Goal: Task Accomplishment & Management: Complete application form

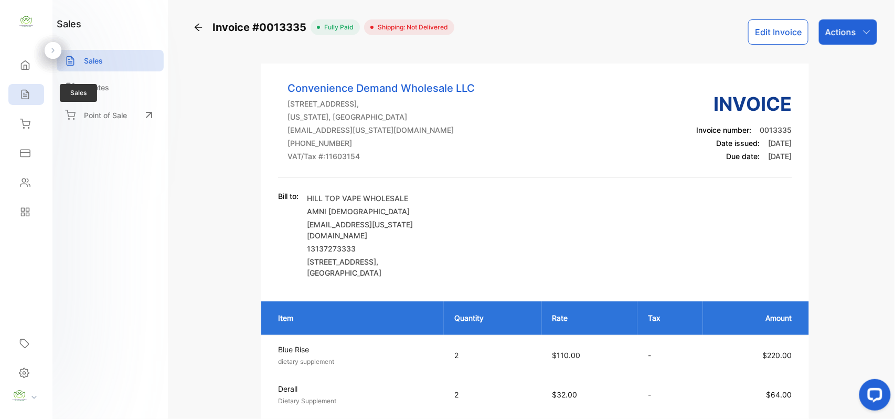
click at [34, 86] on div "Sales" at bounding box center [26, 94] width 36 height 21
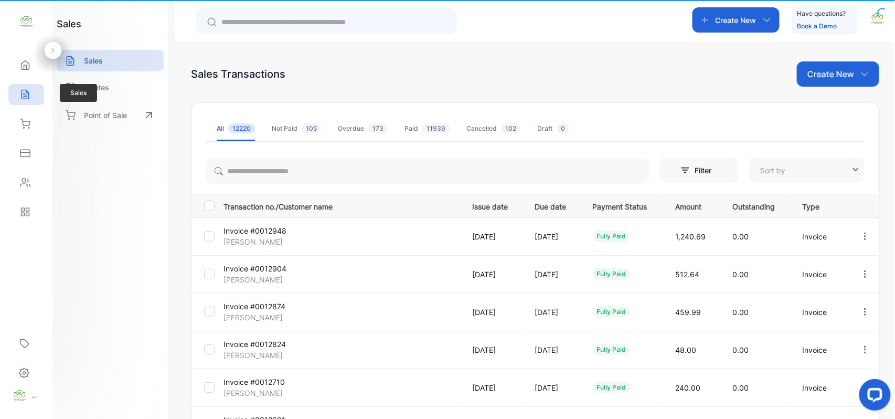
type input "**********"
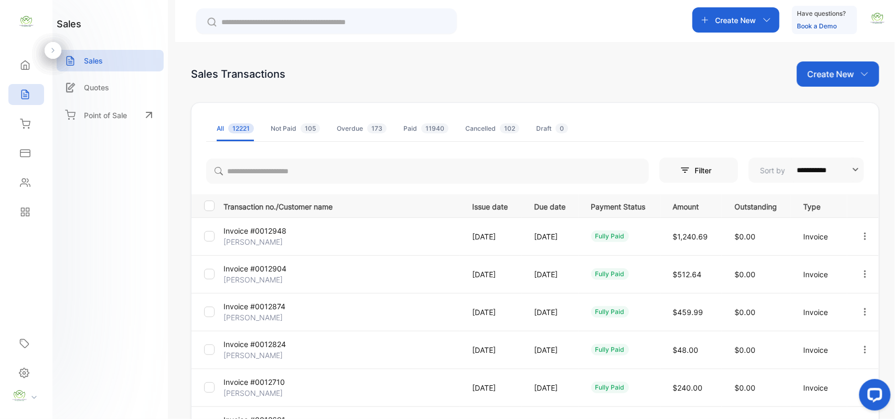
click at [752, 13] on div "Create New" at bounding box center [736, 19] width 87 height 25
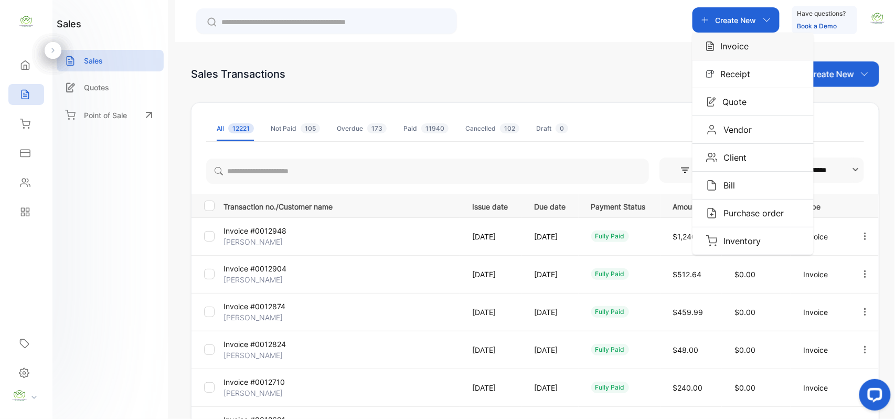
click at [731, 43] on p "Invoice" at bounding box center [732, 46] width 35 height 13
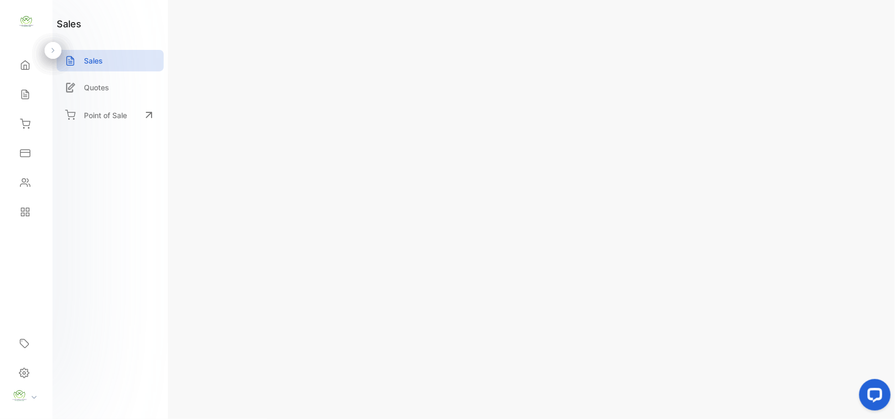
type input "**********"
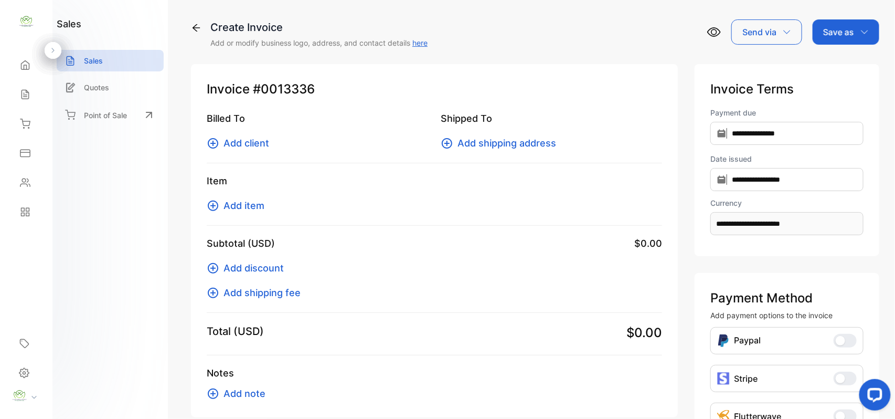
click at [216, 145] on icon at bounding box center [213, 143] width 13 height 13
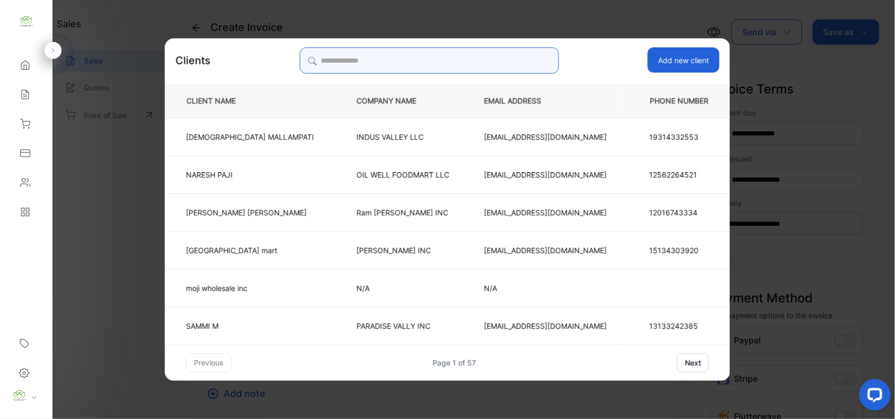
click at [461, 66] on input "search" at bounding box center [429, 60] width 259 height 26
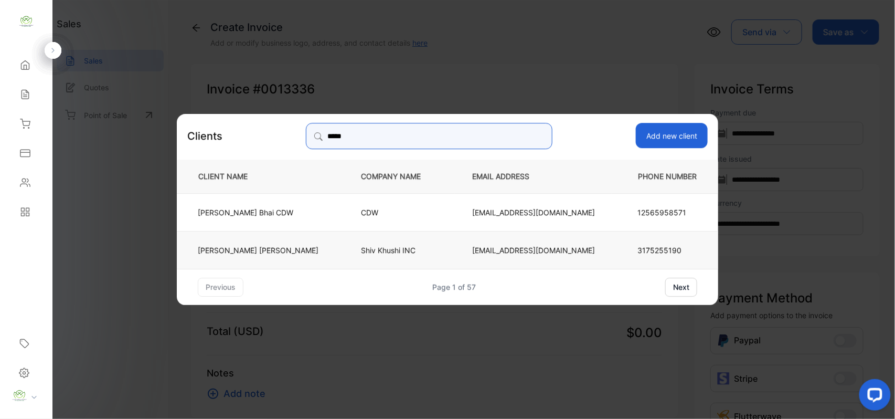
type input "*****"
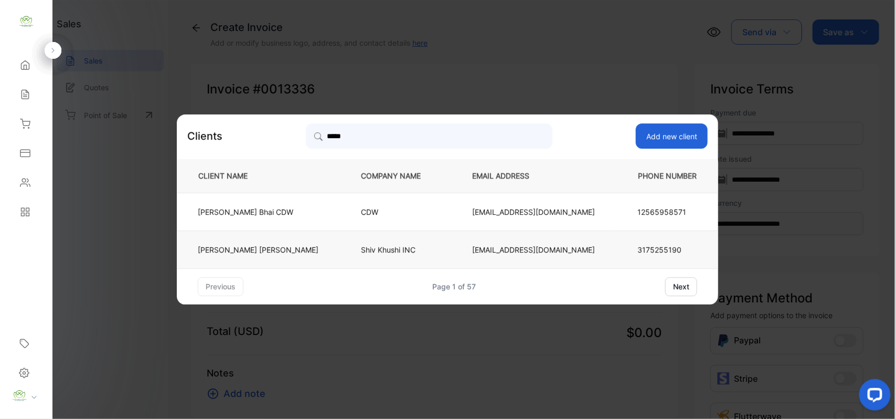
click at [464, 262] on td "bppatel1973@yahoo.com" at bounding box center [533, 249] width 157 height 38
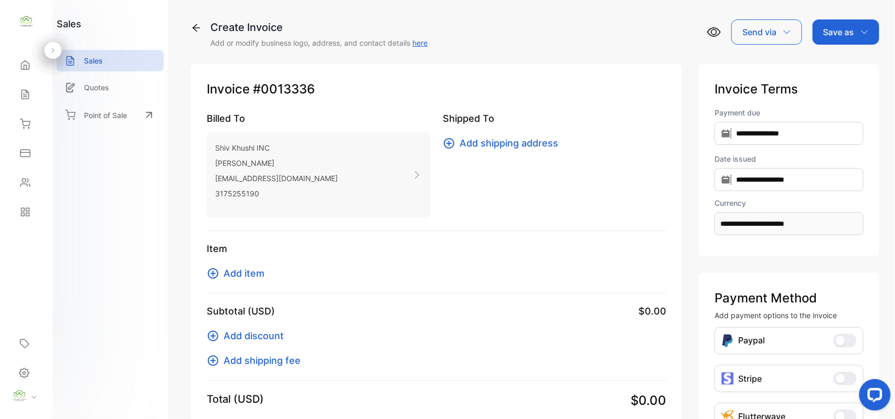
click at [216, 272] on icon at bounding box center [213, 273] width 13 height 13
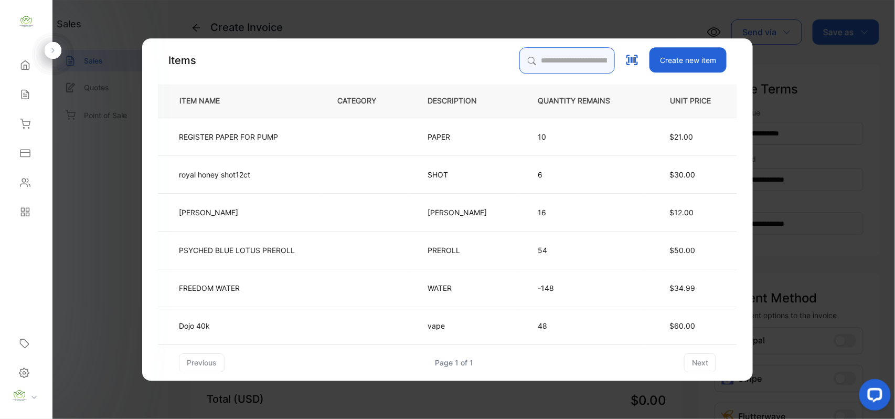
click at [528, 64] on input "search" at bounding box center [568, 60] width 96 height 26
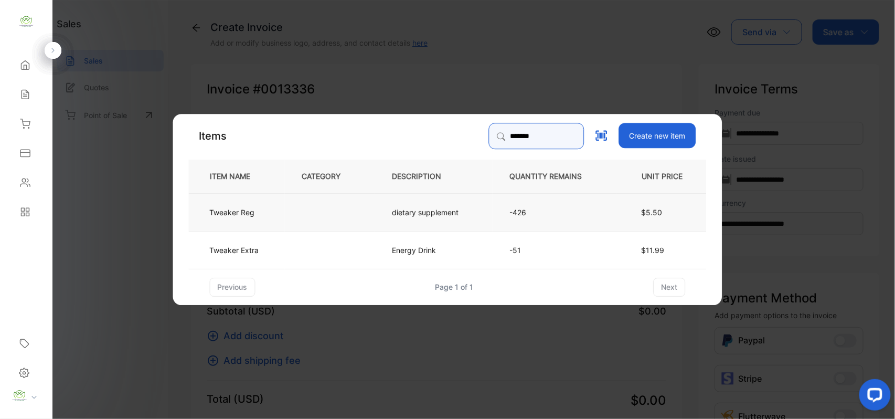
type input "*******"
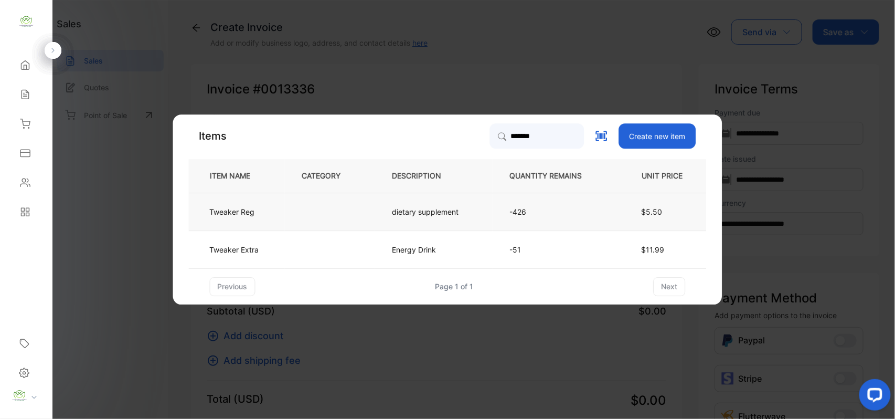
click at [397, 211] on p "dietary supplement" at bounding box center [426, 211] width 67 height 11
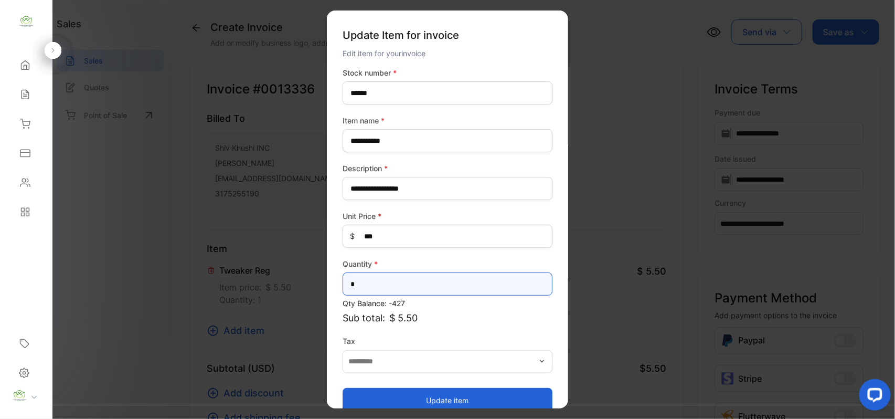
drag, startPoint x: 372, startPoint y: 280, endPoint x: 367, endPoint y: 284, distance: 5.9
click at [371, 282] on input "*" at bounding box center [448, 283] width 210 height 23
type input "*"
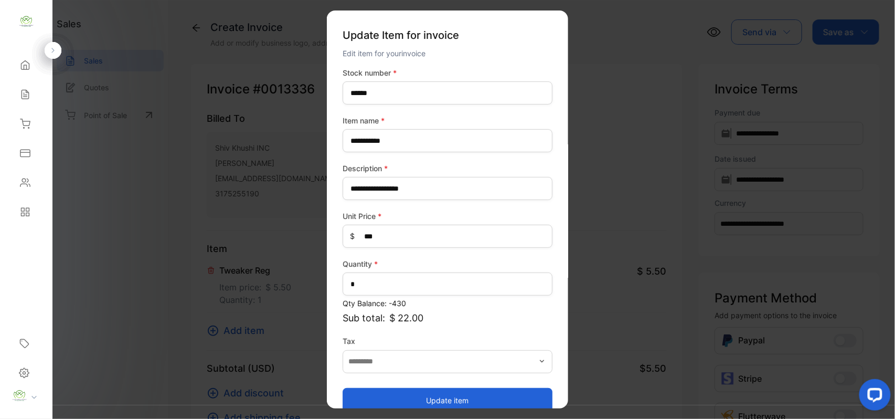
click at [462, 395] on button "Update item" at bounding box center [448, 399] width 210 height 25
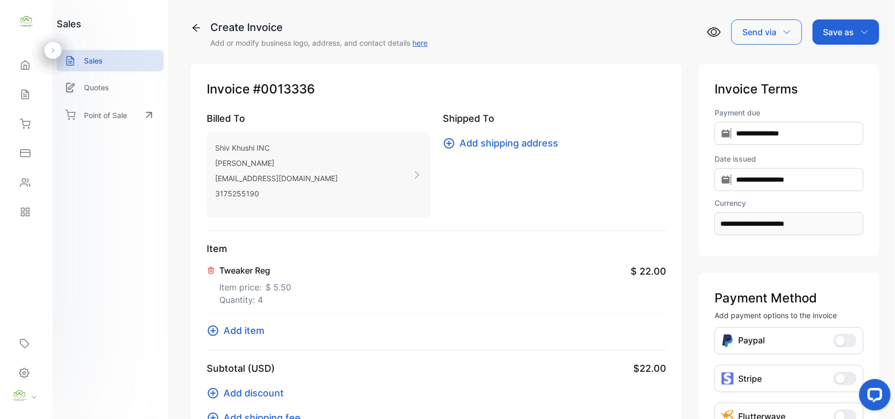
click at [216, 330] on icon at bounding box center [213, 330] width 13 height 13
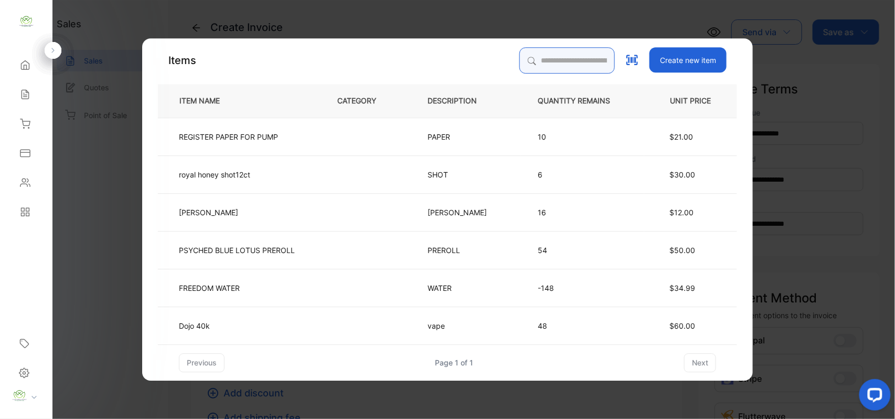
click at [546, 66] on input "search" at bounding box center [568, 60] width 96 height 26
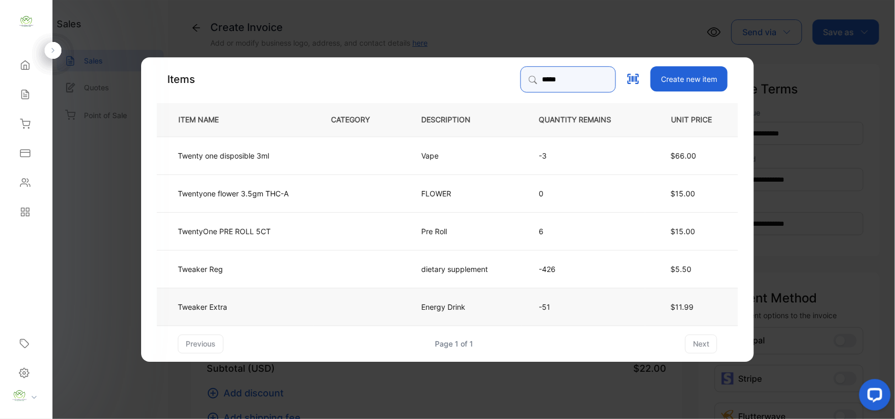
type input "*****"
click at [435, 296] on td "Energy Drink" at bounding box center [463, 306] width 118 height 38
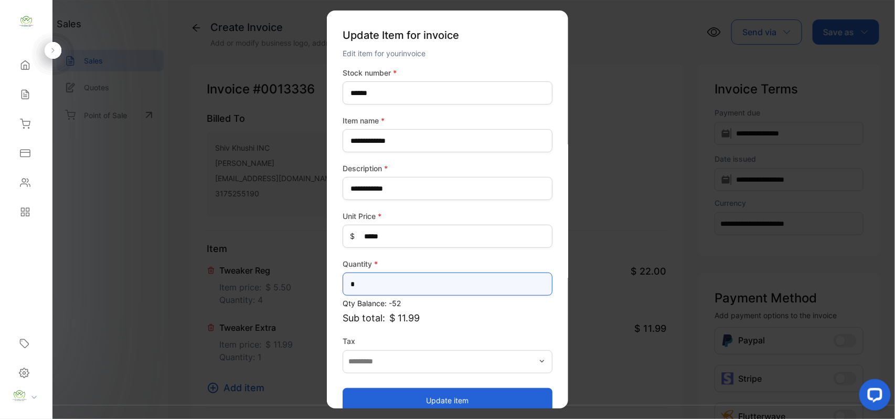
click at [398, 293] on input "*" at bounding box center [448, 283] width 210 height 23
type input "*"
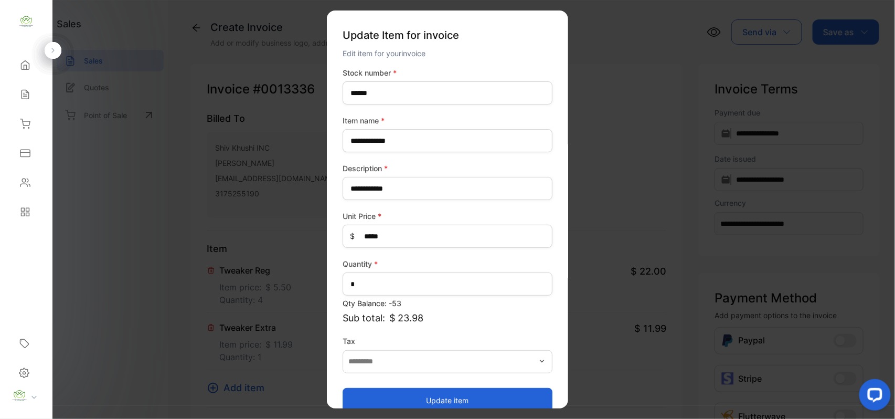
click at [436, 391] on button "Update item" at bounding box center [448, 399] width 210 height 25
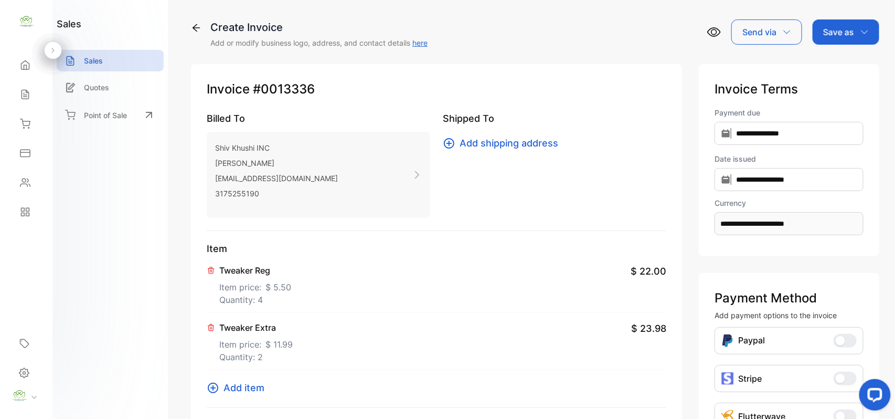
click at [215, 389] on icon at bounding box center [213, 388] width 13 height 13
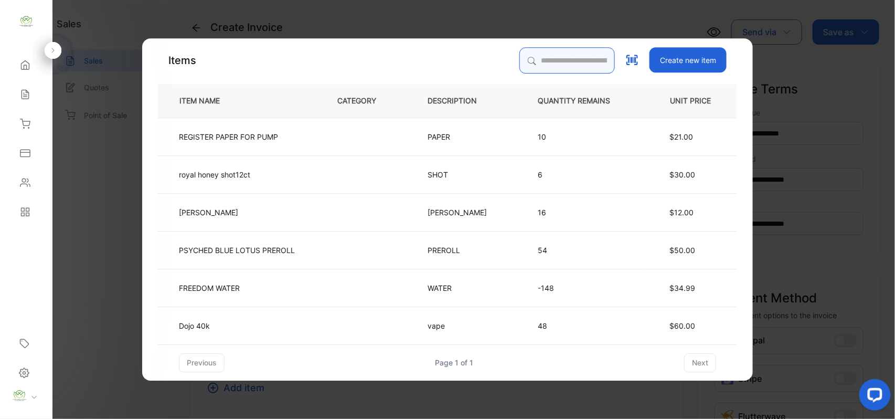
click at [567, 54] on input "search" at bounding box center [568, 60] width 96 height 26
type input "*********"
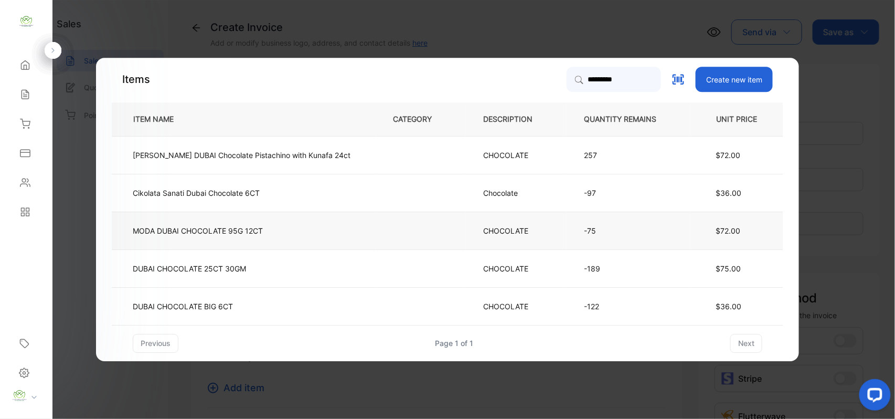
click at [351, 231] on td "MODA DUBAI CHOCOLATE 95G 12CT" at bounding box center [244, 231] width 264 height 38
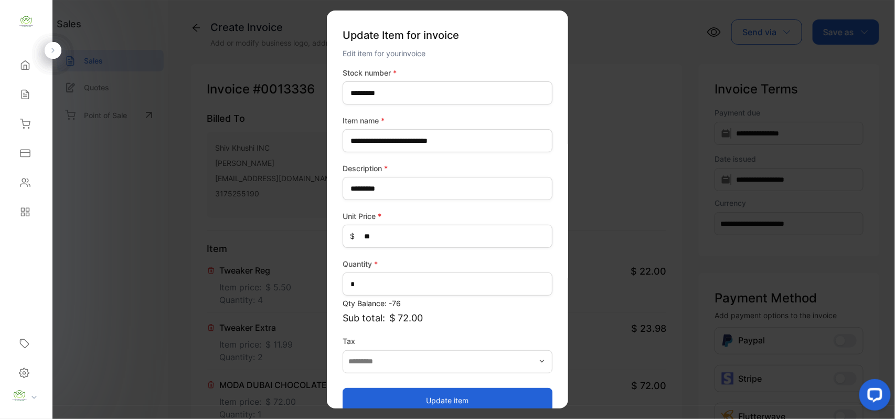
click at [478, 402] on button "Update item" at bounding box center [448, 399] width 210 height 25
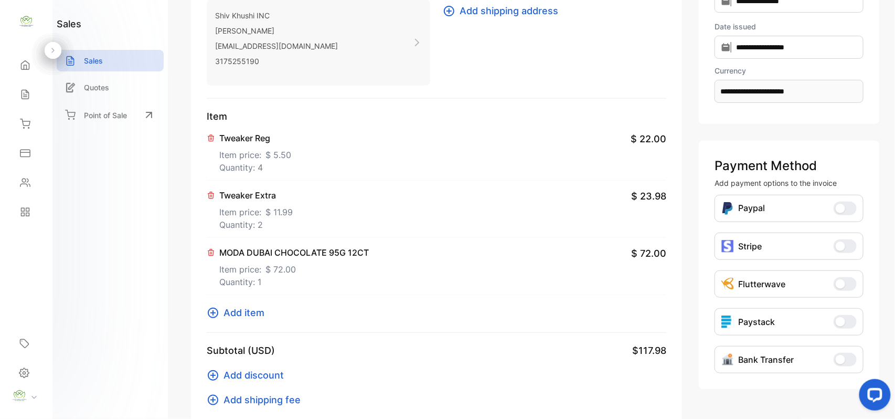
scroll to position [163, 0]
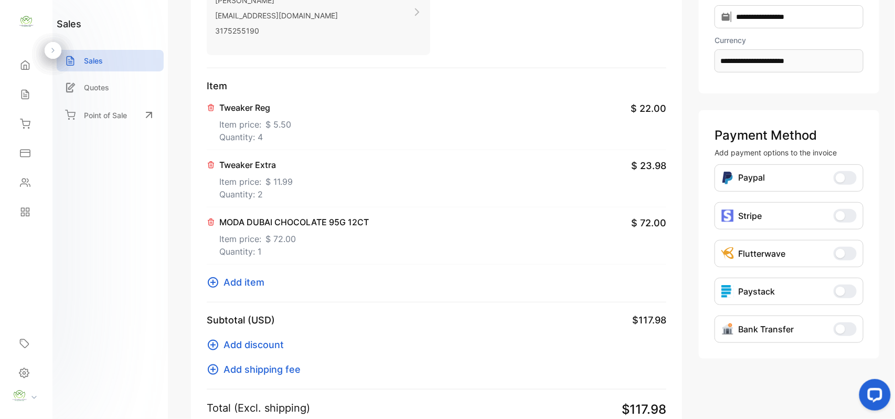
click at [212, 287] on icon at bounding box center [213, 282] width 10 height 10
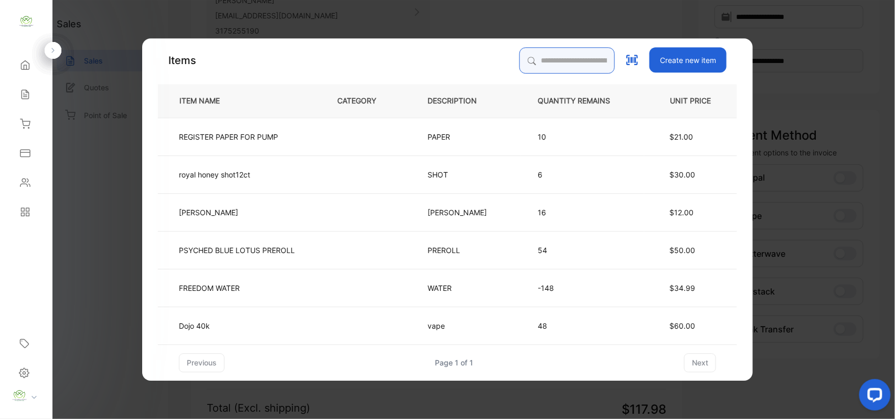
click at [566, 56] on input "search" at bounding box center [568, 60] width 96 height 26
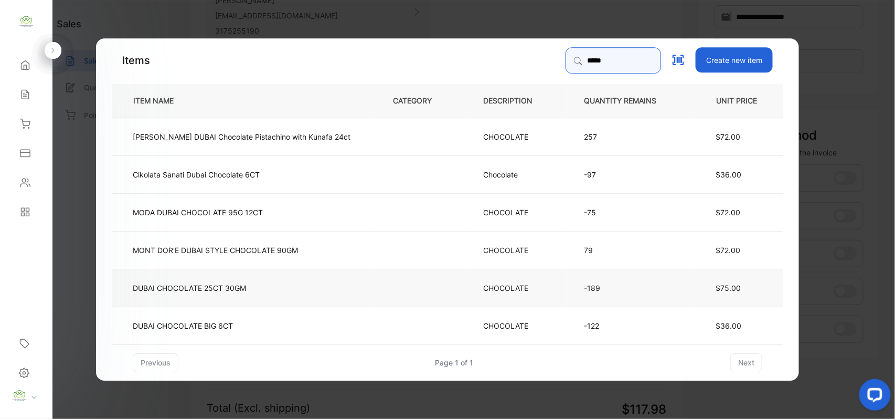
type input "*****"
click at [376, 282] on td at bounding box center [421, 287] width 90 height 38
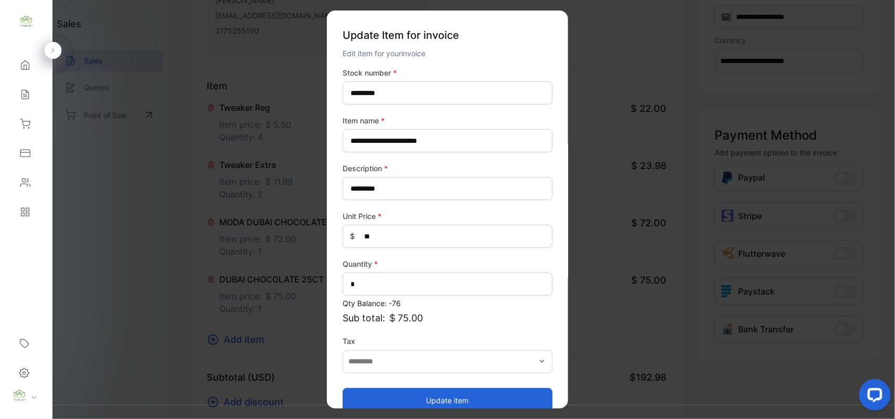
click at [422, 404] on button "Update item" at bounding box center [448, 399] width 210 height 25
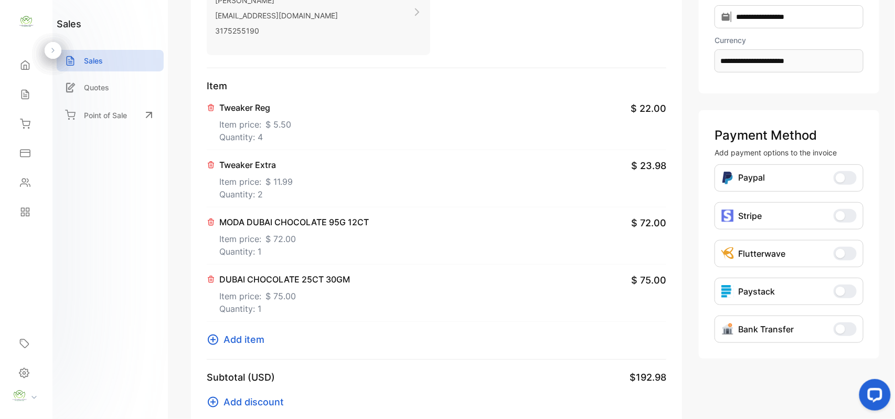
click at [210, 343] on icon at bounding box center [213, 339] width 10 height 10
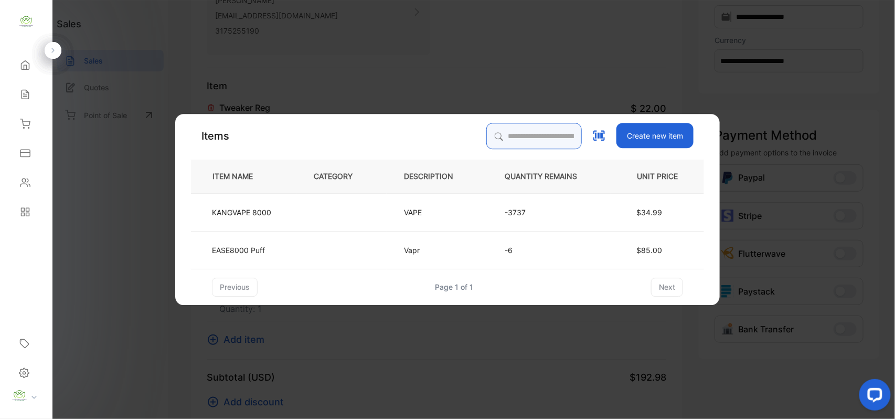
click at [494, 133] on input "search" at bounding box center [535, 136] width 96 height 26
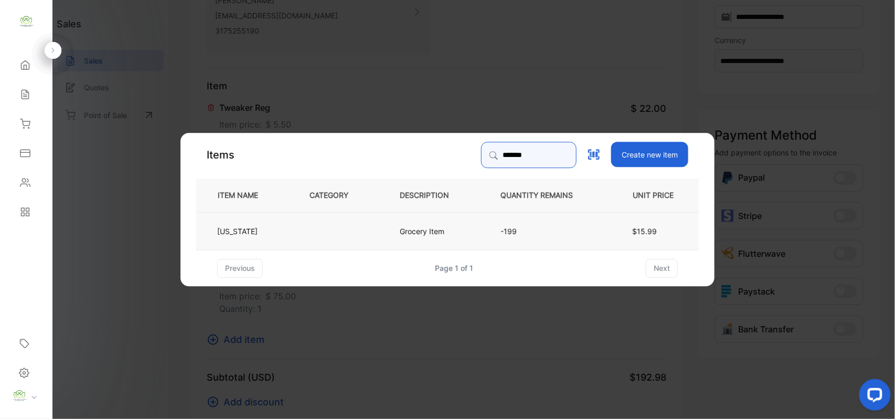
type input "*******"
click at [468, 227] on td "Grocery Item" at bounding box center [433, 231] width 101 height 38
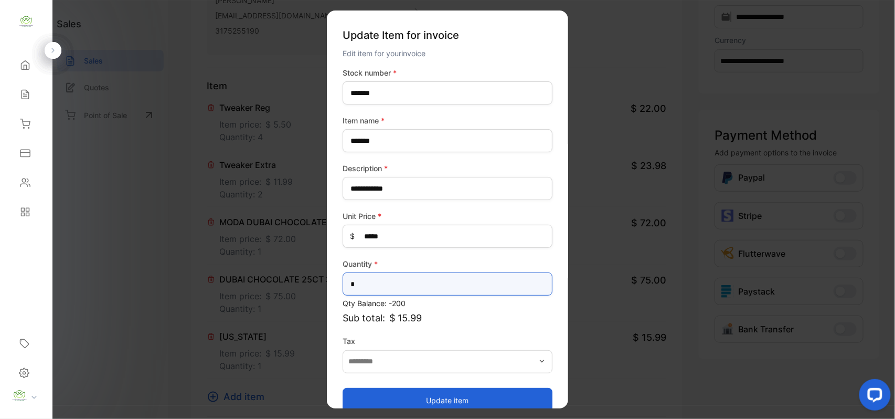
click at [402, 278] on input "*" at bounding box center [448, 283] width 210 height 23
type input "*"
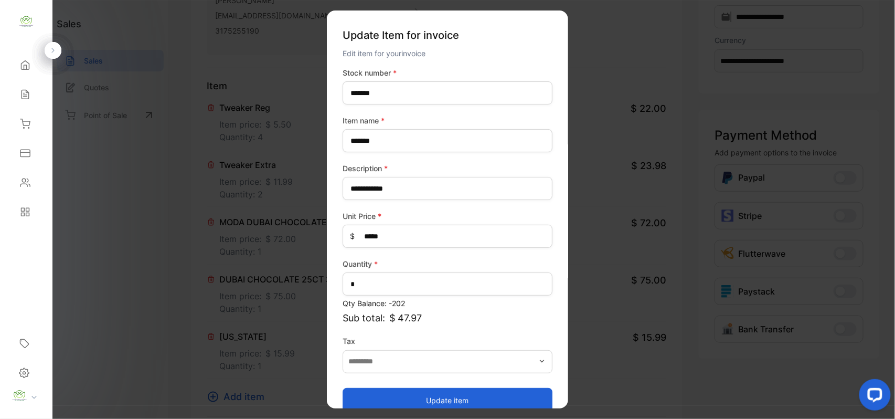
click at [446, 397] on button "Update item" at bounding box center [448, 399] width 210 height 25
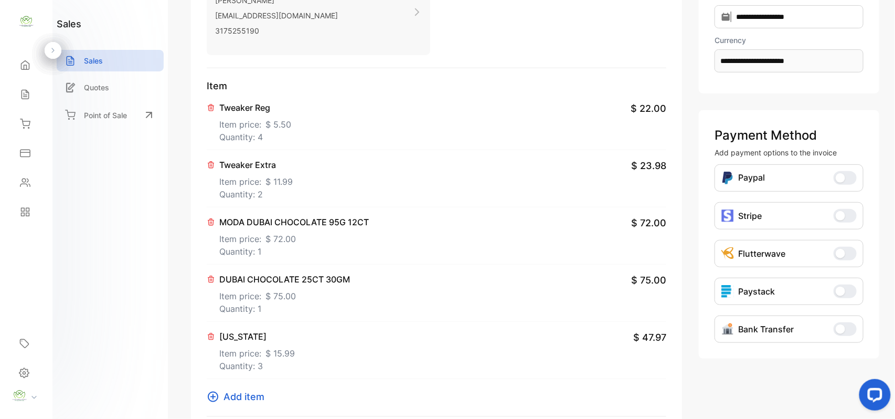
click at [218, 397] on icon at bounding box center [213, 397] width 13 height 13
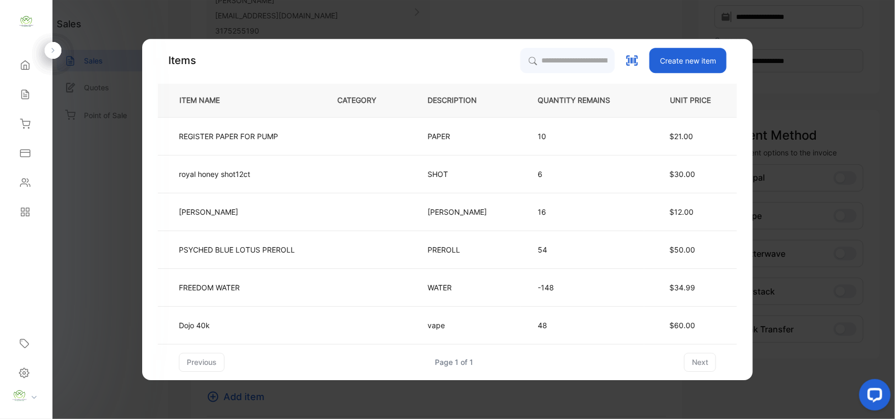
click at [549, 138] on p "10" at bounding box center [582, 136] width 89 height 11
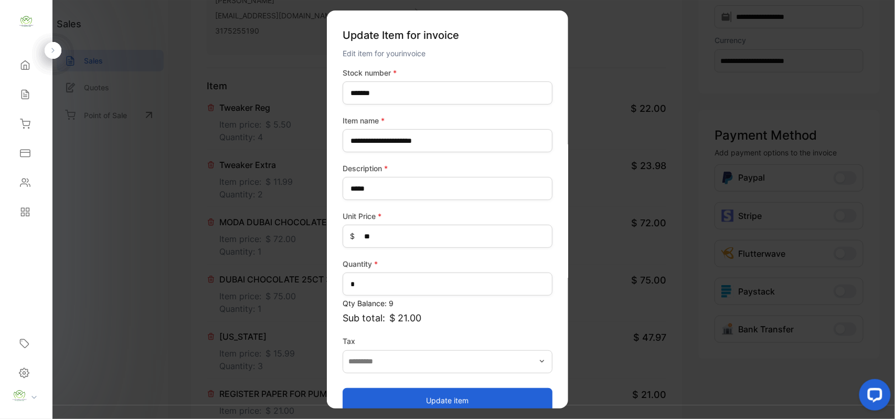
click at [460, 402] on button "Update item" at bounding box center [448, 399] width 210 height 25
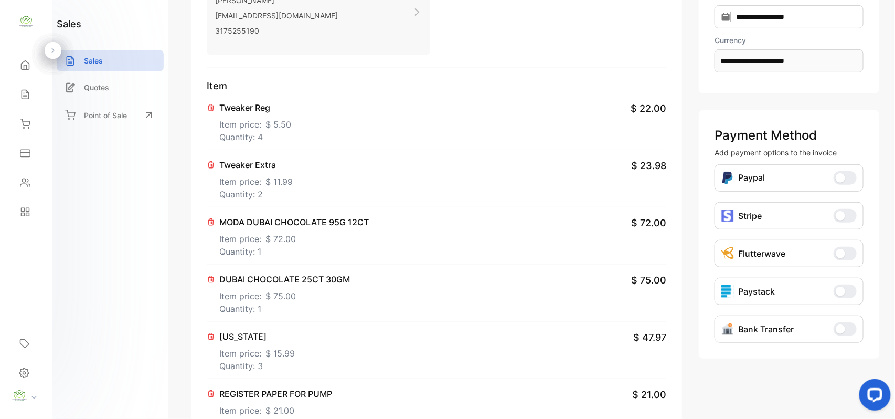
click at [209, 395] on icon at bounding box center [211, 393] width 8 height 8
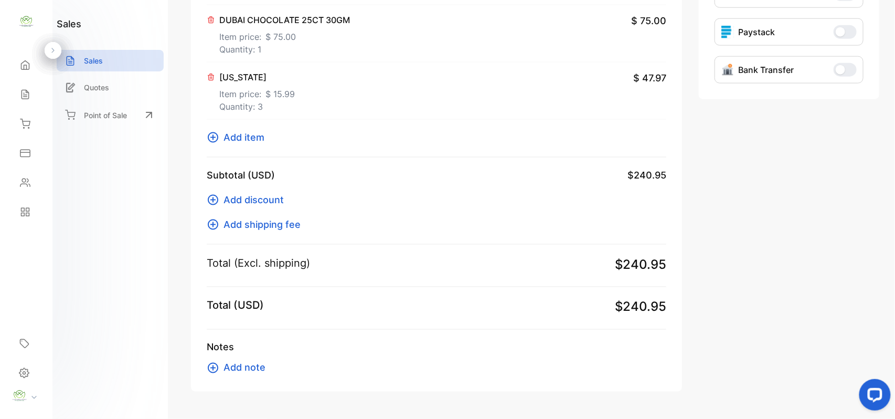
scroll to position [455, 0]
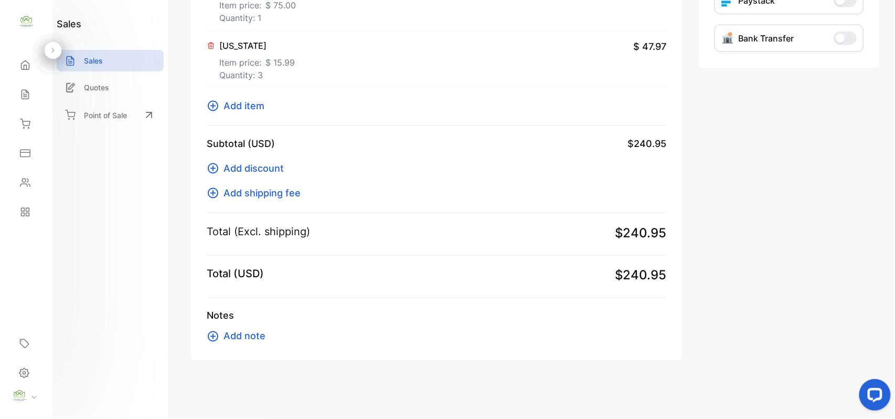
click at [217, 110] on icon at bounding box center [213, 106] width 13 height 13
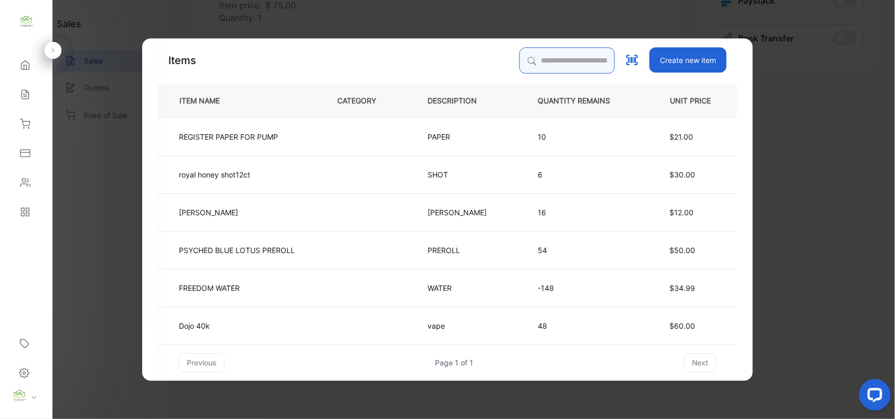
click at [551, 57] on input "search" at bounding box center [568, 60] width 96 height 26
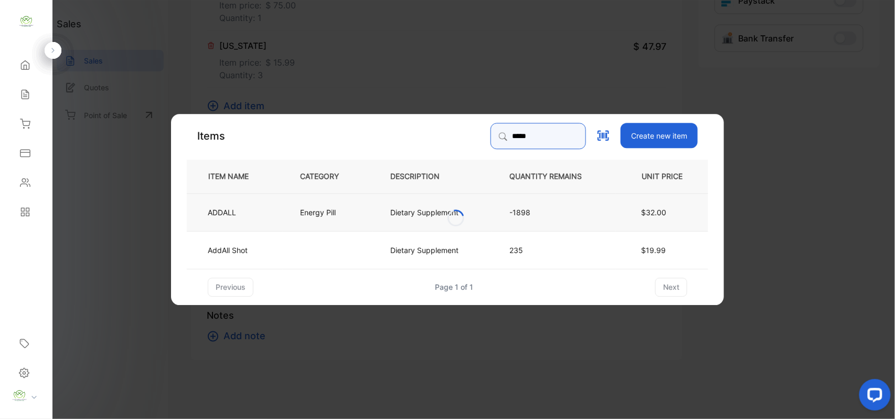
type input "*****"
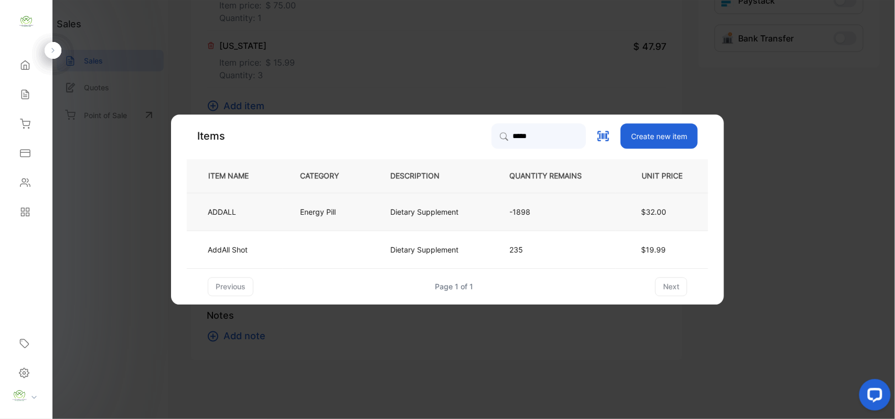
click at [412, 209] on p "Dietary Supplement" at bounding box center [425, 211] width 68 height 11
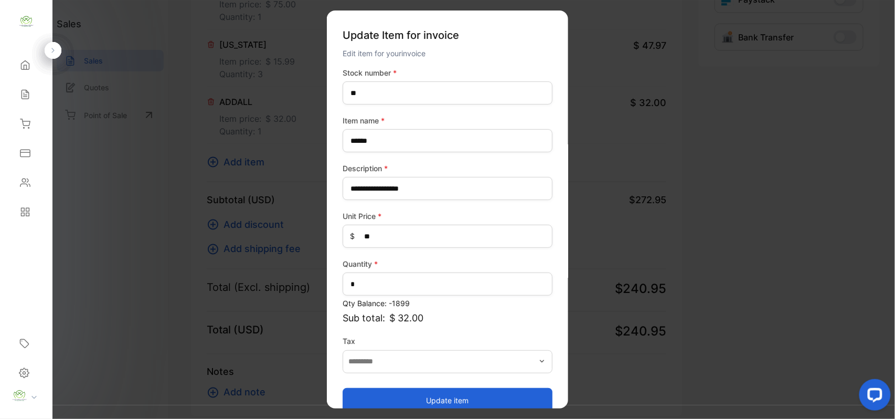
click at [444, 397] on button "Update item" at bounding box center [448, 399] width 210 height 25
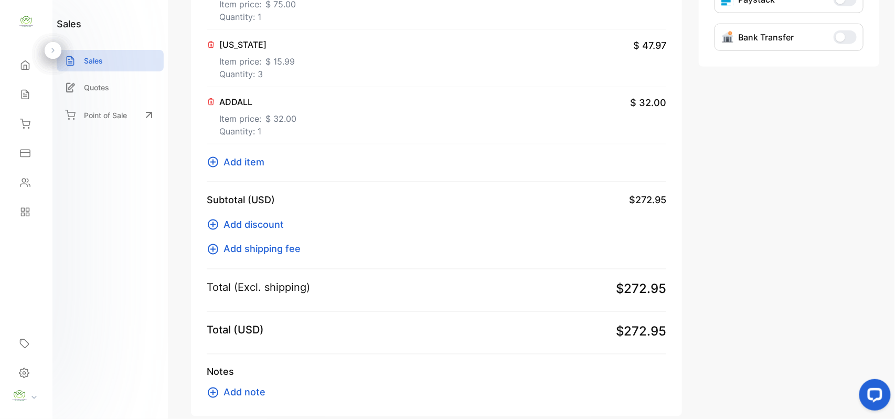
click at [219, 164] on icon at bounding box center [213, 162] width 13 height 13
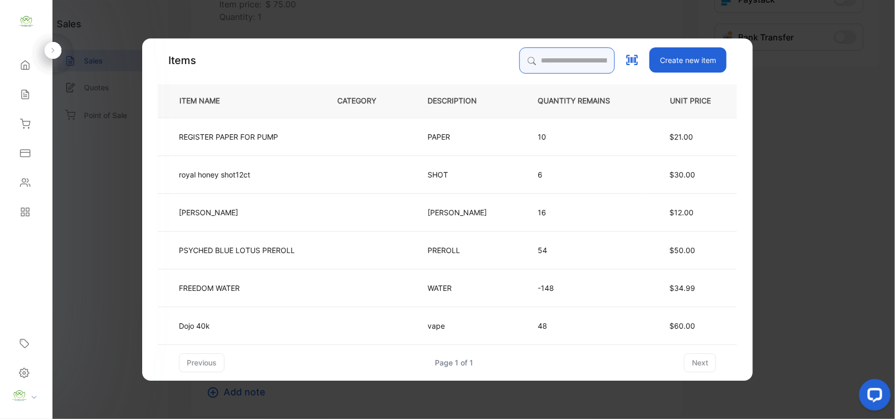
click at [555, 61] on input "search" at bounding box center [568, 60] width 96 height 26
type input "******"
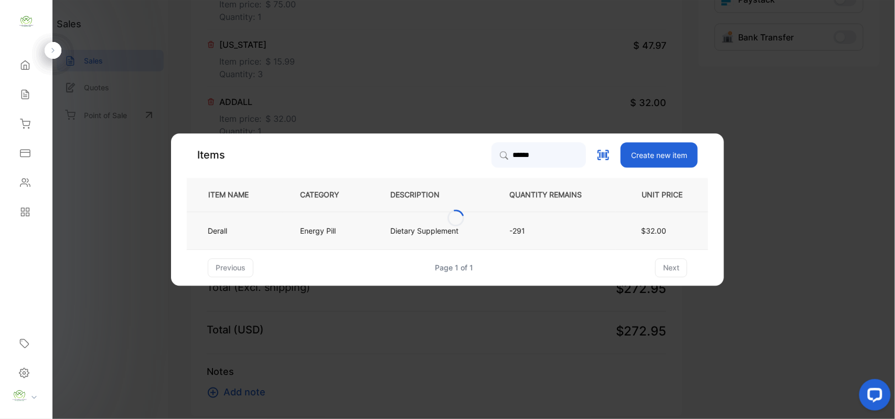
click at [326, 232] on p "Energy Pill" at bounding box center [318, 230] width 36 height 11
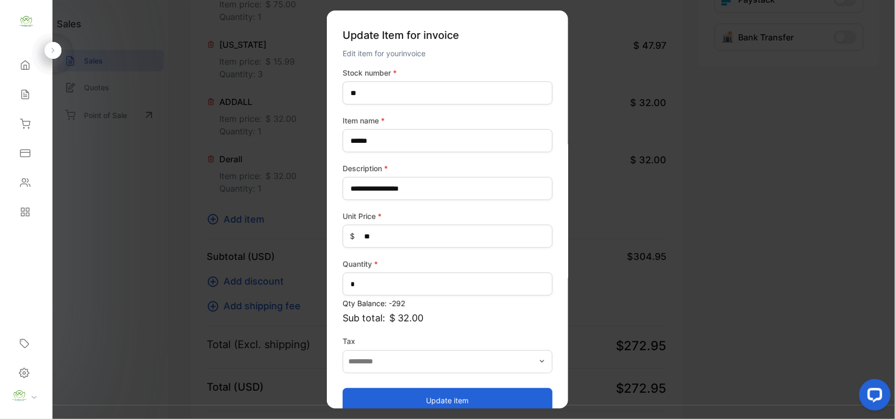
click at [436, 387] on button "Update item" at bounding box center [448, 399] width 210 height 25
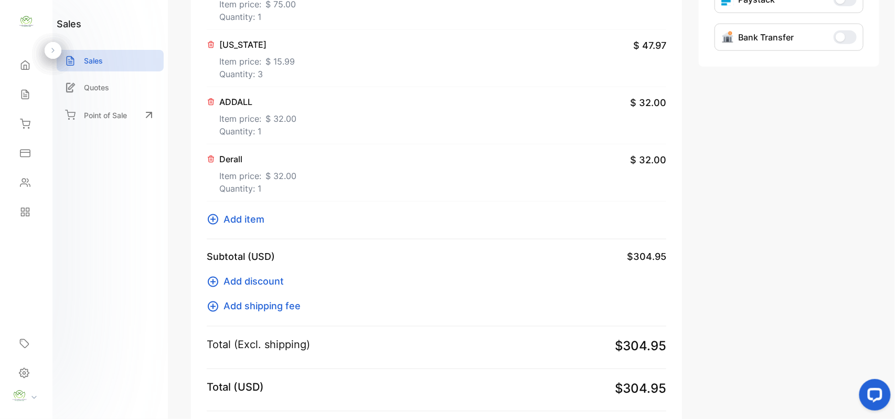
click at [213, 223] on icon at bounding box center [213, 219] width 13 height 13
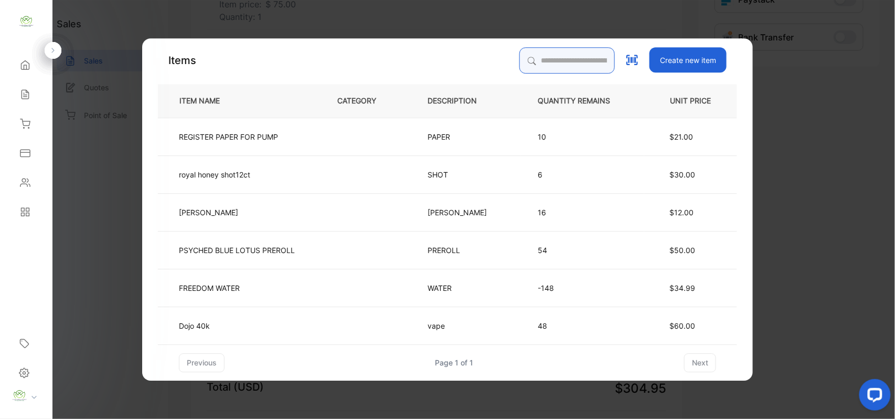
click at [570, 61] on input "search" at bounding box center [568, 60] width 96 height 26
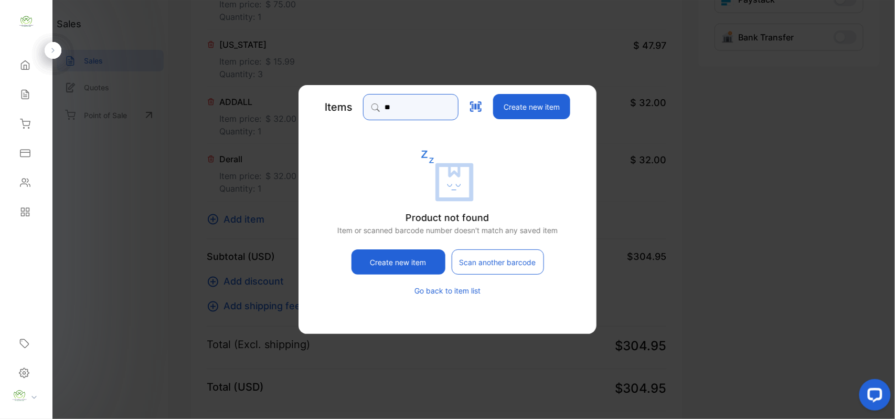
type input "*"
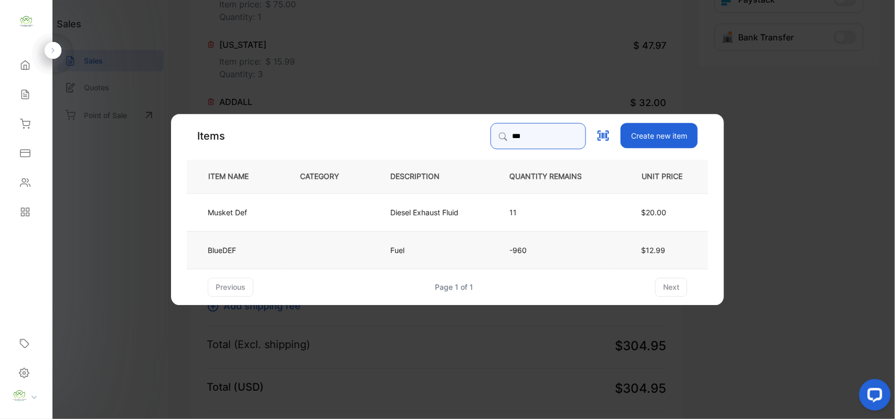
type input "***"
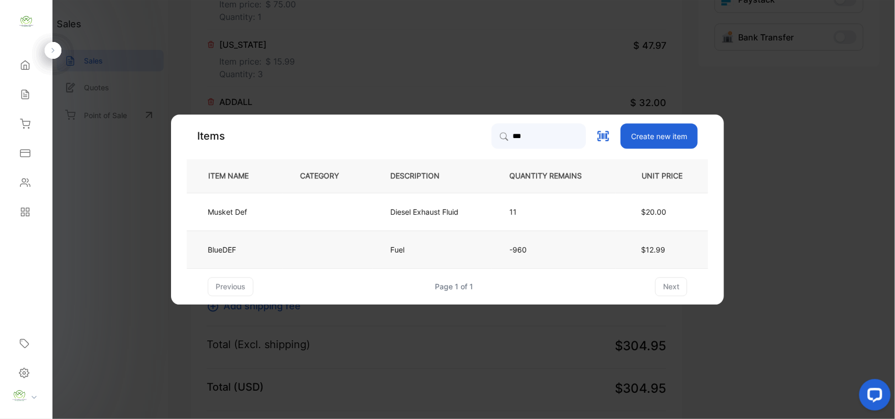
click at [315, 238] on td at bounding box center [328, 249] width 90 height 38
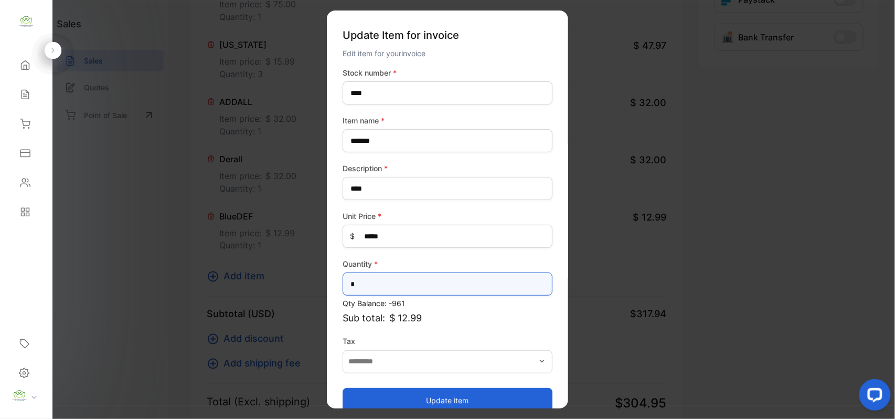
click at [376, 278] on input "*" at bounding box center [448, 283] width 210 height 23
type input "**"
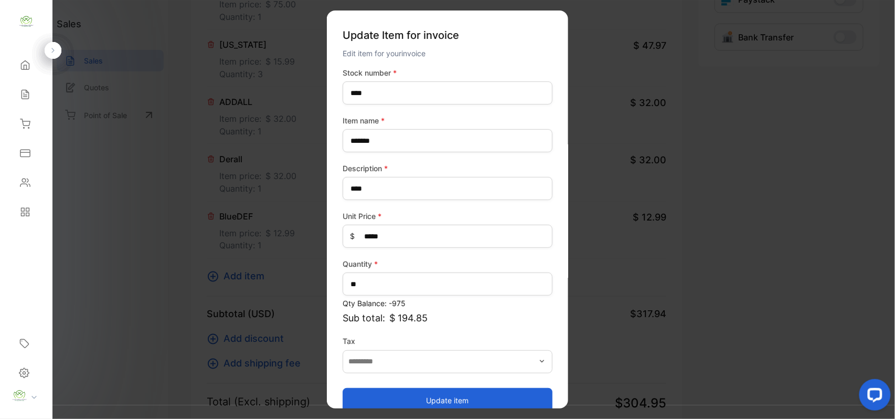
click at [469, 401] on button "Update item" at bounding box center [448, 399] width 210 height 25
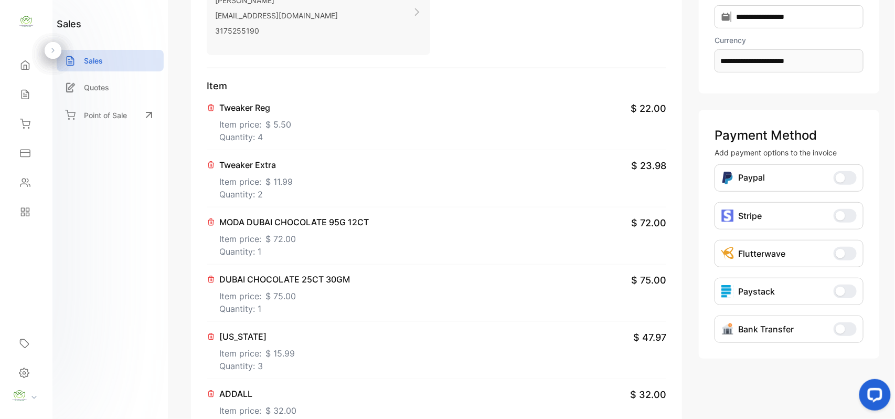
scroll to position [490, 0]
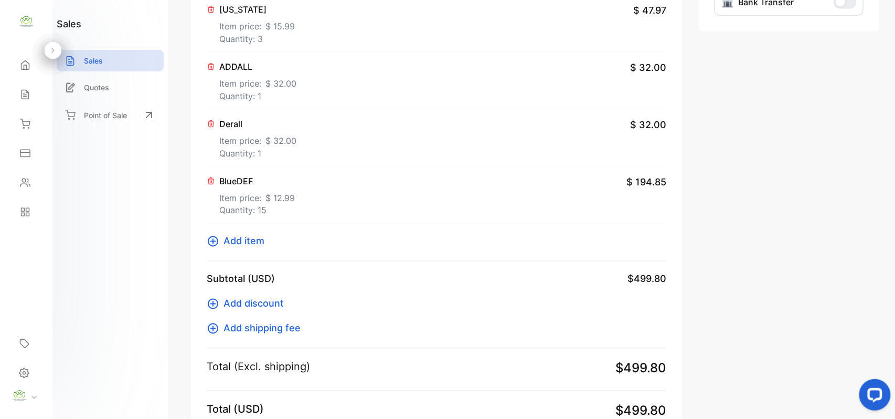
click at [263, 78] on p "Item price: $ 32.00" at bounding box center [257, 81] width 77 height 17
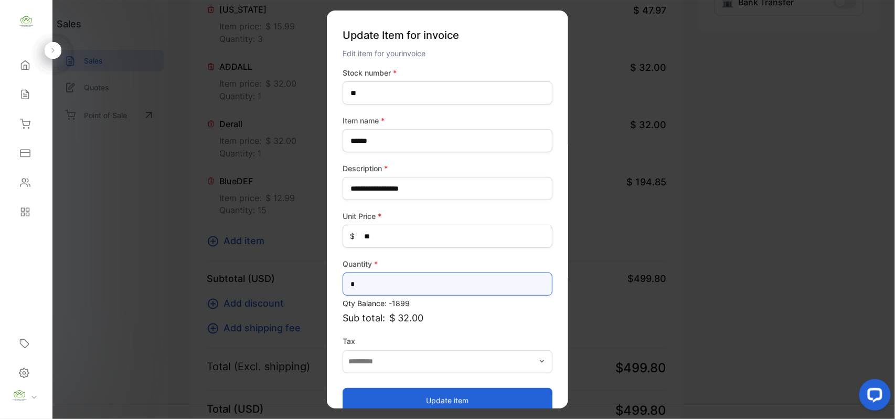
click at [385, 282] on input "*" at bounding box center [448, 283] width 210 height 23
type input "*"
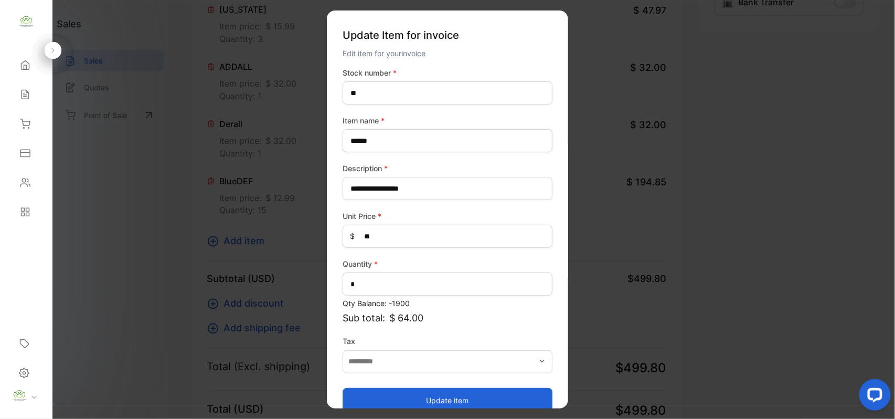
click at [448, 398] on button "Update item" at bounding box center [448, 399] width 210 height 25
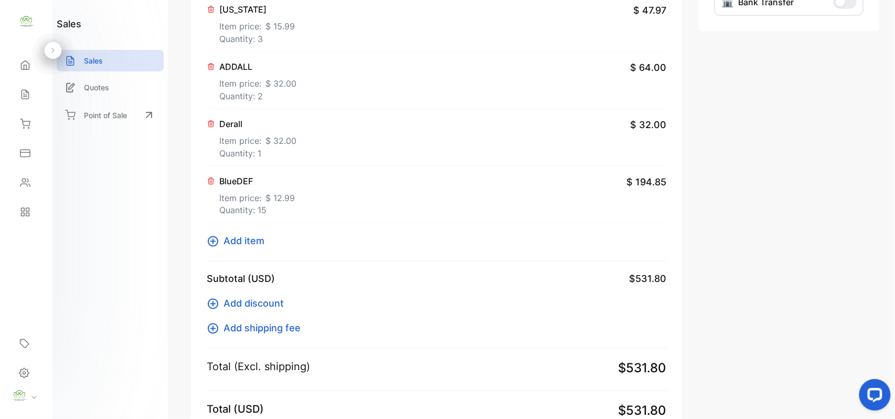
click at [216, 247] on icon at bounding box center [213, 241] width 13 height 13
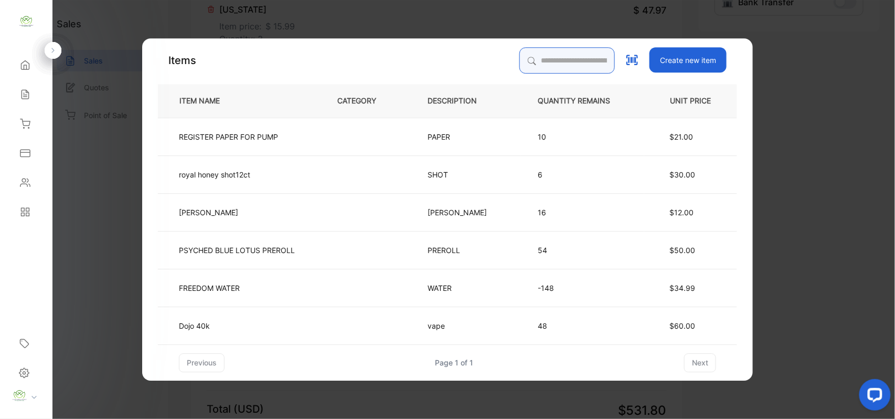
click at [570, 56] on input "search" at bounding box center [568, 60] width 96 height 26
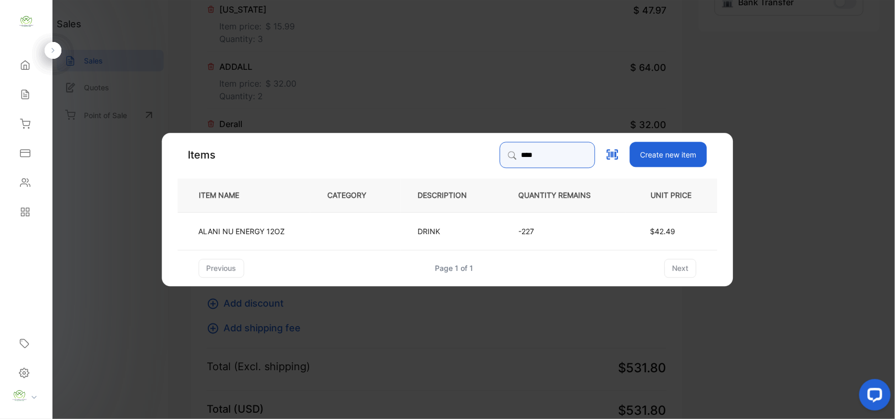
type input "*****"
click at [649, 225] on td "$42.49" at bounding box center [672, 231] width 92 height 38
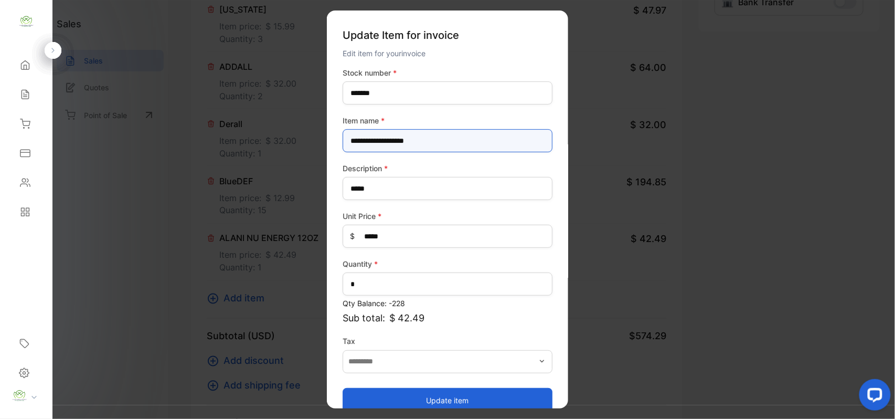
click at [389, 141] on name-inputItem_Name "**********" at bounding box center [448, 140] width 210 height 23
type name-inputItem_Name "**********"
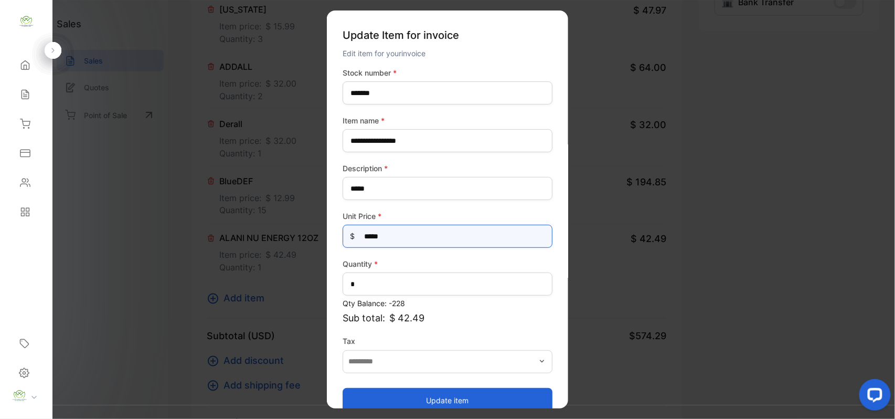
click at [388, 234] on Price-inputprice "*****" at bounding box center [448, 236] width 210 height 23
type Price-inputprice "*"
type Price-inputprice "**"
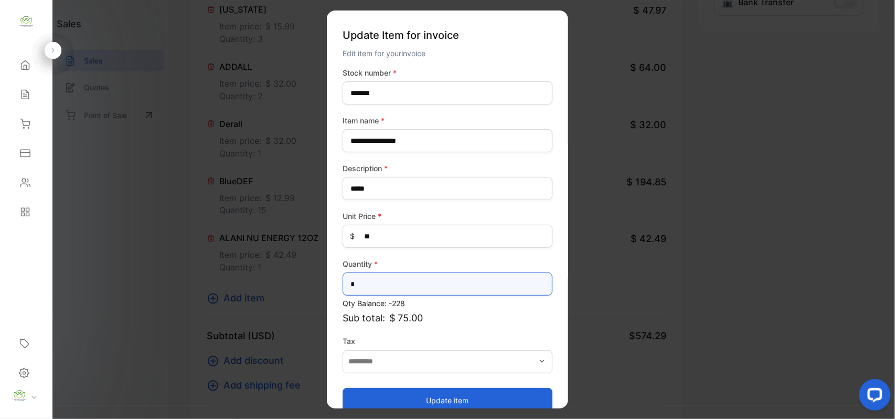
click at [407, 280] on input "*" at bounding box center [448, 283] width 210 height 23
type input "*"
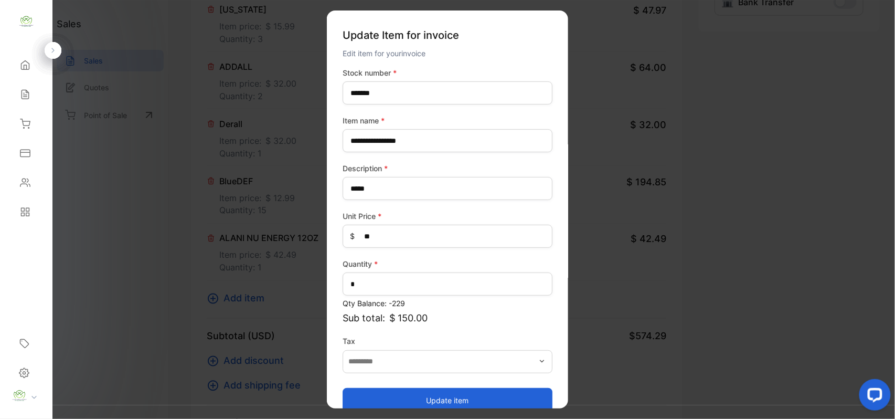
click at [428, 397] on button "Update item" at bounding box center [448, 399] width 210 height 25
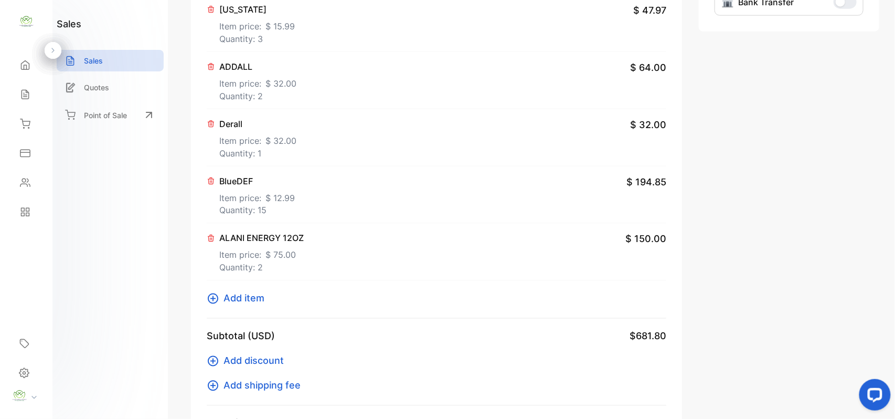
click at [222, 297] on button "Add item" at bounding box center [239, 298] width 64 height 14
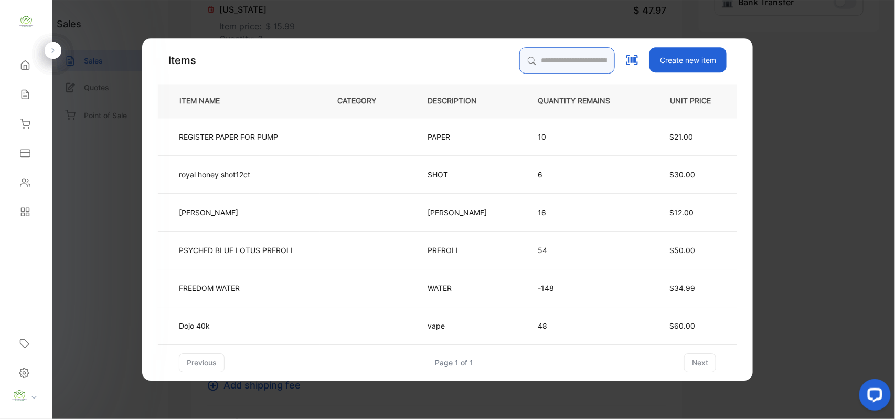
click at [557, 59] on input "search" at bounding box center [568, 60] width 96 height 26
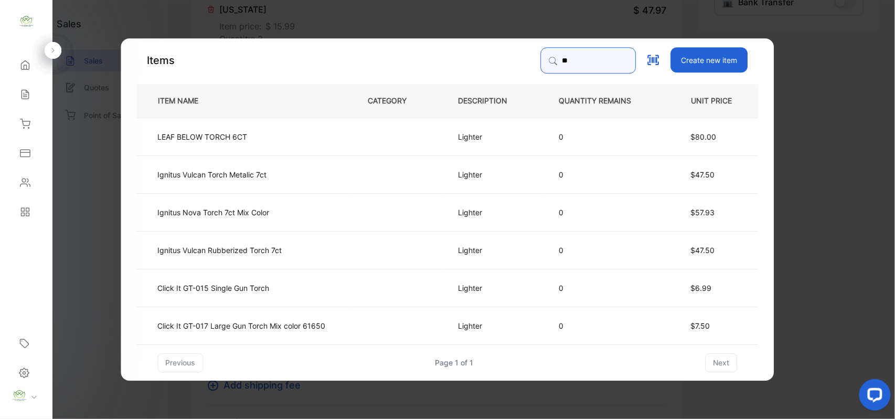
type input "*"
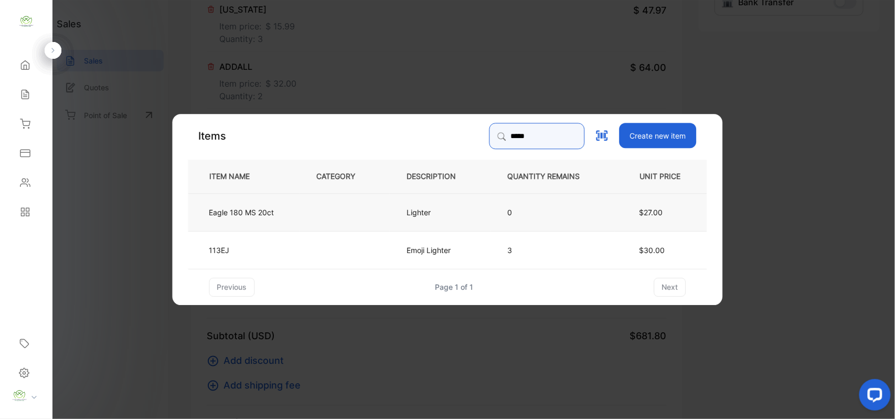
type input "*****"
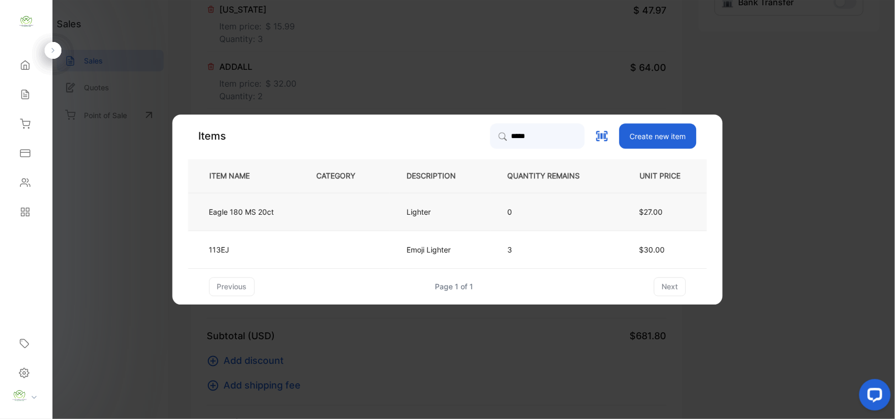
click at [644, 208] on span "$27.00" at bounding box center [652, 211] width 24 height 9
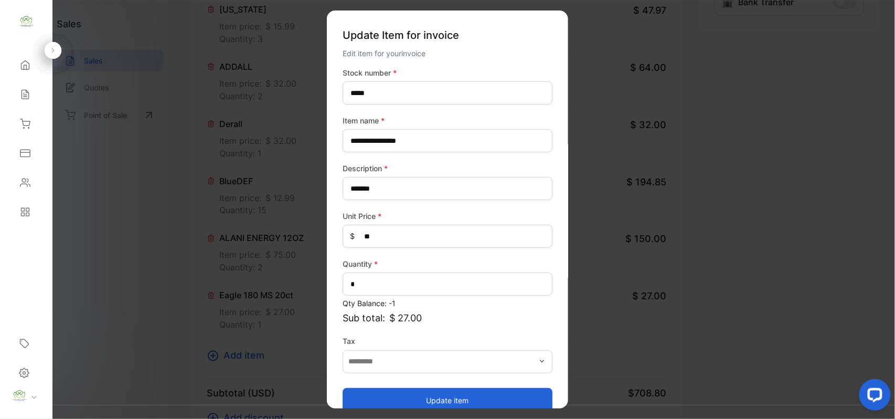
click at [489, 403] on button "Update item" at bounding box center [448, 399] width 210 height 25
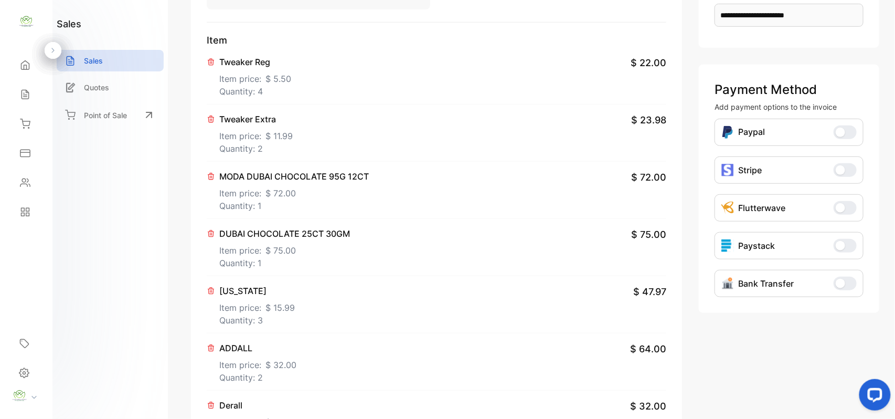
scroll to position [0, 0]
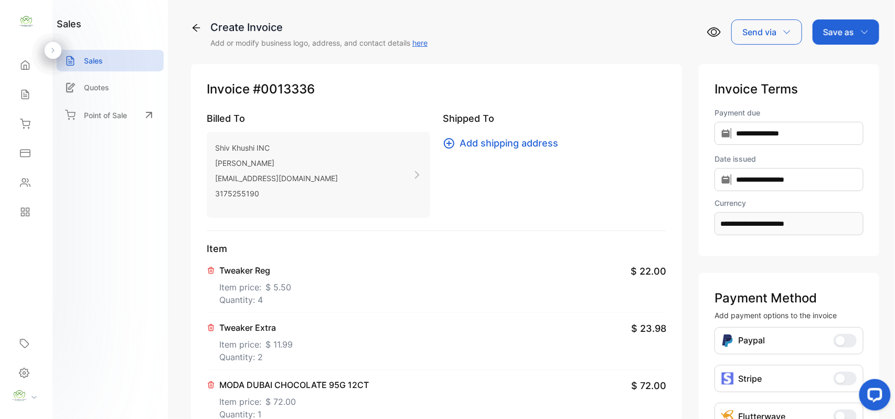
click at [844, 34] on p "Save as" at bounding box center [839, 32] width 31 height 13
click at [837, 60] on div "Invoice" at bounding box center [844, 66] width 60 height 21
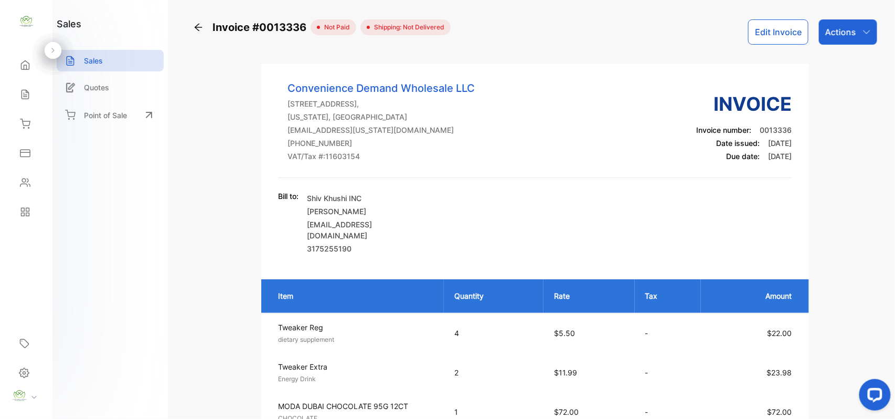
click at [867, 40] on div "Actions" at bounding box center [848, 31] width 58 height 25
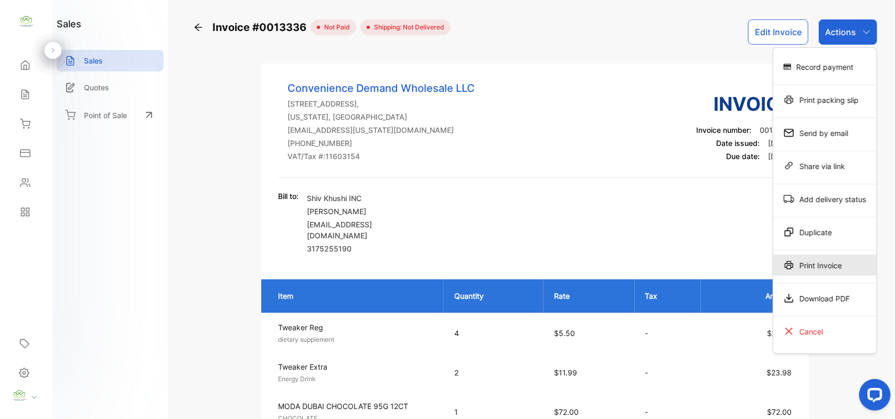
click at [810, 258] on div "Print Invoice" at bounding box center [825, 265] width 103 height 21
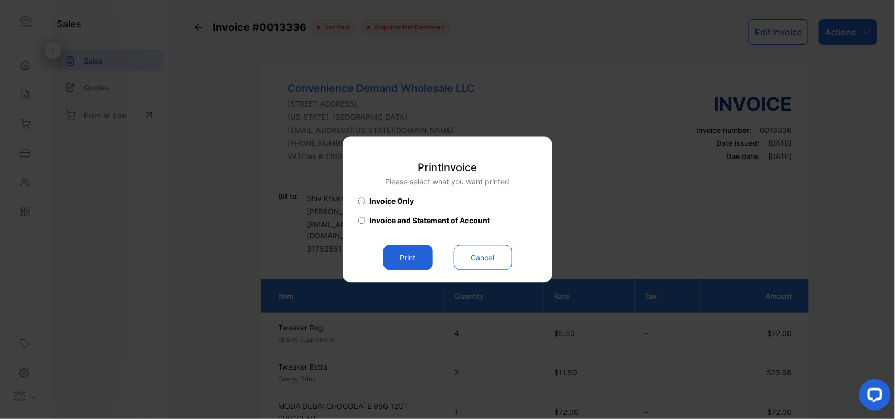
click at [407, 255] on button "Print" at bounding box center [408, 257] width 49 height 25
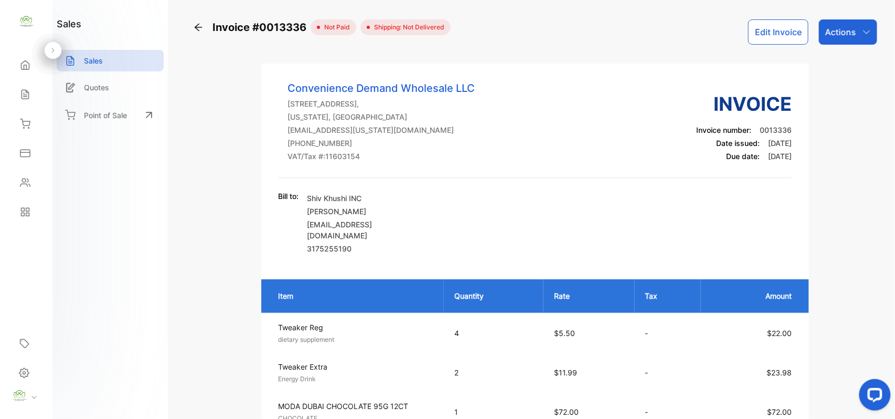
click at [853, 43] on div "Actions" at bounding box center [848, 31] width 58 height 25
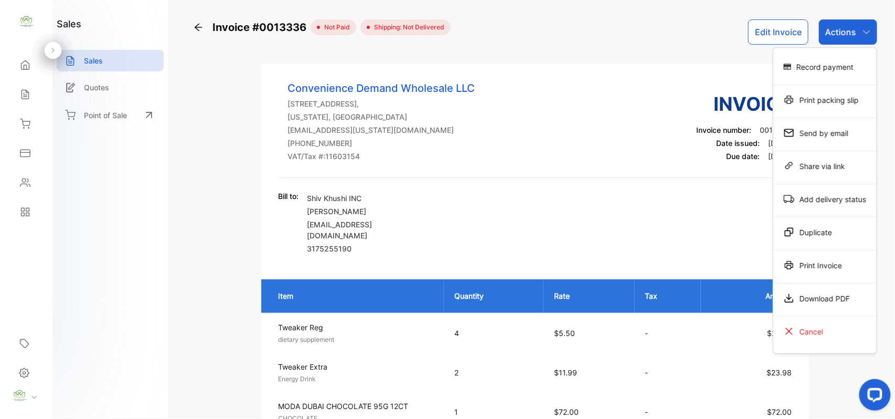
click at [824, 259] on div "Print Invoice" at bounding box center [825, 265] width 103 height 21
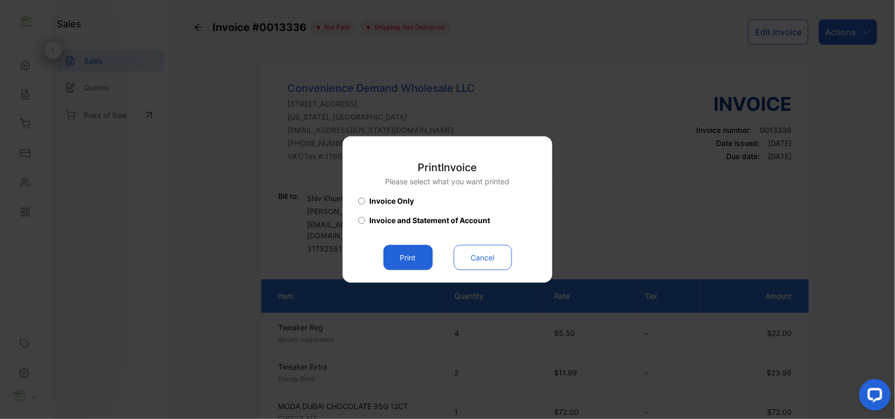
click at [399, 252] on button "Print" at bounding box center [408, 257] width 49 height 25
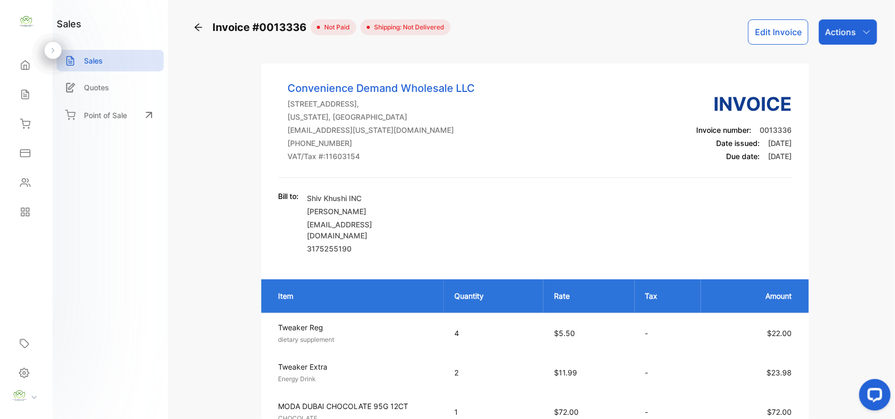
click at [28, 88] on div "Sales" at bounding box center [26, 94] width 36 height 21
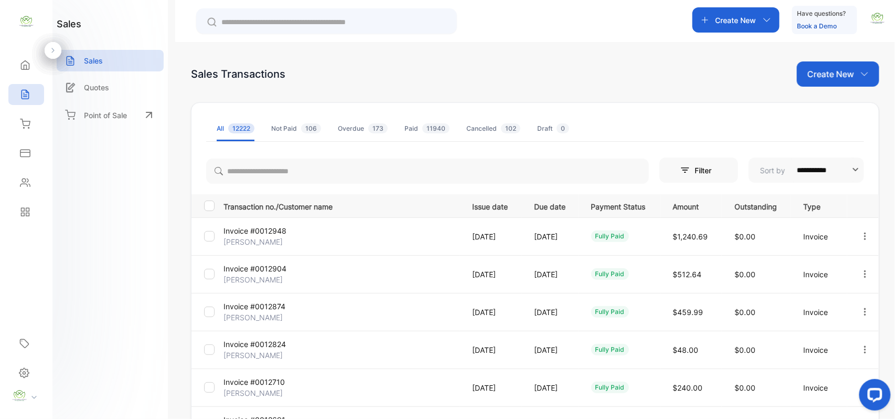
click at [735, 13] on div "Create New" at bounding box center [736, 19] width 87 height 25
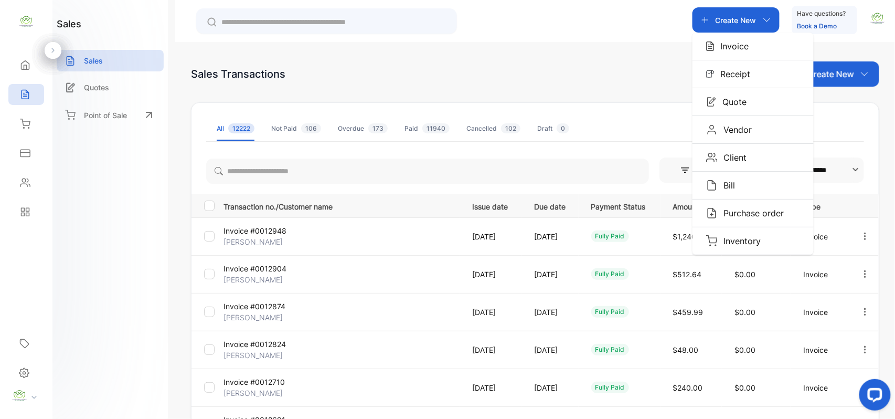
click at [731, 49] on p "Invoice" at bounding box center [732, 46] width 35 height 13
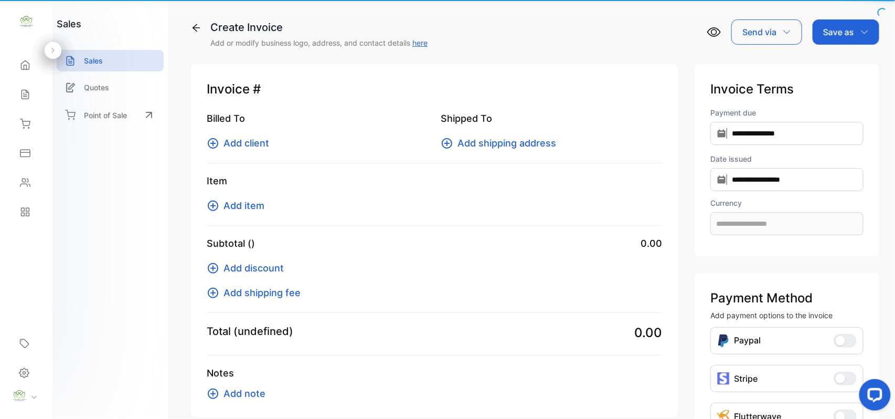
type input "**********"
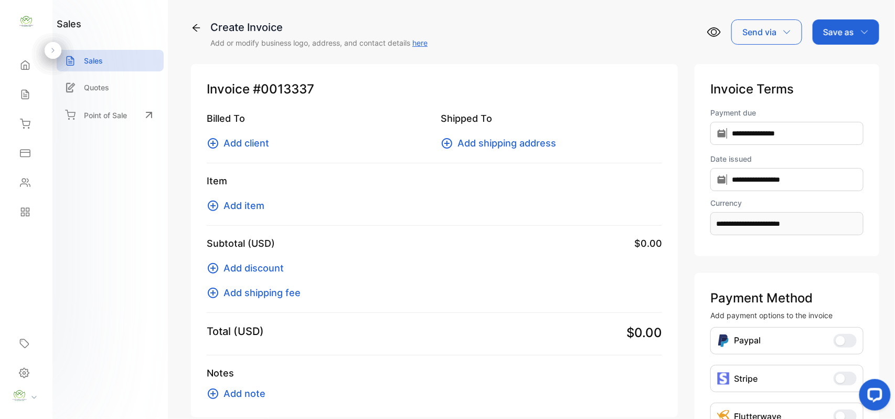
click at [213, 143] on icon at bounding box center [213, 143] width 10 height 10
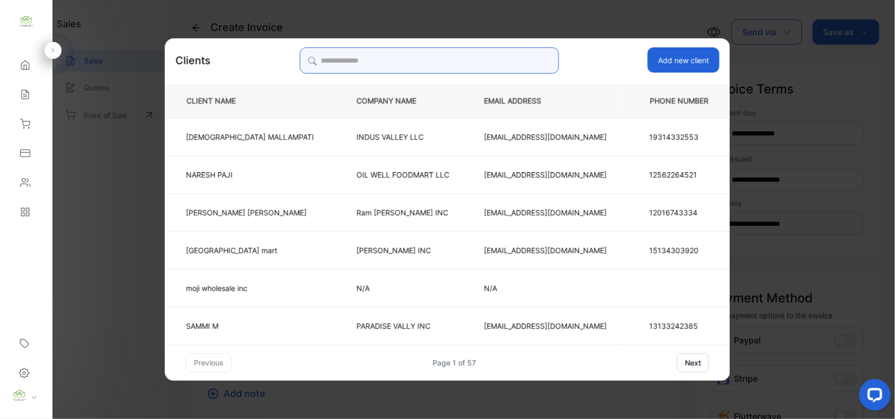
click at [503, 57] on input "search" at bounding box center [429, 60] width 259 height 26
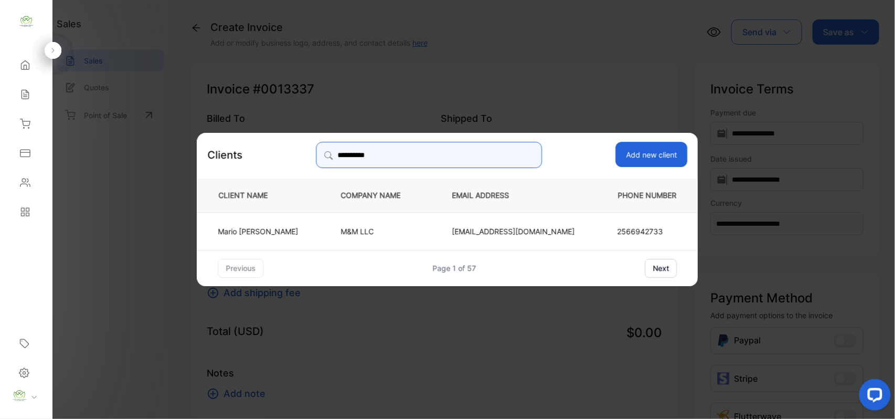
type input "**********"
click at [337, 223] on td "M&M LLC" at bounding box center [379, 231] width 111 height 38
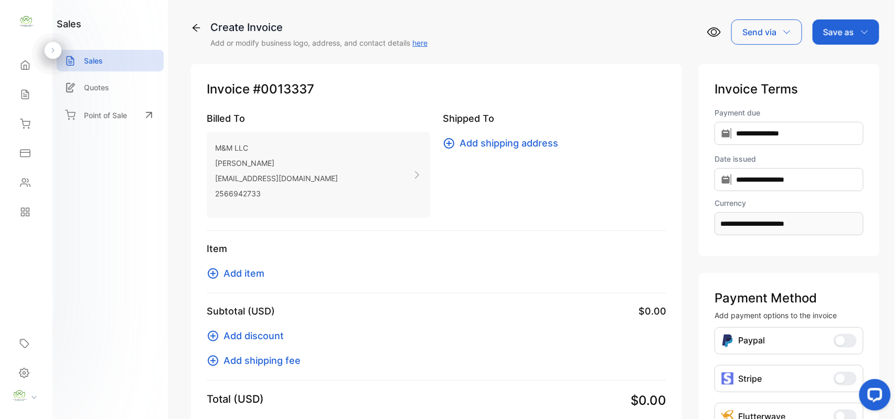
click at [214, 276] on icon at bounding box center [213, 273] width 13 height 13
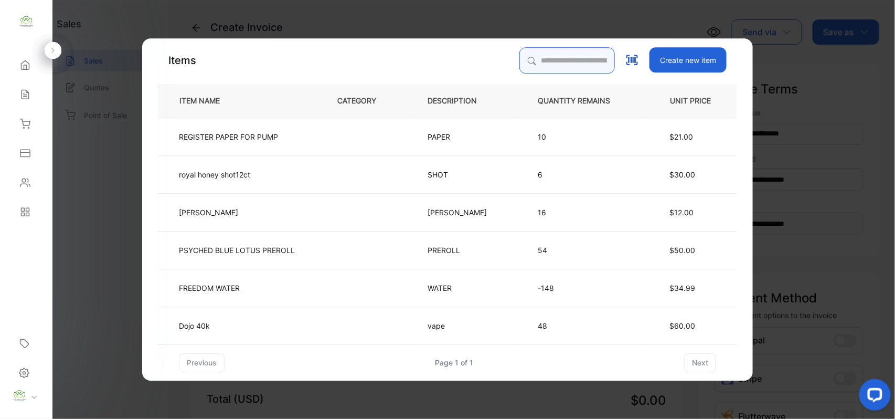
click at [540, 57] on input "search" at bounding box center [568, 60] width 96 height 26
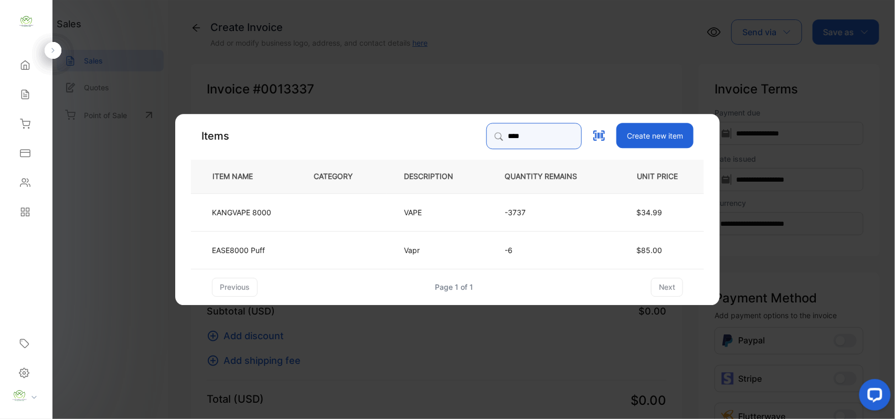
type input "****"
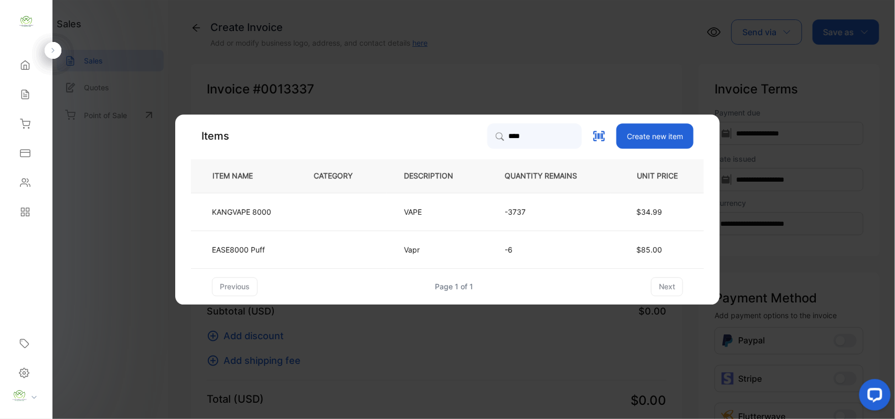
click at [425, 203] on td "VAPE" at bounding box center [437, 212] width 101 height 38
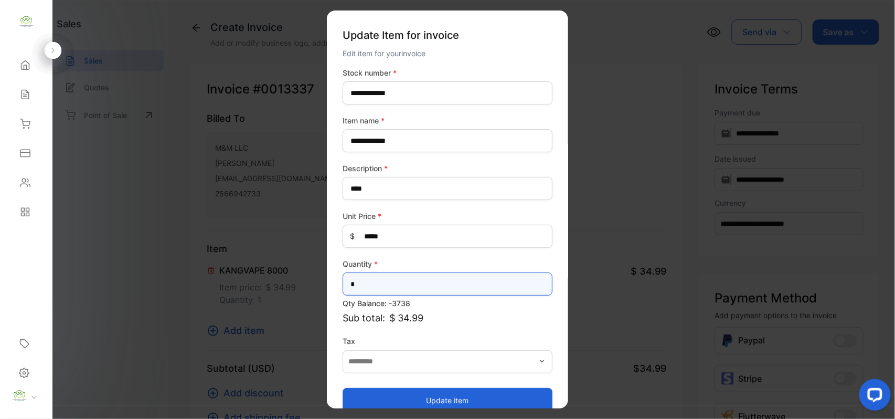
click at [410, 280] on input "*" at bounding box center [448, 283] width 210 height 23
type input "**"
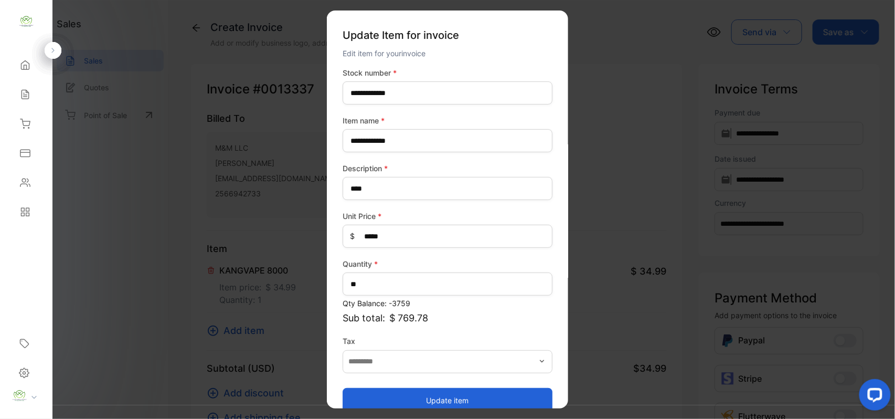
click at [452, 397] on button "Update item" at bounding box center [448, 399] width 210 height 25
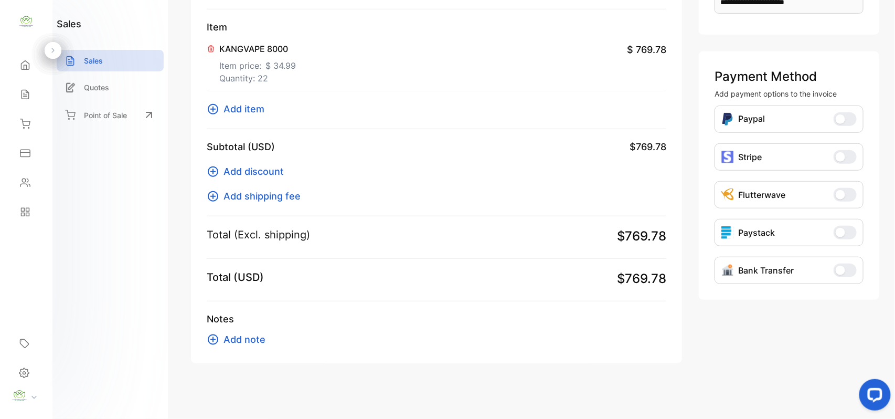
scroll to position [225, 0]
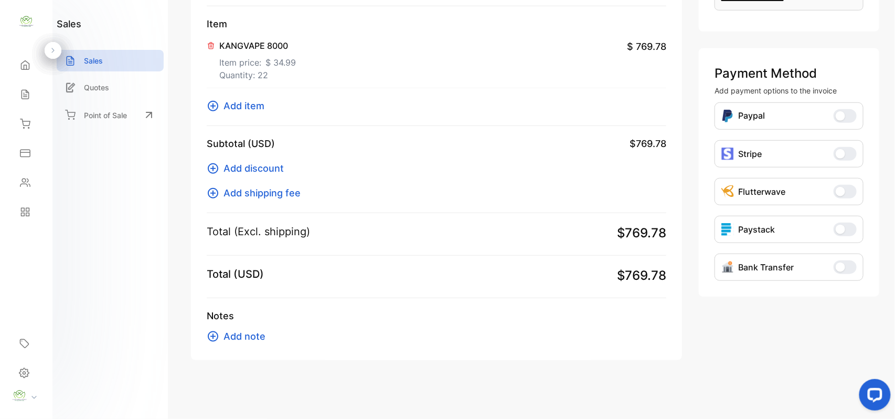
click at [213, 110] on icon at bounding box center [213, 106] width 10 height 10
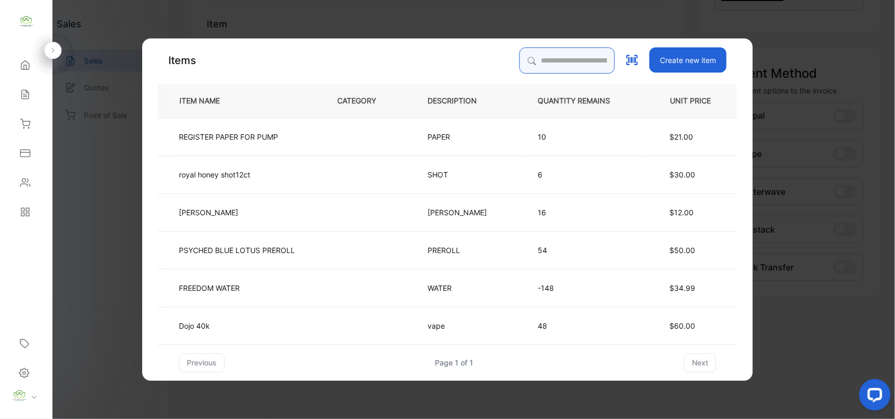
click at [574, 55] on input "search" at bounding box center [568, 60] width 96 height 26
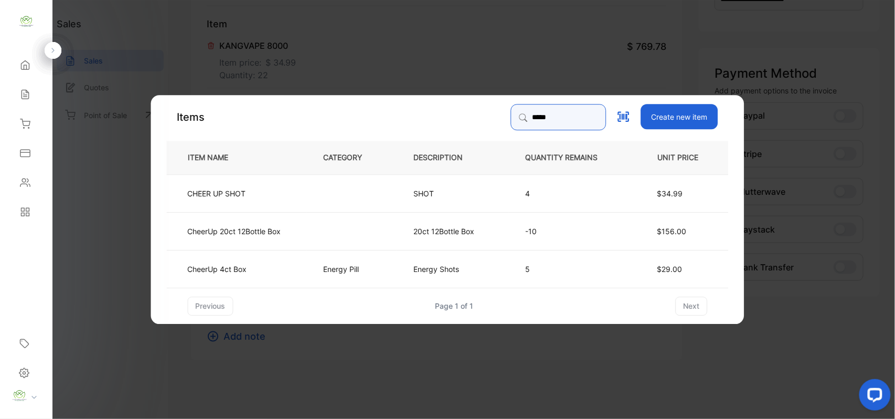
type input "*****"
click at [457, 220] on td "20ct 12Bottle Box" at bounding box center [453, 231] width 112 height 38
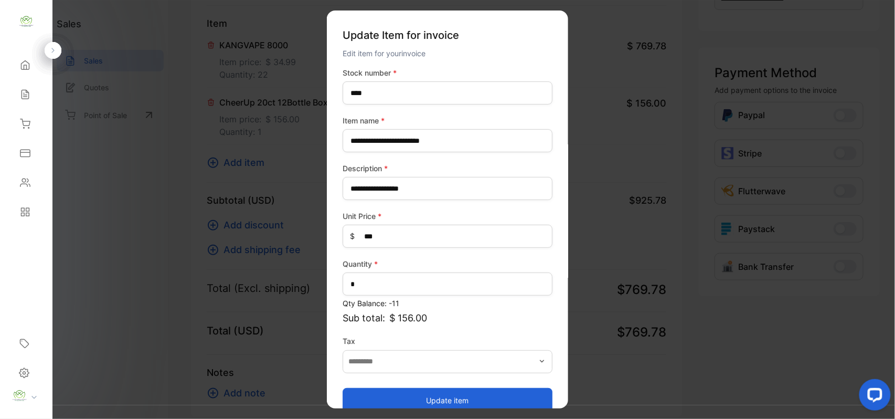
click at [514, 393] on button "Update item" at bounding box center [448, 399] width 210 height 25
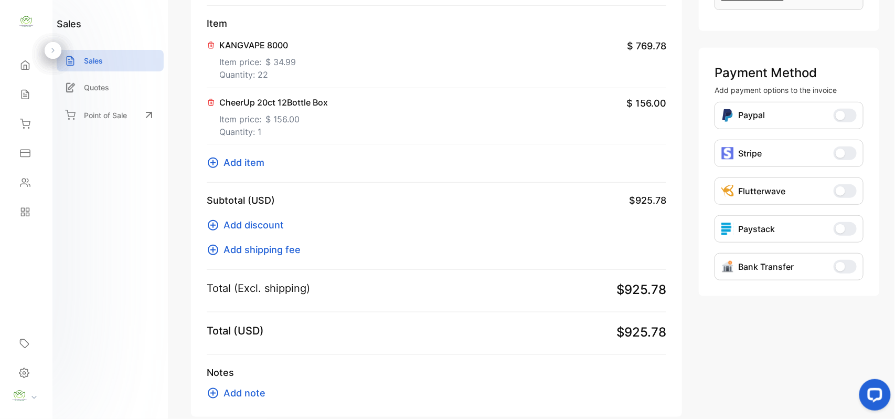
click at [213, 165] on icon at bounding box center [213, 162] width 10 height 10
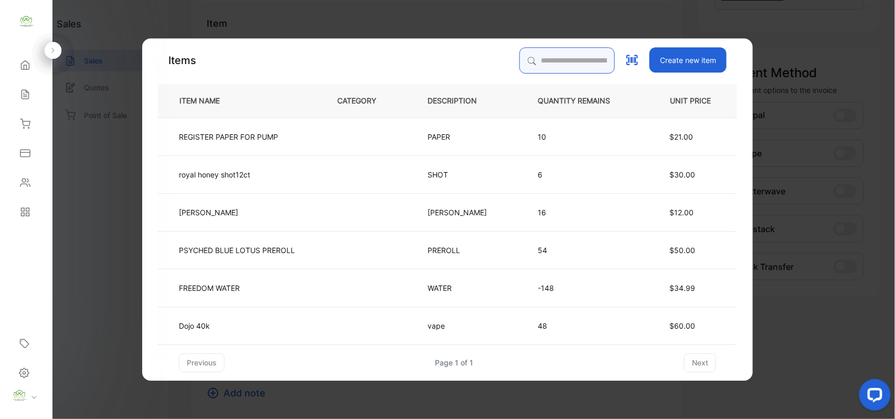
click at [527, 62] on input "search" at bounding box center [568, 60] width 96 height 26
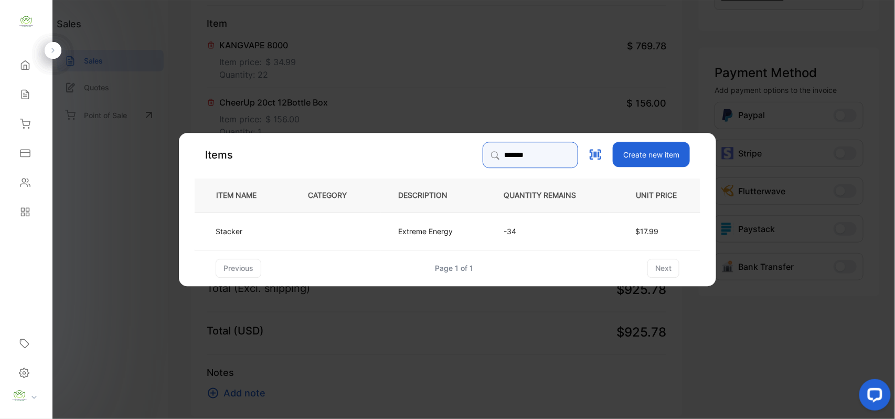
type input "*******"
click at [534, 240] on td "-34" at bounding box center [549, 231] width 124 height 38
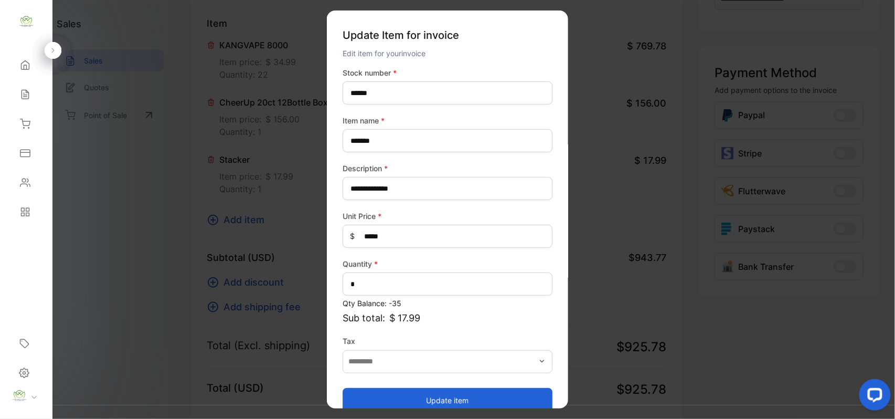
click at [488, 400] on button "Update item" at bounding box center [448, 399] width 210 height 25
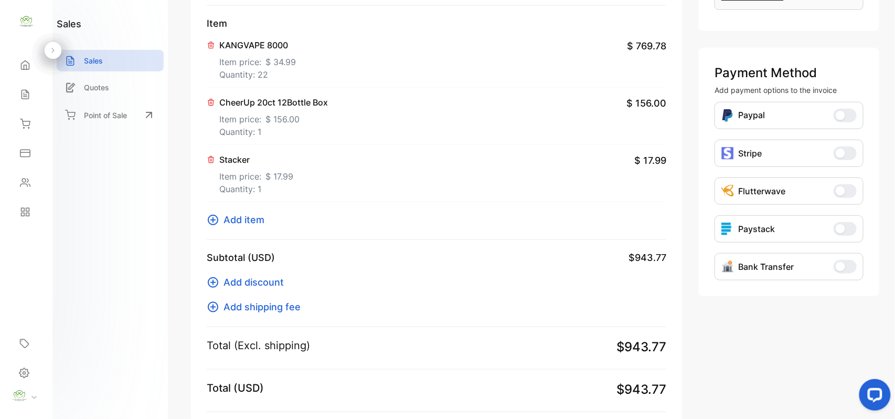
click at [215, 222] on icon at bounding box center [213, 220] width 13 height 13
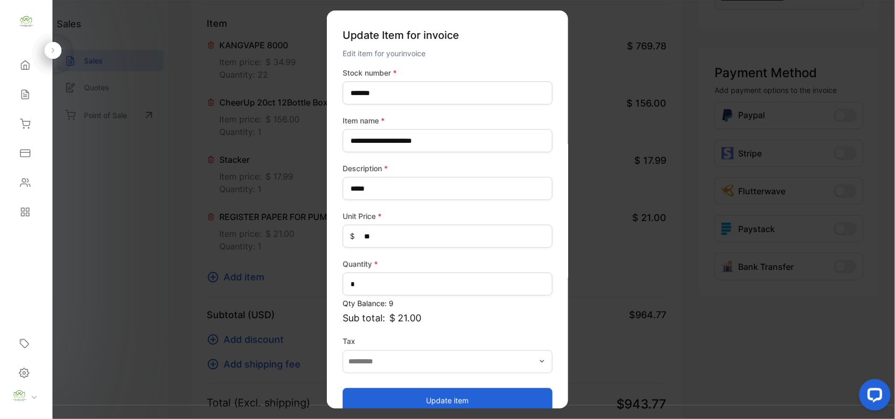
click at [488, 388] on button "Update item" at bounding box center [448, 399] width 210 height 25
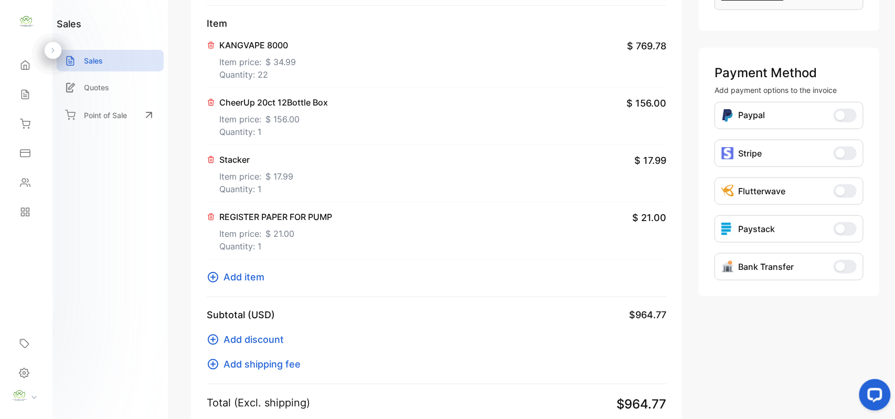
click at [213, 217] on icon at bounding box center [211, 217] width 8 height 8
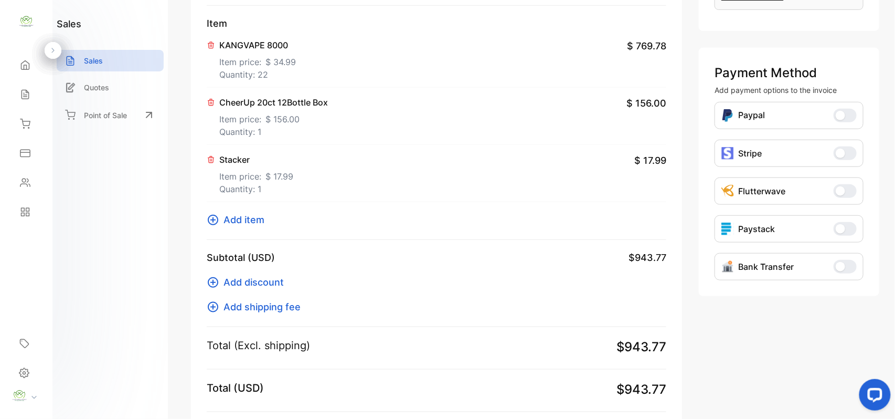
click at [211, 220] on icon at bounding box center [213, 220] width 10 height 10
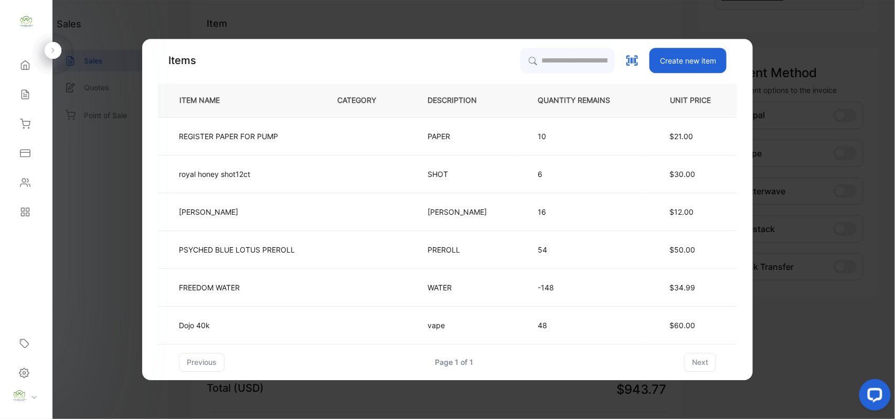
click at [521, 136] on td "10" at bounding box center [583, 136] width 124 height 38
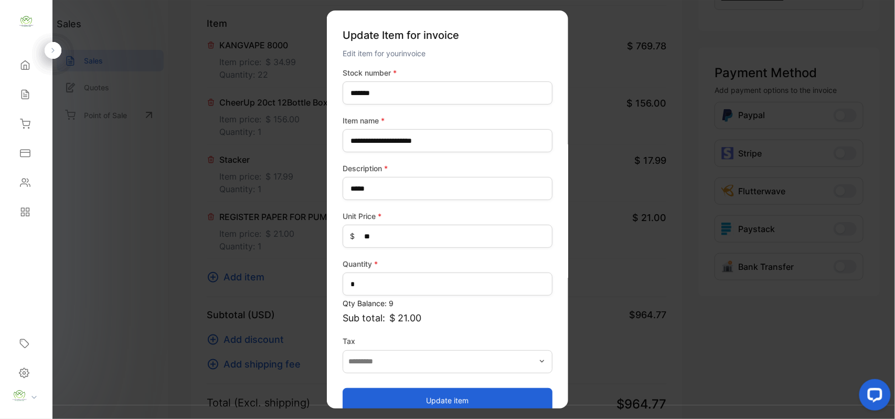
click at [474, 393] on button "Update item" at bounding box center [448, 399] width 210 height 25
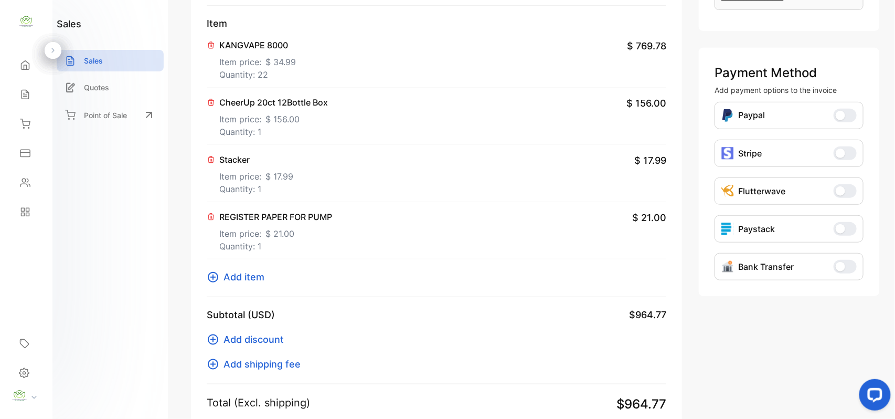
click at [210, 219] on icon at bounding box center [211, 217] width 6 height 6
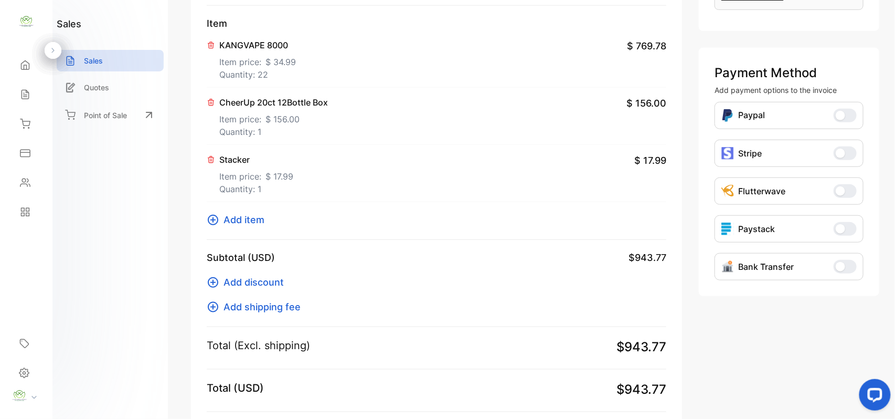
click at [210, 218] on icon at bounding box center [213, 220] width 13 height 13
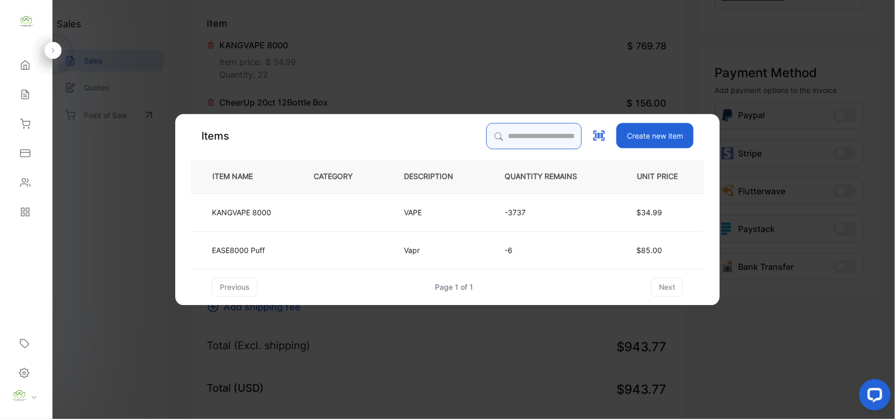
click at [495, 130] on input "search" at bounding box center [535, 136] width 96 height 26
type input "*******"
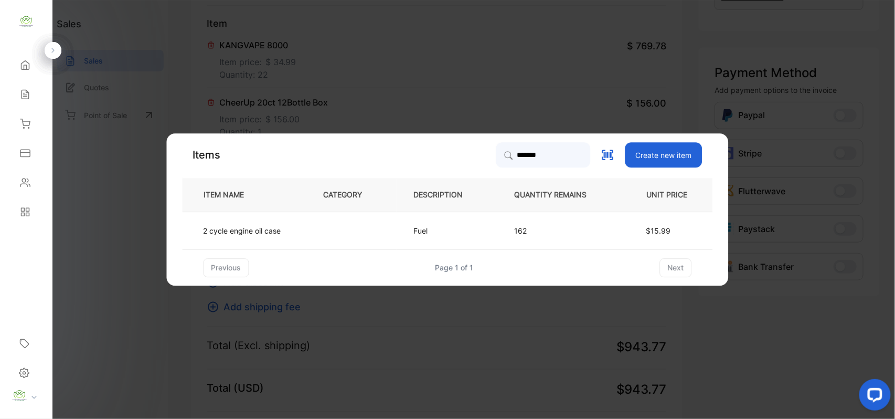
click at [370, 221] on td at bounding box center [352, 231] width 90 height 38
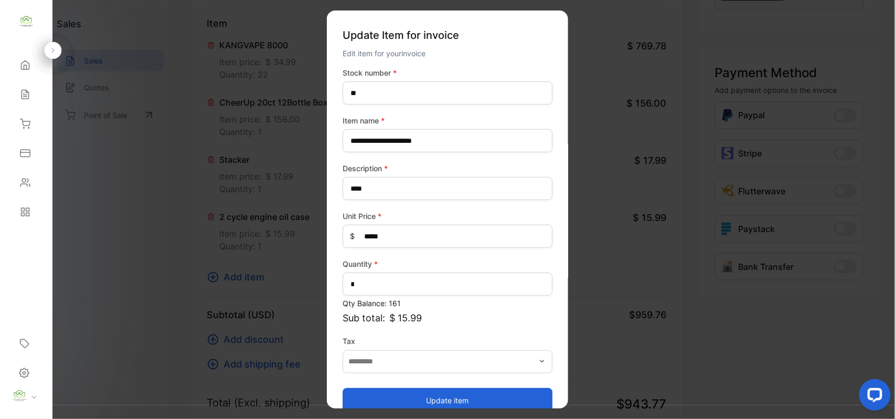
click at [433, 395] on button "Update item" at bounding box center [448, 399] width 210 height 25
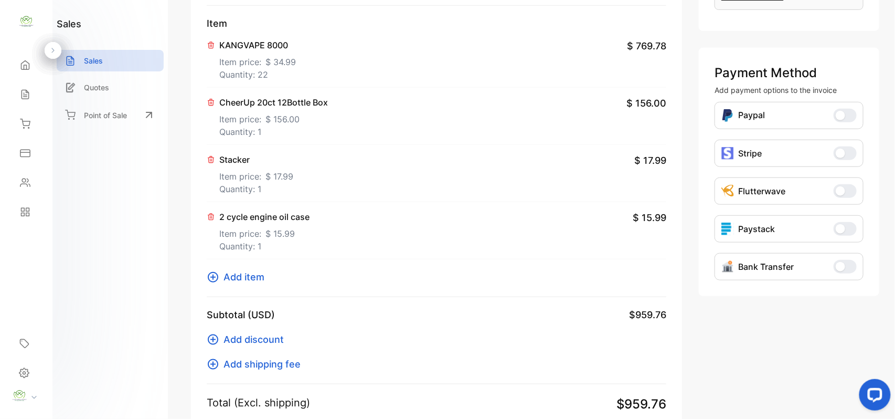
click at [213, 278] on icon at bounding box center [213, 277] width 10 height 10
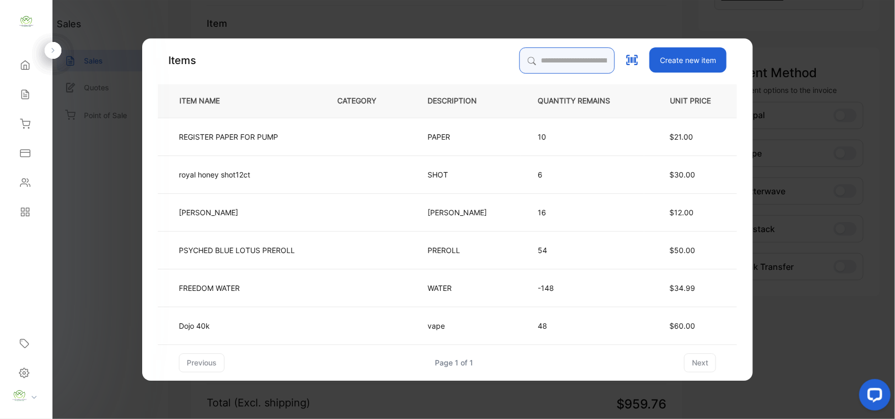
click at [567, 51] on input "search" at bounding box center [568, 60] width 96 height 26
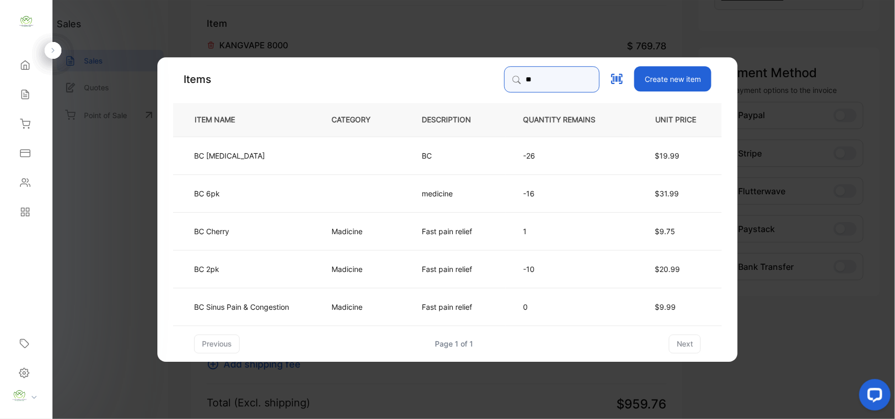
type input "**"
click at [399, 278] on td "Madicine" at bounding box center [359, 268] width 90 height 38
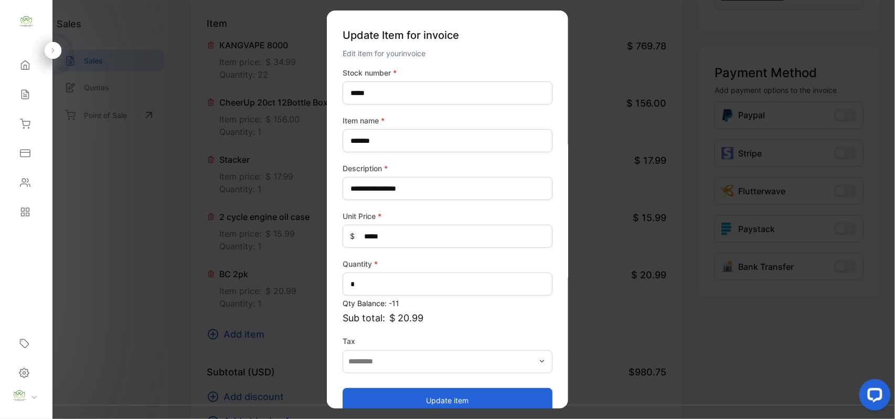
click at [437, 397] on button "Update item" at bounding box center [448, 399] width 210 height 25
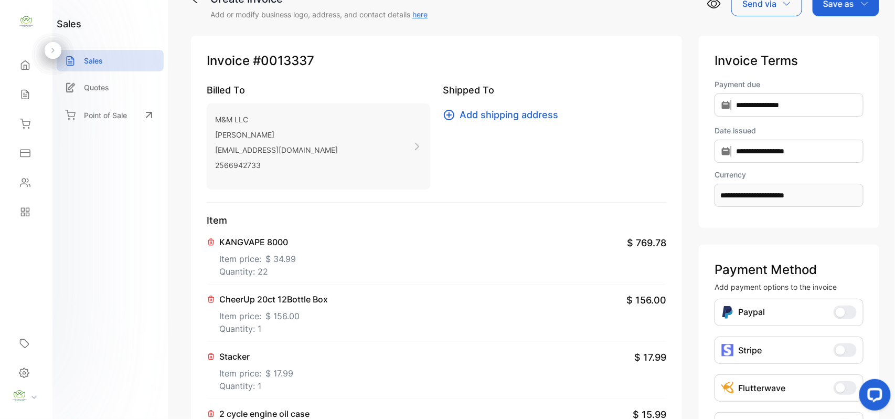
scroll to position [0, 0]
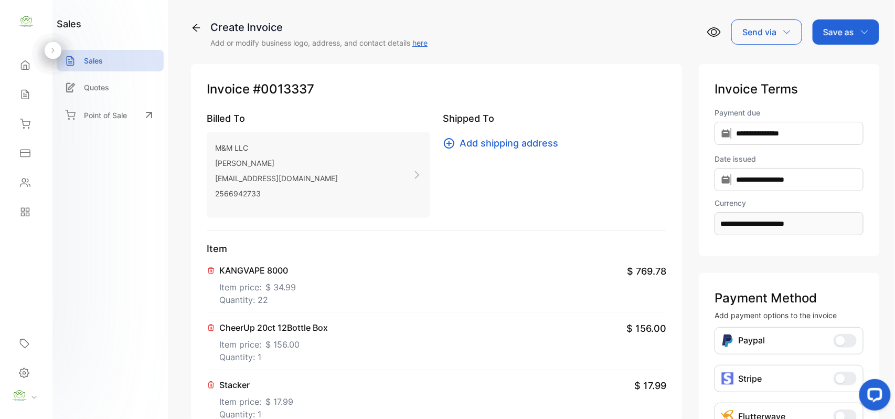
click at [853, 28] on div "Save as" at bounding box center [846, 31] width 67 height 25
click at [840, 69] on div "Invoice" at bounding box center [844, 66] width 60 height 21
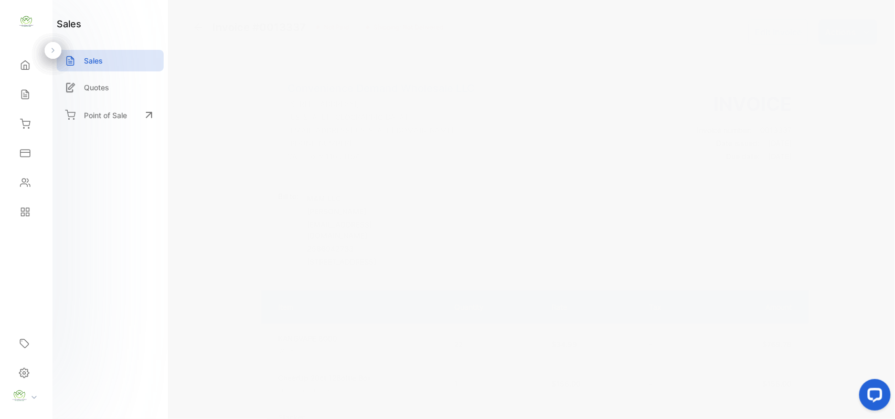
click at [866, 29] on icon "button" at bounding box center [867, 32] width 8 height 8
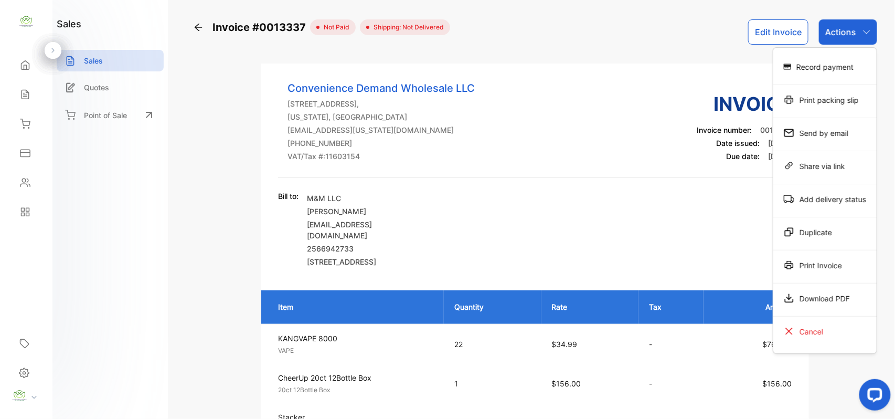
click at [799, 265] on div "Print Invoice" at bounding box center [825, 265] width 103 height 21
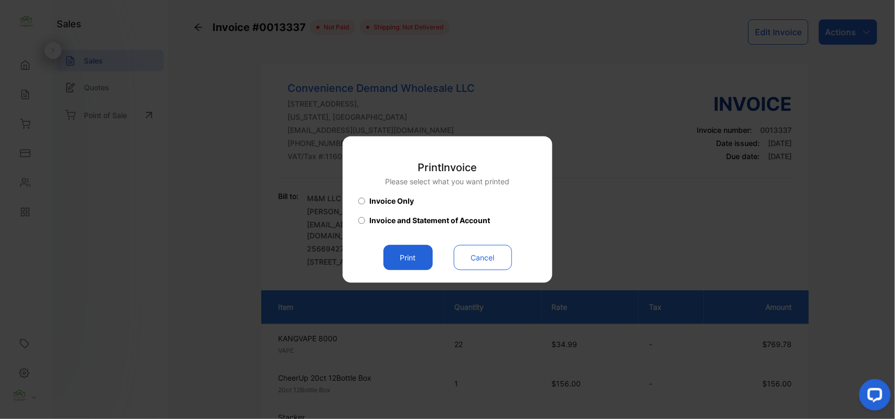
click at [398, 252] on button "Print" at bounding box center [408, 257] width 49 height 25
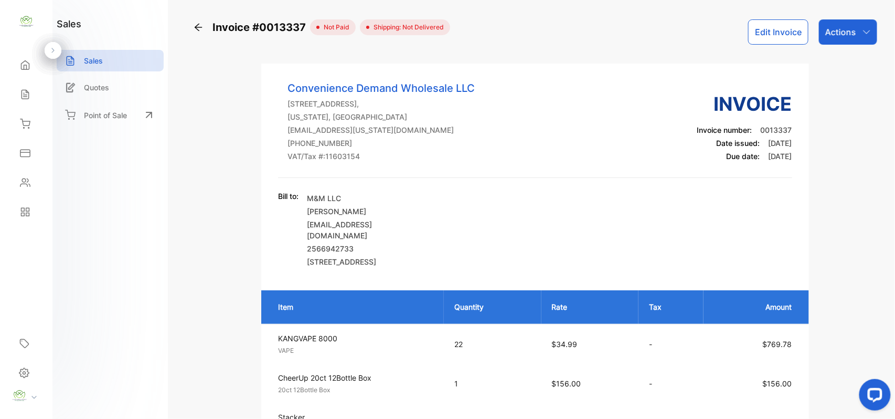
click at [842, 30] on p "Actions" at bounding box center [841, 32] width 31 height 13
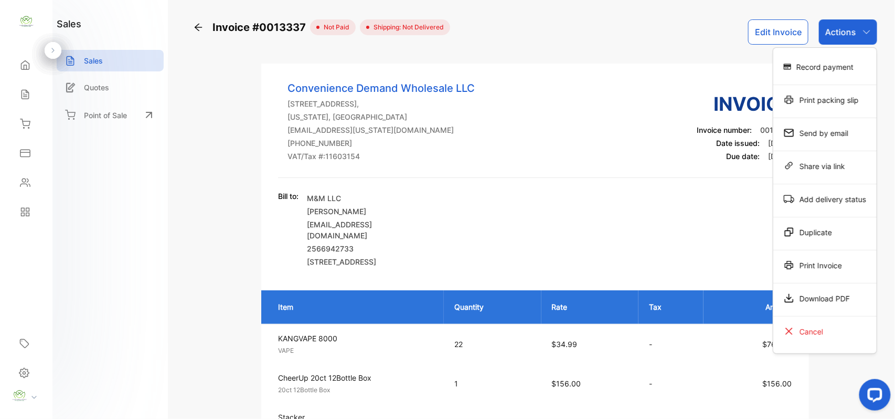
click at [843, 269] on div "Print Invoice" at bounding box center [825, 265] width 103 height 21
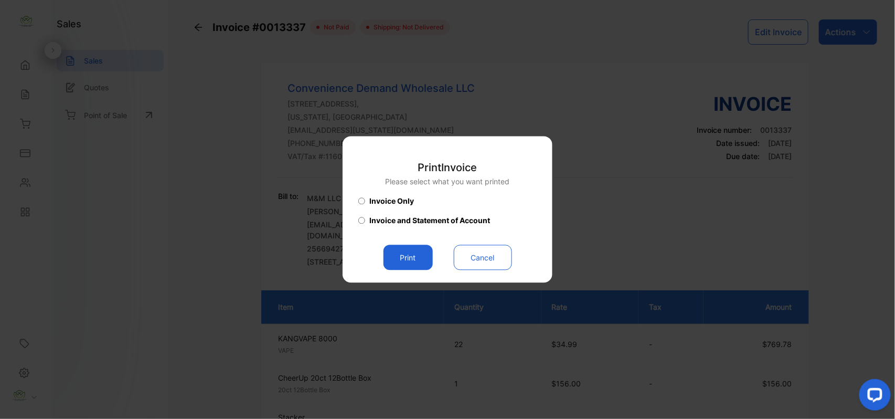
click at [404, 252] on button "Print" at bounding box center [408, 257] width 49 height 25
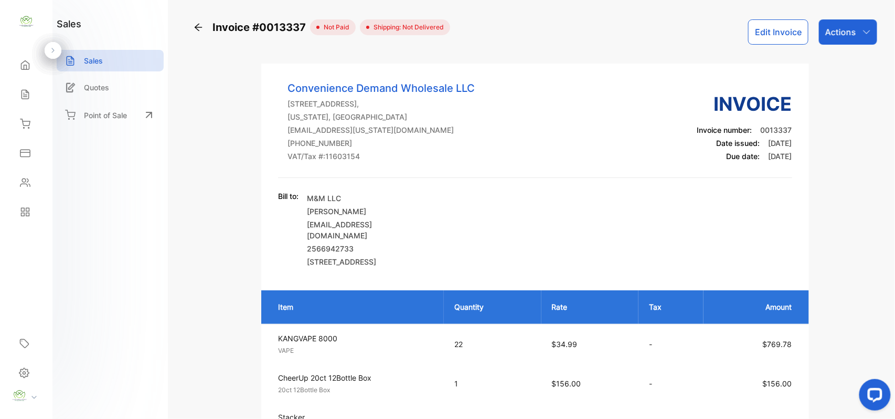
click at [104, 58] on div "Sales" at bounding box center [110, 61] width 107 height 22
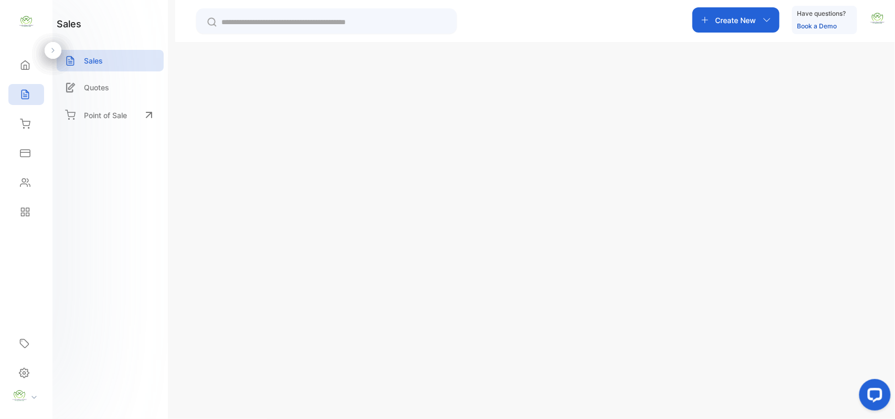
click at [265, 17] on input "text" at bounding box center [334, 22] width 225 height 11
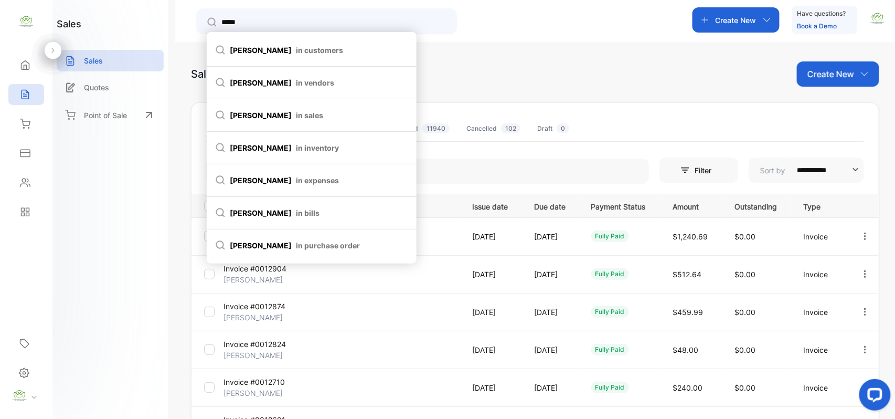
type input "*****"
click at [296, 50] on span "in customers" at bounding box center [319, 50] width 47 height 11
type input "*****"
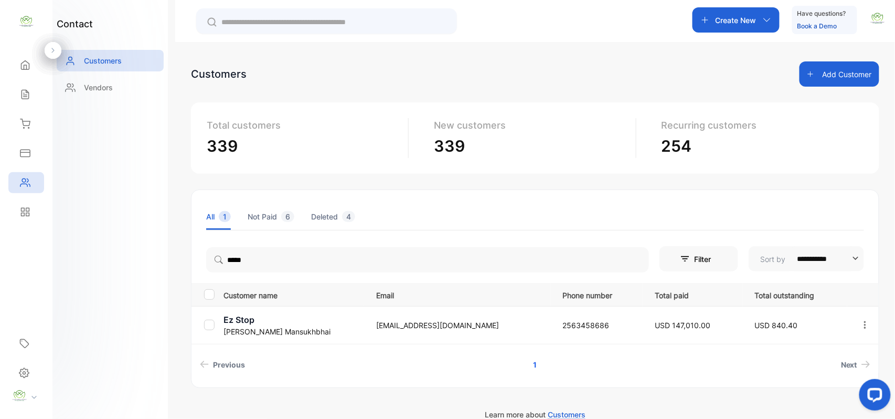
click at [289, 326] on p "Hirenkumar Mansukhbhai" at bounding box center [294, 331] width 140 height 11
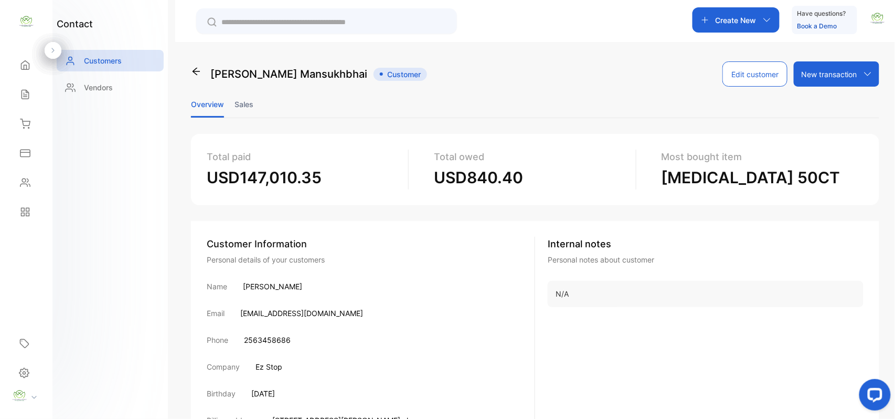
click at [25, 65] on icon at bounding box center [26, 65] width 8 height 9
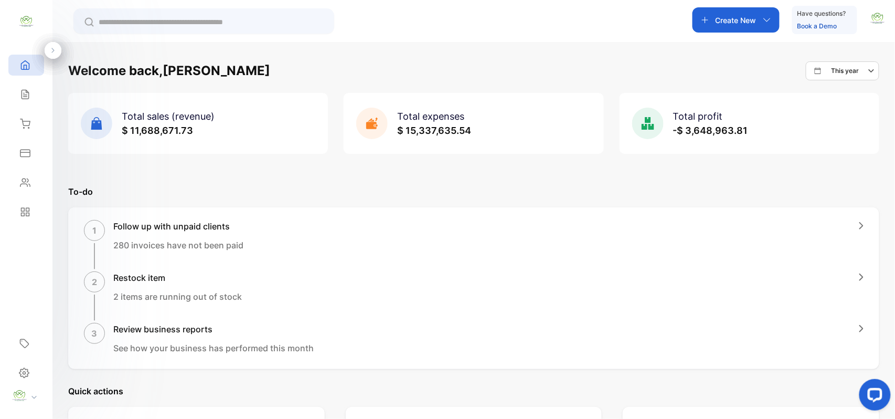
click at [25, 98] on icon at bounding box center [25, 94] width 10 height 10
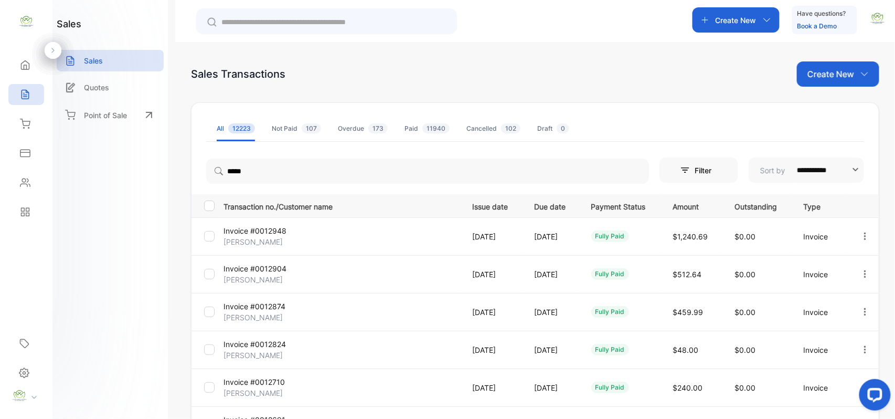
click at [93, 60] on p "Sales" at bounding box center [93, 60] width 19 height 11
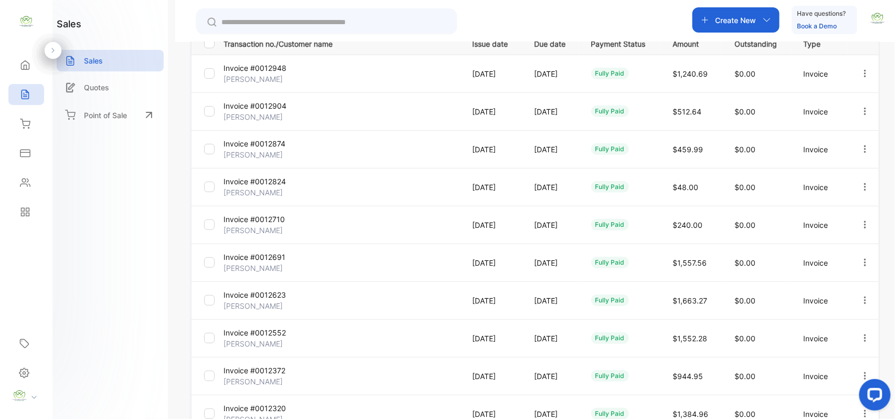
scroll to position [269, 0]
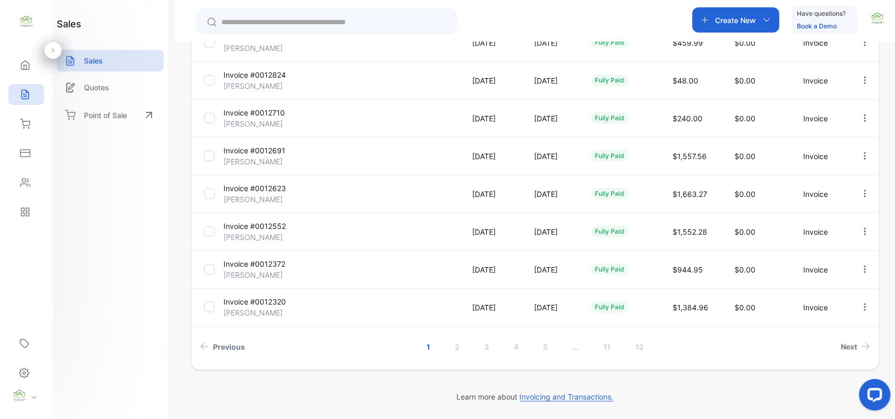
click at [454, 347] on link "2" at bounding box center [457, 346] width 30 height 19
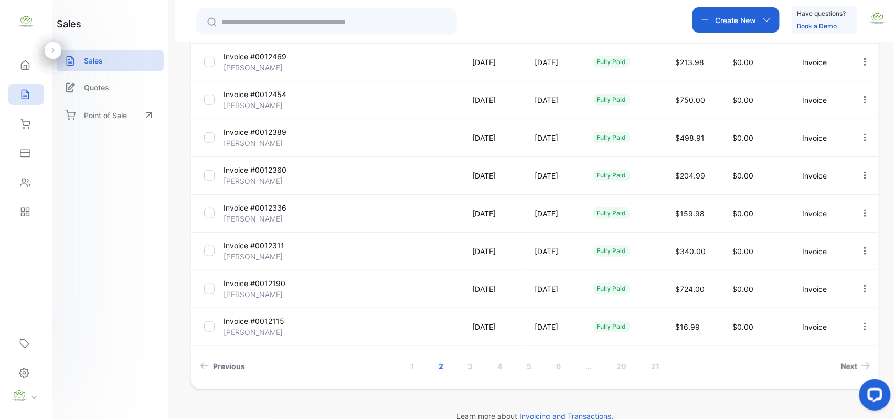
scroll to position [0, 0]
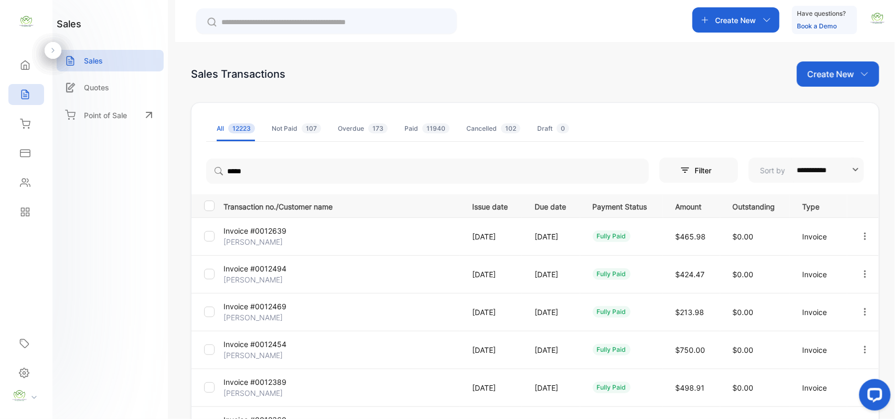
click at [727, 22] on p "Create New" at bounding box center [736, 20] width 41 height 11
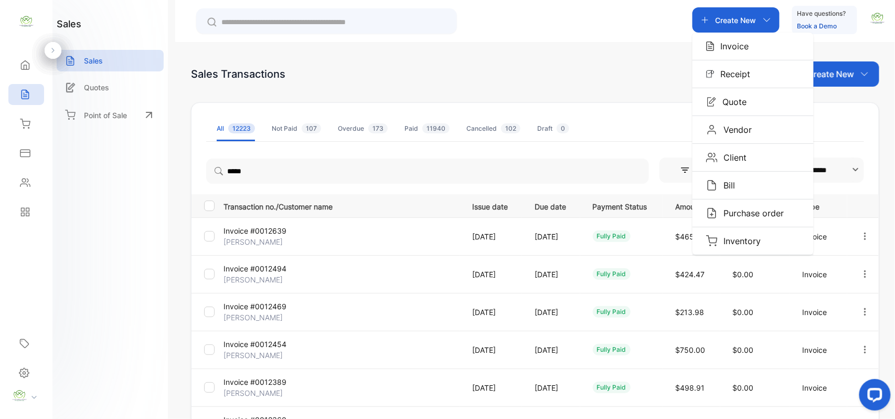
click at [737, 44] on p "Invoice" at bounding box center [732, 46] width 35 height 13
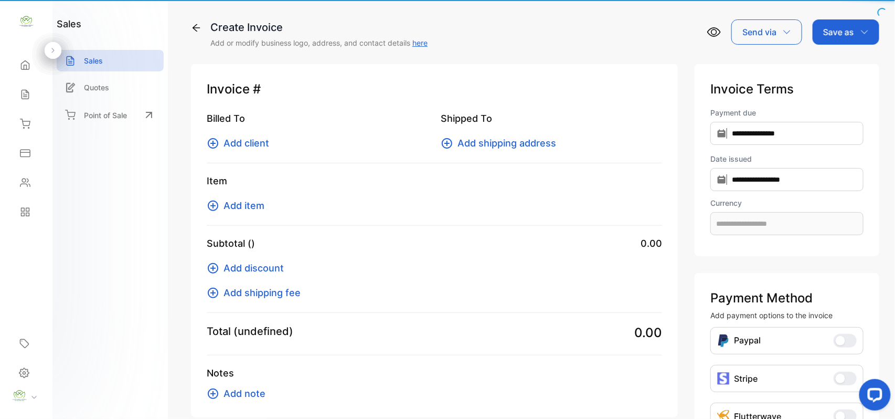
type input "**********"
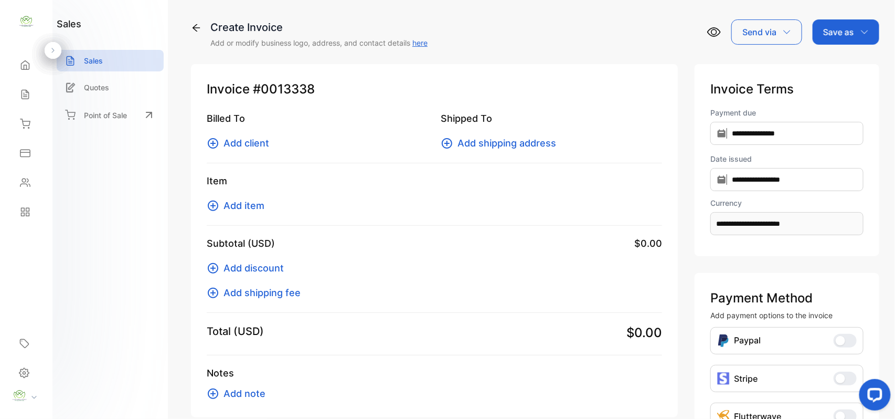
click at [85, 57] on p "Sales" at bounding box center [93, 60] width 19 height 11
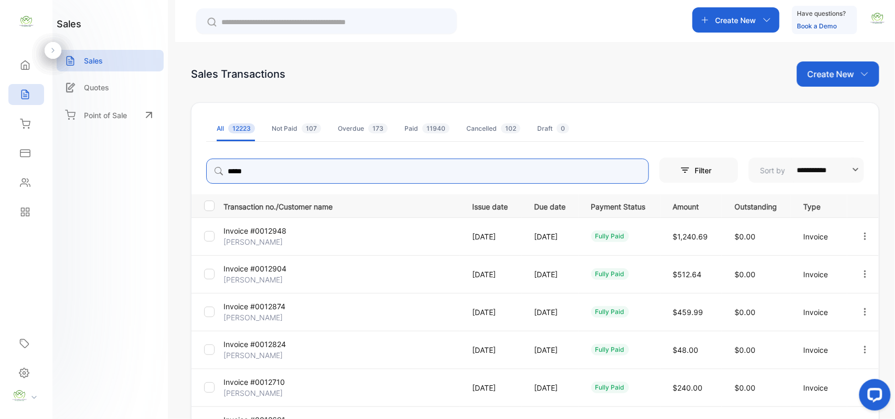
click at [284, 171] on input "*****" at bounding box center [427, 171] width 443 height 25
type input "*"
click at [246, 177] on input "search" at bounding box center [427, 171] width 443 height 25
type input "******"
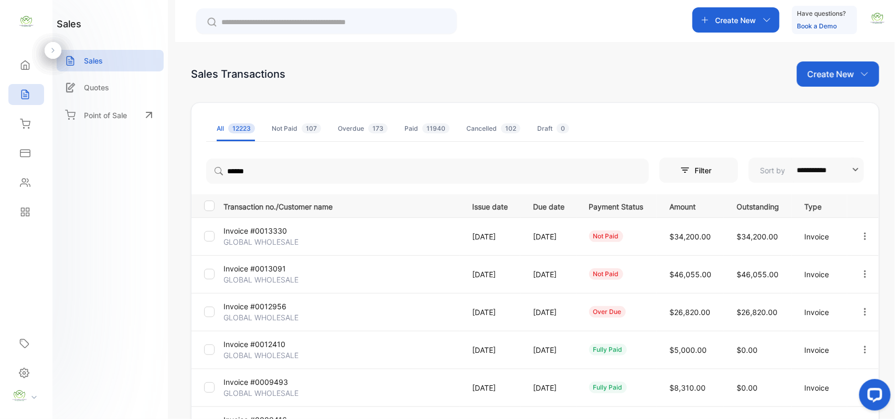
click at [259, 307] on p "Invoice #0012956" at bounding box center [263, 306] width 79 height 11
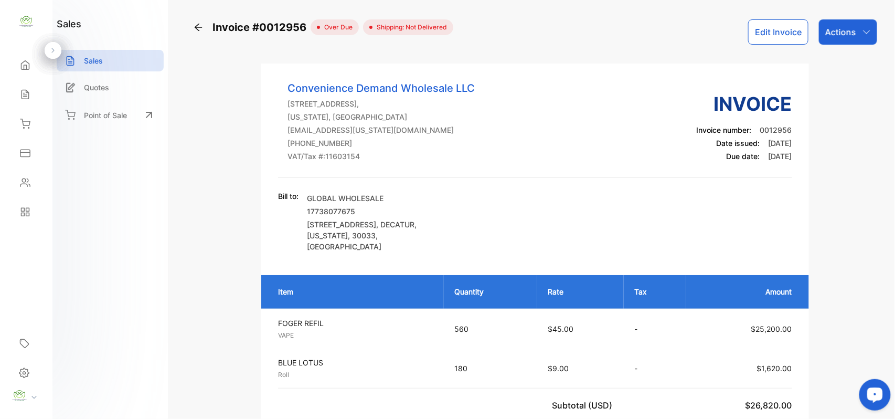
click at [198, 26] on icon at bounding box center [198, 27] width 10 height 10
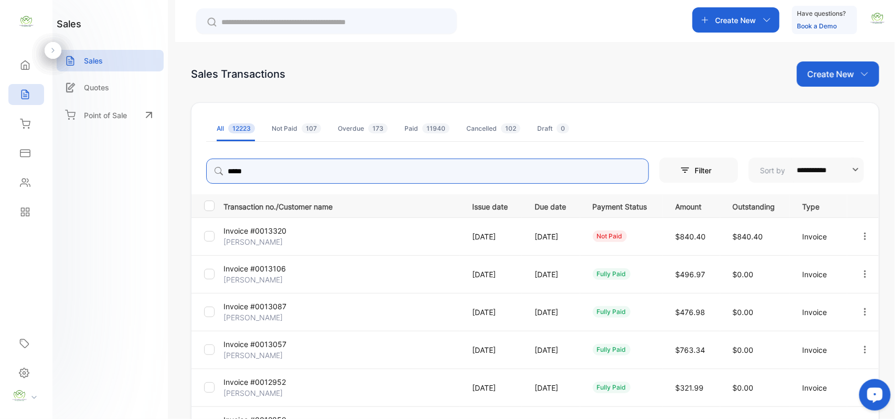
click at [260, 173] on input "*****" at bounding box center [427, 171] width 443 height 25
type input "*"
type input "*****"
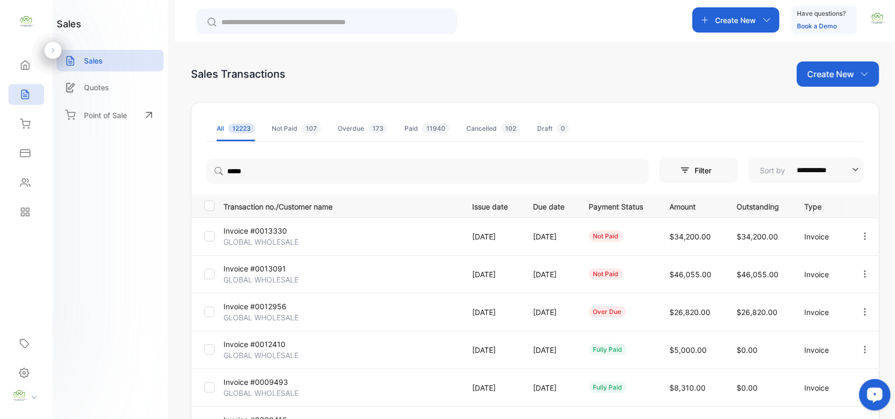
click at [266, 268] on p "Invoice #0013091" at bounding box center [263, 268] width 79 height 11
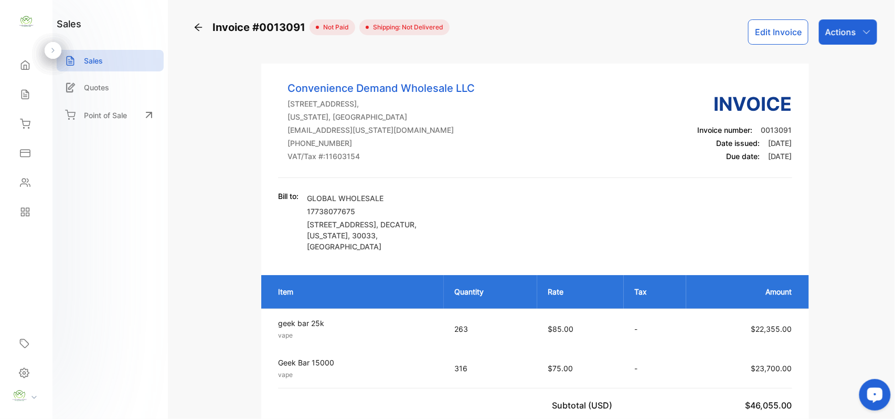
click at [100, 62] on p "Sales" at bounding box center [93, 60] width 19 height 11
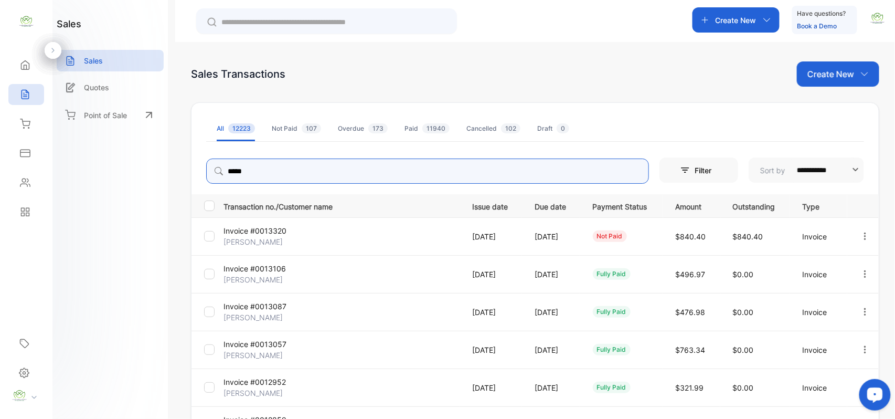
drag, startPoint x: 274, startPoint y: 175, endPoint x: 206, endPoint y: 166, distance: 68.3
click at [206, 166] on input "*****" at bounding box center [427, 171] width 443 height 25
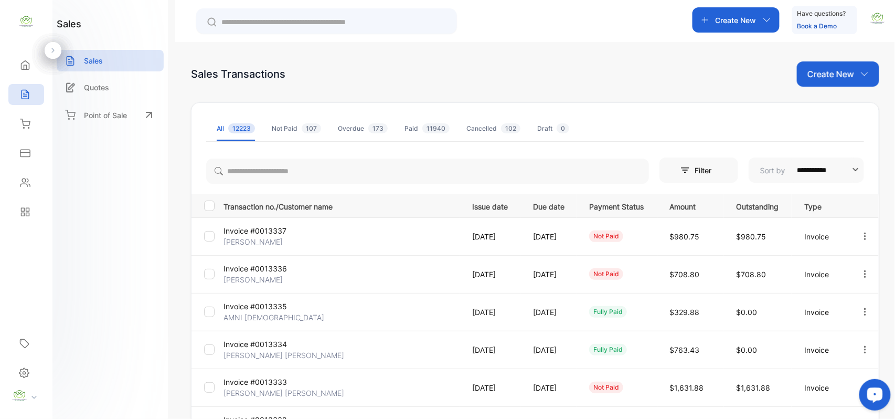
click at [114, 61] on div "Sales" at bounding box center [110, 61] width 107 height 22
click at [26, 93] on icon at bounding box center [25, 94] width 10 height 10
click at [106, 86] on p "Quotes" at bounding box center [96, 87] width 25 height 11
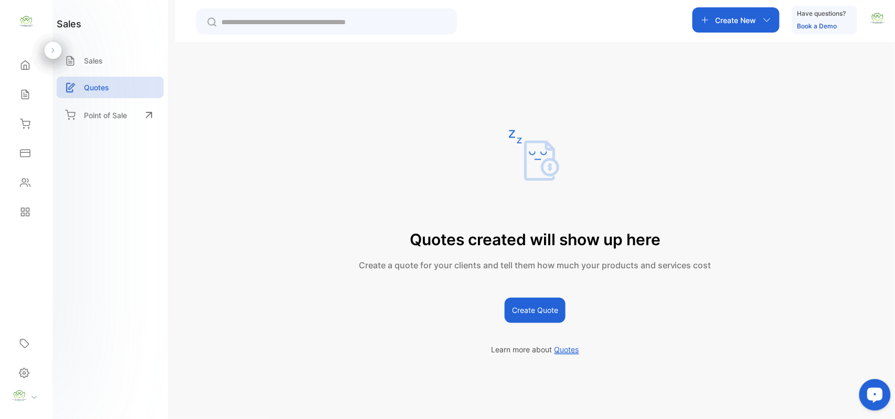
click at [97, 58] on p "Sales" at bounding box center [93, 60] width 19 height 11
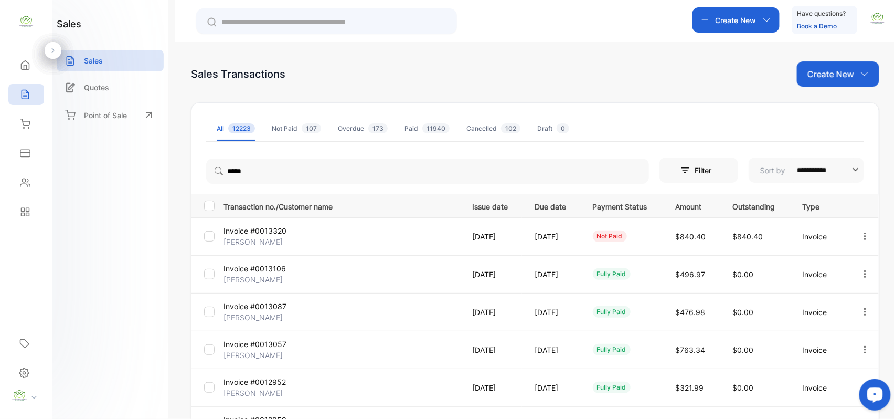
click at [228, 24] on input "text" at bounding box center [334, 22] width 225 height 11
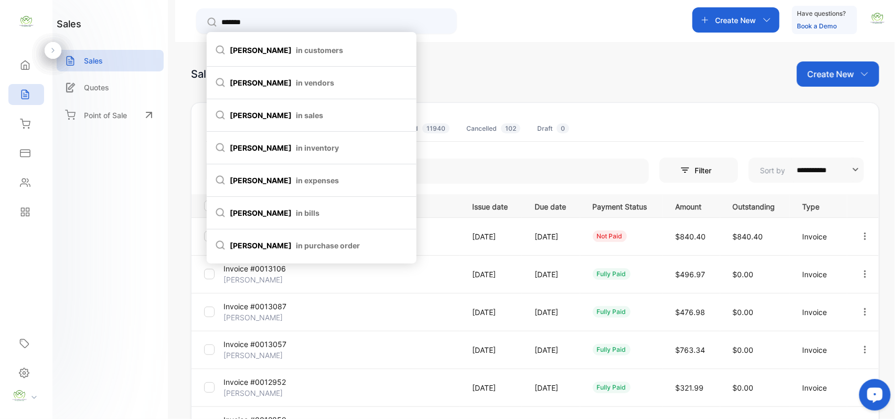
type input "*******"
click at [296, 51] on span "in customers" at bounding box center [319, 50] width 47 height 11
type input "*******"
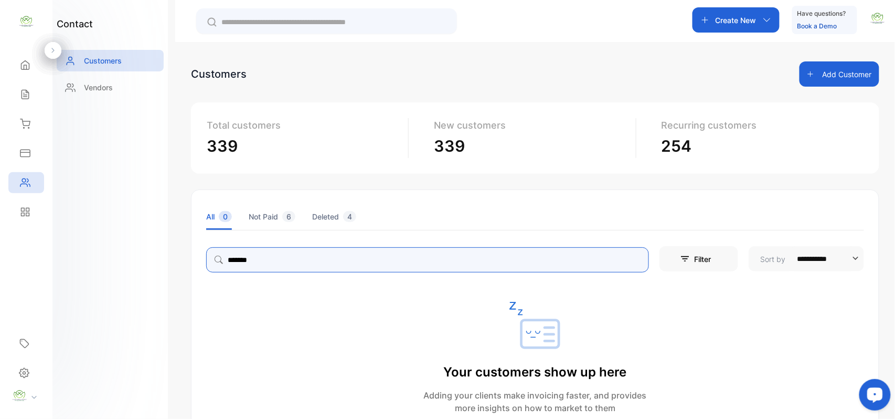
click at [273, 265] on input "*******" at bounding box center [427, 259] width 443 height 25
type input "*"
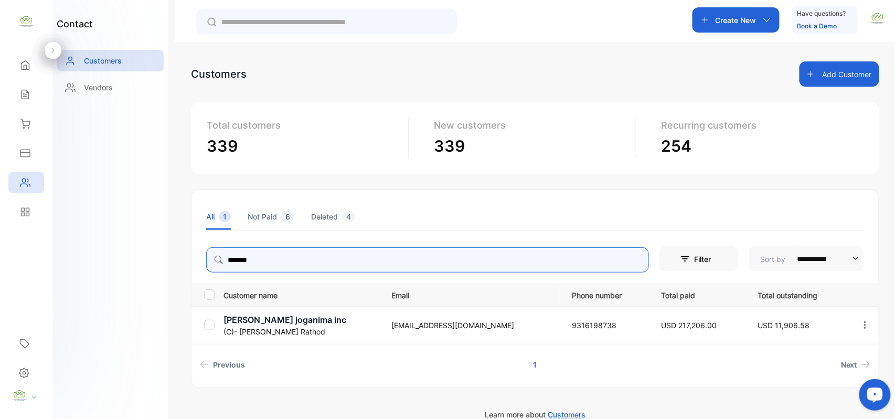
type input "*******"
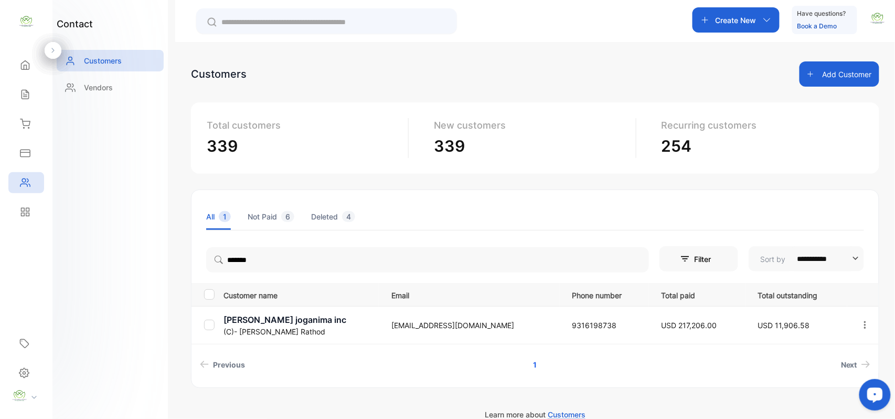
click at [273, 326] on p "(C)- Dishant Rathod" at bounding box center [301, 331] width 155 height 11
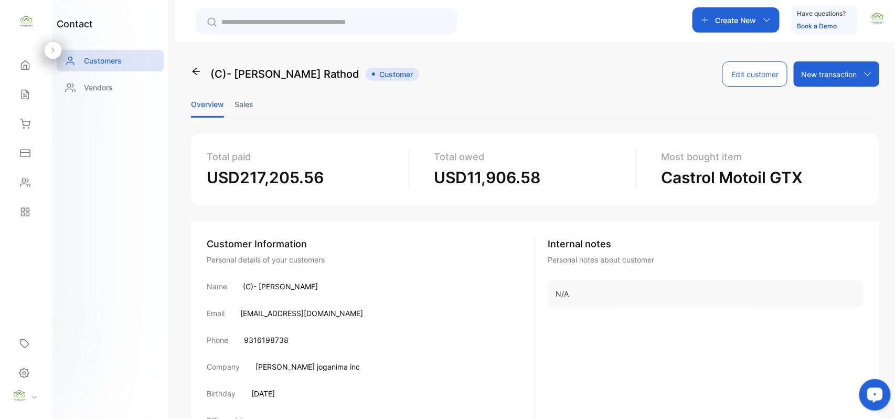
click at [30, 97] on icon at bounding box center [25, 94] width 10 height 10
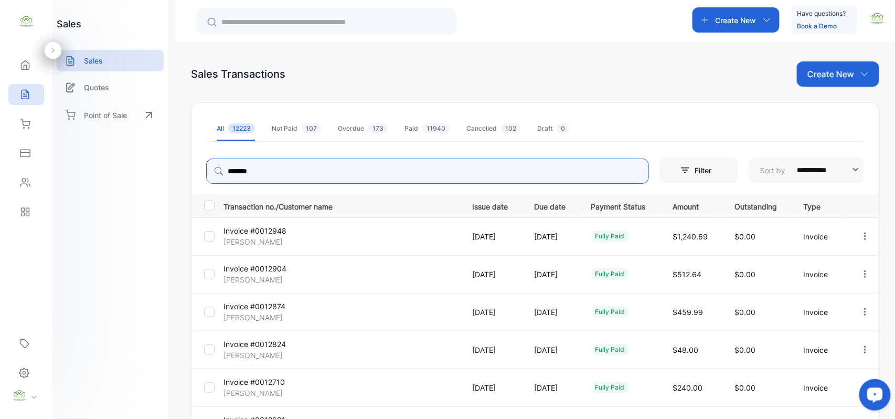
click at [278, 171] on input "*******" at bounding box center [427, 171] width 443 height 25
type input "*"
type input "**********"
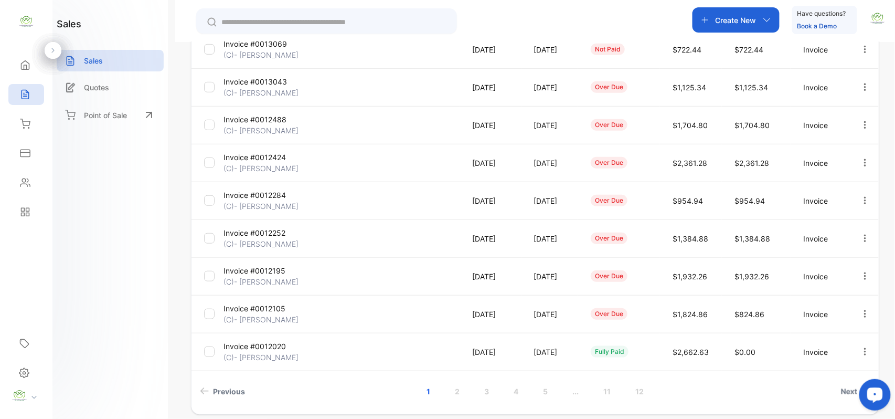
scroll to position [269, 0]
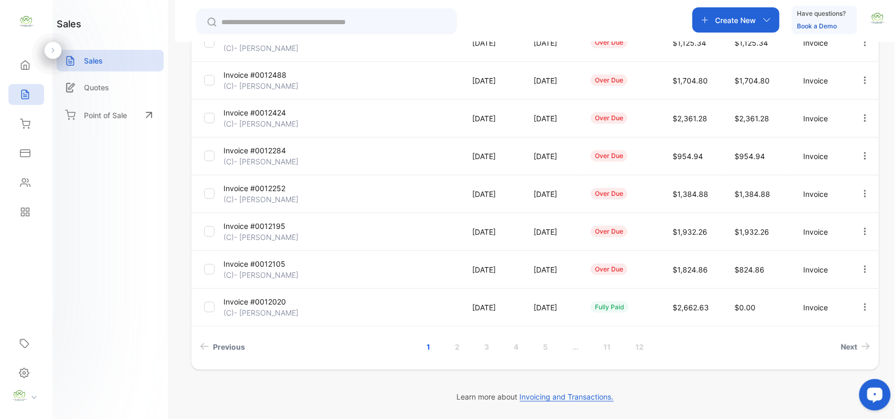
click at [864, 270] on icon "button" at bounding box center [865, 268] width 2 height 7
click at [837, 297] on span "View / Edit Invoice" at bounding box center [840, 299] width 75 height 13
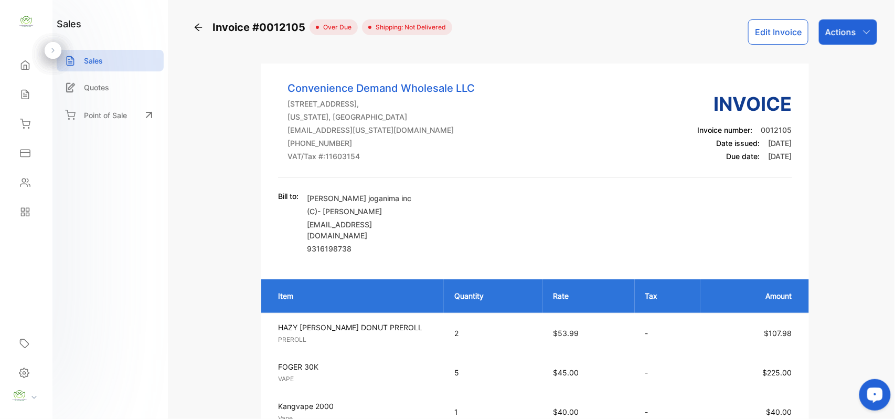
click at [834, 34] on p "Actions" at bounding box center [841, 32] width 31 height 13
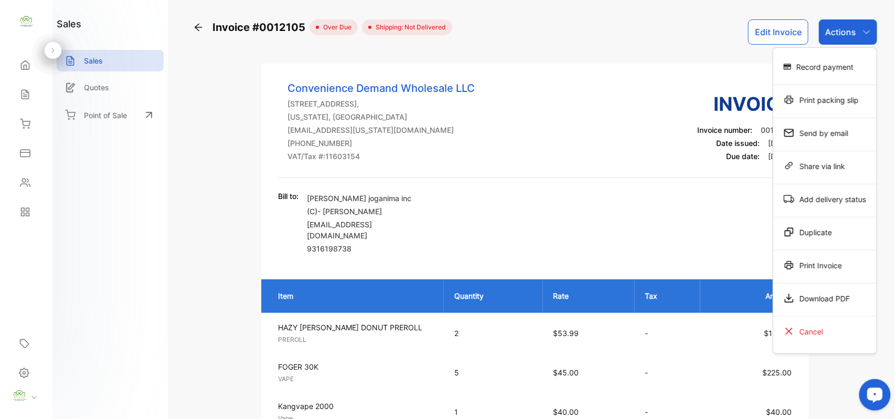
click at [830, 65] on div "Record payment" at bounding box center [825, 66] width 103 height 21
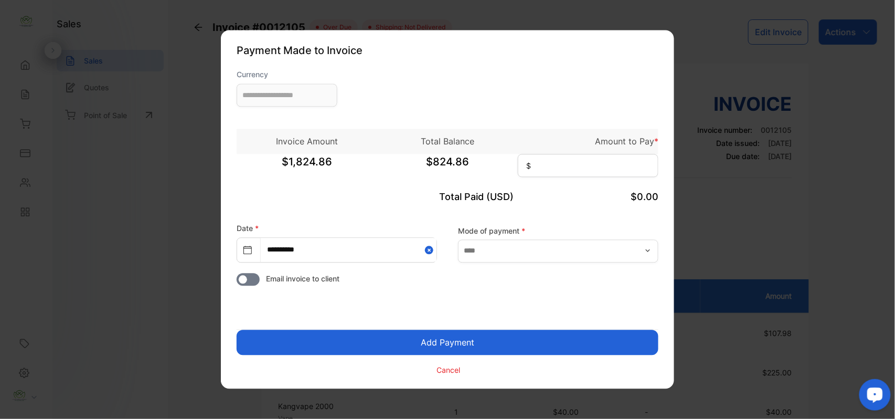
type input "**********"
click at [569, 168] on input at bounding box center [588, 165] width 141 height 23
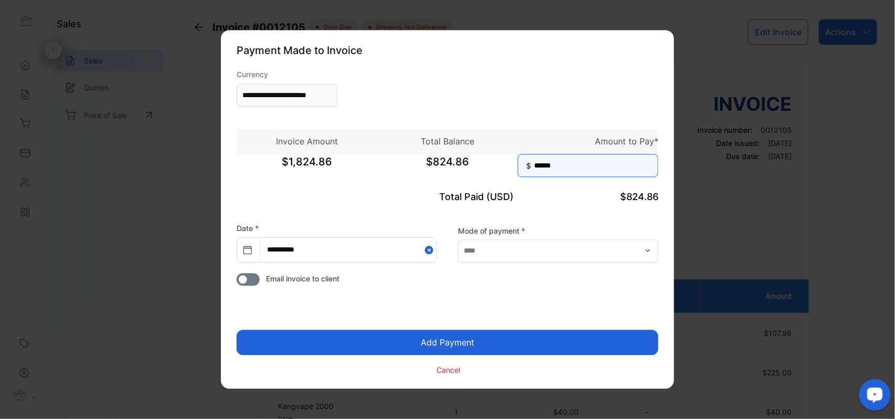
type input "******"
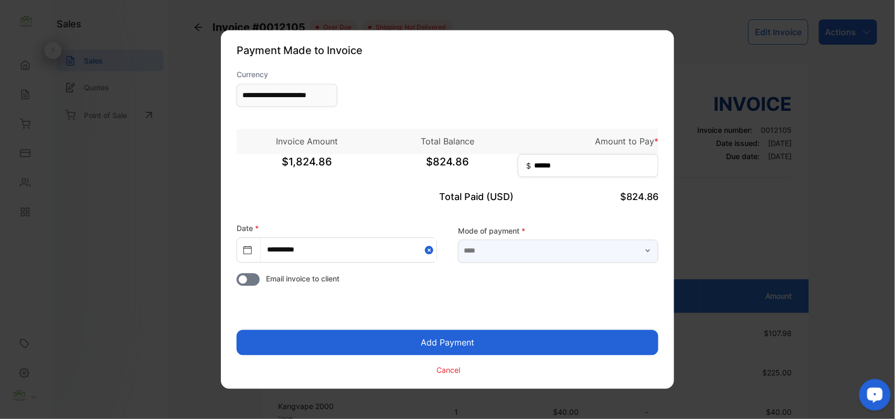
click at [500, 251] on input "text" at bounding box center [558, 250] width 201 height 23
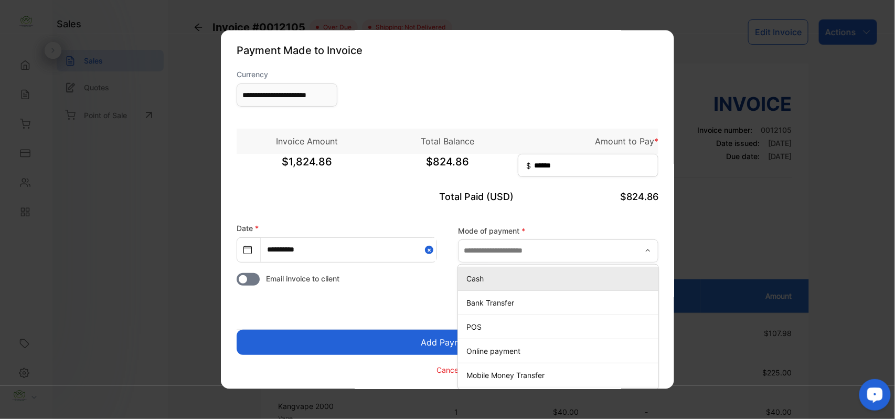
click at [492, 278] on p "Cash" at bounding box center [561, 278] width 188 height 11
type input "****"
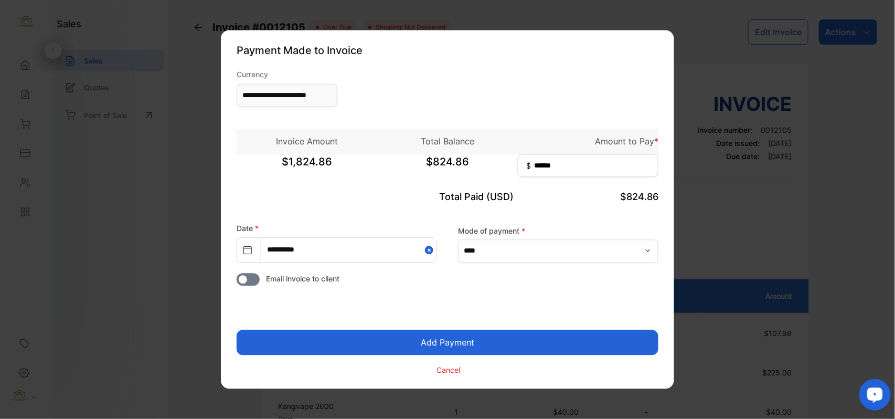
click at [452, 343] on button "Add Payment" at bounding box center [448, 342] width 422 height 25
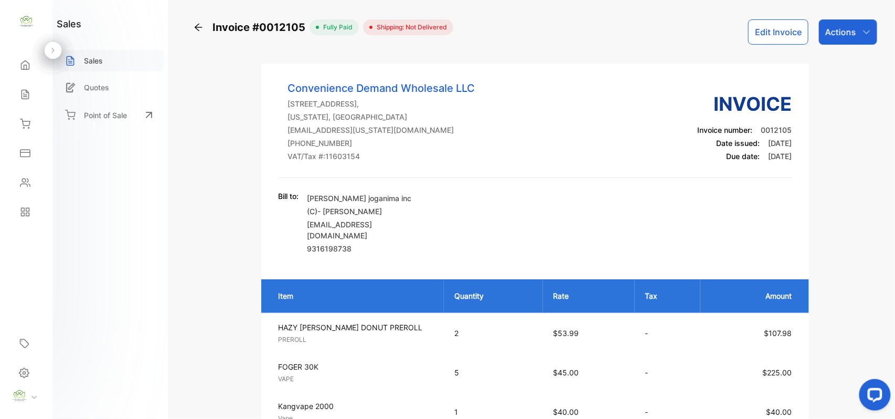
click at [85, 59] on p "Sales" at bounding box center [93, 60] width 19 height 11
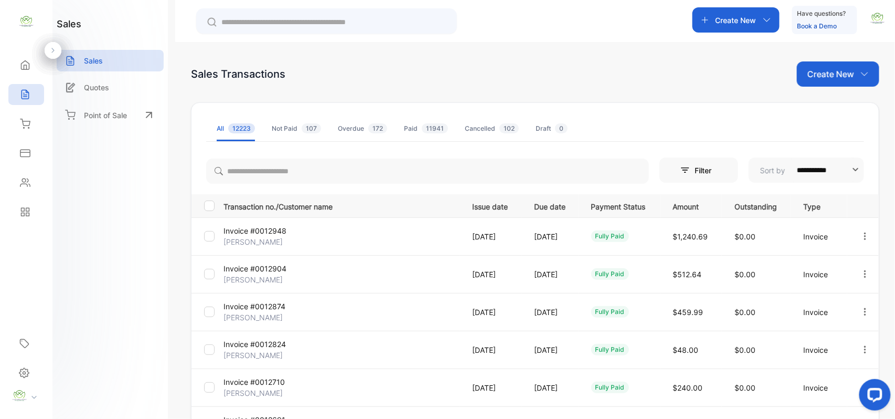
click at [235, 23] on input "text" at bounding box center [334, 22] width 225 height 11
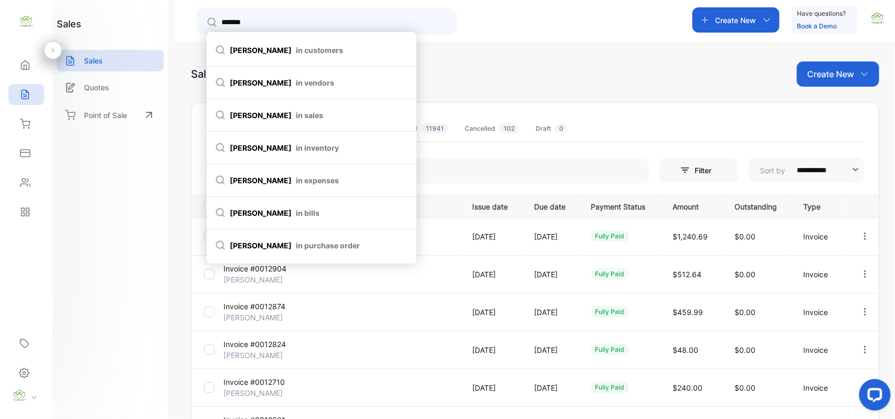
type input "*******"
click at [252, 50] on span "dishant in customers" at bounding box center [311, 50] width 193 height 11
type input "*******"
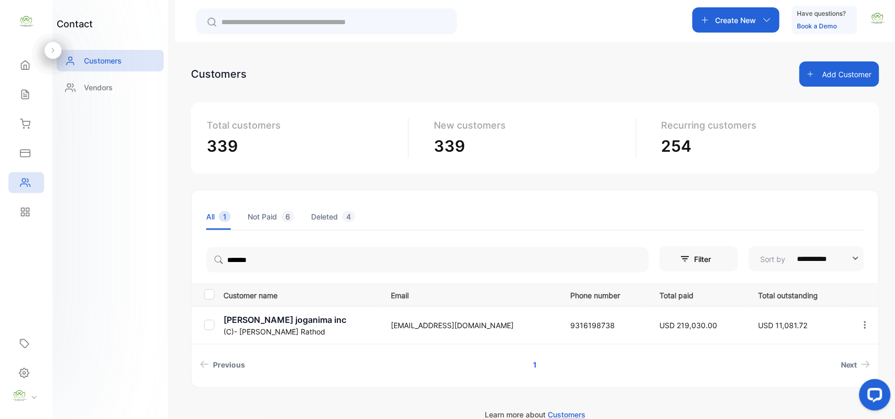
click at [251, 320] on p "Jay joganima inc" at bounding box center [301, 319] width 154 height 13
click at [259, 322] on p "Jay joganima inc" at bounding box center [301, 319] width 154 height 13
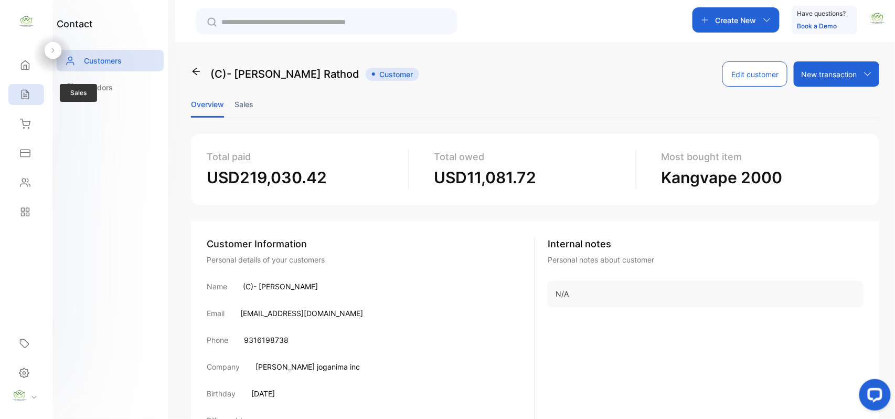
click at [28, 97] on icon at bounding box center [25, 94] width 10 height 10
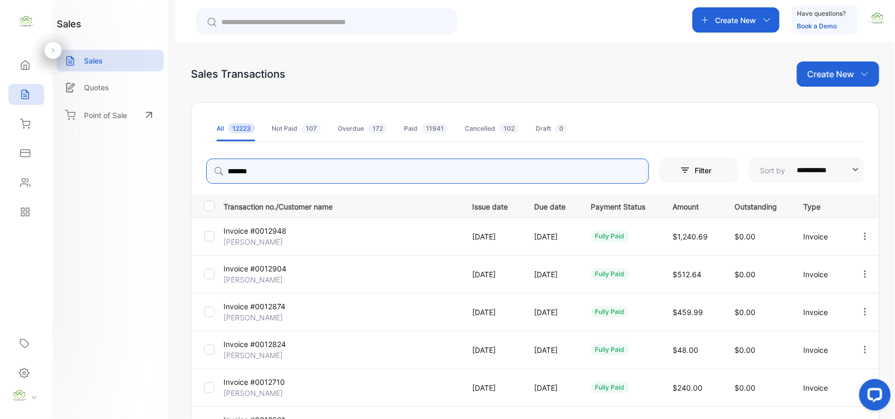
click at [280, 169] on input "*******" at bounding box center [427, 171] width 443 height 25
type input "**********"
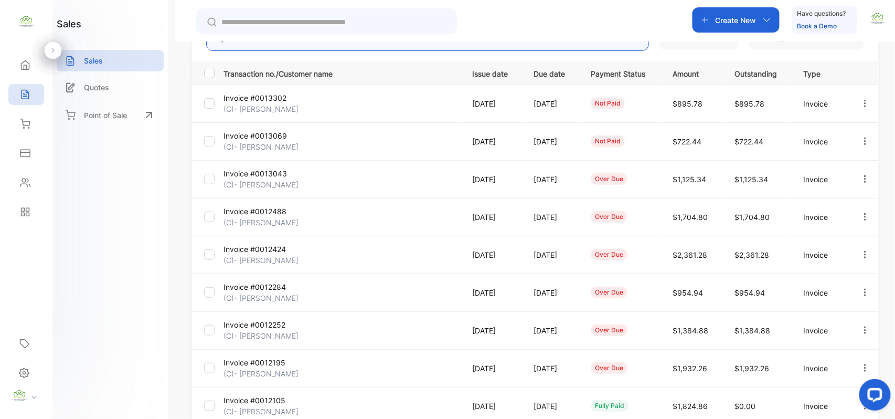
scroll to position [269, 0]
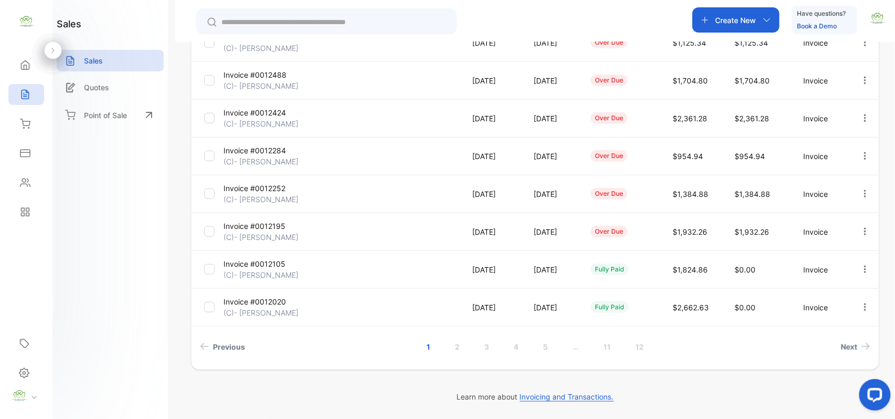
click at [861, 234] on icon "button" at bounding box center [865, 231] width 9 height 9
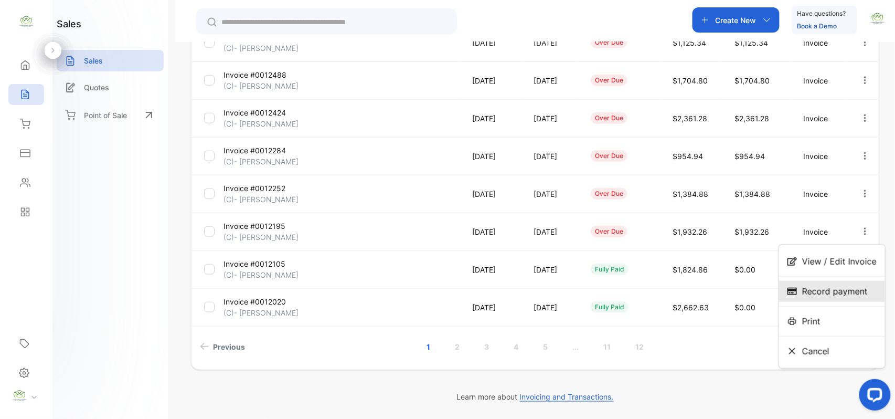
click at [825, 289] on span "Record payment" at bounding box center [836, 291] width 66 height 13
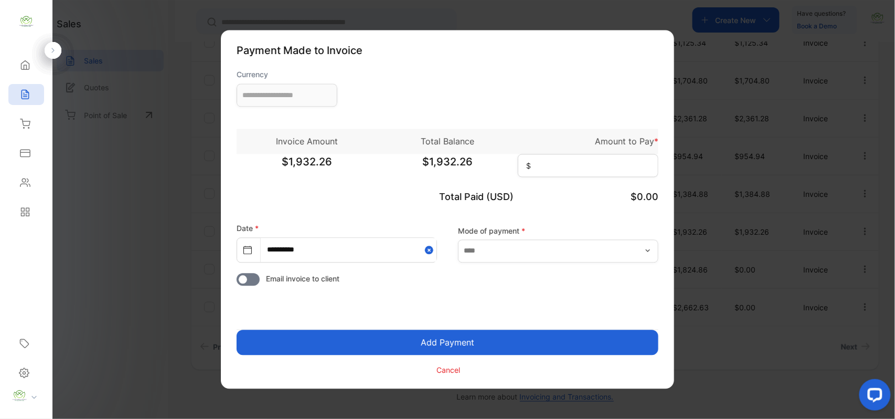
type input "**********"
click at [499, 255] on input "text" at bounding box center [558, 250] width 201 height 23
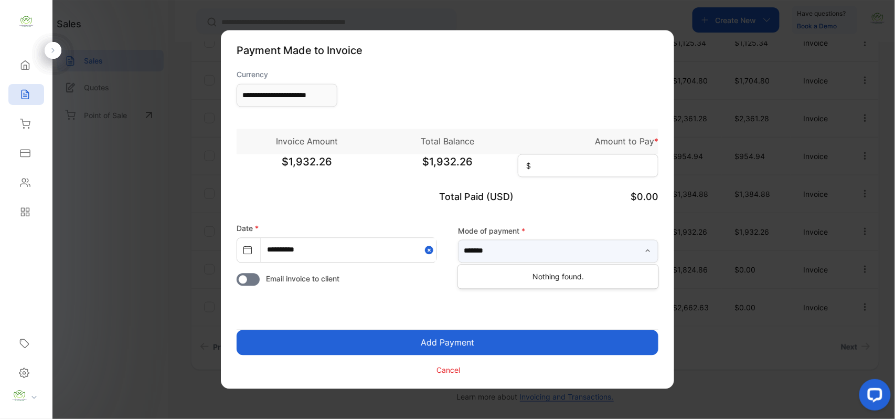
type input "*******"
click at [435, 343] on button "Add Payment" at bounding box center [448, 342] width 422 height 25
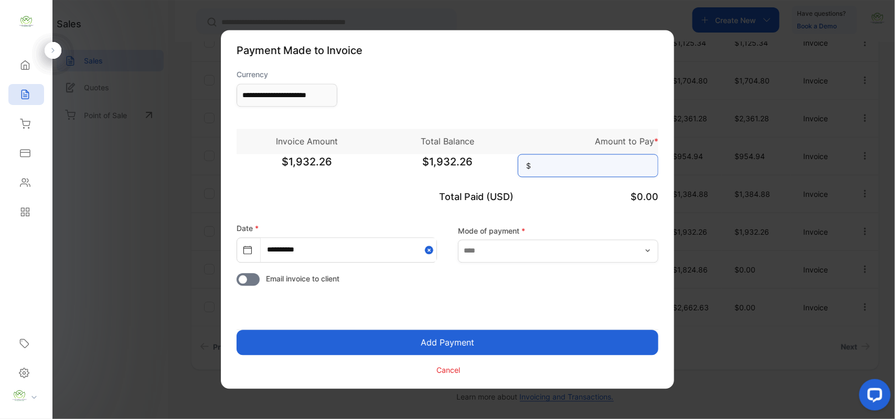
click at [542, 163] on input at bounding box center [588, 165] width 141 height 23
type input "********"
click at [470, 343] on button "Add Payment" at bounding box center [448, 342] width 422 height 25
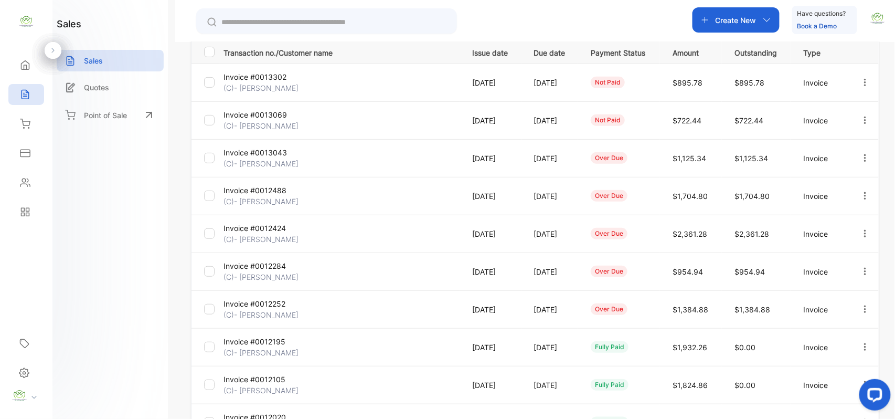
scroll to position [269, 0]
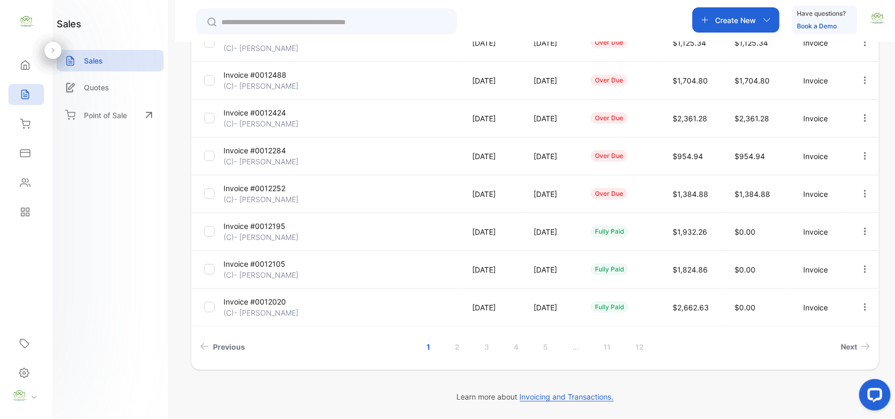
click at [864, 194] on icon "button" at bounding box center [865, 192] width 2 height 7
click at [829, 255] on span "Record payment" at bounding box center [836, 253] width 66 height 13
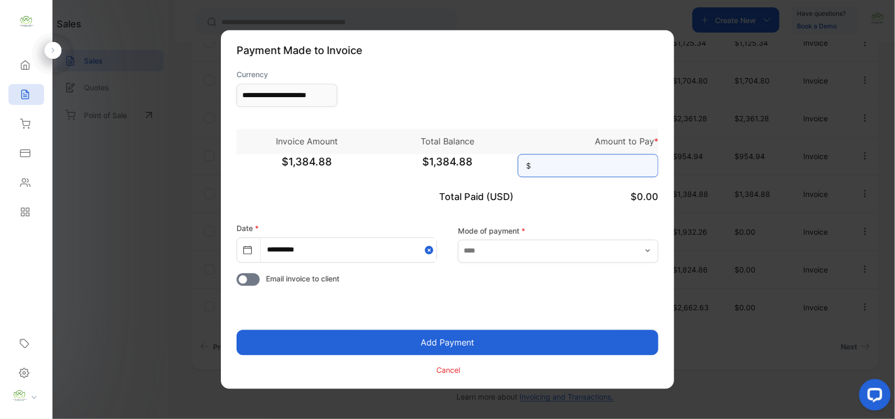
click at [553, 167] on input at bounding box center [588, 165] width 141 height 23
type input "********"
click at [449, 345] on button "Add Payment" at bounding box center [448, 342] width 422 height 25
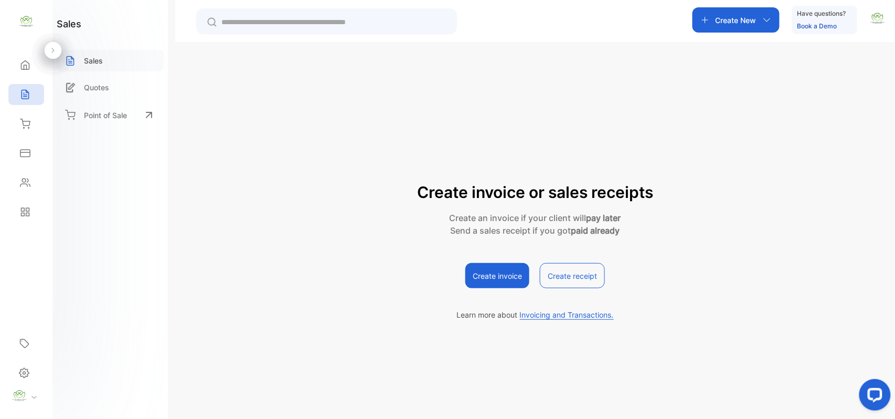
click at [97, 57] on div "sales Sales Quotes Point of Sale Create New Have questions? Book a Demo Create …" at bounding box center [447, 241] width 895 height 482
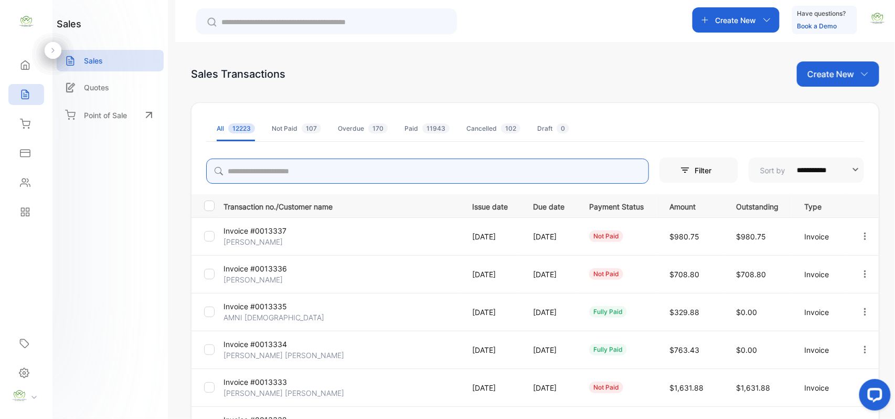
click at [255, 174] on input "search" at bounding box center [427, 171] width 443 height 25
type input "*"
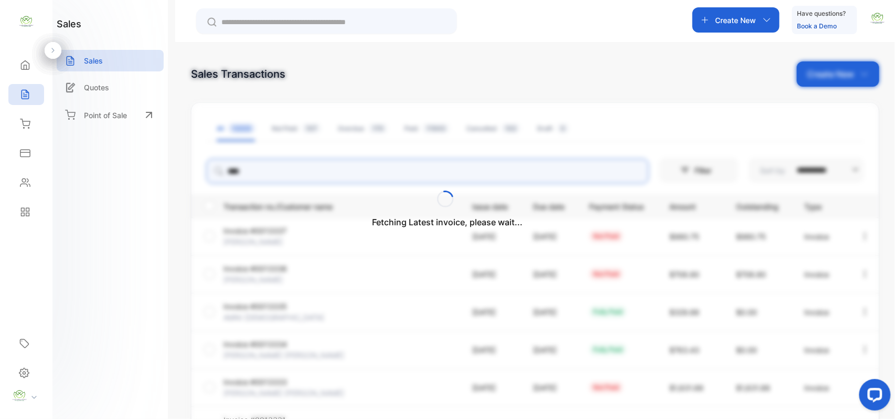
type input "**********"
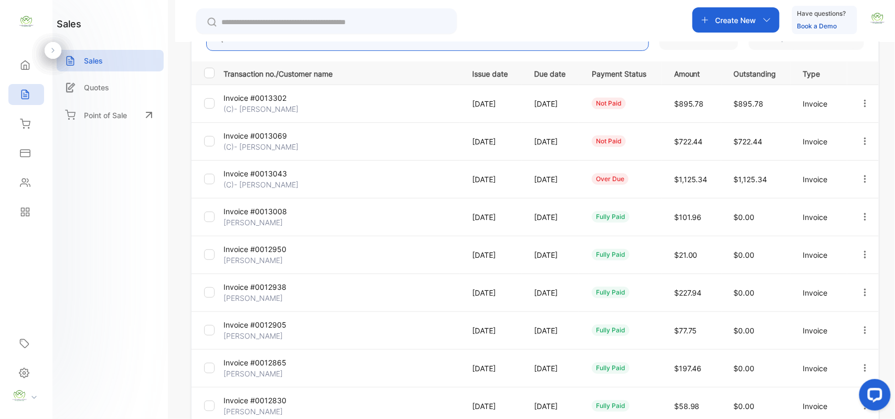
scroll to position [163, 0]
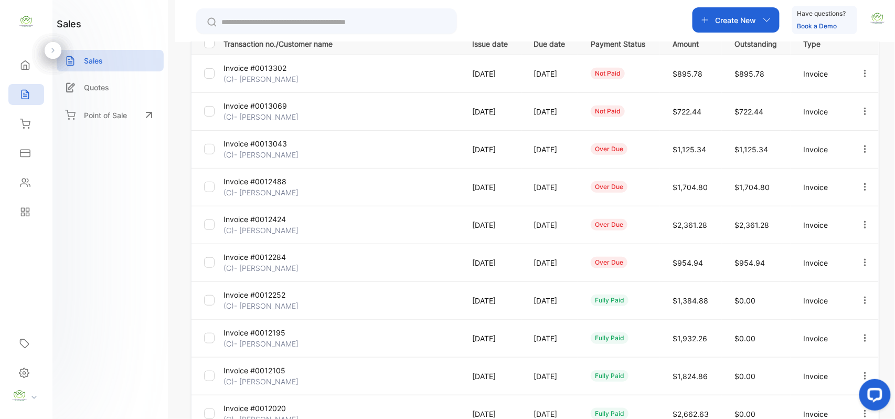
click at [863, 263] on icon "button" at bounding box center [865, 262] width 9 height 9
click at [857, 290] on span "View / Edit Invoice" at bounding box center [840, 292] width 75 height 13
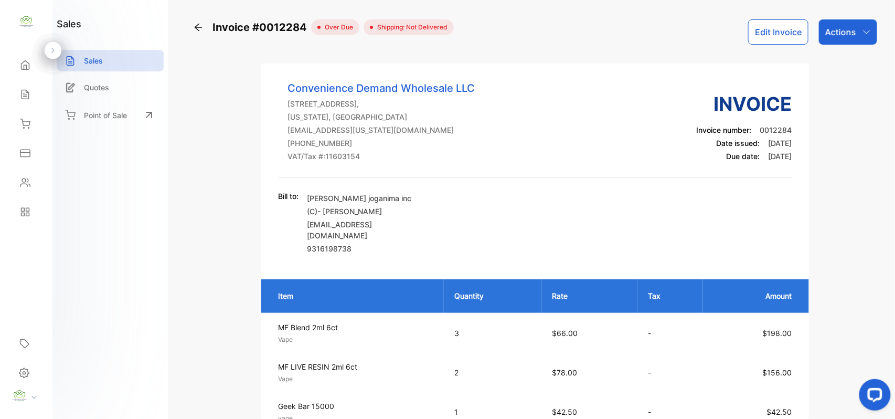
click at [831, 26] on p "Actions" at bounding box center [841, 32] width 31 height 13
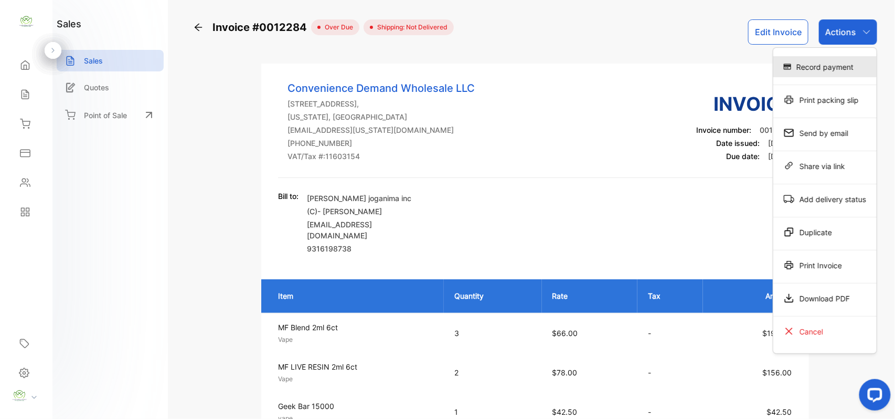
click at [826, 68] on div "Record payment" at bounding box center [825, 66] width 103 height 21
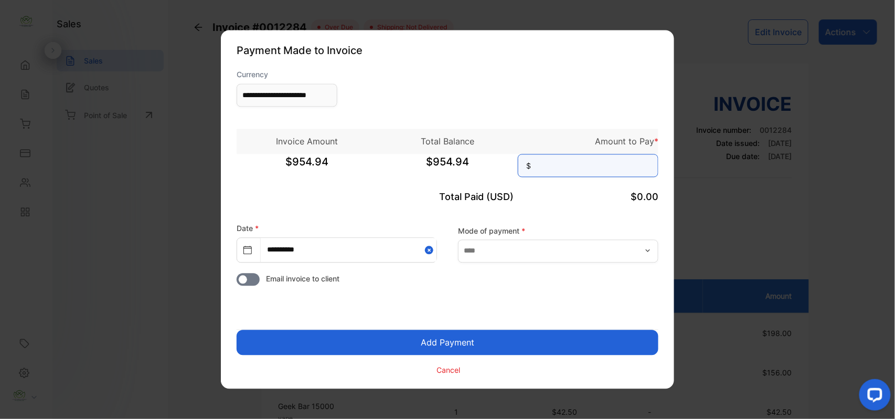
click at [560, 171] on input at bounding box center [588, 165] width 141 height 23
type input "******"
click at [451, 341] on button "Add Payment" at bounding box center [448, 342] width 422 height 25
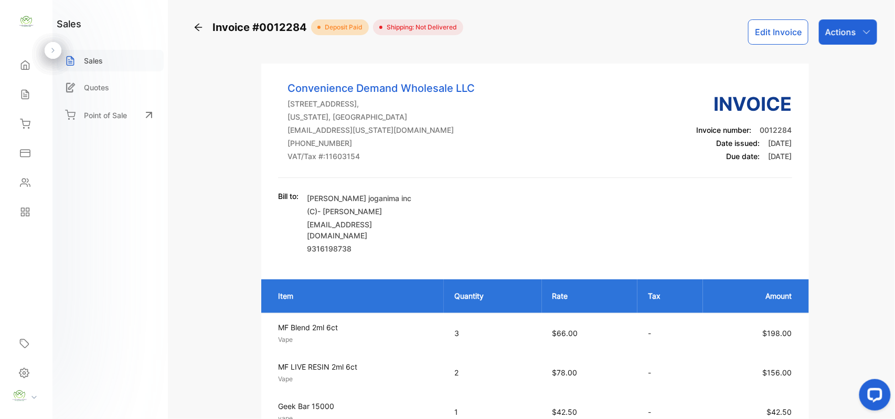
click at [100, 61] on p "Sales" at bounding box center [93, 60] width 19 height 11
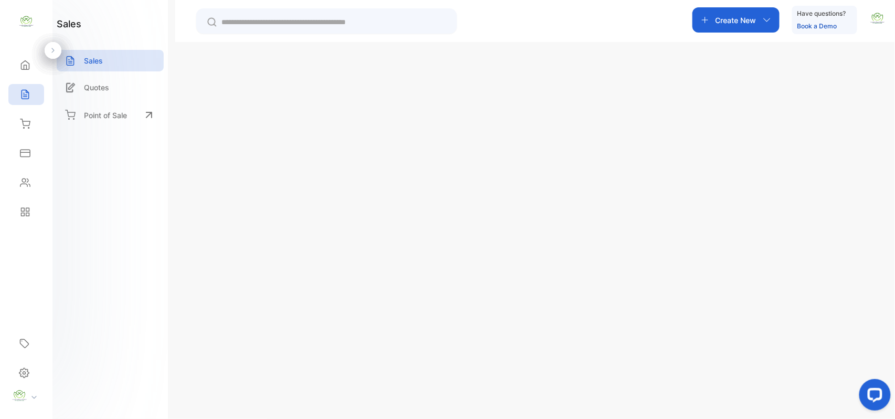
click at [734, 23] on p "Create New" at bounding box center [736, 20] width 41 height 11
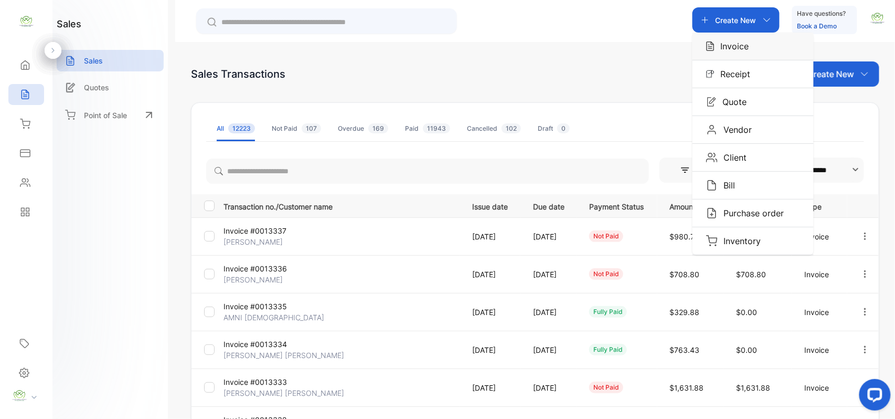
click at [729, 36] on div "Invoice" at bounding box center [753, 46] width 121 height 27
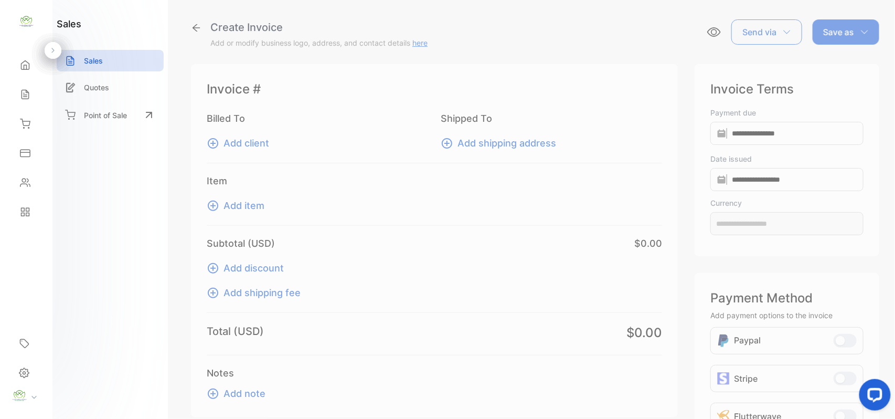
type input "**********"
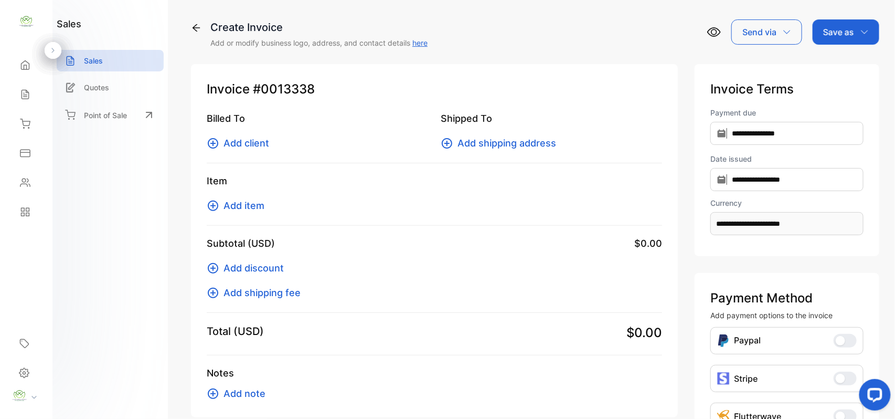
click at [221, 142] on button "Add client" at bounding box center [241, 143] width 69 height 14
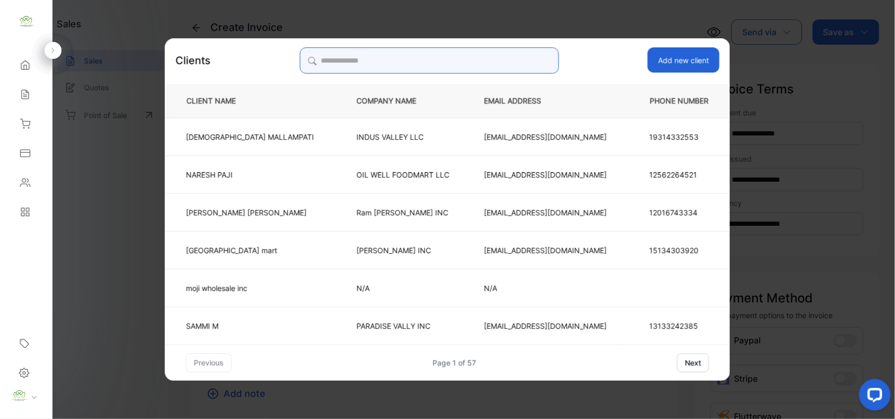
click at [342, 52] on input "search" at bounding box center [429, 60] width 259 height 26
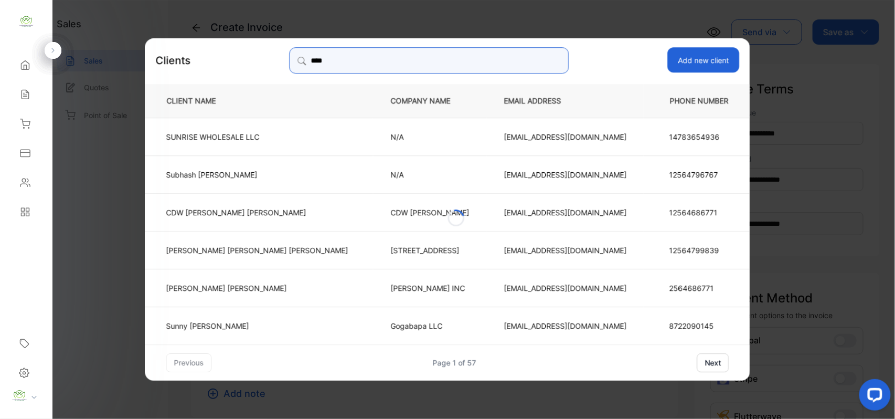
type input "*****"
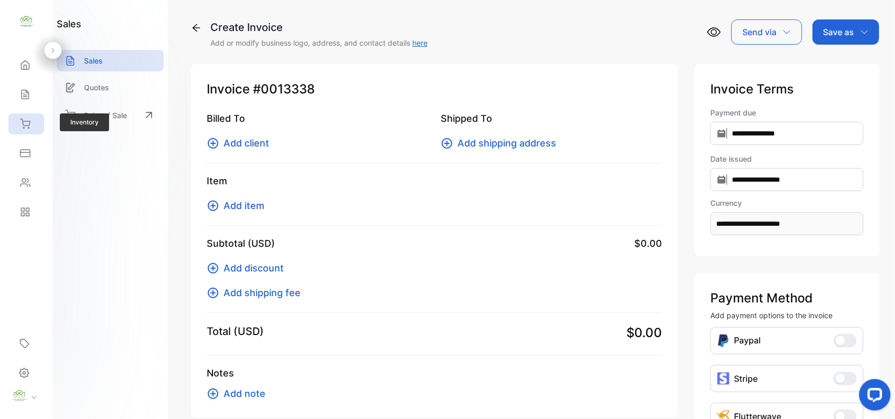
click at [37, 124] on div "Inventory" at bounding box center [26, 123] width 36 height 21
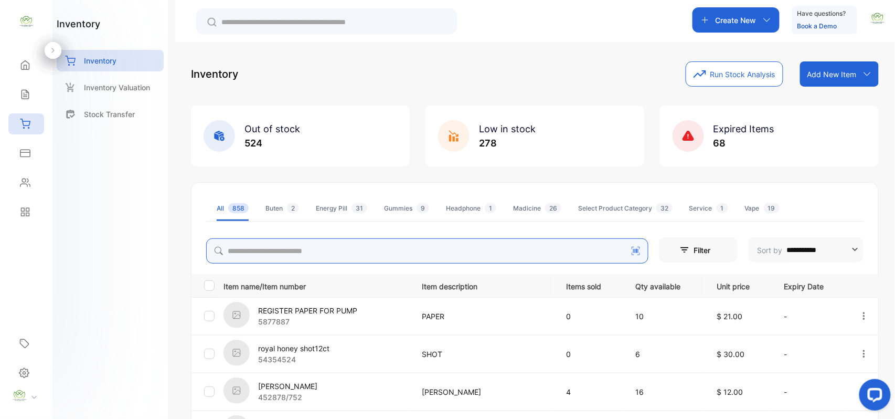
click at [336, 258] on input "search" at bounding box center [427, 250] width 442 height 25
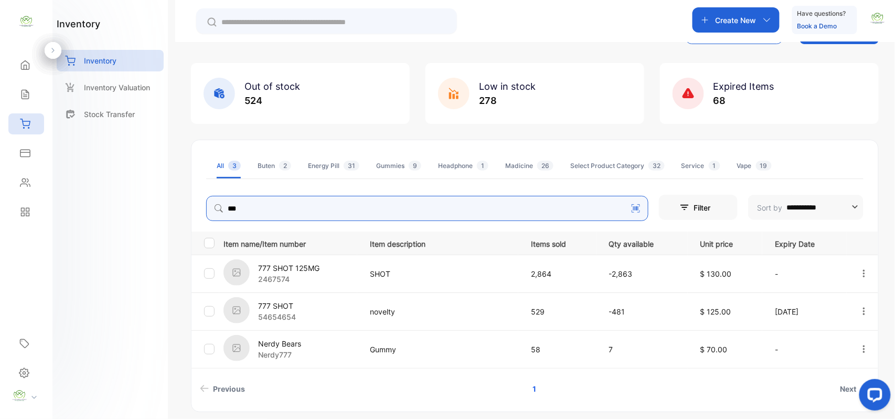
scroll to position [80, 0]
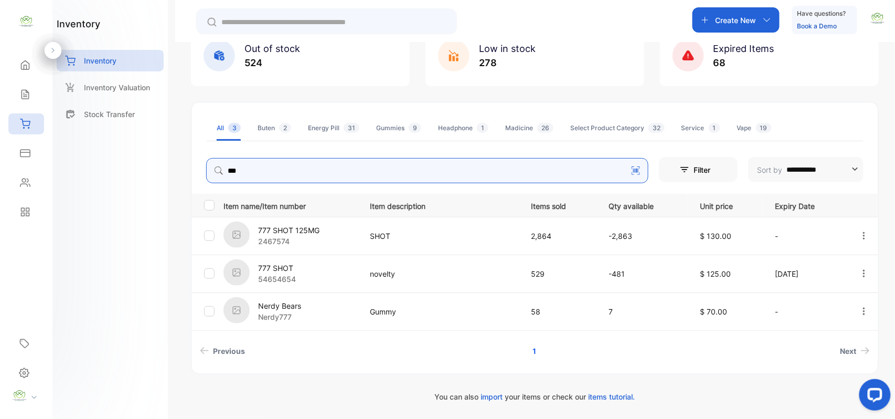
click at [861, 272] on icon "button" at bounding box center [864, 273] width 9 height 9
type input "***"
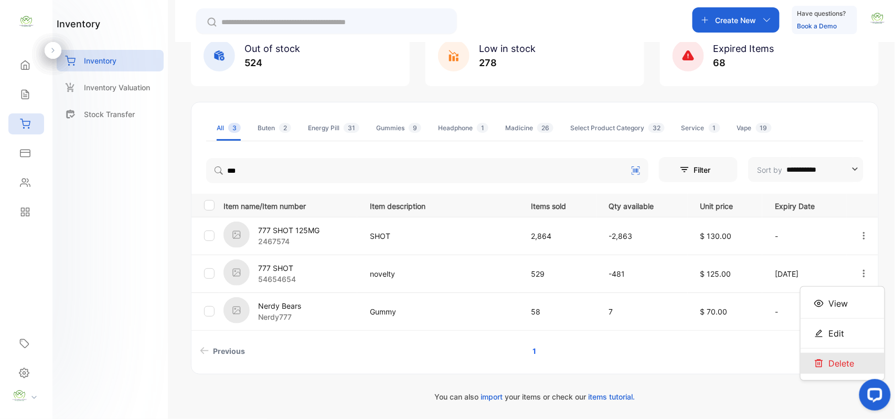
click at [836, 366] on span "Delete" at bounding box center [842, 363] width 26 height 13
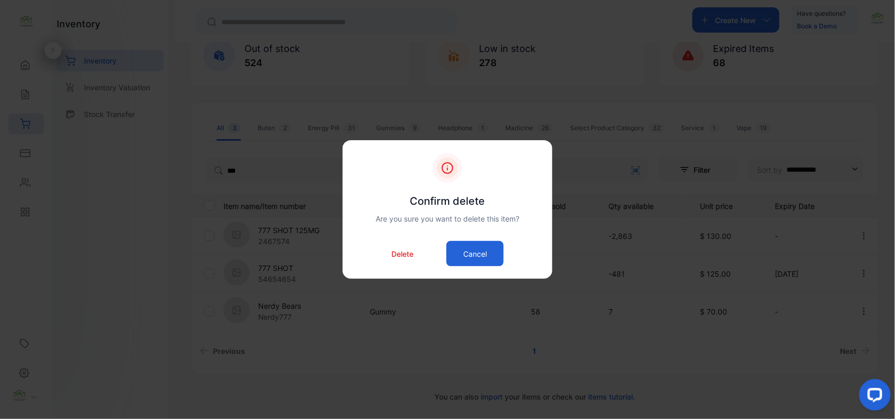
click at [410, 257] on p "Delete" at bounding box center [403, 253] width 22 height 11
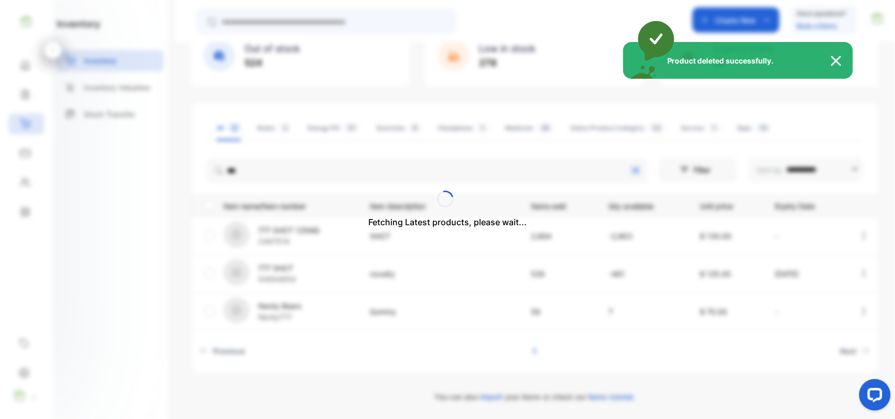
scroll to position [43, 0]
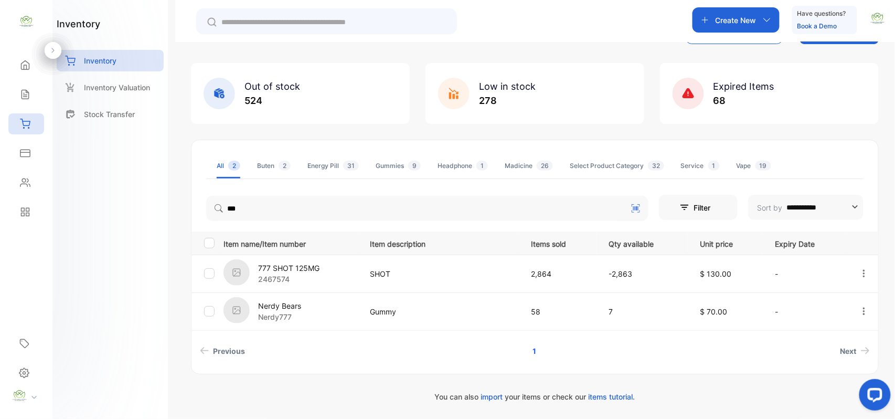
click at [28, 66] on icon at bounding box center [25, 65] width 10 height 10
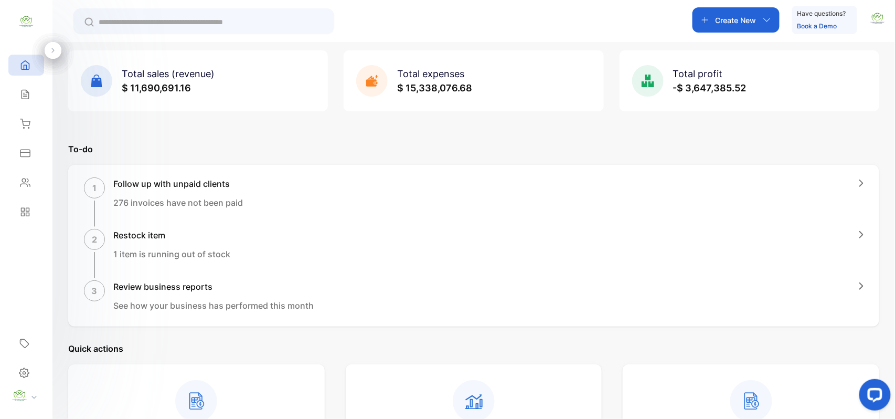
click at [763, 24] on div "Create New" at bounding box center [736, 19] width 87 height 25
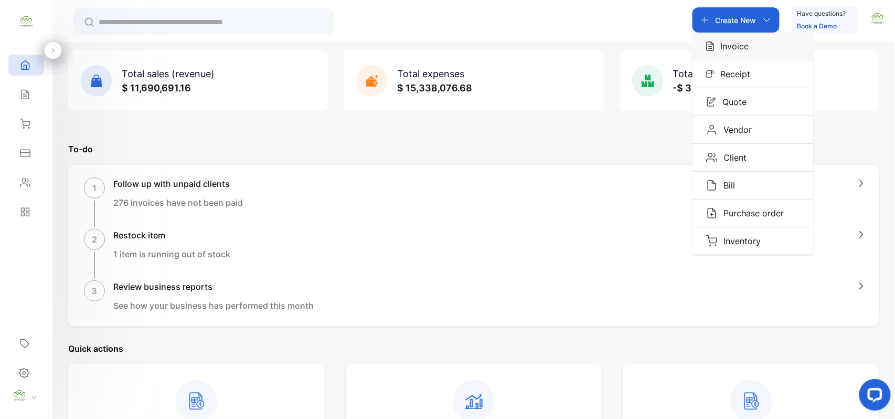
click at [751, 53] on div "Invoice" at bounding box center [753, 46] width 121 height 27
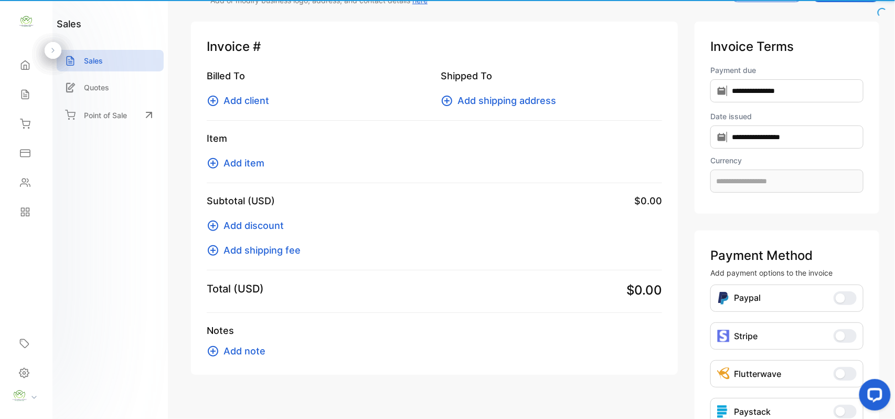
type input "**********"
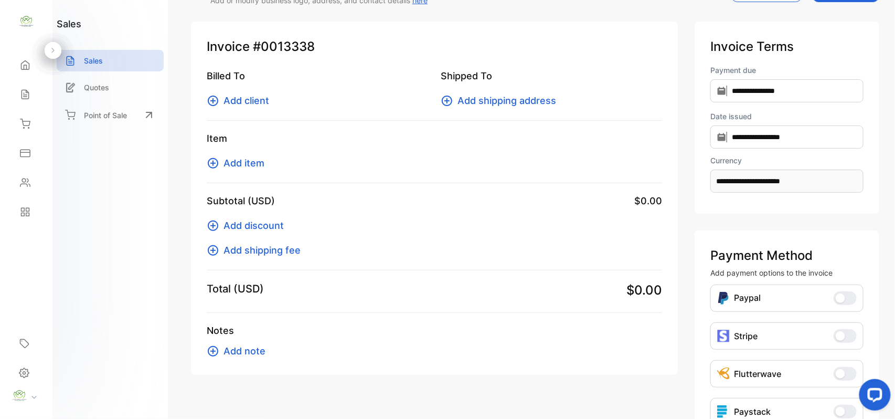
click at [220, 165] on button "Add item" at bounding box center [239, 163] width 64 height 14
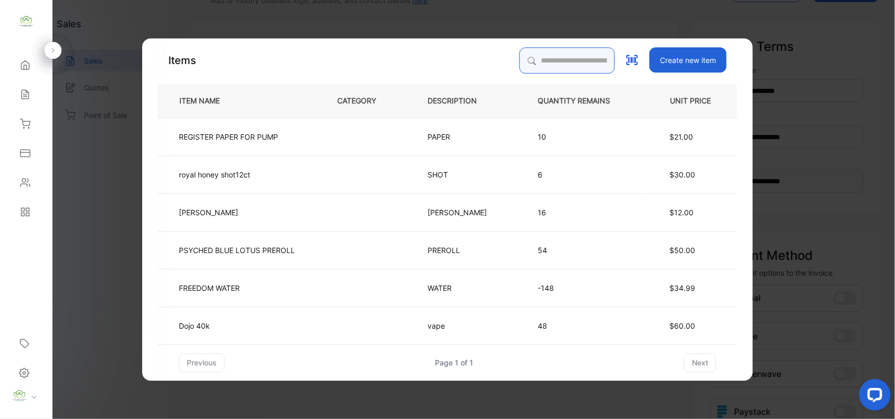
click at [544, 54] on input "search" at bounding box center [568, 60] width 96 height 26
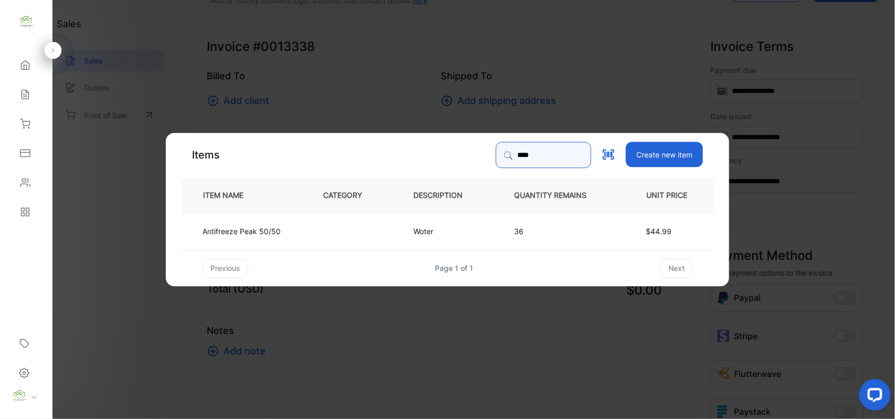
type input "****"
drag, startPoint x: 497, startPoint y: 231, endPoint x: 493, endPoint y: 238, distance: 7.0
click at [493, 238] on tr "Antifreeze Peak 50/50 Woter 36 $44.99" at bounding box center [448, 231] width 532 height 38
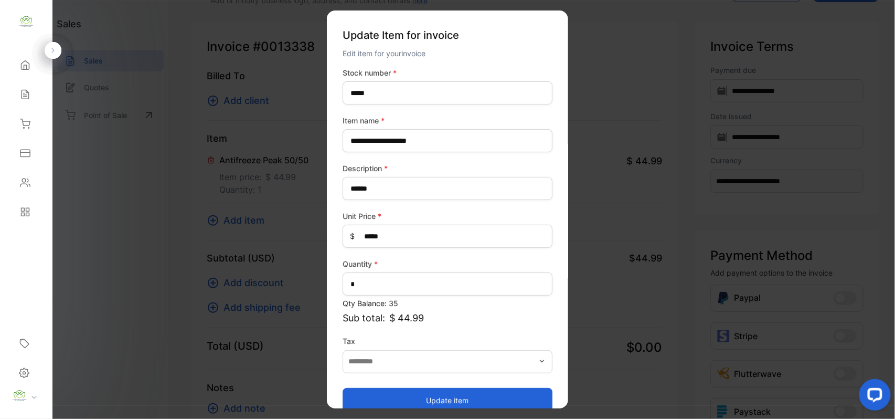
drag, startPoint x: 443, startPoint y: 389, endPoint x: 436, endPoint y: 389, distance: 7.3
click at [439, 389] on button "Update item" at bounding box center [448, 399] width 210 height 25
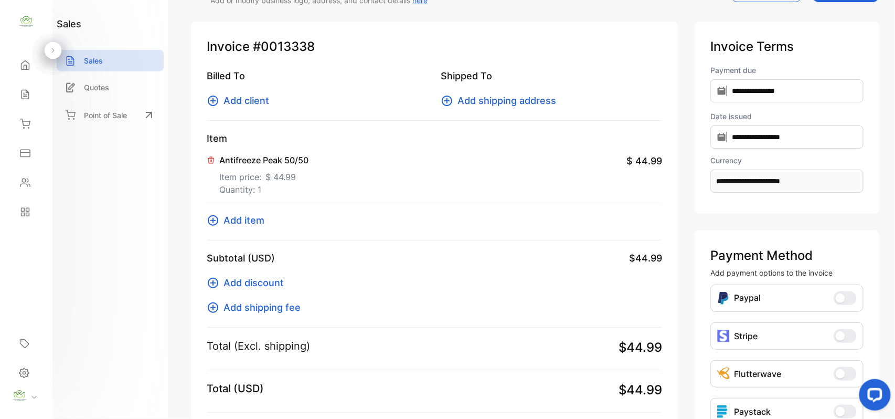
click at [211, 223] on icon at bounding box center [213, 220] width 13 height 13
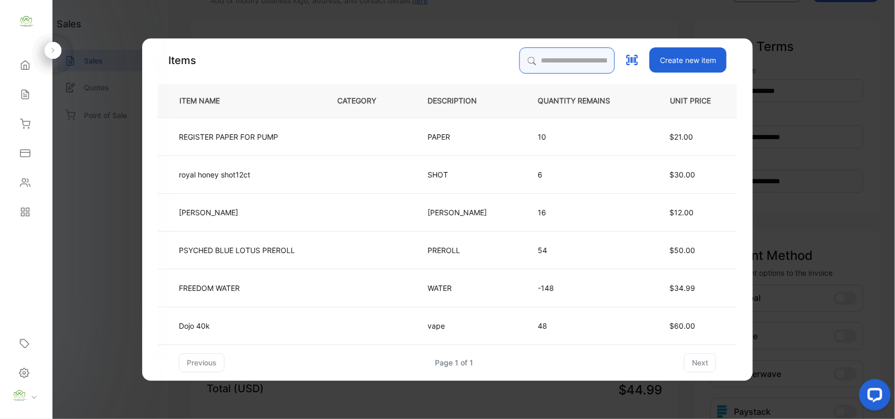
click at [574, 67] on input "search" at bounding box center [568, 60] width 96 height 26
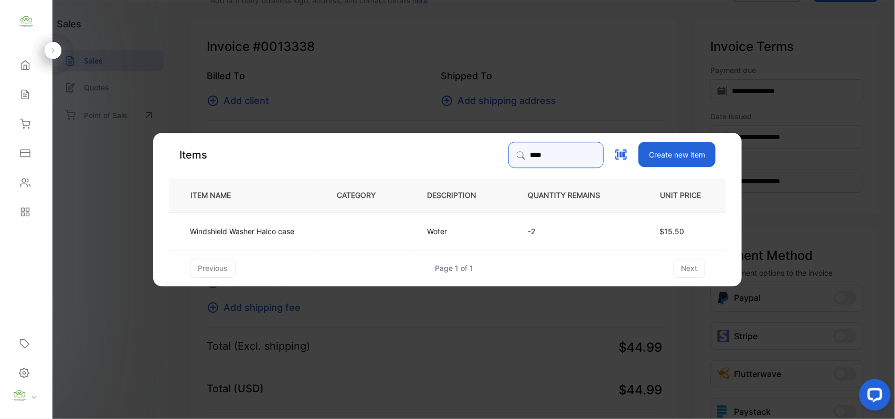
type input "**********"
click at [544, 236] on td "-2" at bounding box center [573, 231] width 124 height 38
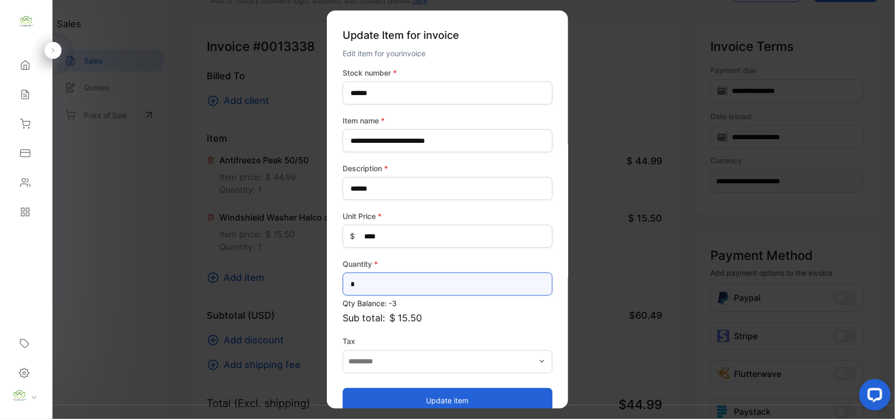
click at [423, 280] on input "*" at bounding box center [448, 283] width 210 height 23
type input "*"
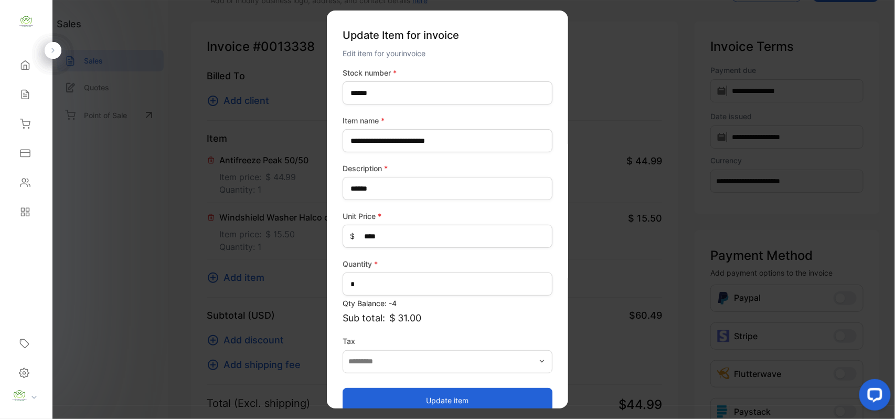
click at [439, 391] on button "Update item" at bounding box center [448, 399] width 210 height 25
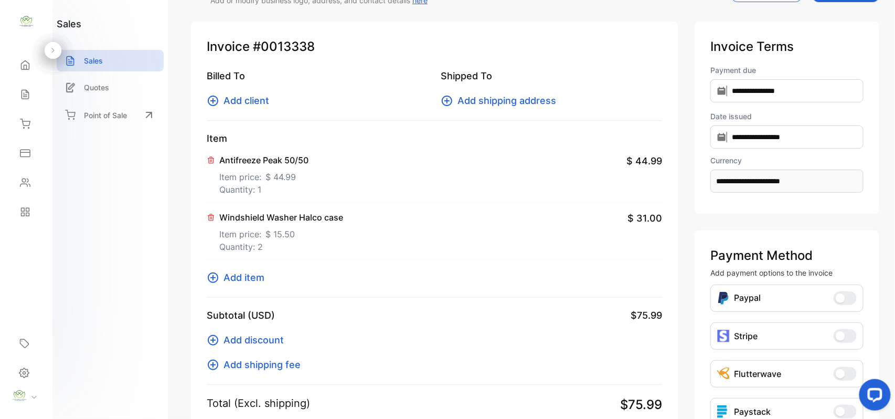
click at [215, 276] on icon at bounding box center [213, 277] width 13 height 13
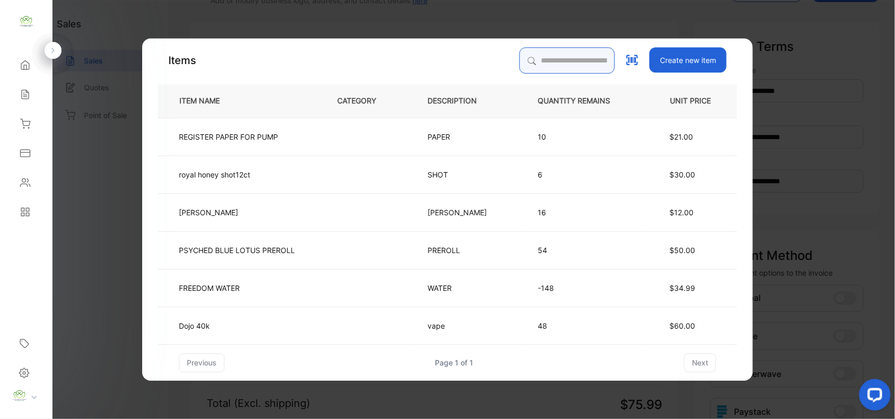
click at [530, 49] on input "search" at bounding box center [568, 60] width 96 height 26
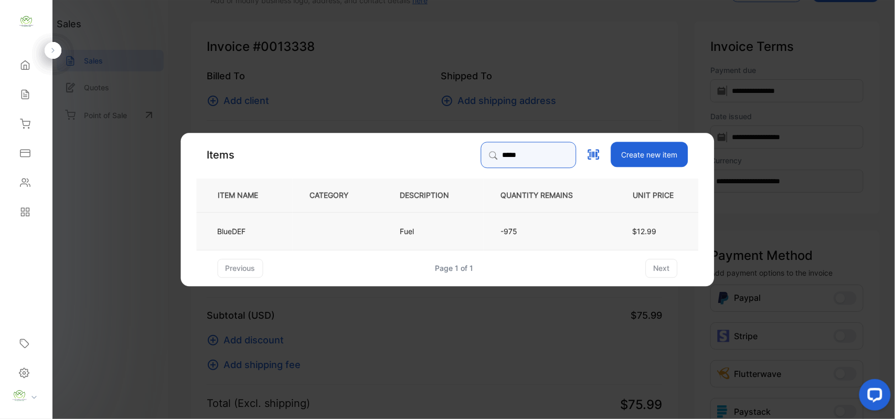
type input "*****"
click at [488, 219] on td "-975" at bounding box center [546, 231] width 124 height 38
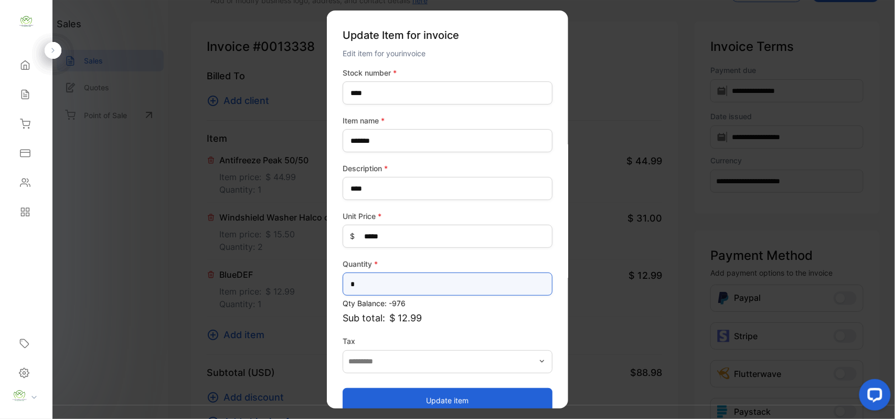
click at [440, 291] on input "*" at bounding box center [448, 283] width 210 height 23
type input "*"
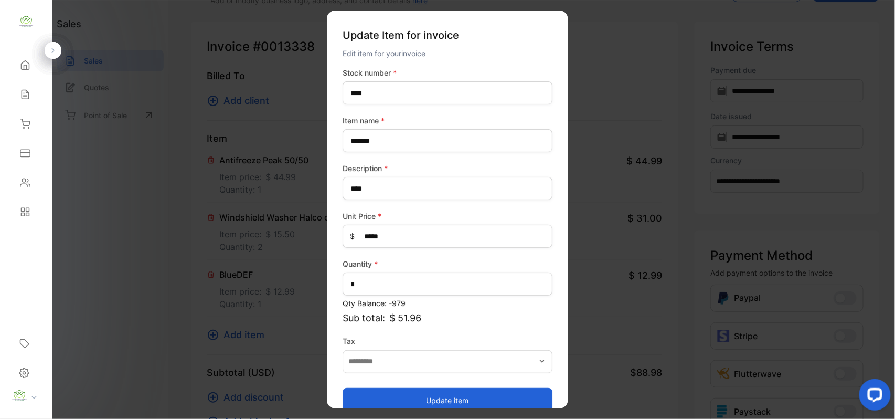
click at [427, 397] on button "Update item" at bounding box center [448, 399] width 210 height 25
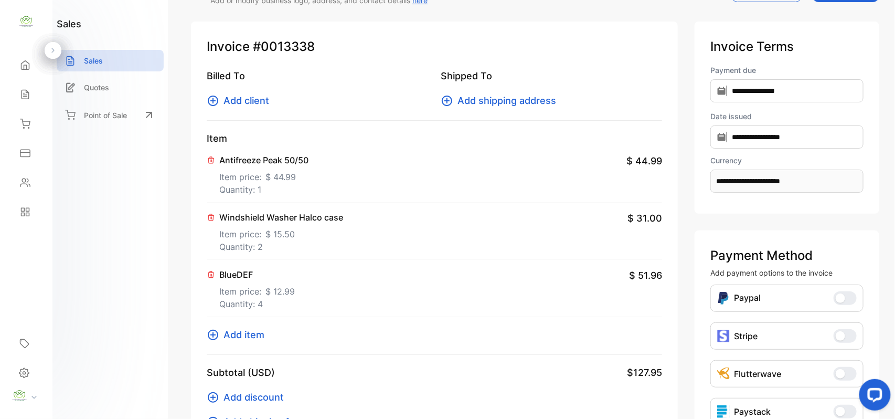
click at [209, 341] on icon at bounding box center [213, 335] width 13 height 13
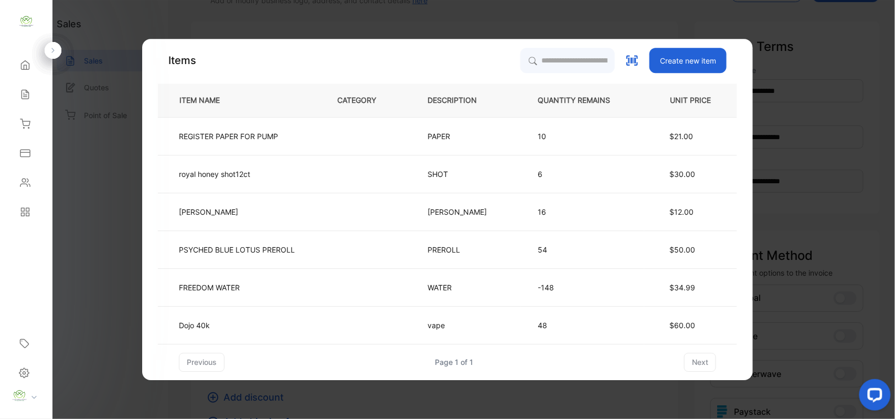
click at [539, 132] on p "10" at bounding box center [582, 136] width 89 height 11
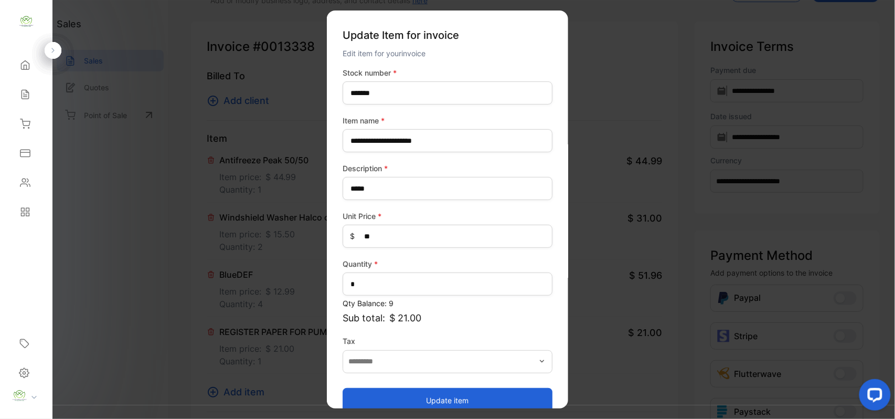
click at [463, 389] on button "Update item" at bounding box center [448, 399] width 210 height 25
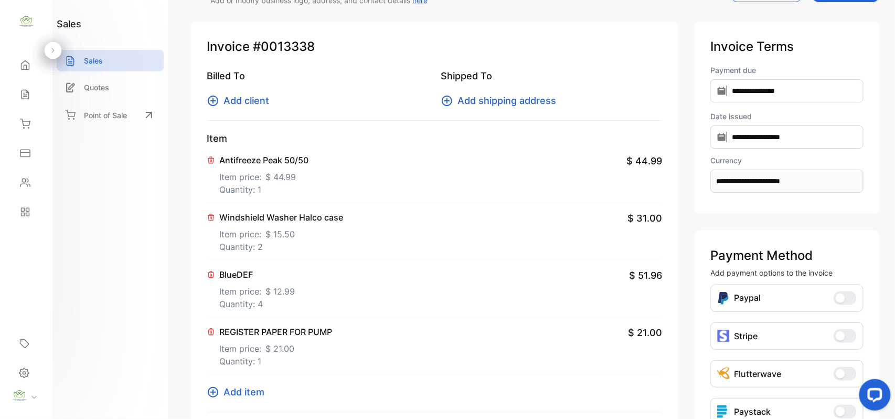
click at [215, 333] on button at bounding box center [212, 330] width 10 height 10
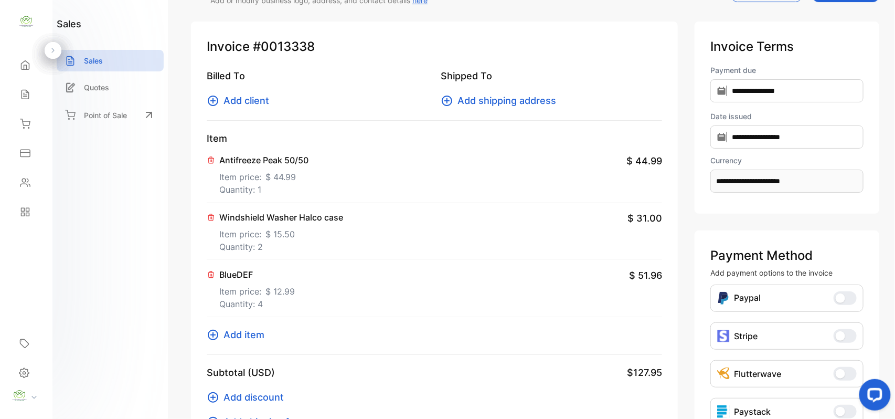
click at [217, 340] on icon at bounding box center [213, 335] width 13 height 13
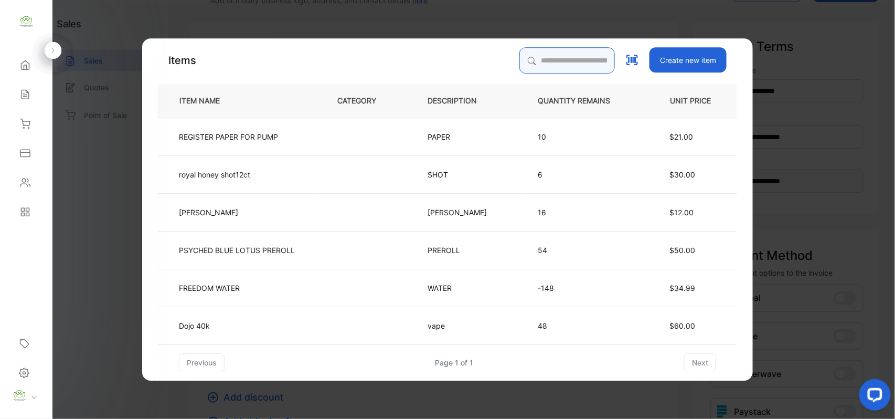
click at [546, 55] on input "search" at bounding box center [568, 60] width 96 height 26
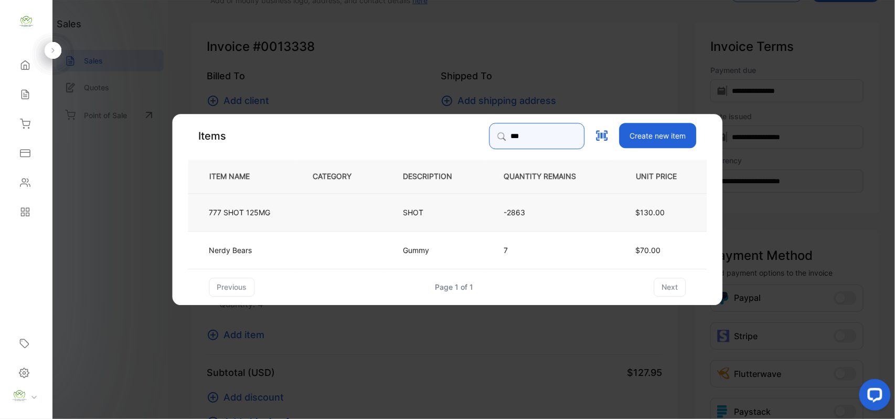
type input "***"
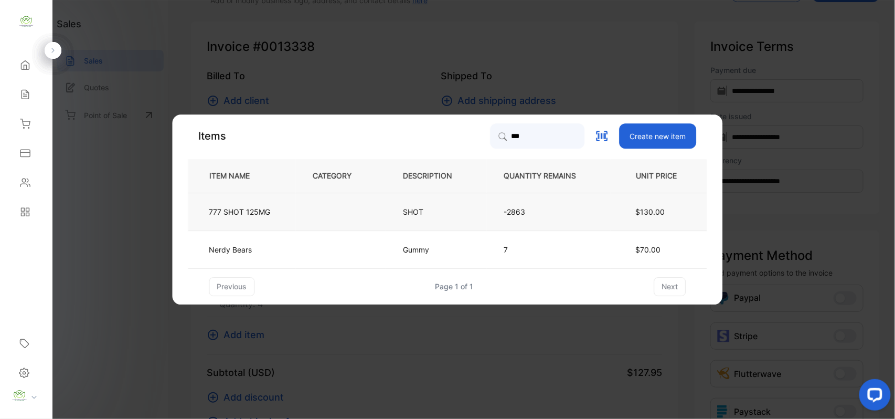
click at [645, 209] on span "$130.00" at bounding box center [650, 211] width 29 height 9
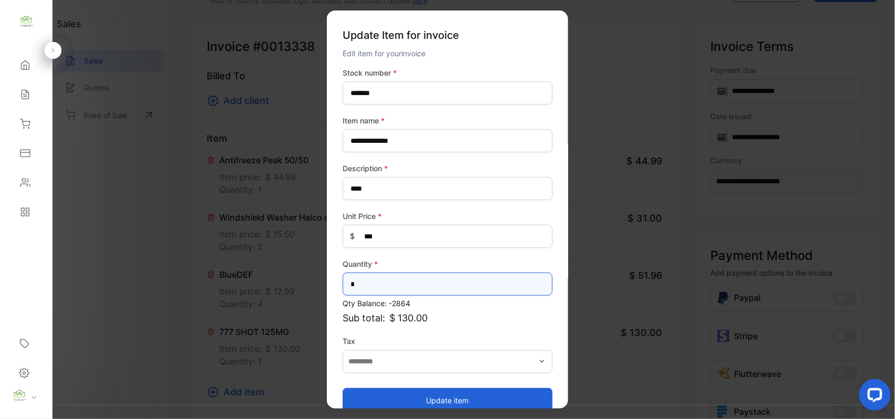
click at [413, 284] on input "*" at bounding box center [448, 283] width 210 height 23
type input "*"
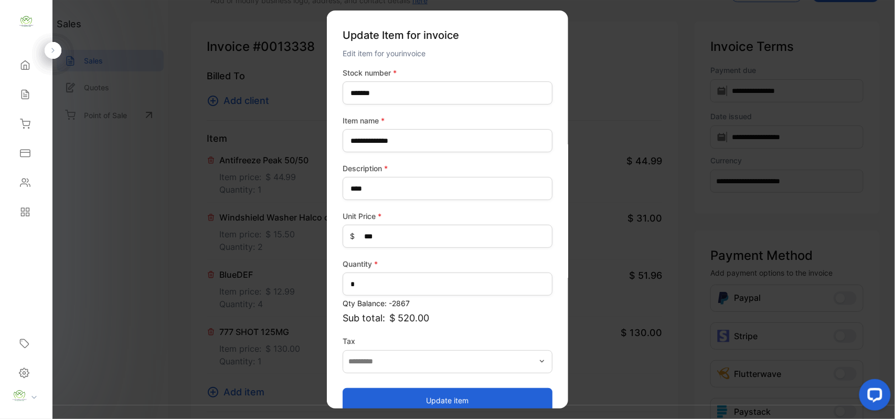
click at [430, 395] on button "Update item" at bounding box center [448, 399] width 210 height 25
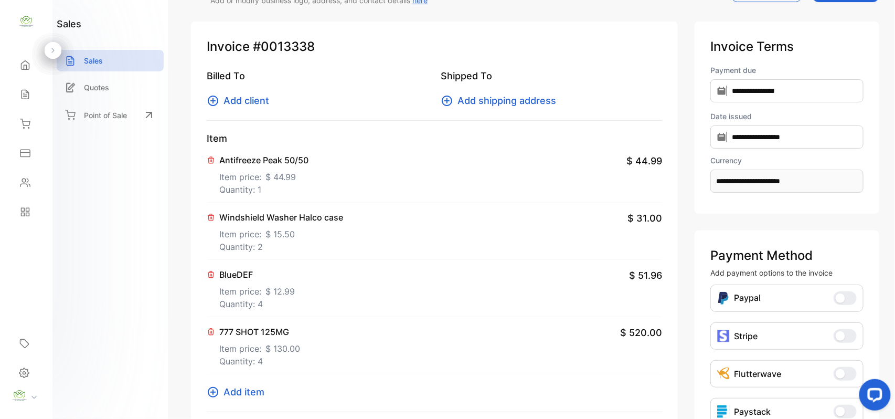
click at [213, 388] on icon at bounding box center [213, 392] width 13 height 13
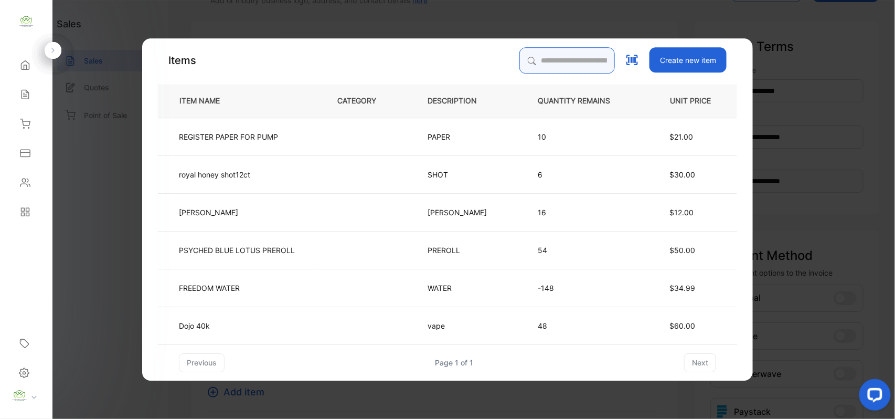
click at [528, 66] on input "search" at bounding box center [568, 60] width 96 height 26
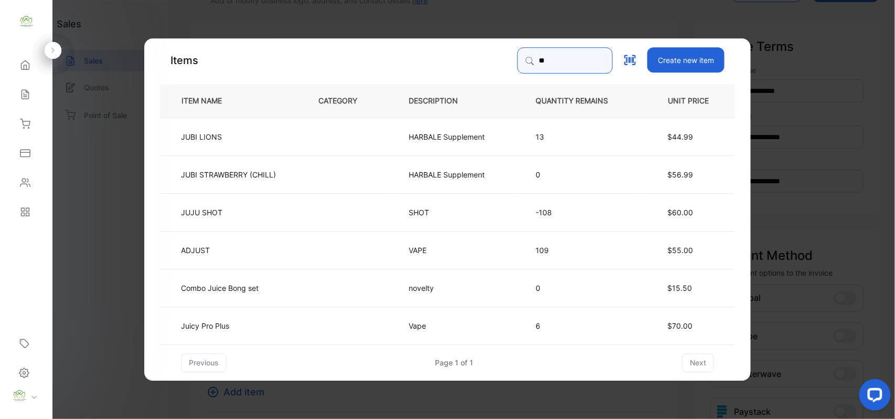
type input "****"
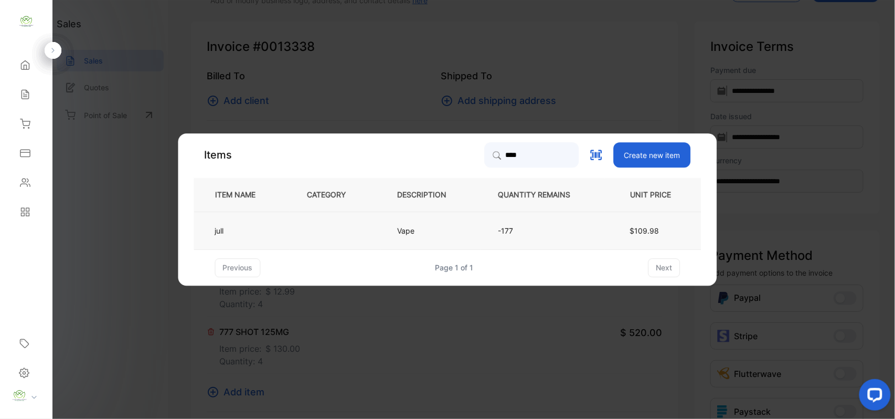
click at [635, 232] on span "$109.98" at bounding box center [644, 230] width 29 height 9
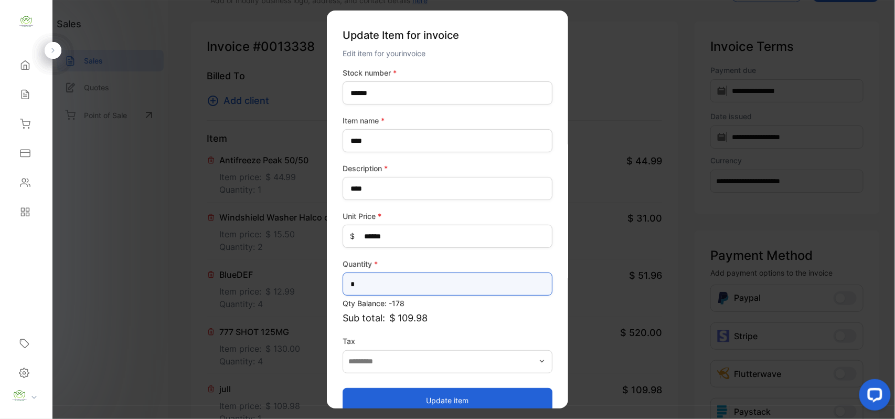
click at [437, 275] on input "*" at bounding box center [448, 283] width 210 height 23
type input "*"
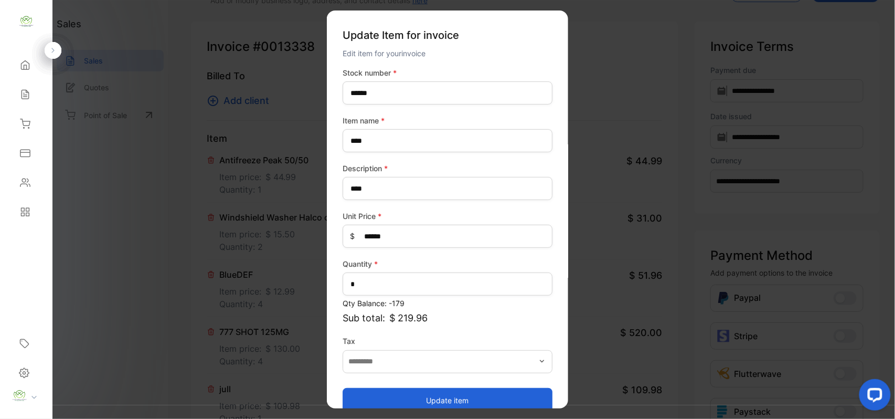
click at [458, 399] on button "Update item" at bounding box center [448, 399] width 210 height 25
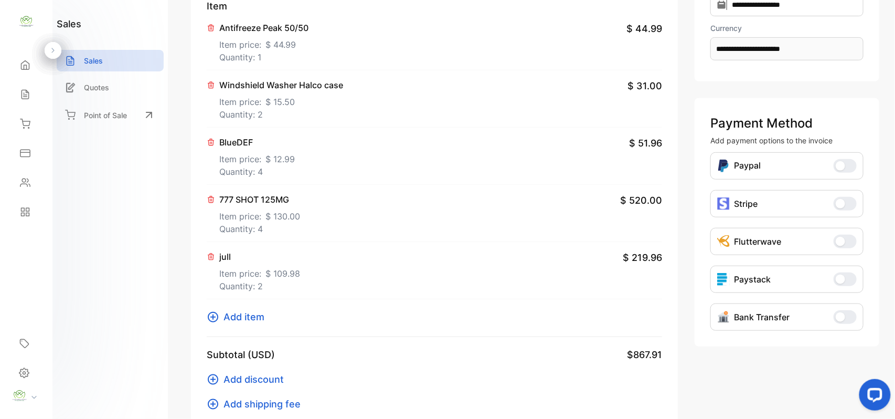
scroll to position [206, 0]
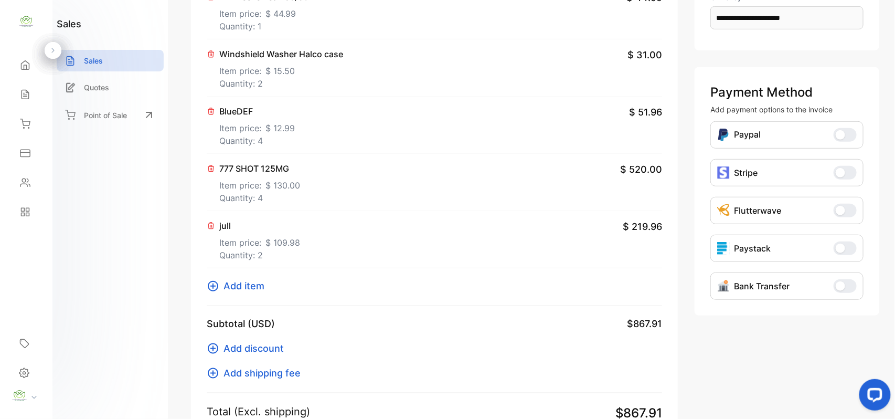
click at [213, 286] on icon at bounding box center [213, 286] width 10 height 10
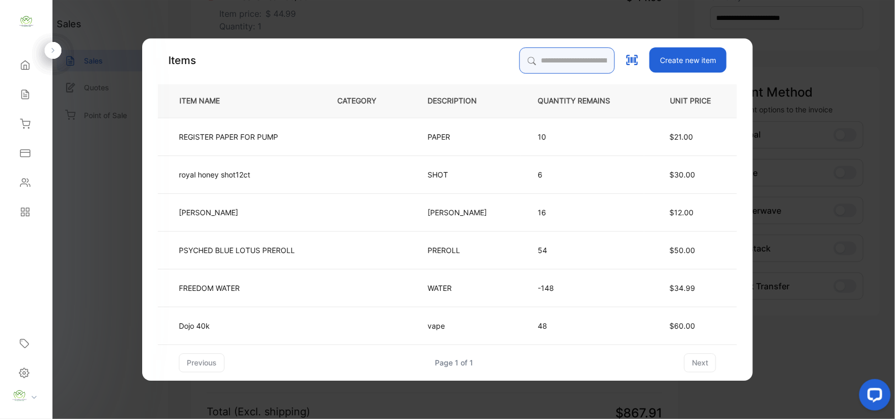
click at [553, 66] on input "search" at bounding box center [568, 60] width 96 height 26
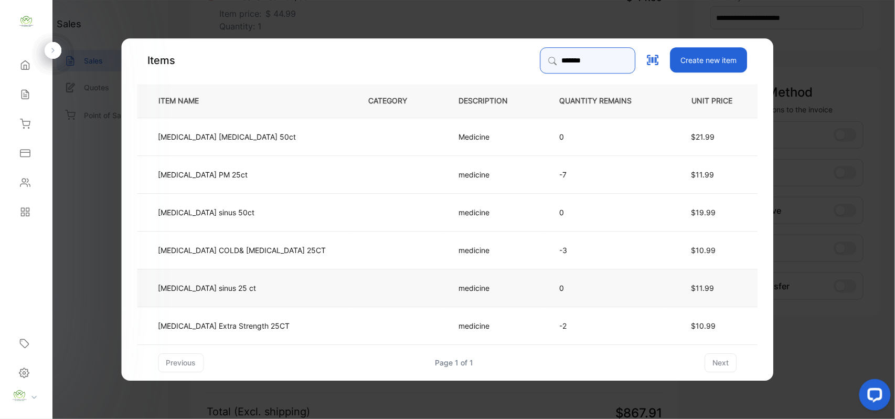
type input "*******"
click at [391, 288] on td at bounding box center [397, 287] width 90 height 38
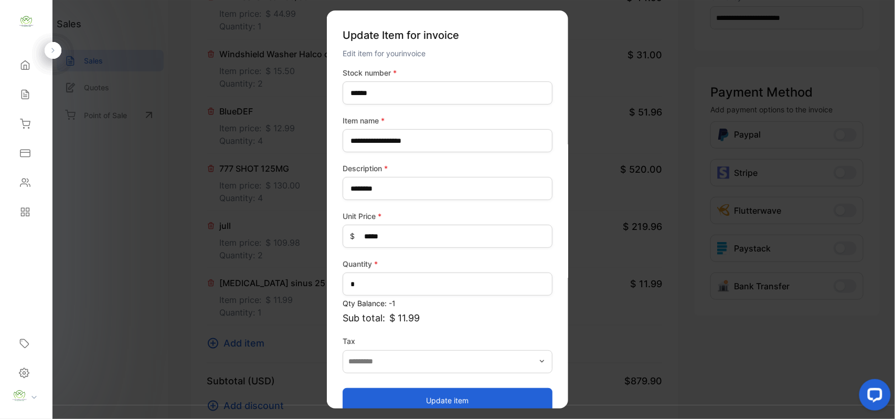
click at [435, 402] on button "Update item" at bounding box center [448, 399] width 210 height 25
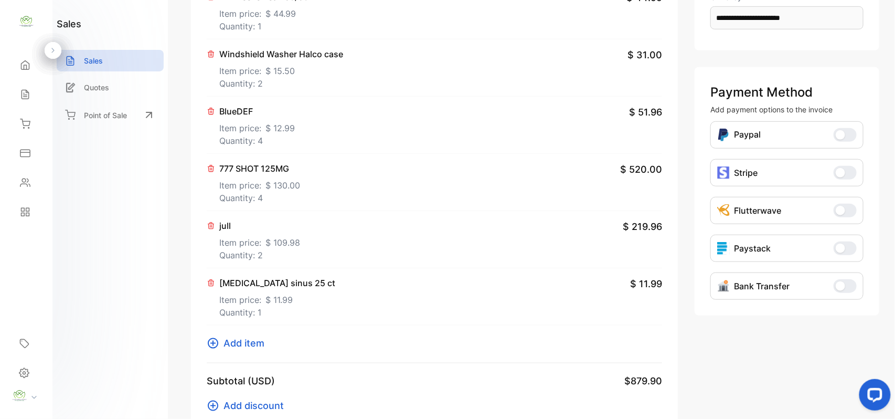
click at [218, 346] on icon at bounding box center [213, 343] width 13 height 13
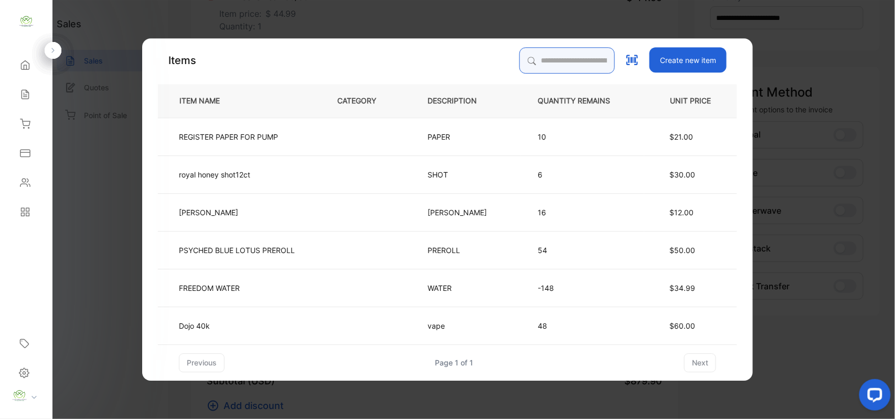
click at [546, 59] on input "search" at bounding box center [568, 60] width 96 height 26
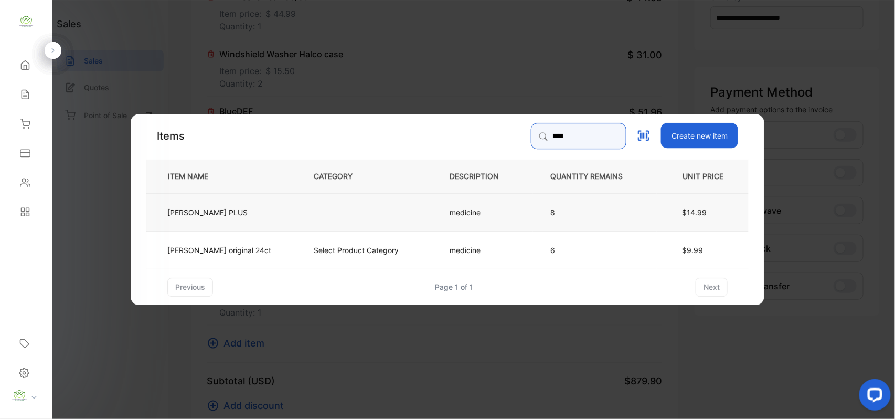
type input "****"
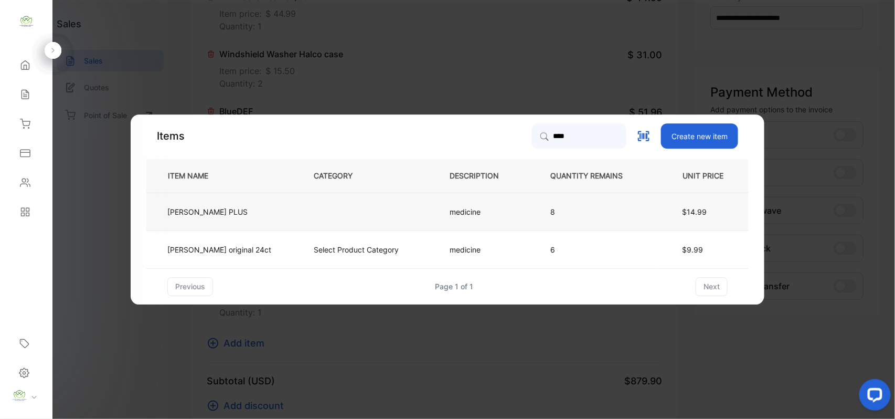
click at [489, 213] on td "medicine" at bounding box center [483, 212] width 101 height 38
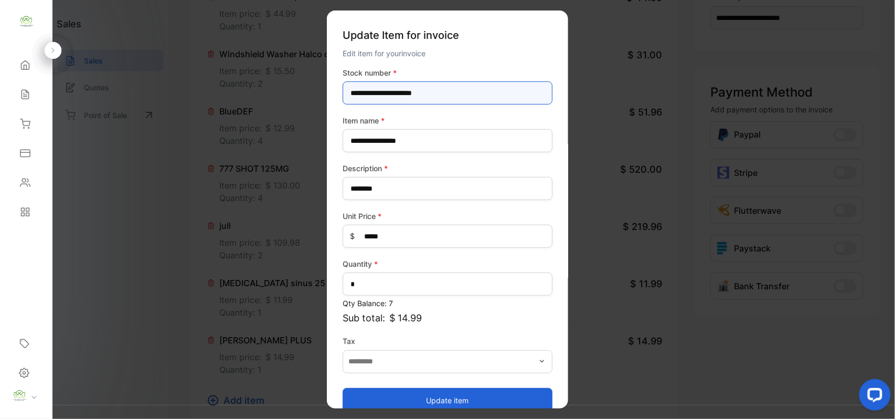
click at [476, 105] on div "**********" at bounding box center [448, 240] width 210 height 346
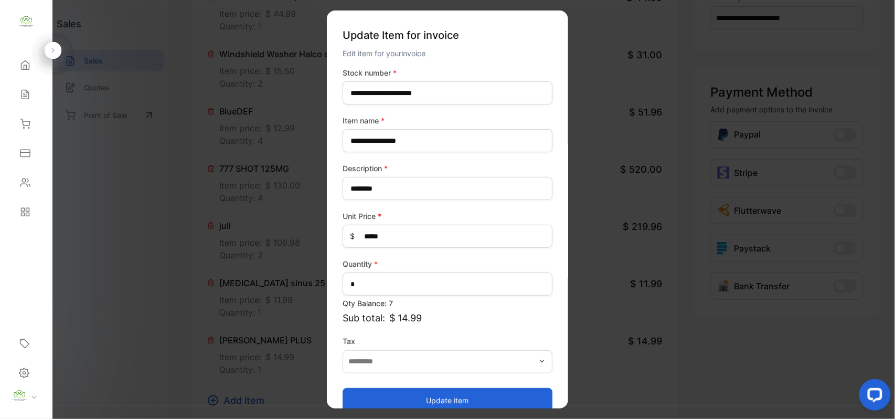
click at [446, 389] on button "Update item" at bounding box center [448, 399] width 210 height 25
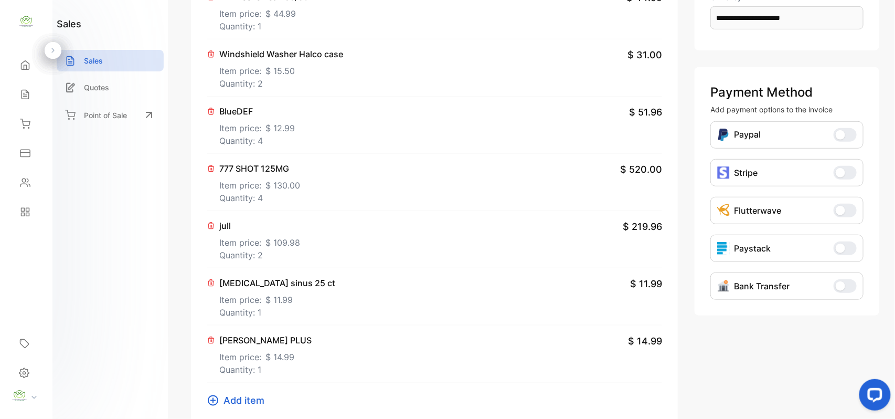
click at [216, 399] on icon at bounding box center [213, 400] width 13 height 13
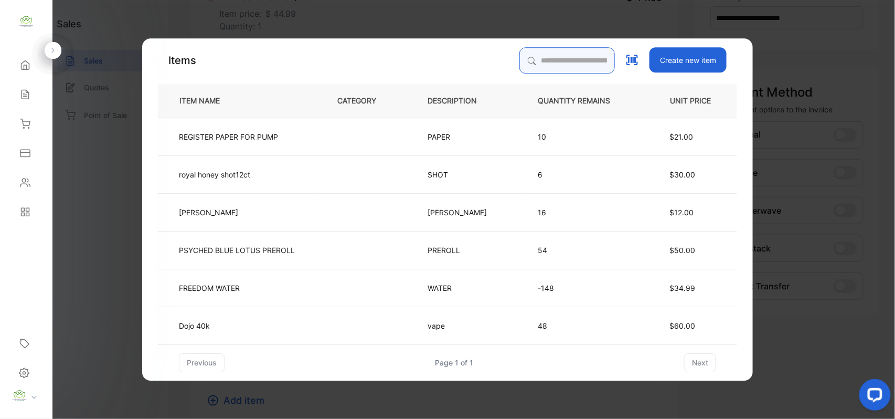
click at [520, 57] on input "search" at bounding box center [568, 60] width 96 height 26
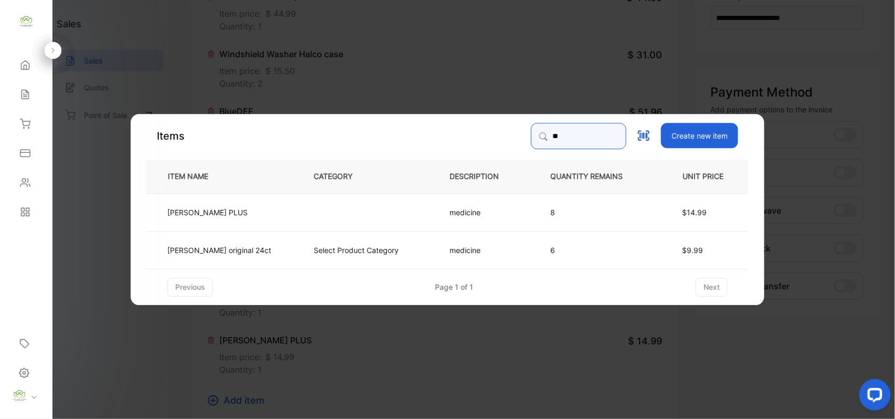
type input "*"
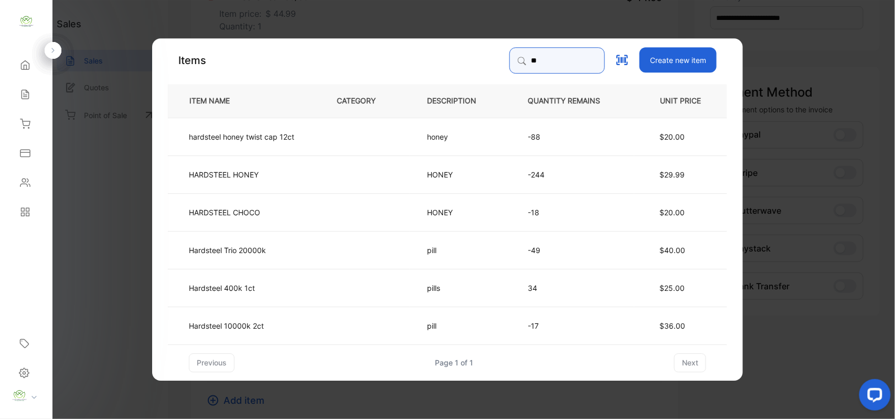
type input "*"
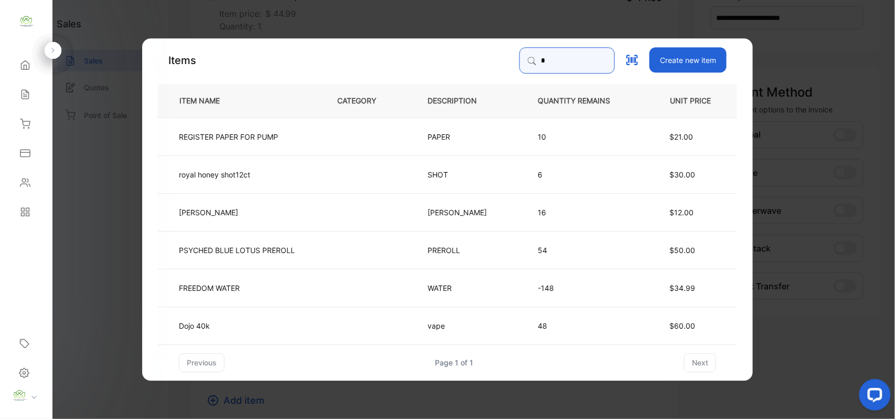
type input "******"
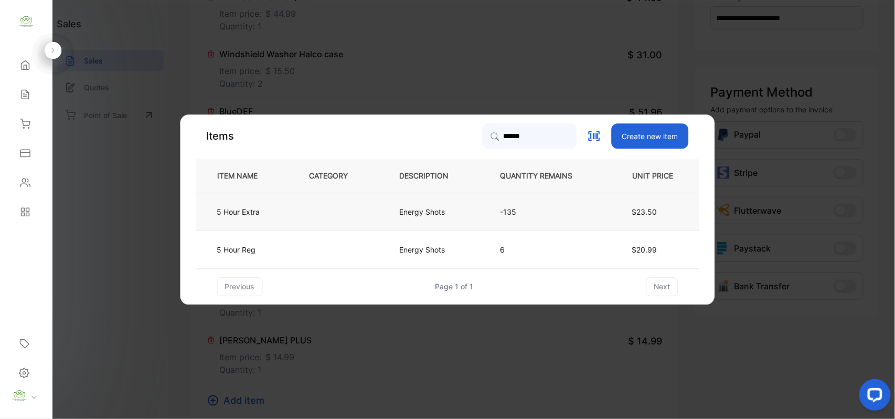
click at [552, 215] on p "-135" at bounding box center [545, 211] width 89 height 11
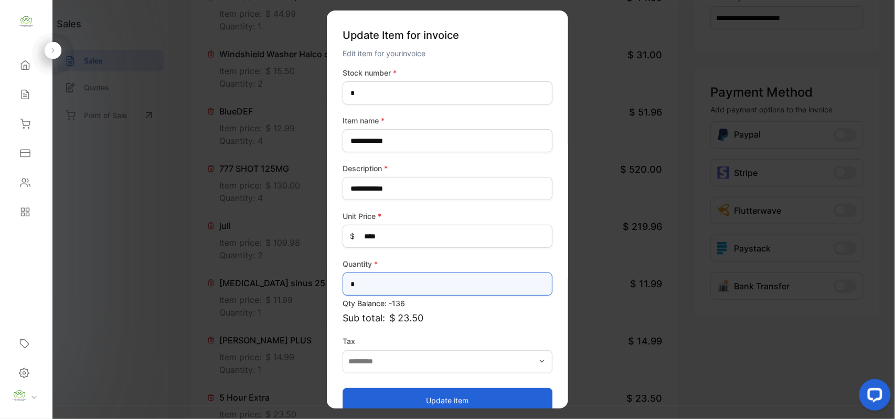
click at [454, 284] on input "*" at bounding box center [448, 283] width 210 height 23
type input "*"
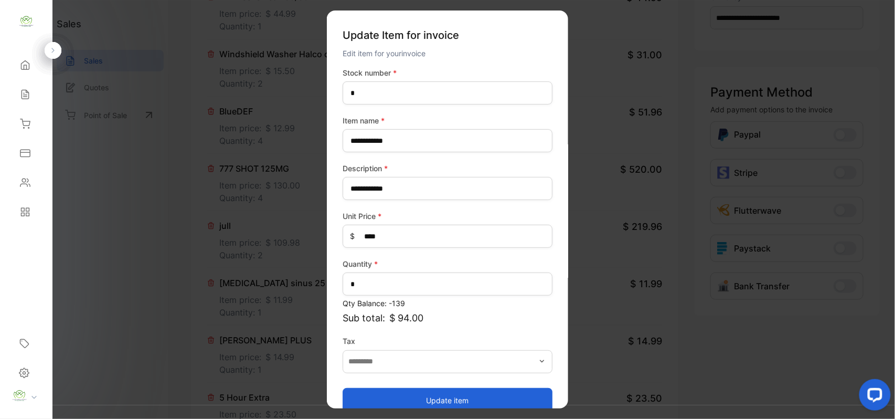
click at [479, 404] on button "Update item" at bounding box center [448, 399] width 210 height 25
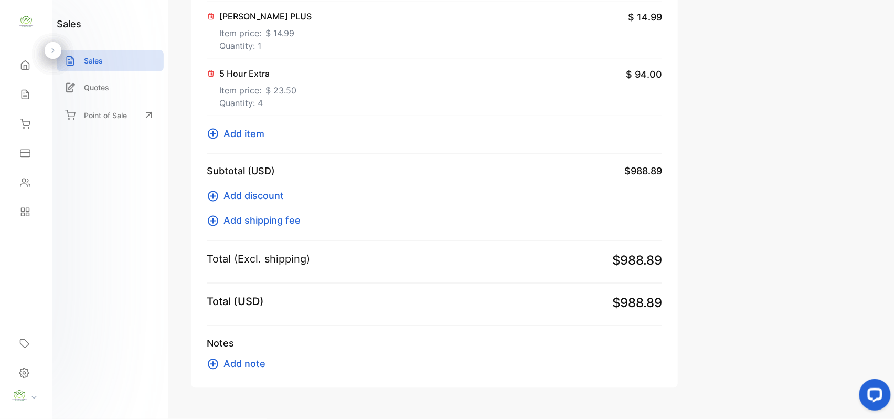
scroll to position [532, 0]
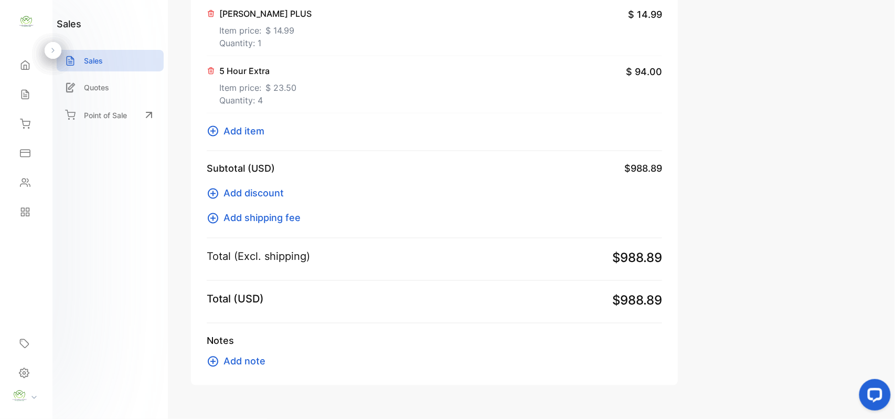
click at [220, 134] on button "Add item" at bounding box center [239, 131] width 64 height 14
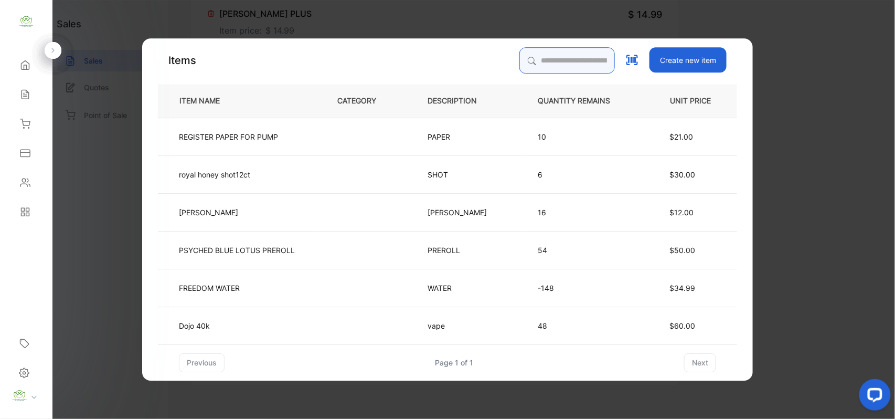
click at [570, 64] on input "search" at bounding box center [568, 60] width 96 height 26
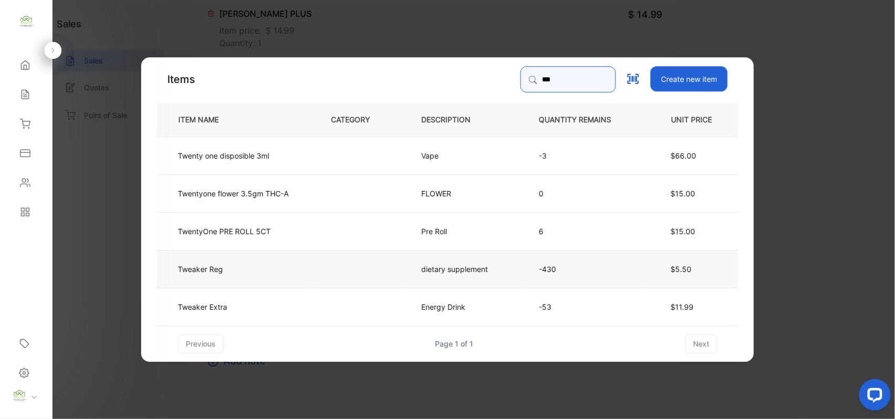
type input "***"
click at [492, 280] on td "dietary supplement" at bounding box center [463, 268] width 118 height 38
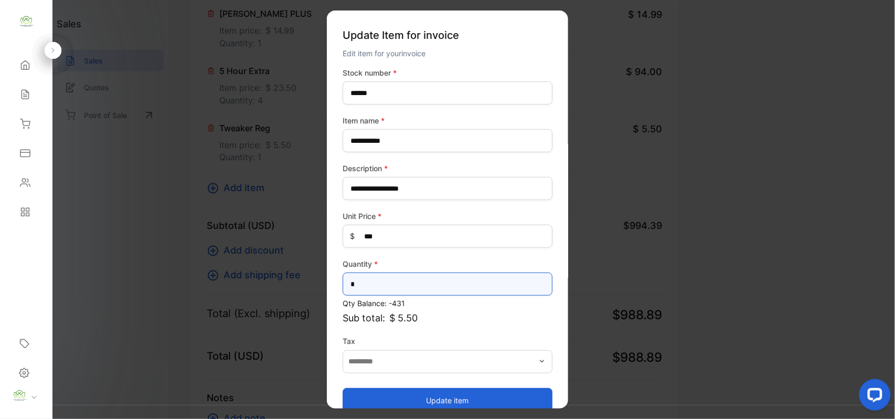
click at [404, 282] on input "*" at bounding box center [448, 283] width 210 height 23
type input "*"
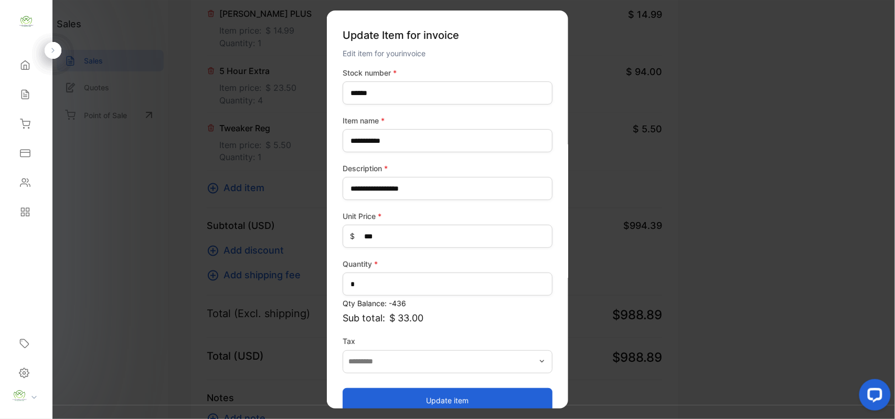
click at [466, 403] on button "Update item" at bounding box center [448, 399] width 210 height 25
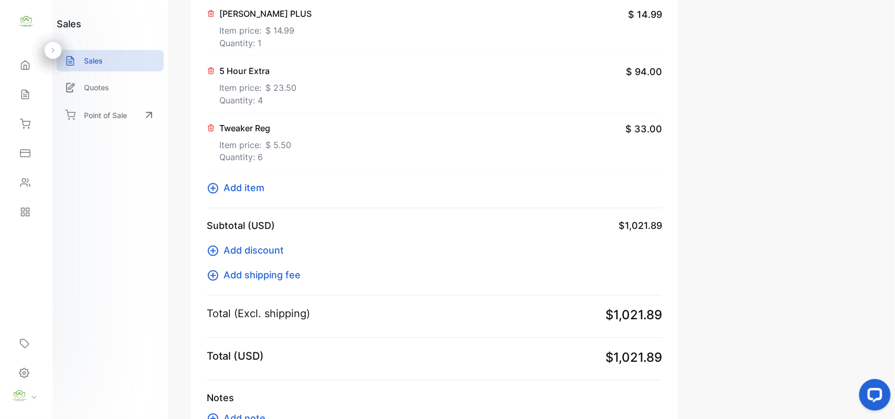
click at [213, 183] on icon at bounding box center [213, 188] width 13 height 13
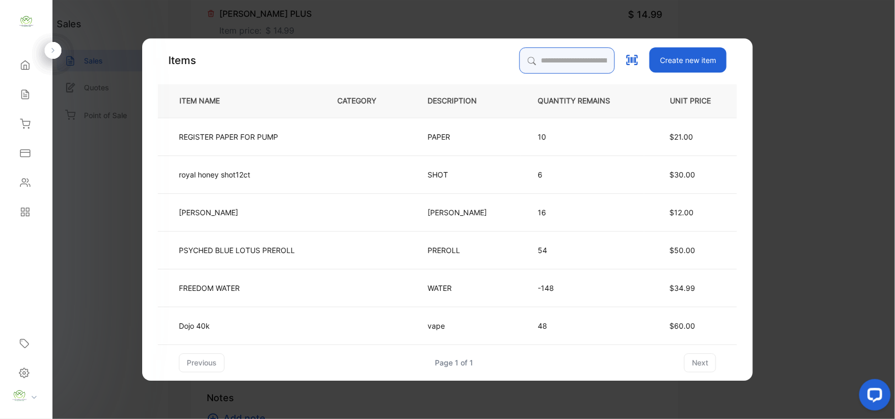
click at [544, 63] on input "search" at bounding box center [568, 60] width 96 height 26
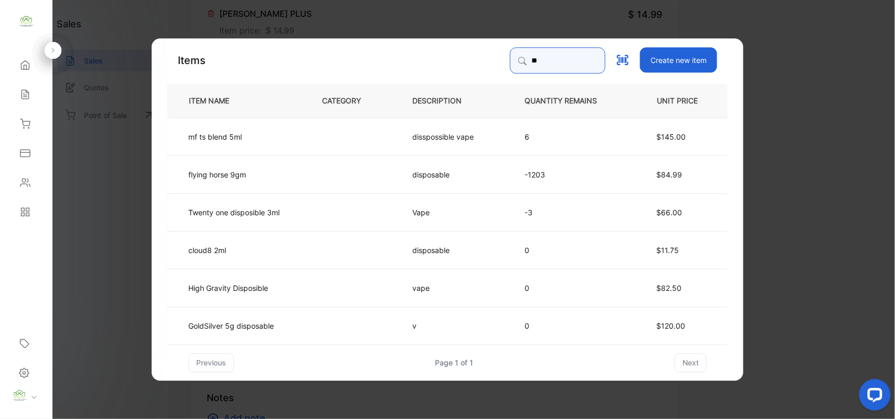
type input "*"
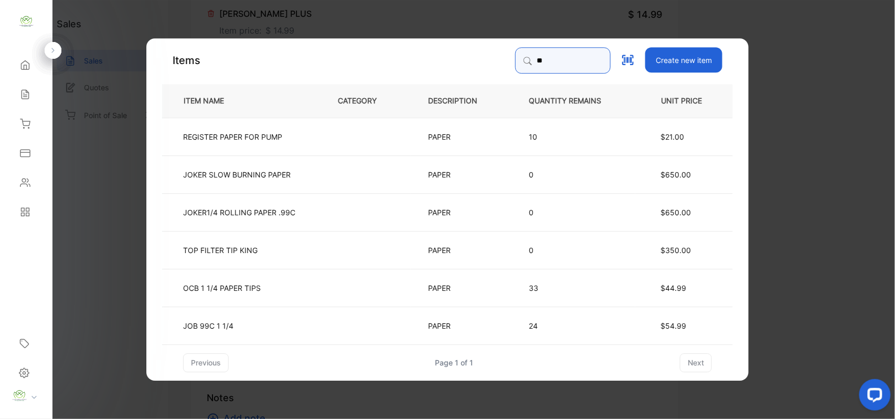
type input "*"
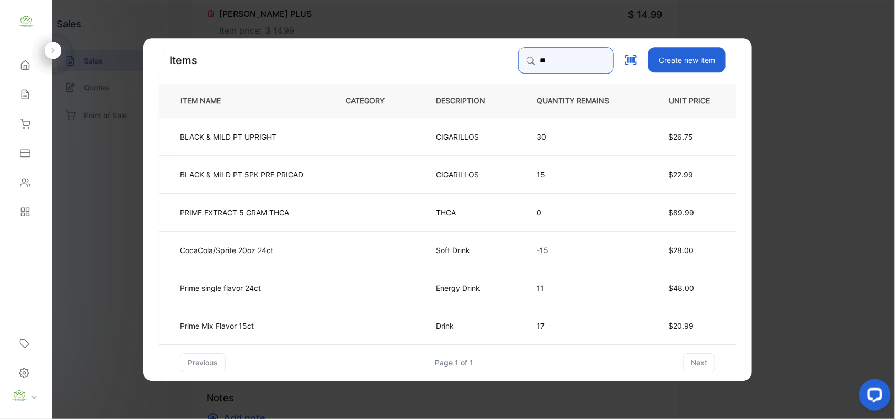
type input "*"
type input "***"
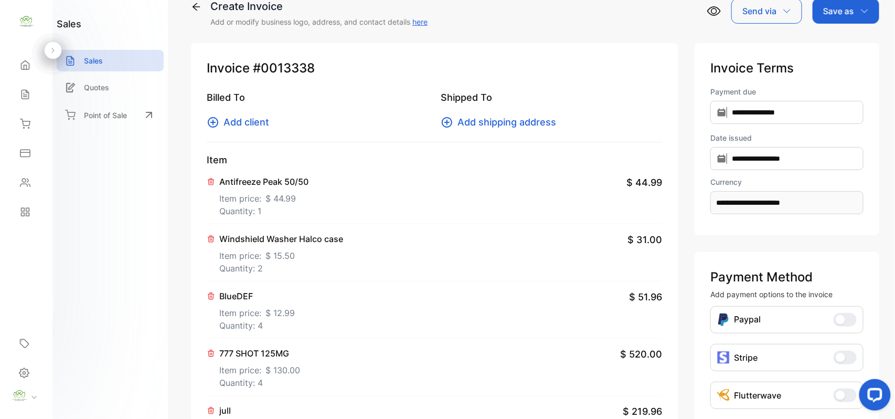
scroll to position [0, 0]
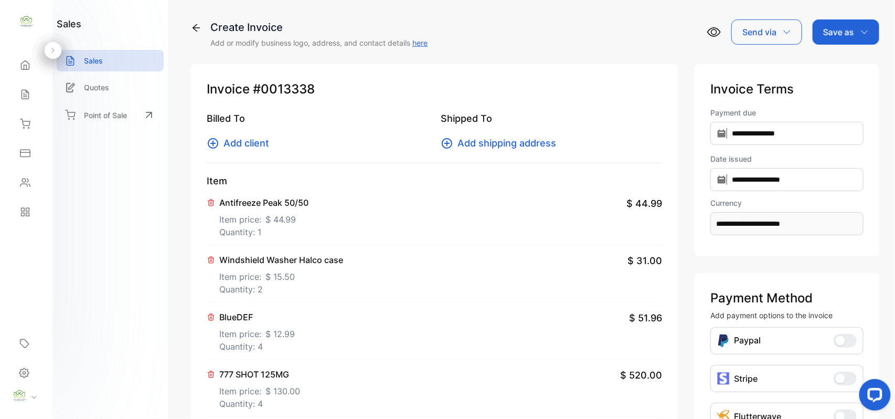
click at [248, 145] on span "Add client" at bounding box center [247, 143] width 46 height 14
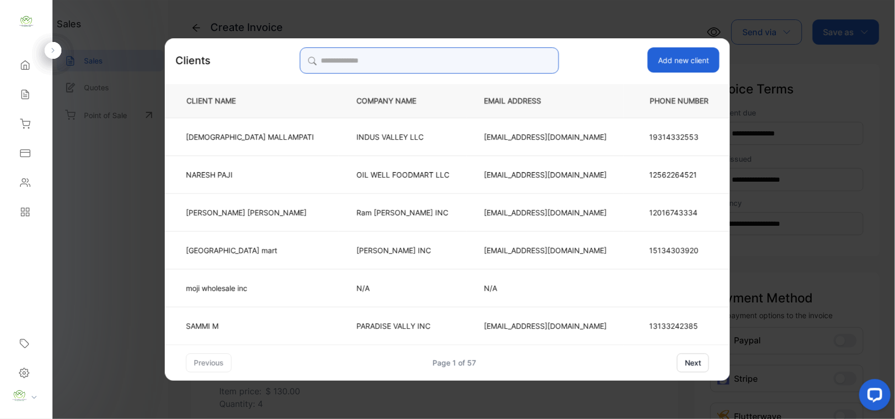
click at [345, 62] on input "search" at bounding box center [429, 60] width 259 height 26
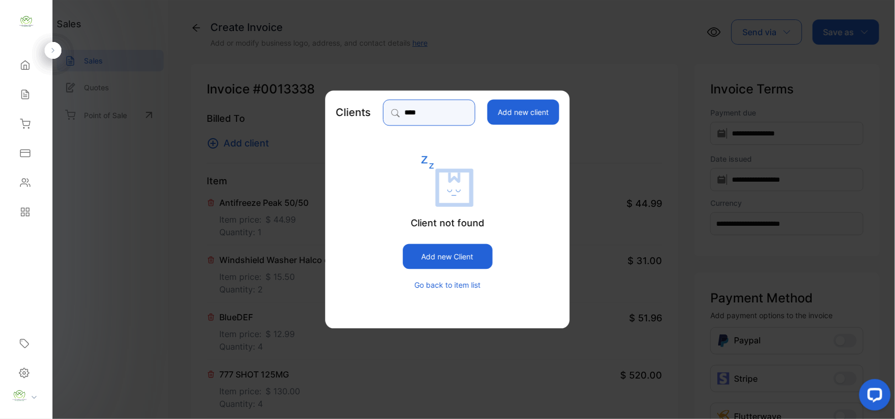
type input "***"
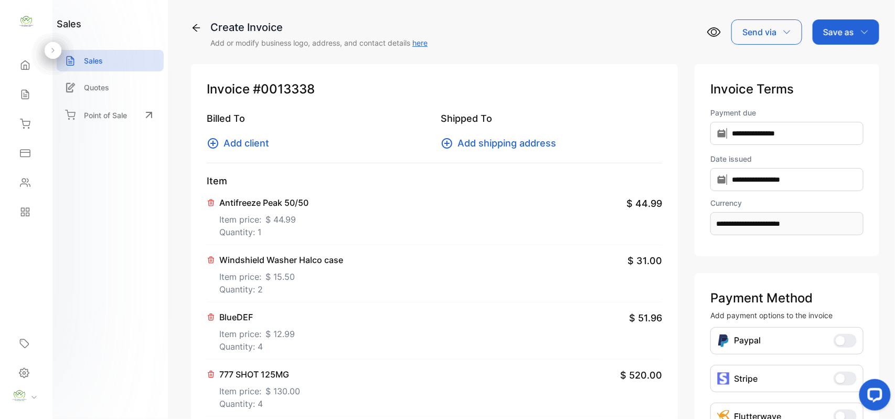
click at [388, 231] on div "Antifreeze Peak 50/50 Item price: $ 44.99 Quantity: 1 $ 44.99" at bounding box center [435, 216] width 456 height 57
click at [250, 142] on span "Add client" at bounding box center [247, 143] width 46 height 14
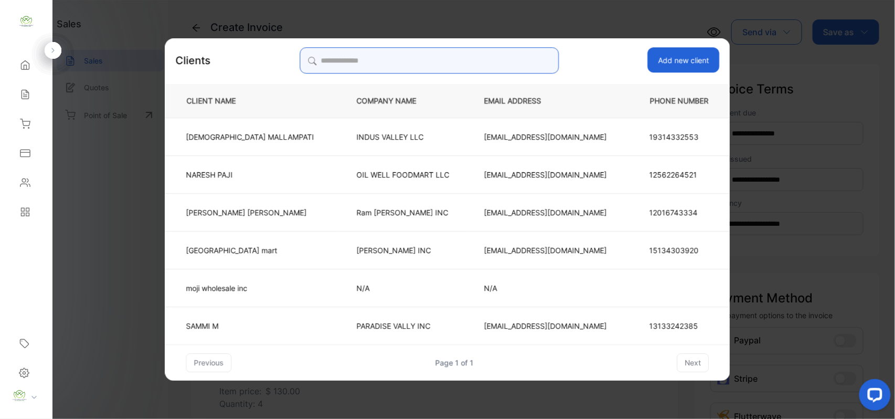
click at [343, 61] on input "search" at bounding box center [429, 60] width 259 height 26
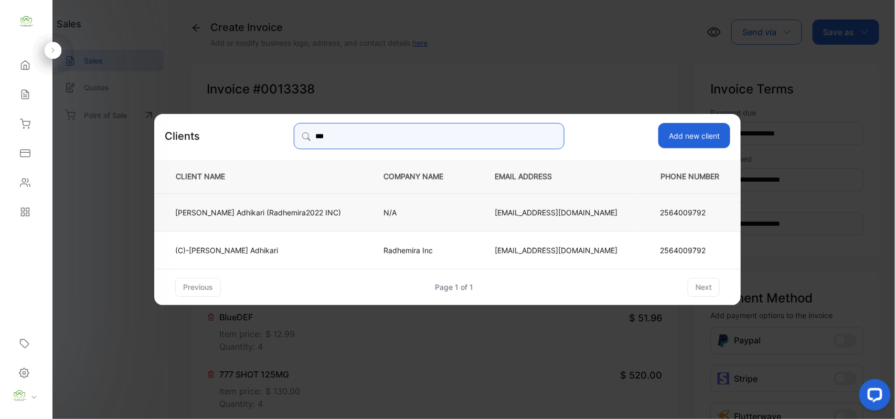
type input "***"
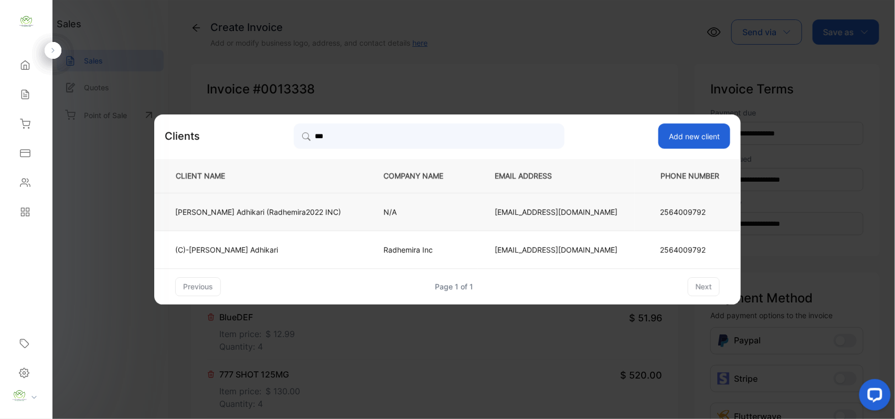
click at [366, 214] on td "N/A" at bounding box center [421, 212] width 111 height 38
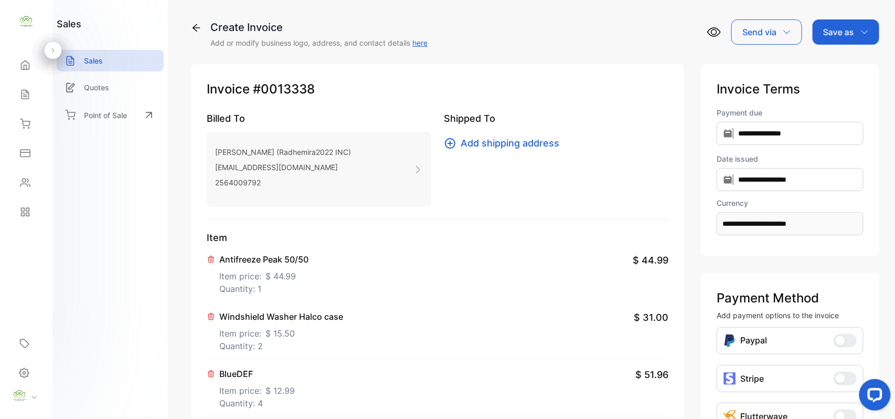
click at [402, 283] on div "Antifreeze Peak 50/50 Item price: $ 44.99 Quantity: 1 $ 44.99" at bounding box center [438, 273] width 462 height 57
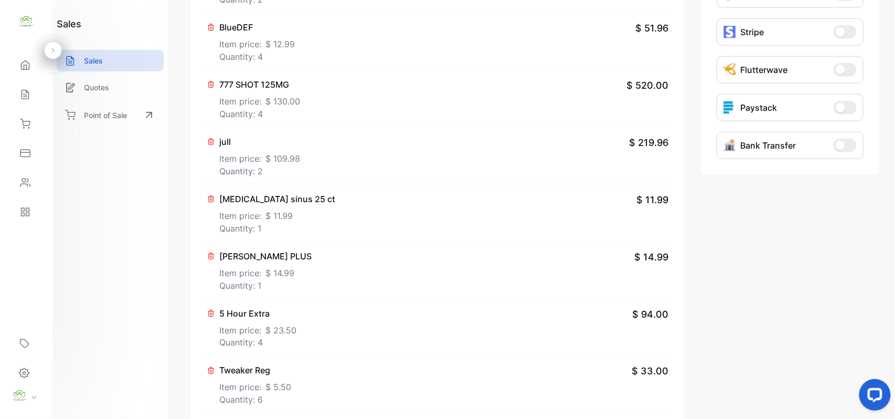
scroll to position [673, 0]
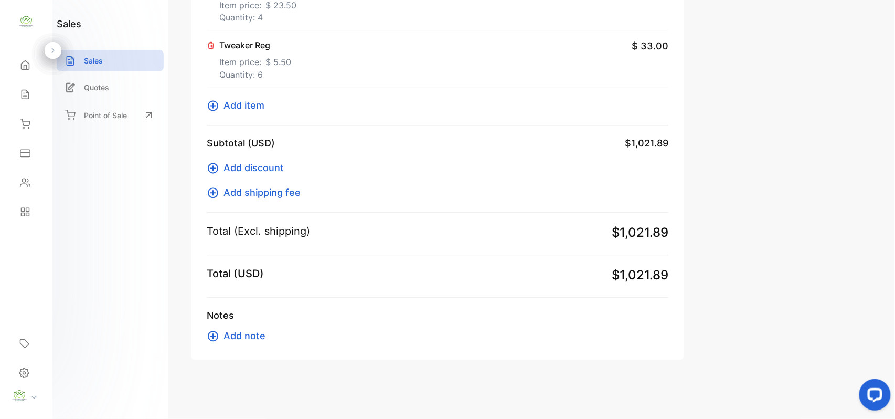
click at [250, 107] on span "Add item" at bounding box center [244, 106] width 41 height 14
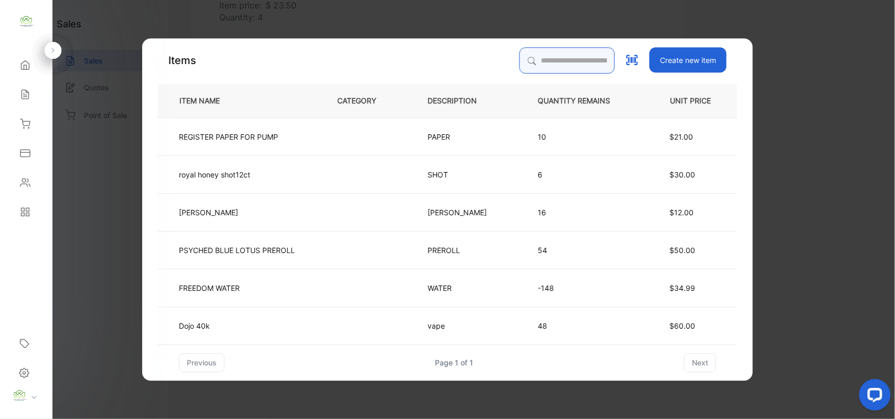
click at [520, 62] on input "search" at bounding box center [568, 60] width 96 height 26
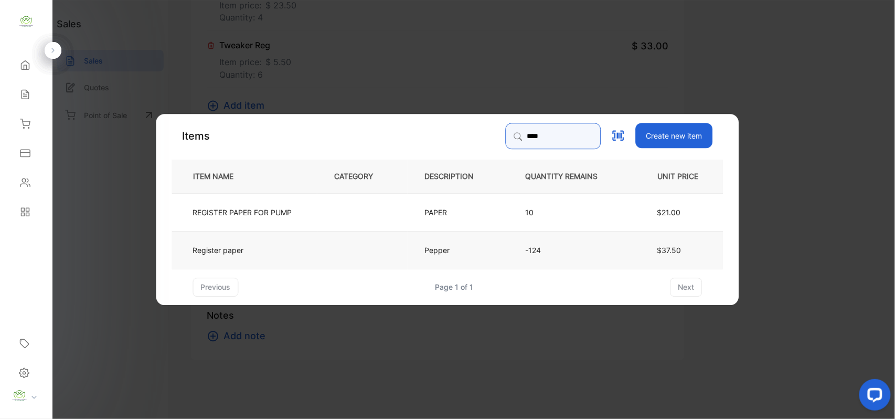
type input "****"
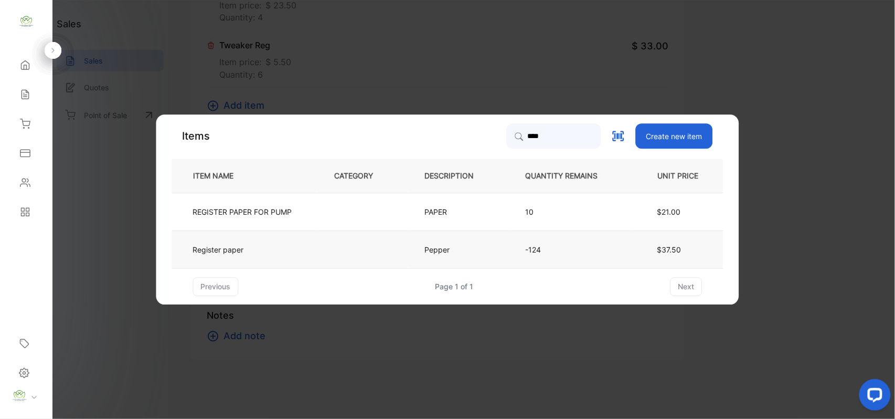
click at [282, 248] on td "Register paper" at bounding box center [244, 249] width 145 height 38
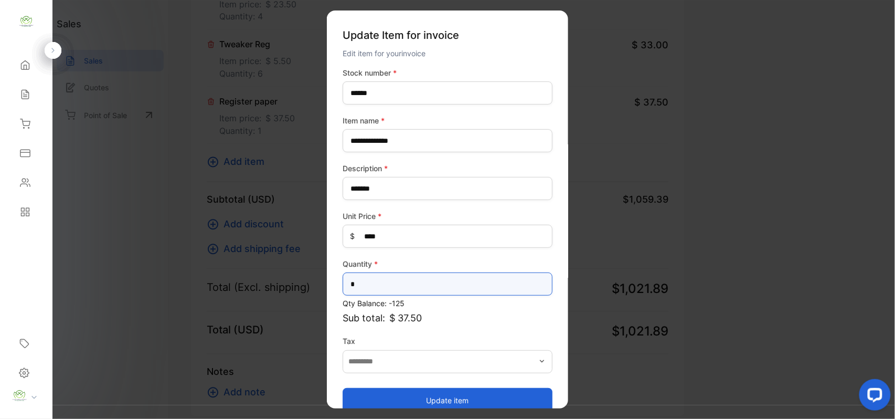
click at [372, 282] on input "*" at bounding box center [448, 283] width 210 height 23
type input "*"
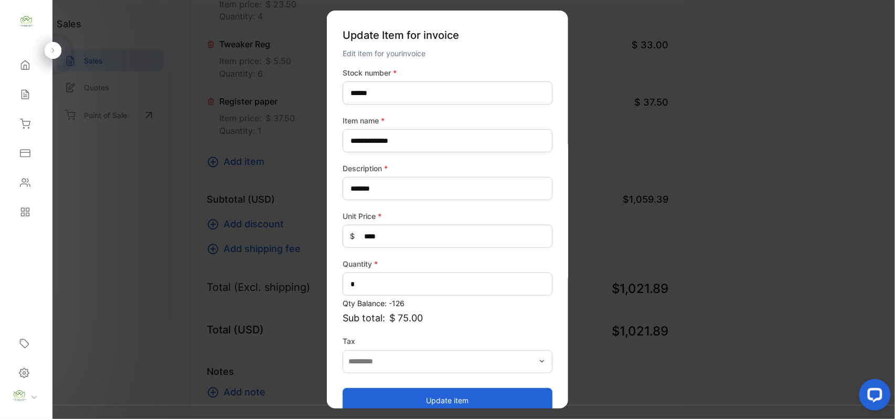
click at [443, 399] on button "Update item" at bounding box center [448, 399] width 210 height 25
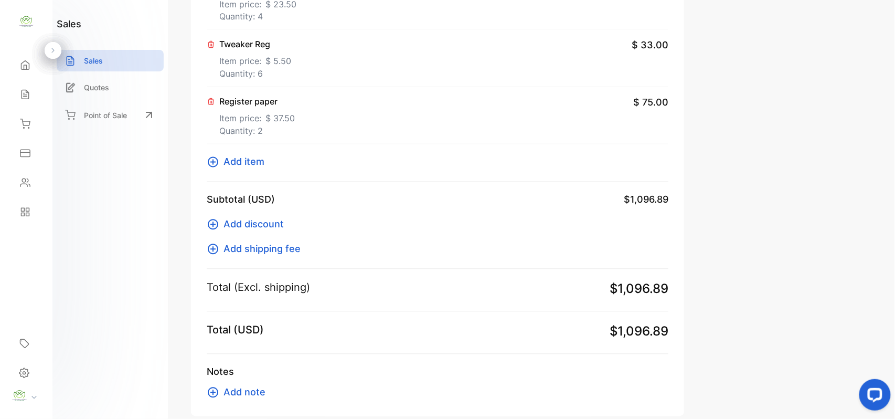
click at [240, 164] on span "Add item" at bounding box center [244, 161] width 41 height 14
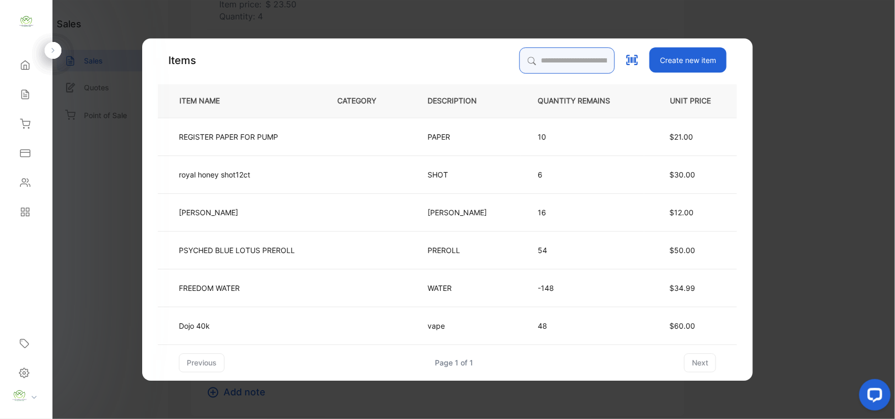
click at [523, 61] on input "search" at bounding box center [568, 60] width 96 height 26
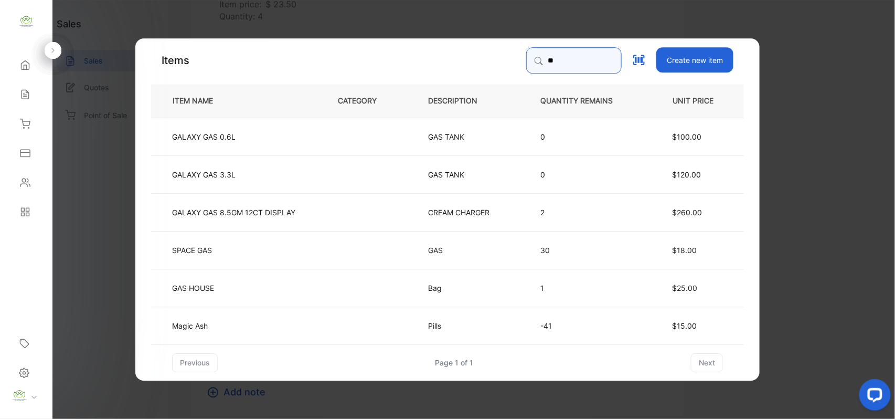
type input "*"
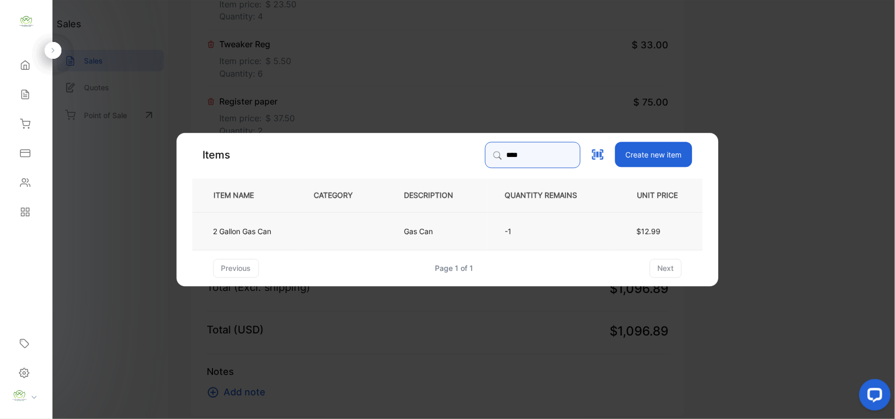
type input "****"
click at [429, 229] on p "Gas Can" at bounding box center [419, 230] width 29 height 11
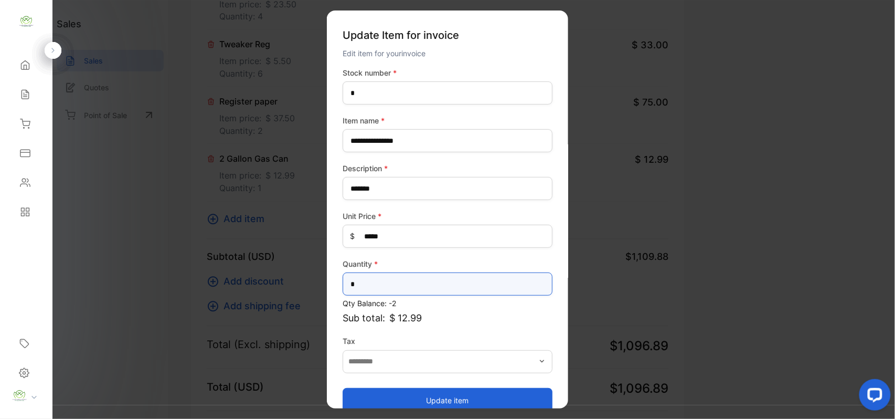
click at [373, 280] on input "*" at bounding box center [448, 283] width 210 height 23
type input "*"
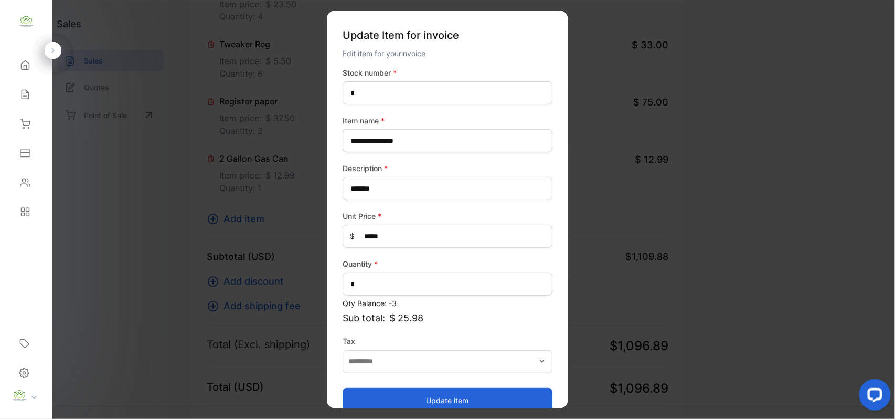
click at [444, 400] on button "Update item" at bounding box center [448, 399] width 210 height 25
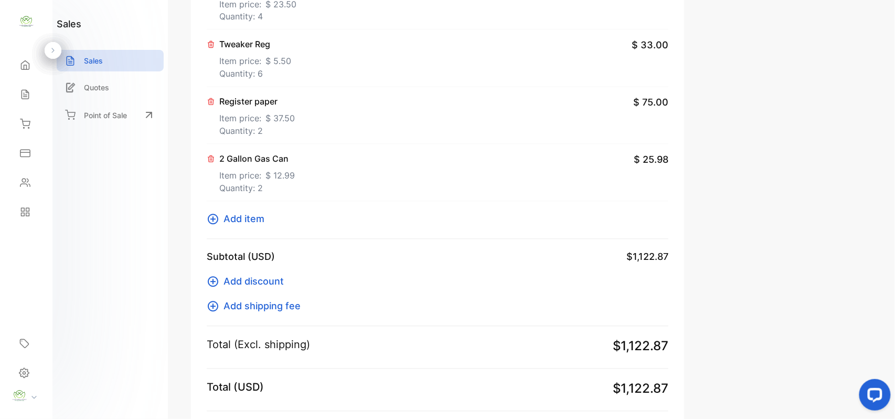
click at [248, 219] on span "Add item" at bounding box center [244, 219] width 41 height 14
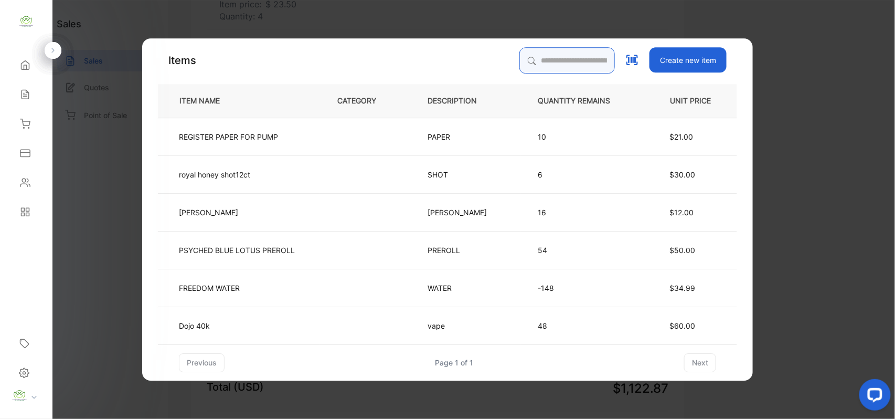
click at [532, 59] on input "search" at bounding box center [568, 60] width 96 height 26
type input "******"
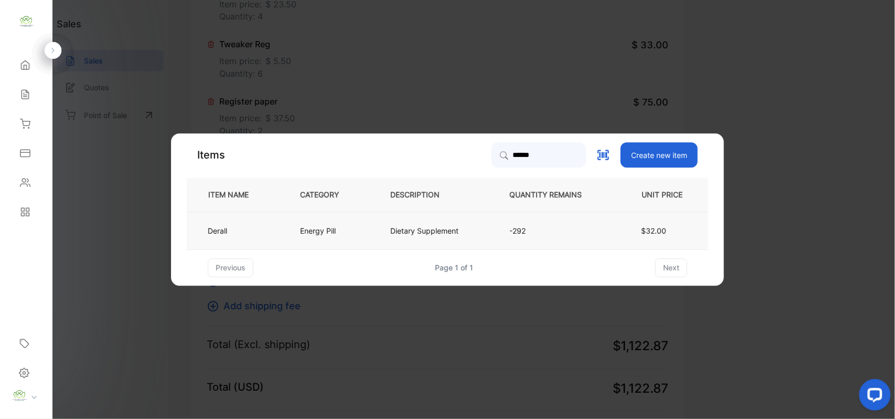
click at [421, 229] on p "Dietary Supplement" at bounding box center [425, 230] width 68 height 11
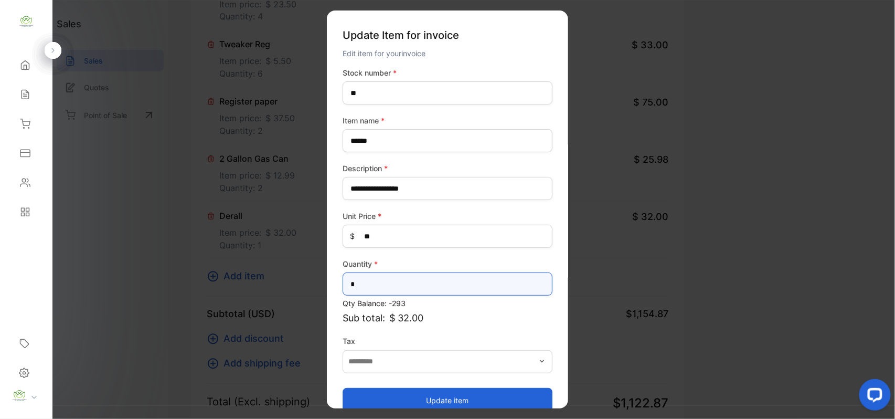
click at [380, 286] on input "*" at bounding box center [448, 283] width 210 height 23
type input "*"
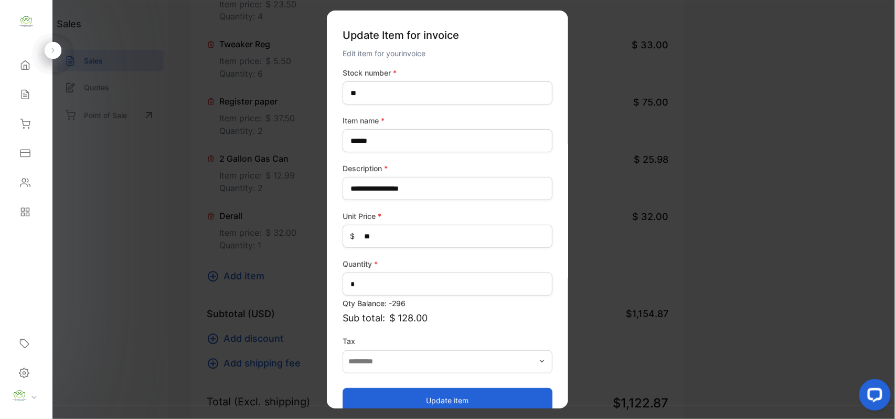
click at [461, 397] on button "Update item" at bounding box center [448, 399] width 210 height 25
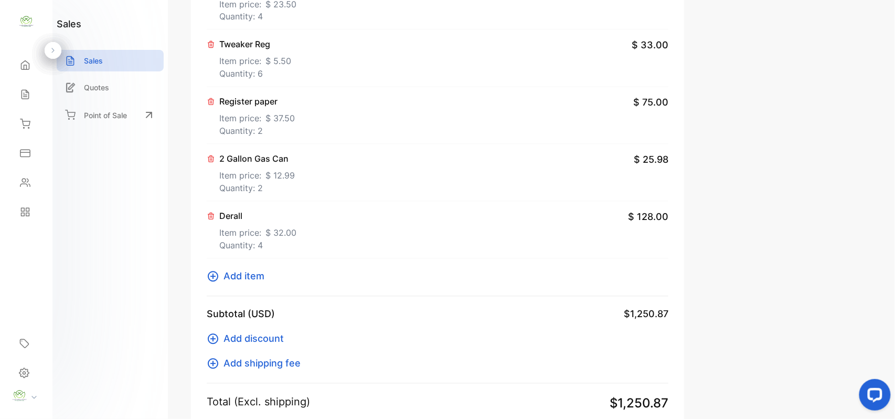
click at [234, 280] on span "Add item" at bounding box center [244, 276] width 41 height 14
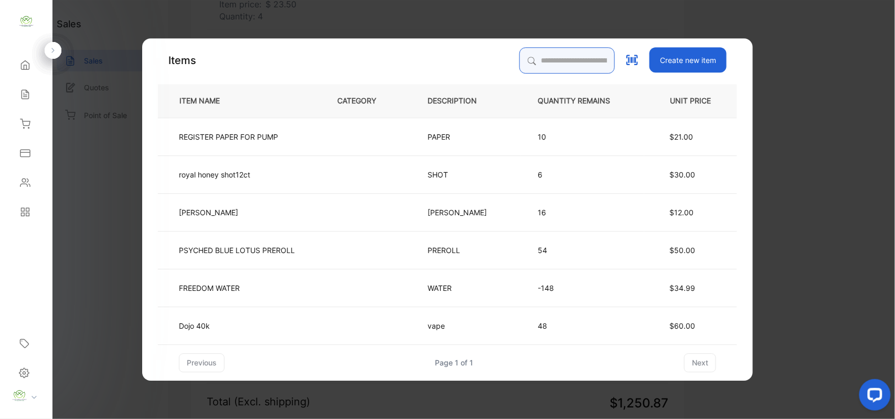
click at [527, 61] on input "search" at bounding box center [568, 60] width 96 height 26
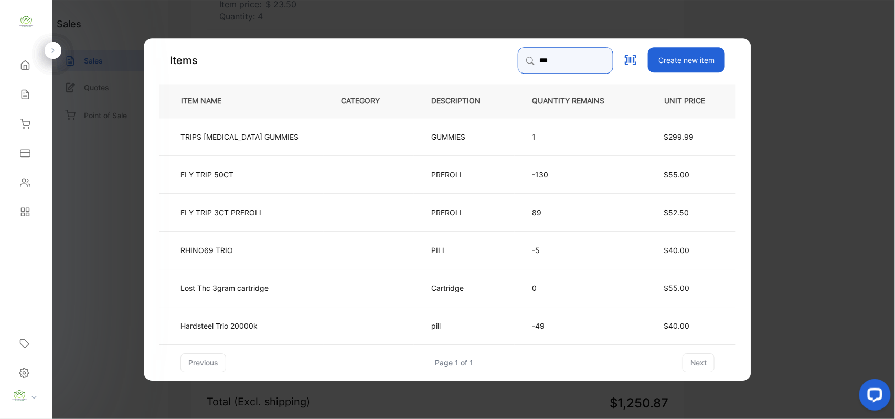
type input "****"
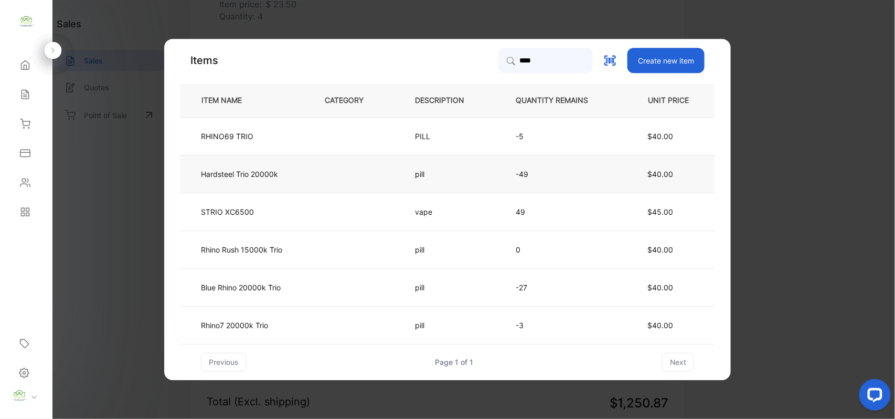
click at [323, 175] on td at bounding box center [353, 174] width 90 height 38
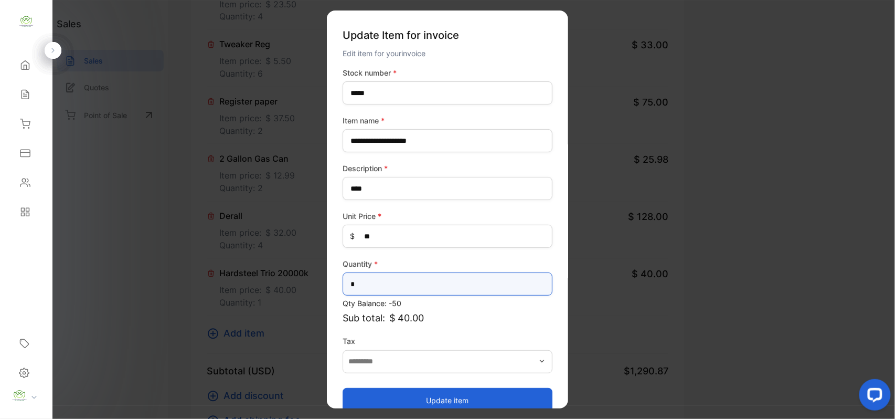
click at [366, 283] on input "*" at bounding box center [448, 283] width 210 height 23
type input "*"
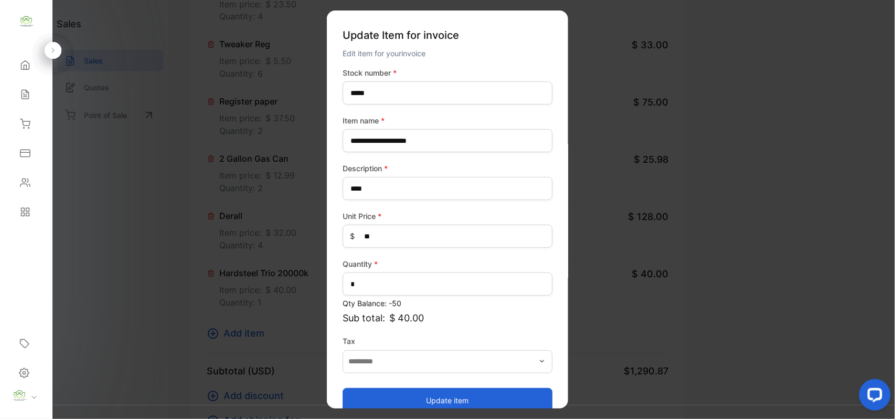
click at [444, 399] on button "Update item" at bounding box center [448, 399] width 210 height 25
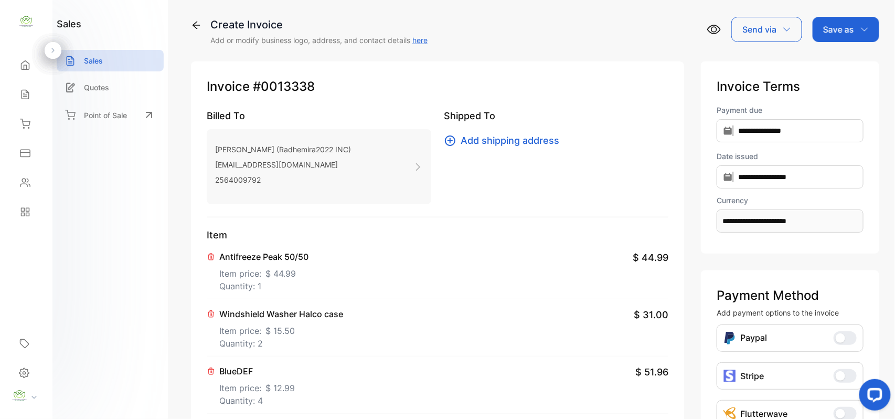
scroll to position [0, 0]
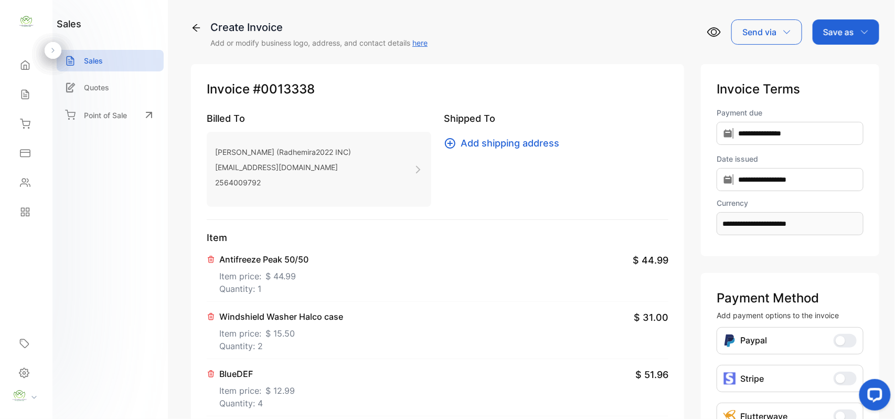
click at [422, 298] on div "Antifreeze Peak 50/50 Item price: $ 44.99 Quantity: 1 $ 44.99" at bounding box center [438, 273] width 462 height 57
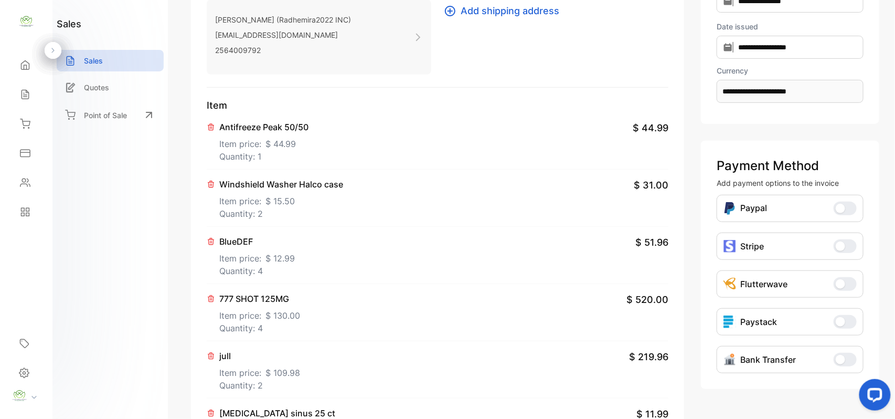
scroll to position [163, 0]
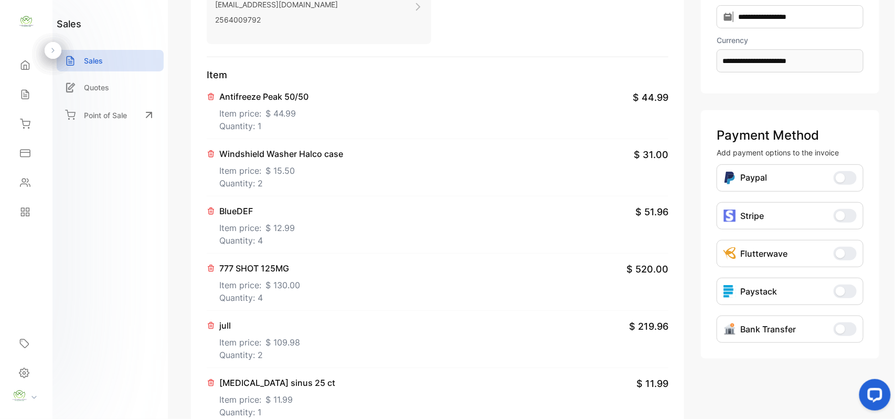
click at [354, 316] on div "jull Item price: $ 109.98 Quantity: 2 $ 219.96" at bounding box center [438, 339] width 462 height 57
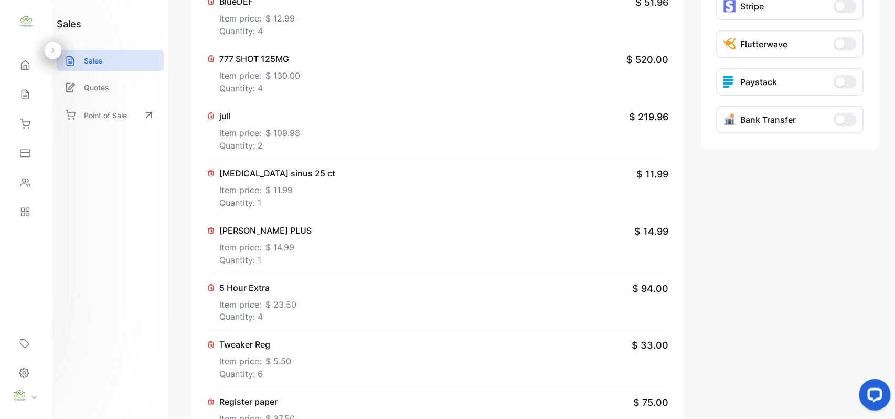
scroll to position [326, 0]
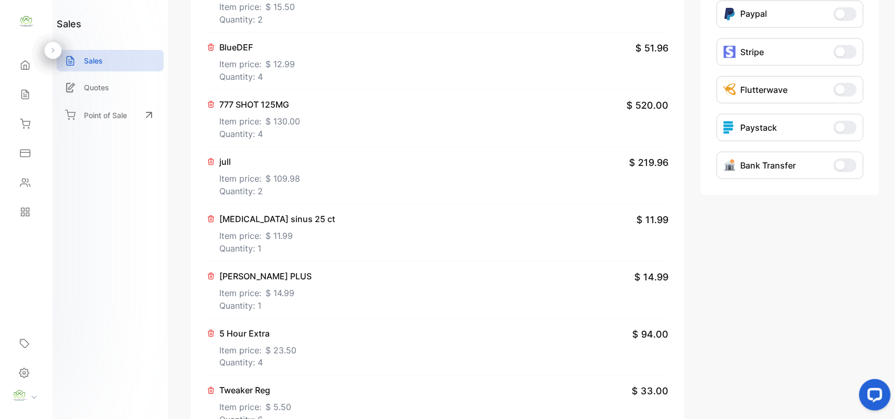
click at [378, 292] on div "Alka-Seltzer PLUS Item price: $ 14.99 Quantity: 1 $ 14.99" at bounding box center [438, 289] width 462 height 57
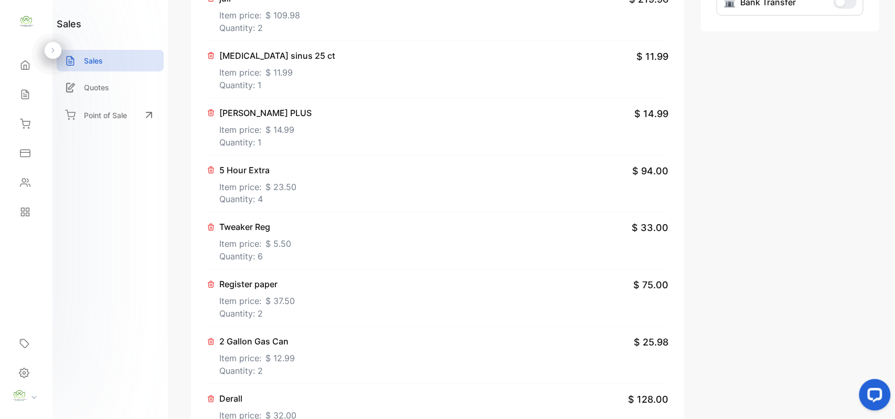
click at [427, 250] on div "Tweaker Reg Item price: $ 5.50 Quantity: 6 $ 33.00" at bounding box center [438, 241] width 462 height 57
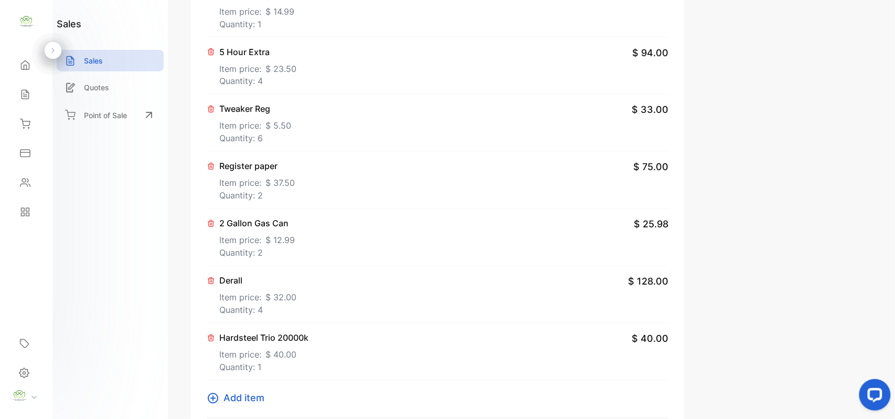
scroll to position [653, 0]
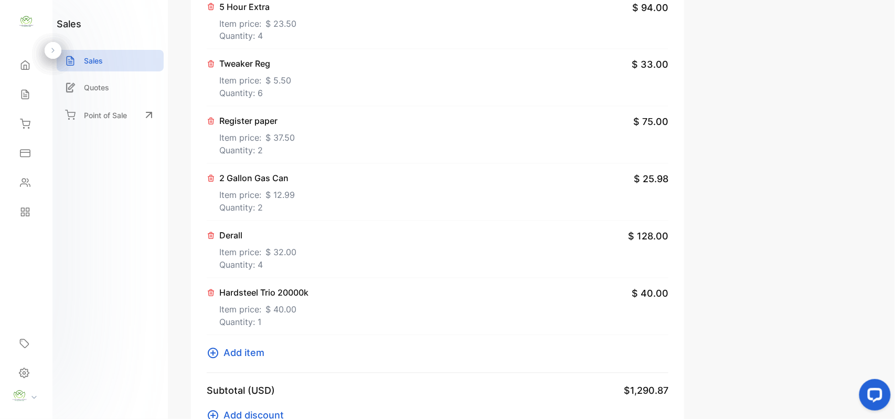
click at [215, 355] on icon at bounding box center [213, 353] width 13 height 13
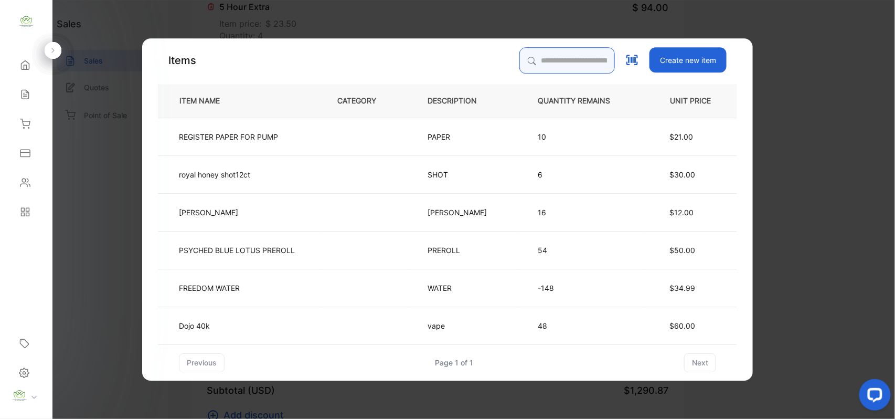
click at [558, 68] on input "search" at bounding box center [568, 60] width 96 height 26
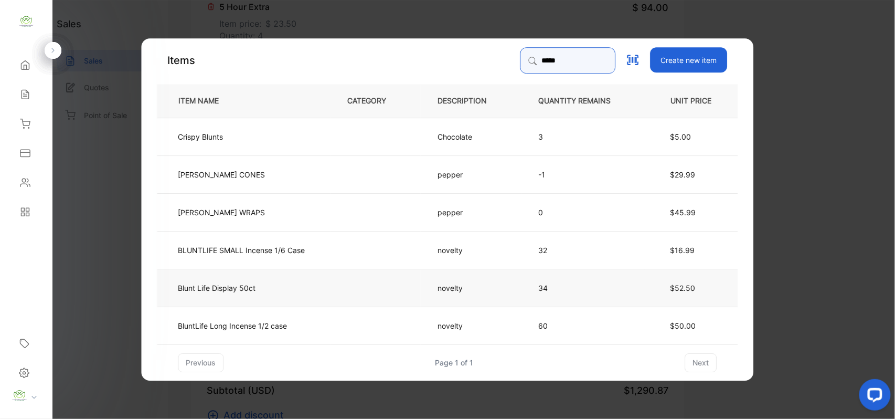
type input "*****"
click at [490, 292] on td "novelty" at bounding box center [471, 287] width 101 height 38
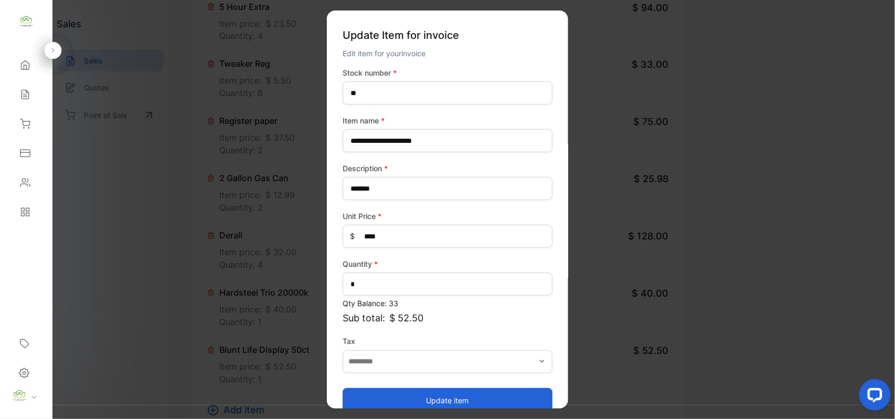
click at [456, 395] on button "Update item" at bounding box center [448, 399] width 210 height 25
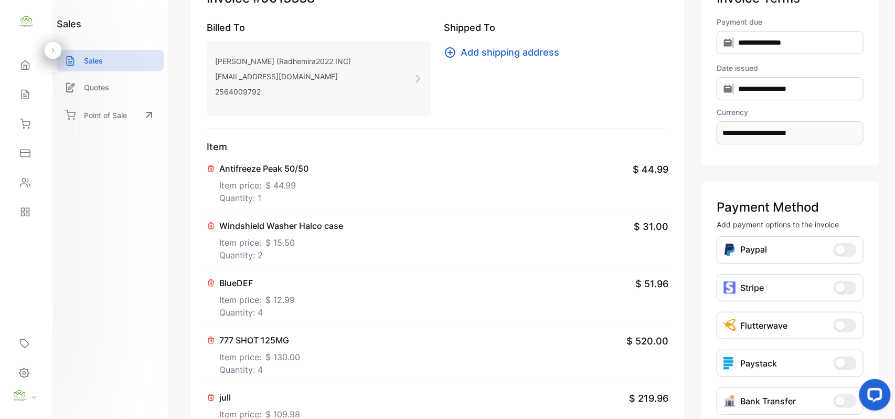
scroll to position [0, 0]
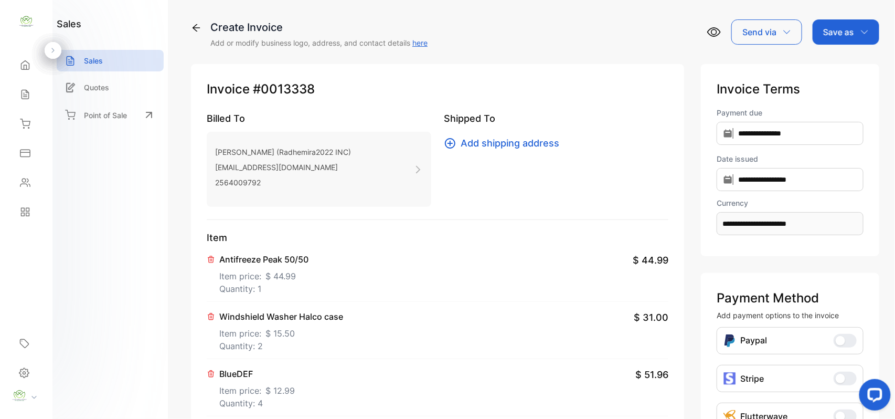
click at [856, 28] on div "Save as" at bounding box center [846, 31] width 67 height 25
click at [847, 59] on div "Invoice" at bounding box center [844, 66] width 60 height 21
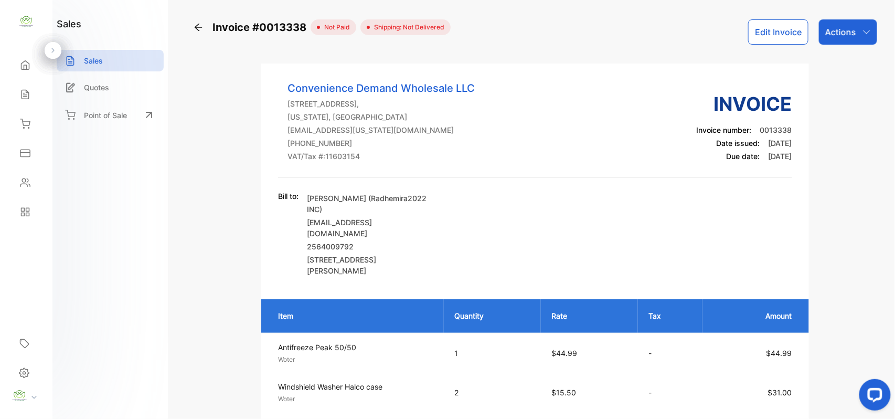
click at [773, 36] on button "Edit Invoice" at bounding box center [778, 31] width 60 height 25
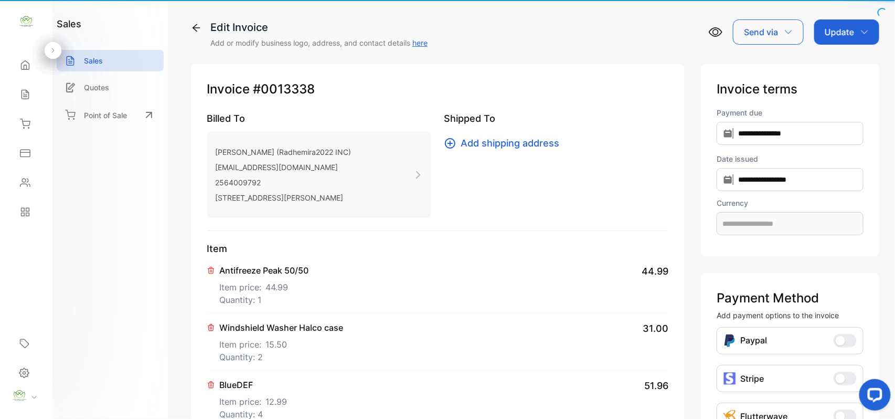
type input "**********"
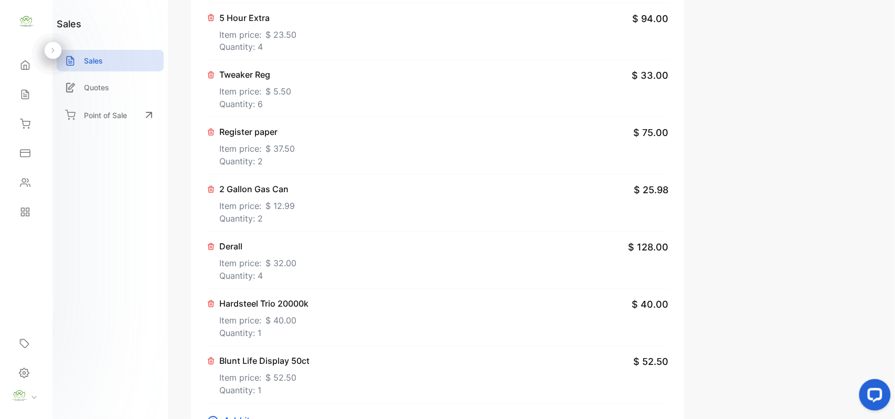
scroll to position [817, 0]
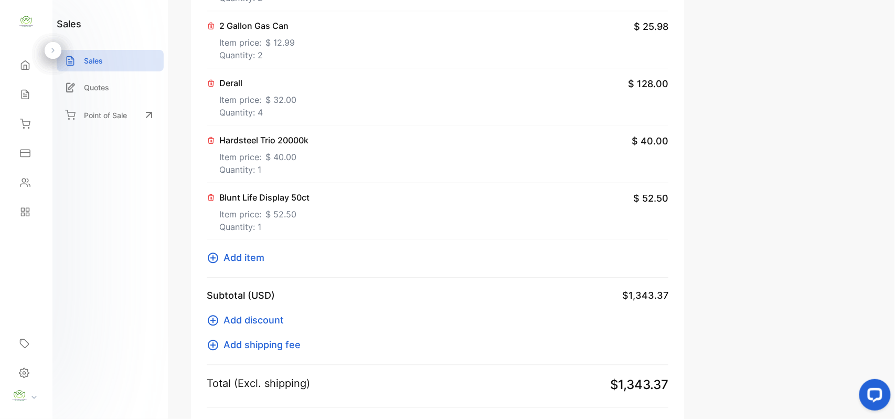
click at [263, 195] on p "Blunt Life Display 50ct" at bounding box center [264, 197] width 90 height 13
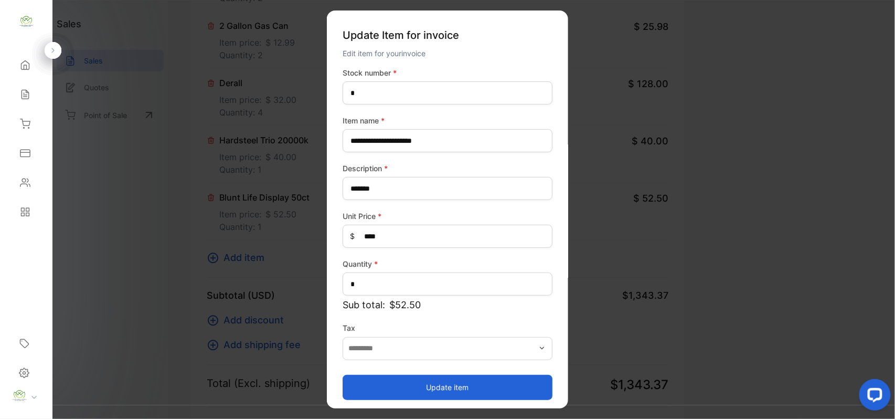
click at [481, 383] on button "Update item" at bounding box center [448, 386] width 210 height 25
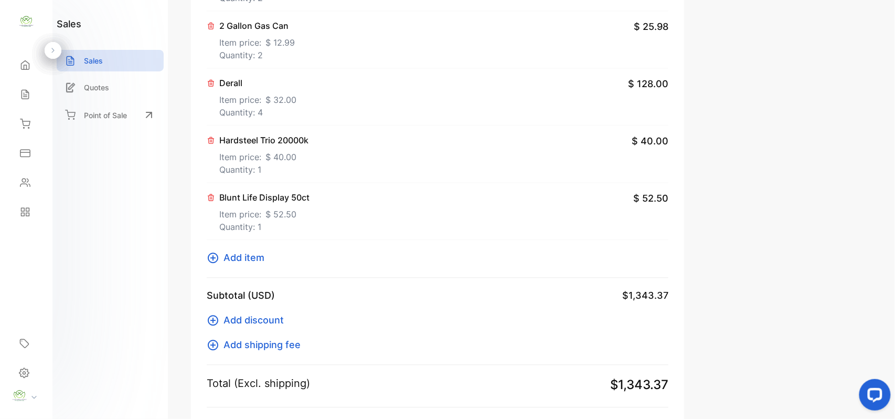
click at [215, 202] on icon at bounding box center [211, 197] width 8 height 8
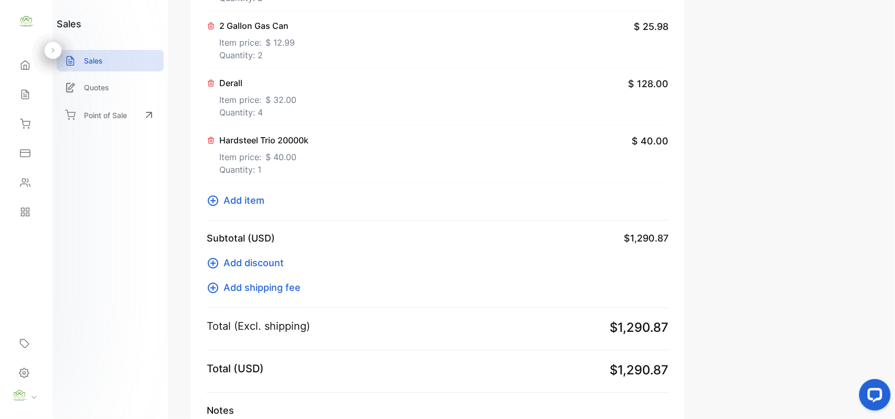
click at [211, 199] on icon at bounding box center [213, 200] width 13 height 13
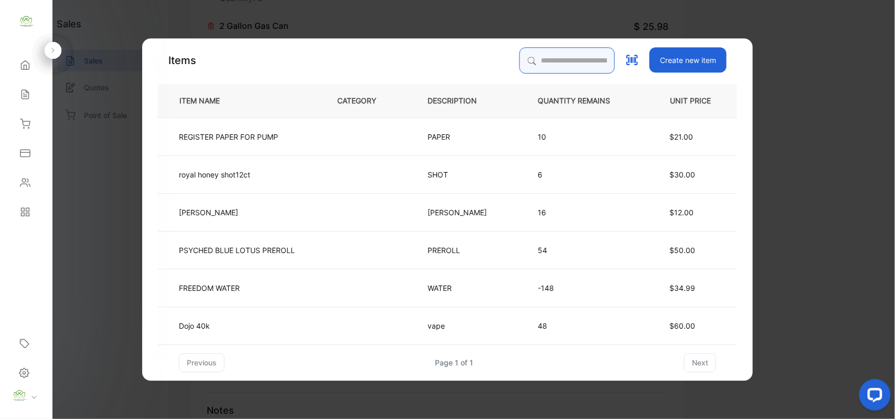
click at [557, 54] on input "search" at bounding box center [568, 60] width 96 height 26
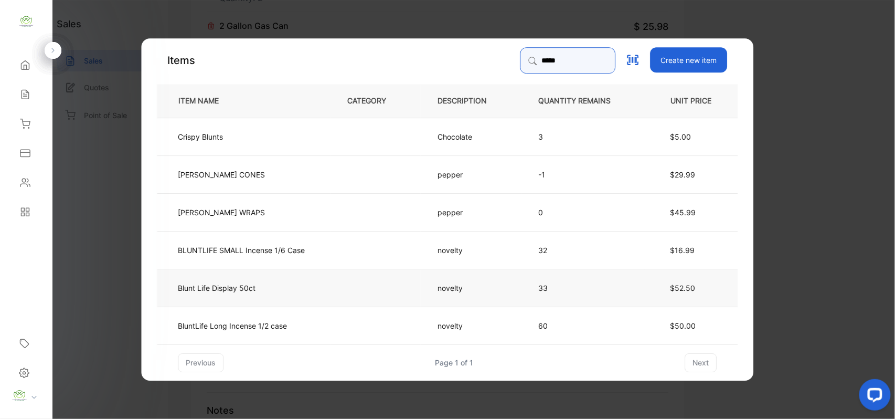
type input "*****"
click at [439, 276] on td "novelty" at bounding box center [471, 287] width 101 height 38
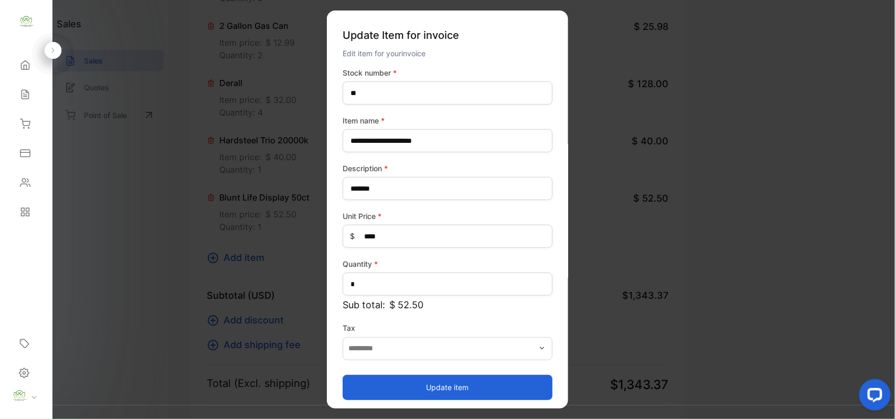
click at [433, 395] on button "Update item" at bounding box center [448, 386] width 210 height 25
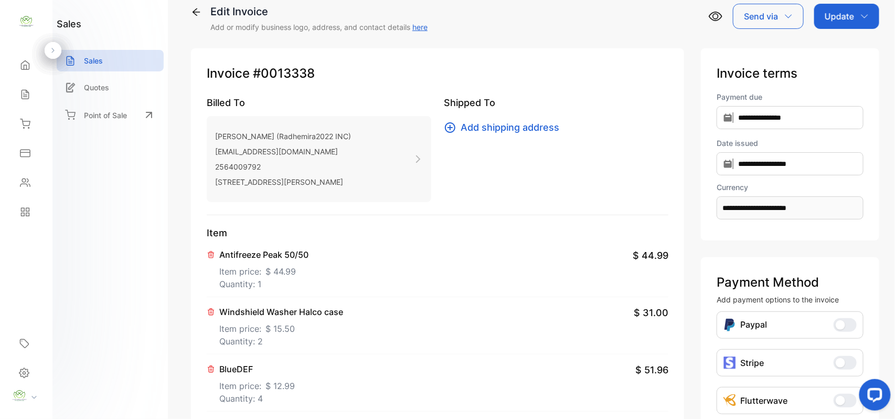
scroll to position [0, 0]
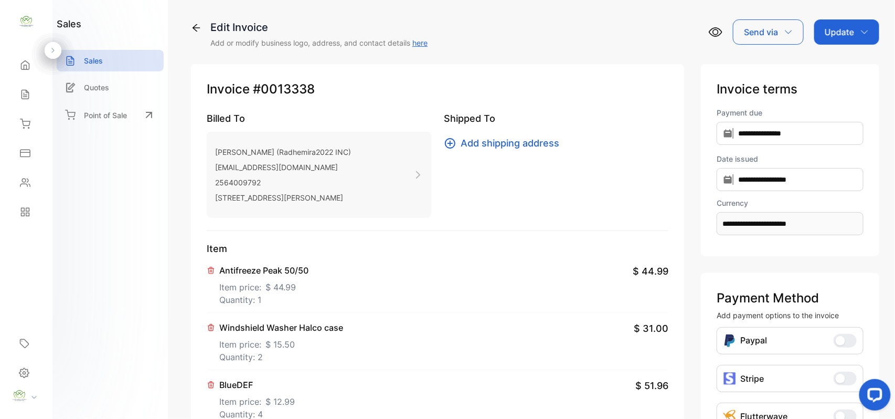
click at [844, 35] on p "Update" at bounding box center [839, 32] width 29 height 13
click at [847, 64] on div "Invoice" at bounding box center [849, 66] width 60 height 21
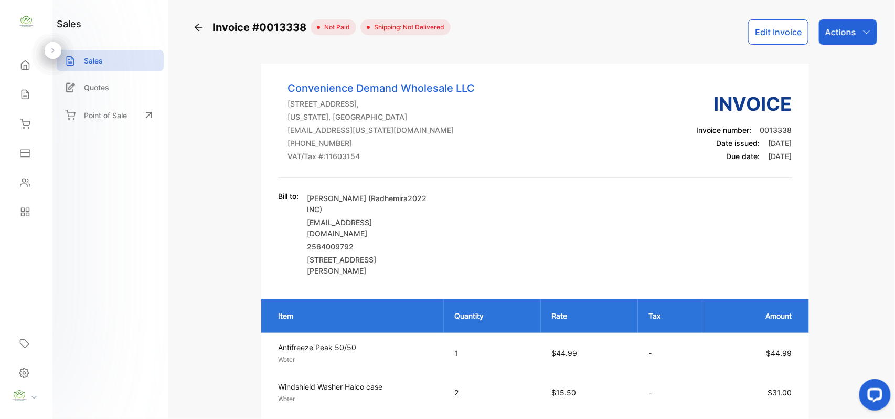
click at [847, 32] on p "Actions" at bounding box center [841, 32] width 31 height 13
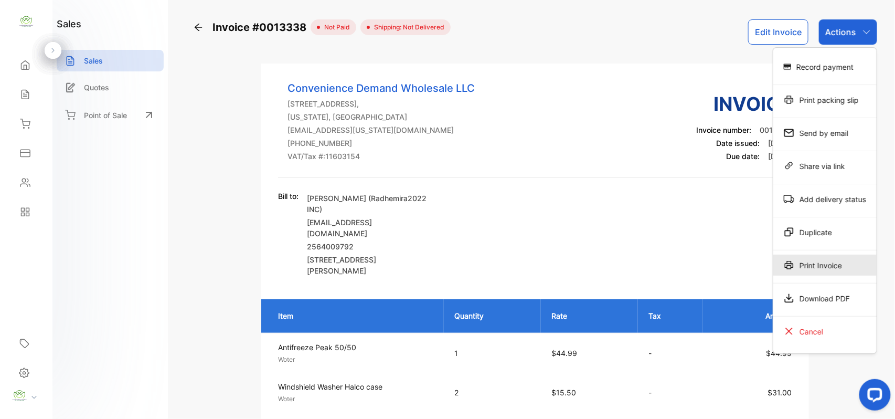
click at [817, 270] on div "Print Invoice" at bounding box center [825, 265] width 103 height 21
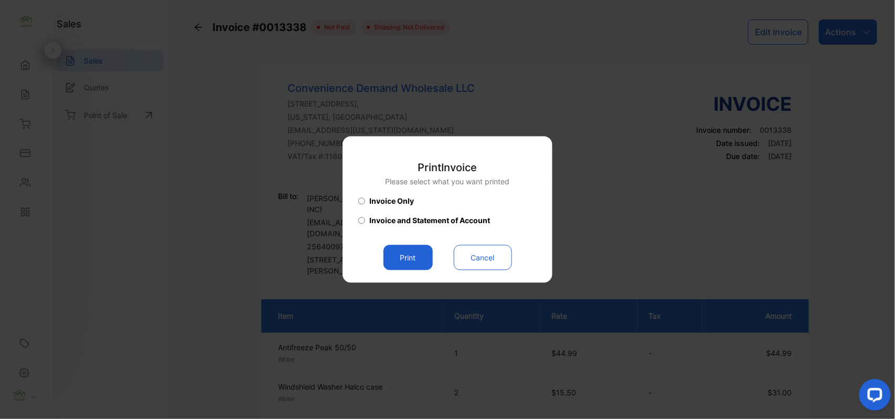
click at [418, 257] on button "Print" at bounding box center [408, 257] width 49 height 25
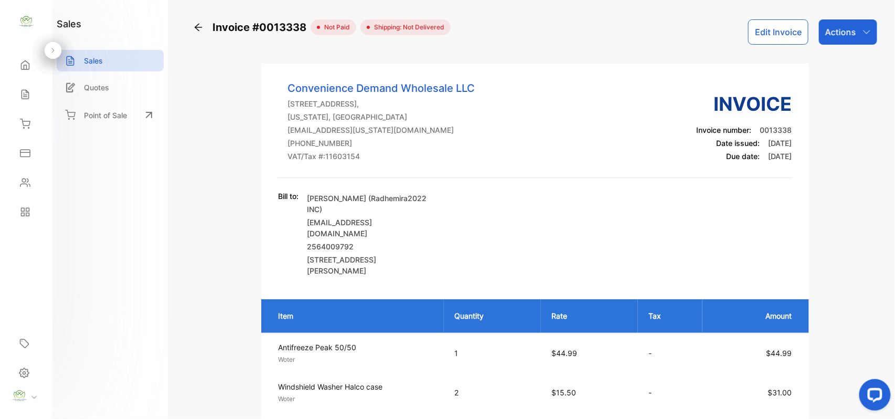
click at [96, 63] on p "Sales" at bounding box center [93, 60] width 19 height 11
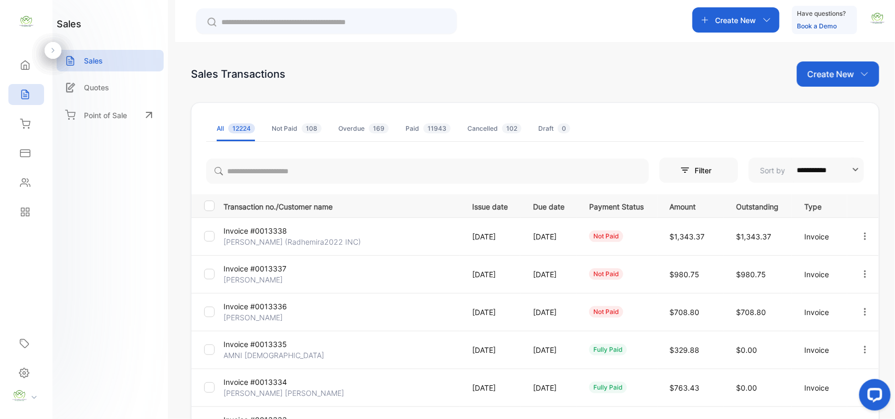
click at [834, 78] on p "Create New" at bounding box center [831, 74] width 47 height 13
click at [832, 112] on span "Invoice" at bounding box center [840, 108] width 25 height 11
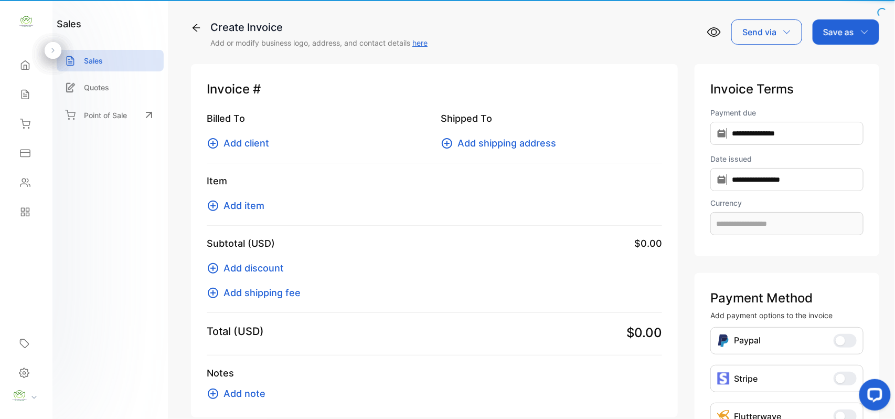
type input "**********"
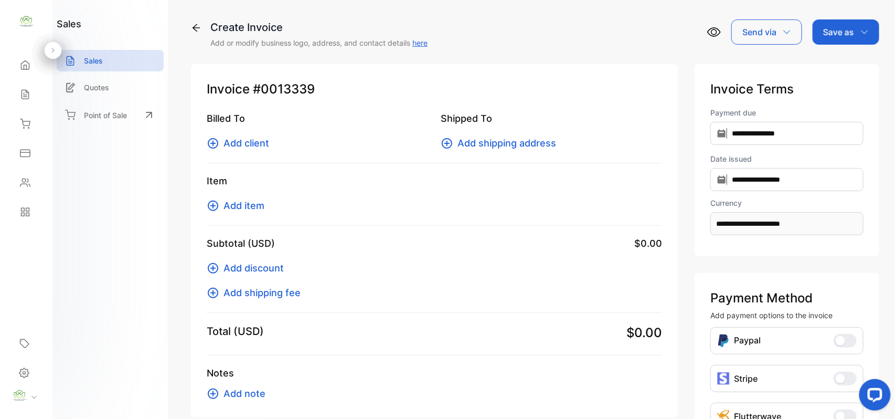
click at [237, 143] on span "Add client" at bounding box center [247, 143] width 46 height 14
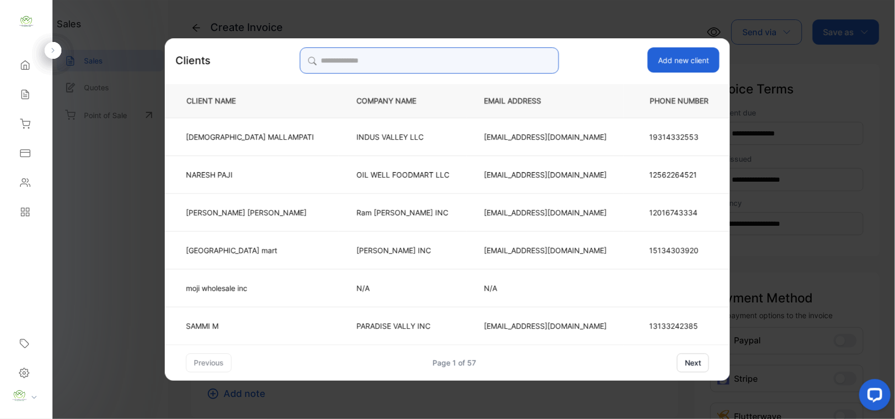
click at [345, 62] on input "search" at bounding box center [429, 60] width 259 height 26
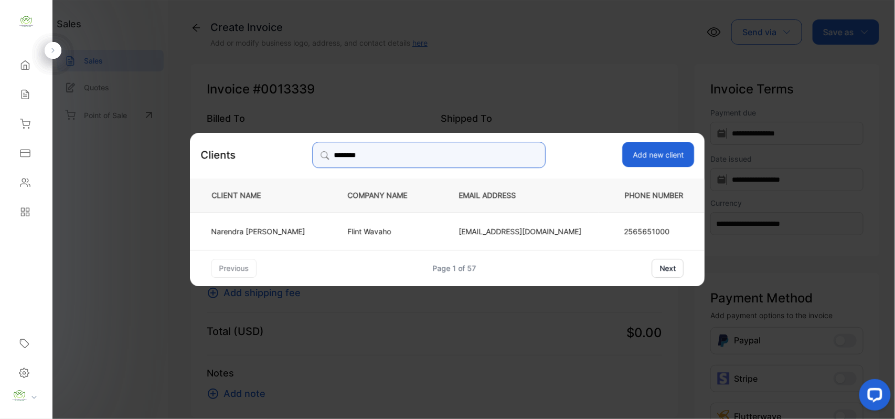
type input "********"
click at [408, 233] on p "Flint Wavaho" at bounding box center [386, 230] width 77 height 11
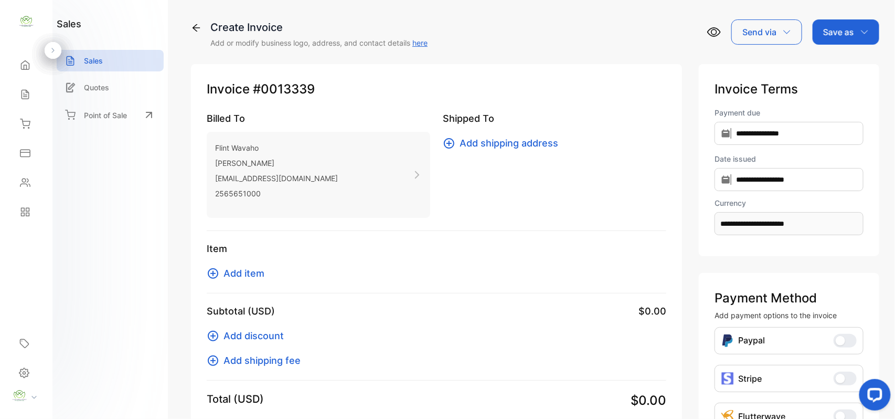
click at [249, 275] on span "Add item" at bounding box center [244, 273] width 41 height 14
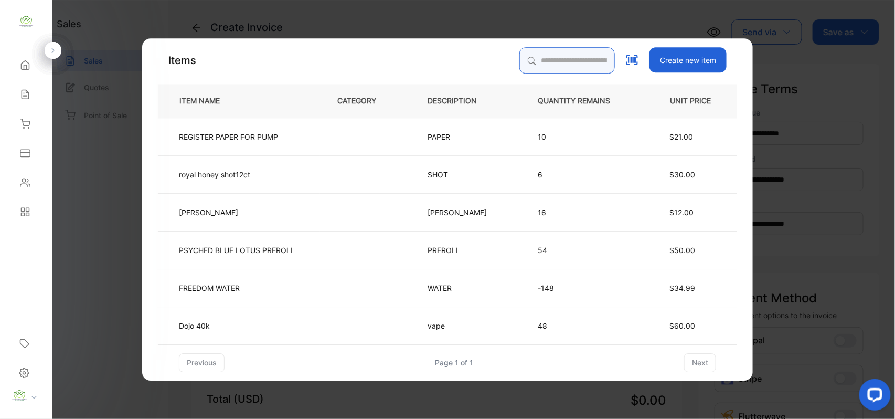
click at [520, 57] on input "search" at bounding box center [568, 60] width 96 height 26
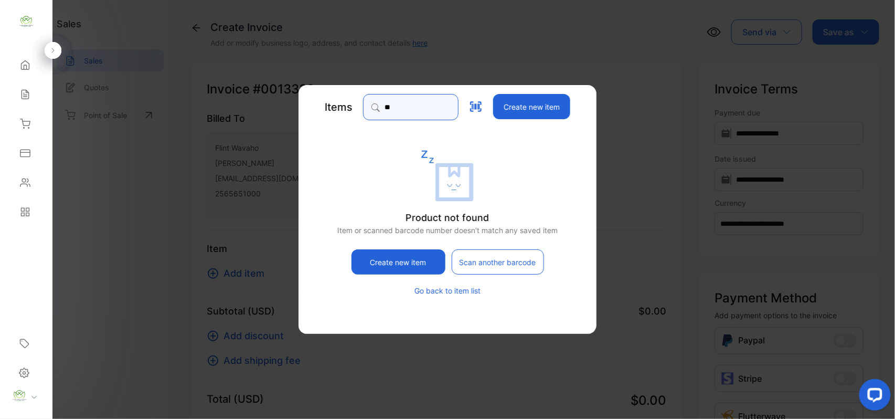
type input "*"
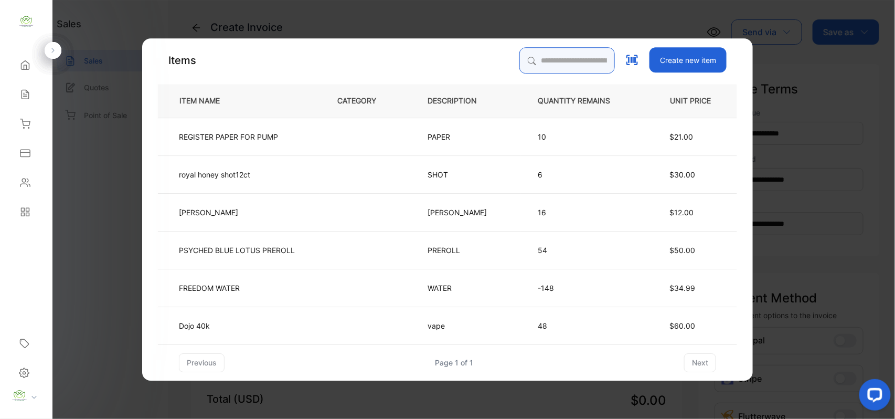
click at [530, 64] on input "search" at bounding box center [568, 60] width 96 height 26
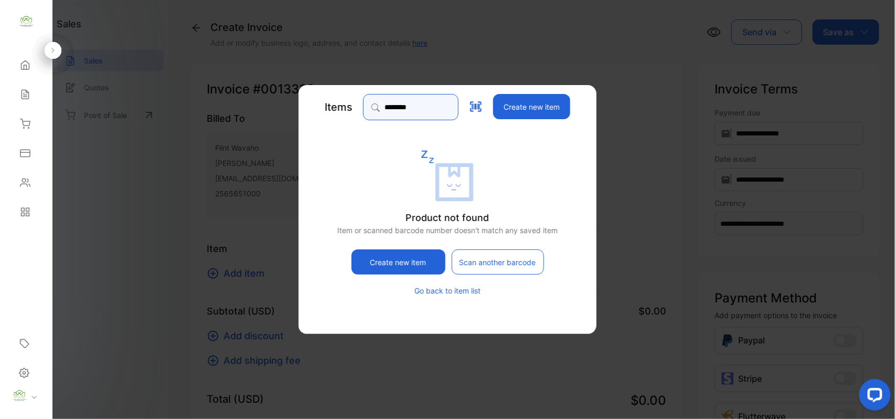
click at [427, 110] on input "********" at bounding box center [411, 107] width 96 height 26
type input "*"
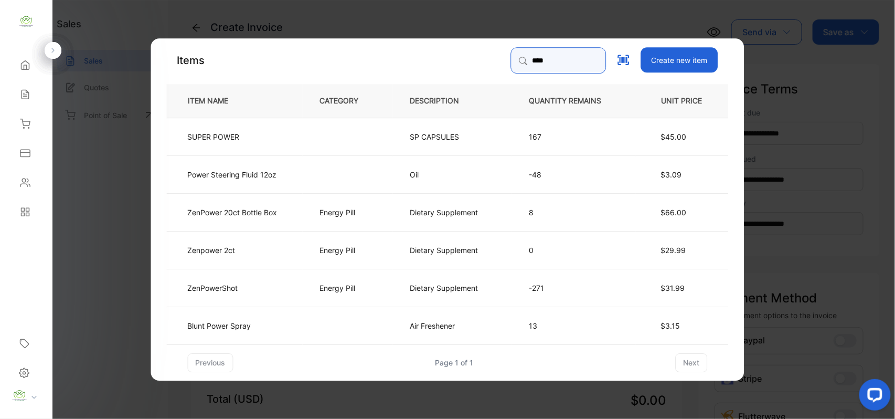
type input "*****"
click at [278, 141] on td "SUPER POWER" at bounding box center [235, 136] width 136 height 38
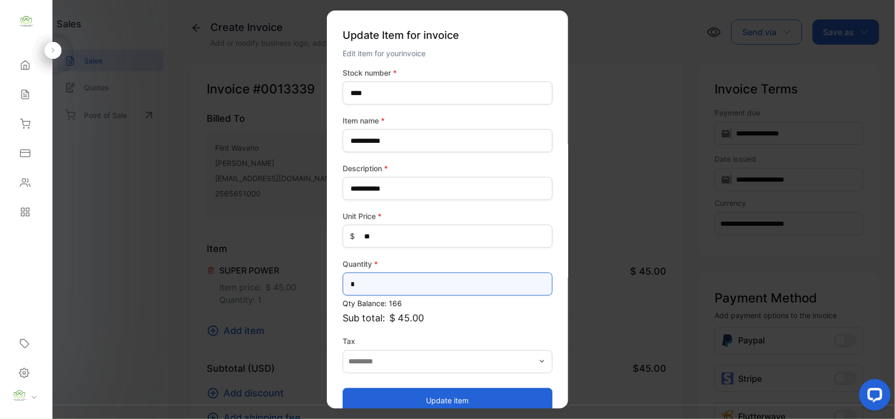
click at [372, 282] on input "*" at bounding box center [448, 283] width 210 height 23
type input "*"
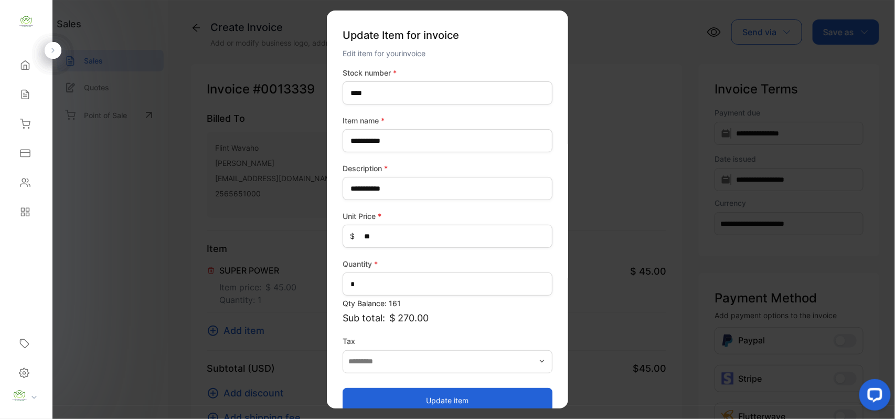
click at [467, 399] on button "Update item" at bounding box center [448, 399] width 210 height 25
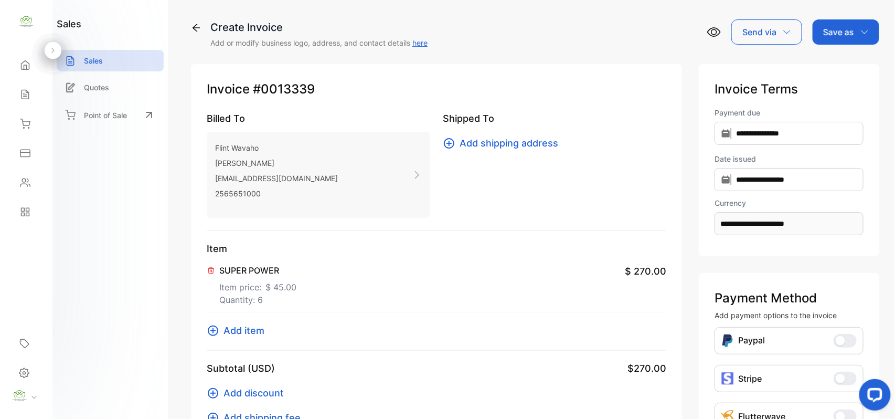
click at [246, 331] on span "Add item" at bounding box center [244, 330] width 41 height 14
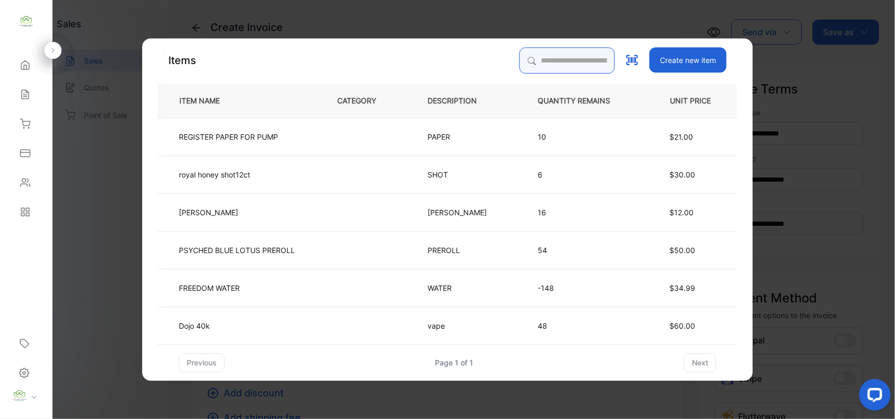
click at [533, 63] on input "search" at bounding box center [568, 60] width 96 height 26
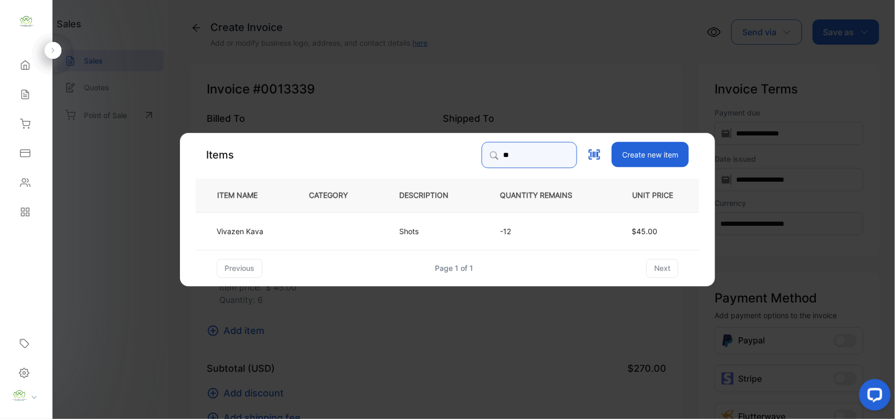
type input "*"
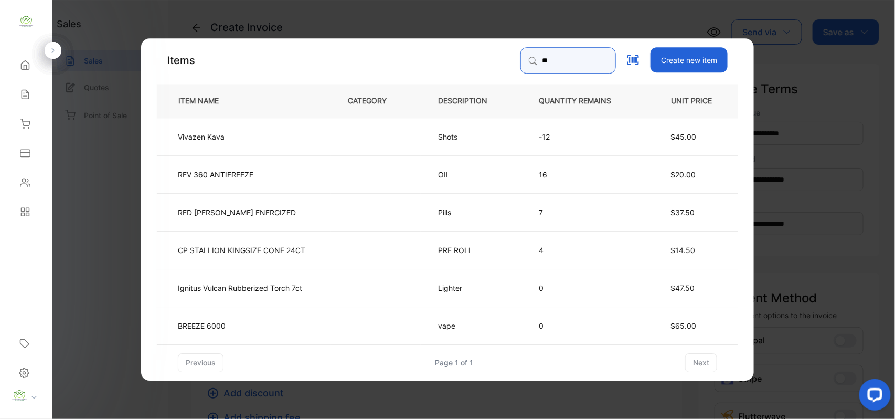
type input "***"
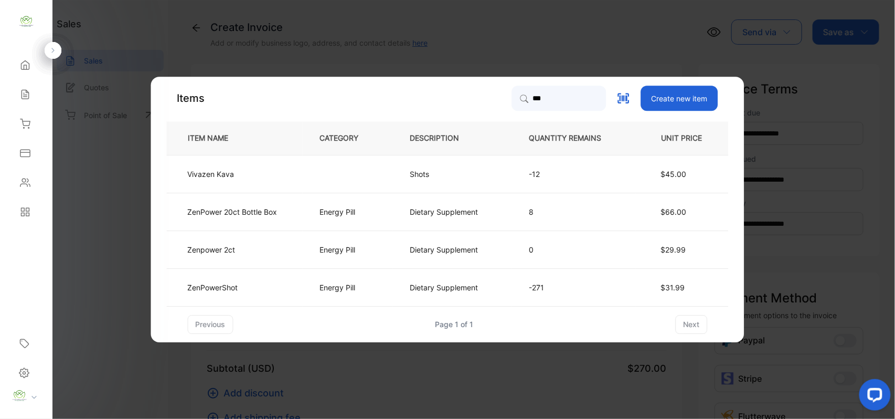
click at [276, 290] on td "ZenPowerShot" at bounding box center [235, 287] width 136 height 38
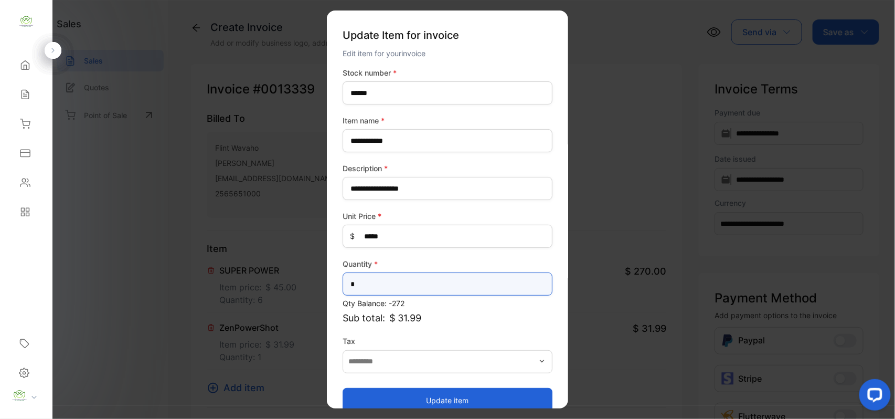
click at [372, 282] on input "*" at bounding box center [448, 283] width 210 height 23
type input "*"
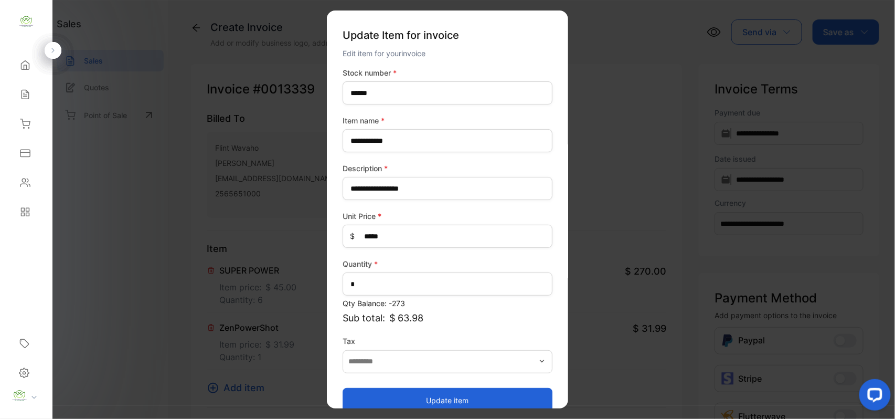
click at [461, 398] on button "Update item" at bounding box center [448, 399] width 210 height 25
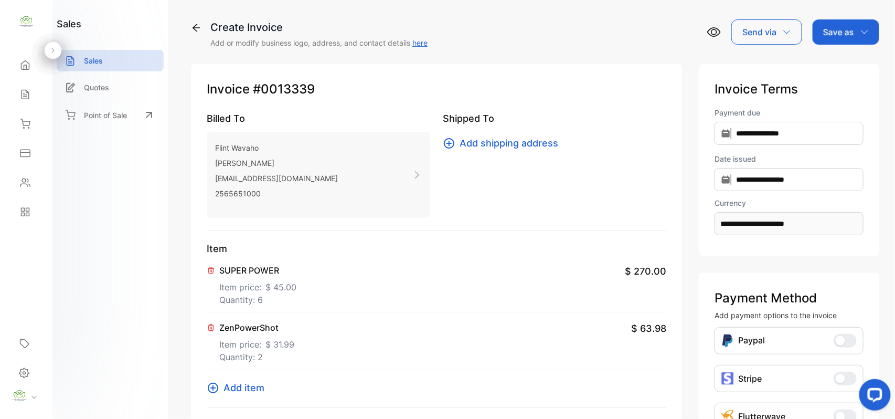
click at [839, 33] on p "Save as" at bounding box center [839, 32] width 31 height 13
click at [840, 66] on div "Invoice" at bounding box center [844, 66] width 60 height 21
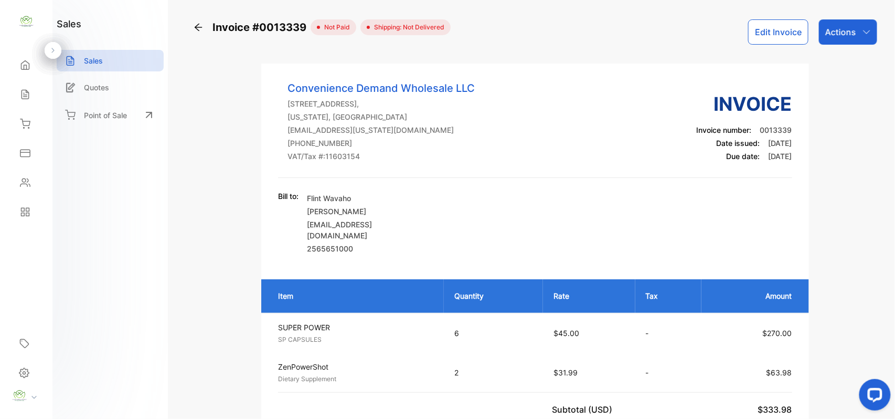
click at [838, 34] on p "Actions" at bounding box center [841, 32] width 31 height 13
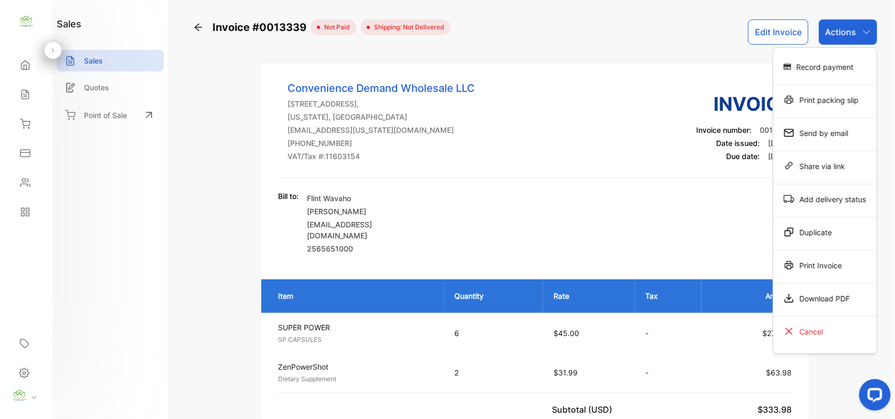
click at [817, 63] on div "Record payment" at bounding box center [825, 66] width 103 height 21
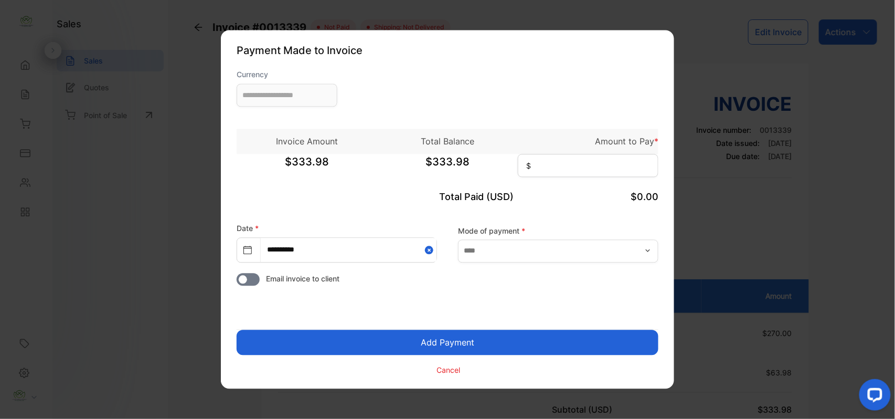
type input "**********"
click at [564, 166] on input at bounding box center [588, 165] width 141 height 23
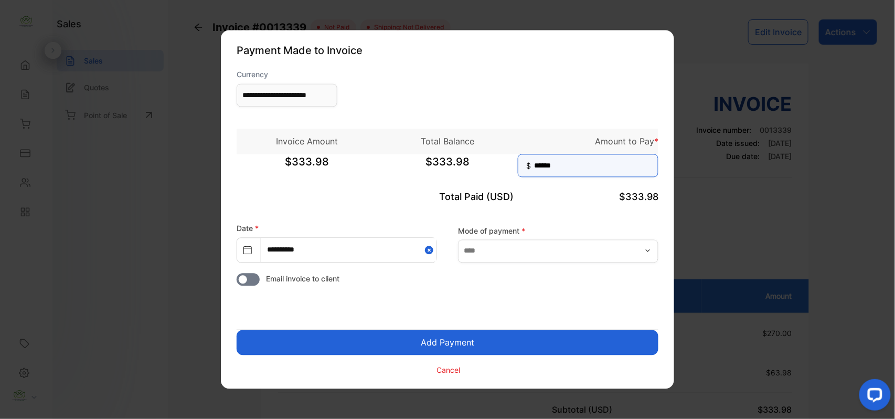
type input "******"
click at [441, 340] on button "Add Payment" at bounding box center [448, 342] width 422 height 25
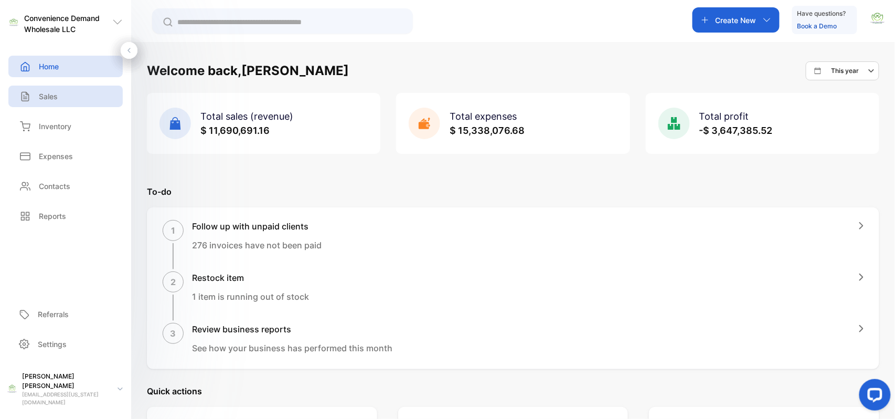
click at [49, 99] on p "Sales" at bounding box center [48, 96] width 19 height 11
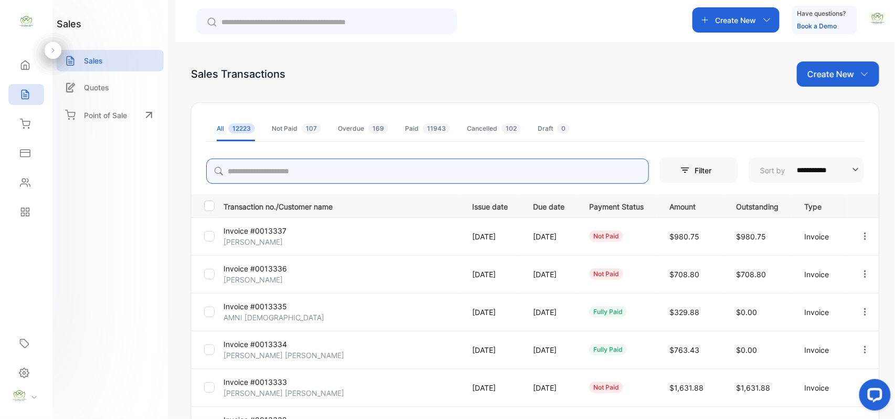
click at [244, 170] on input "search" at bounding box center [427, 171] width 443 height 25
type input "*"
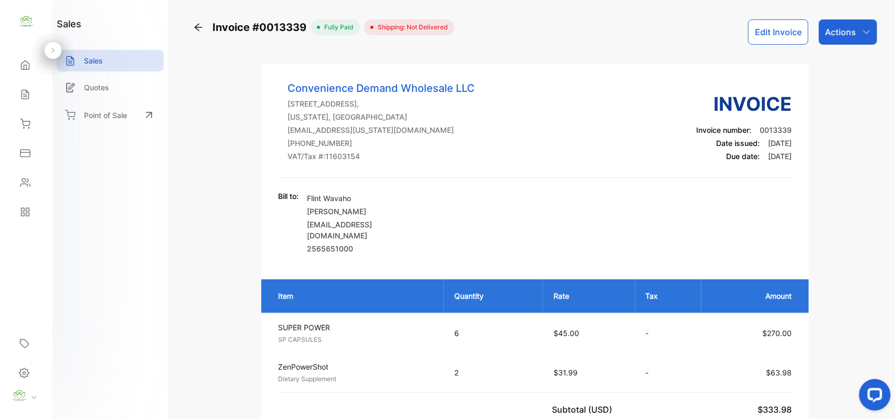
click at [842, 35] on p "Actions" at bounding box center [841, 32] width 31 height 13
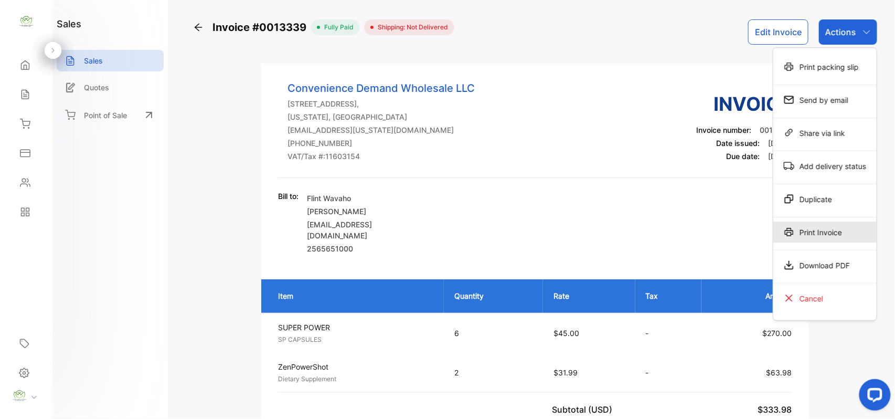
click at [819, 231] on div "Print Invoice" at bounding box center [825, 232] width 103 height 21
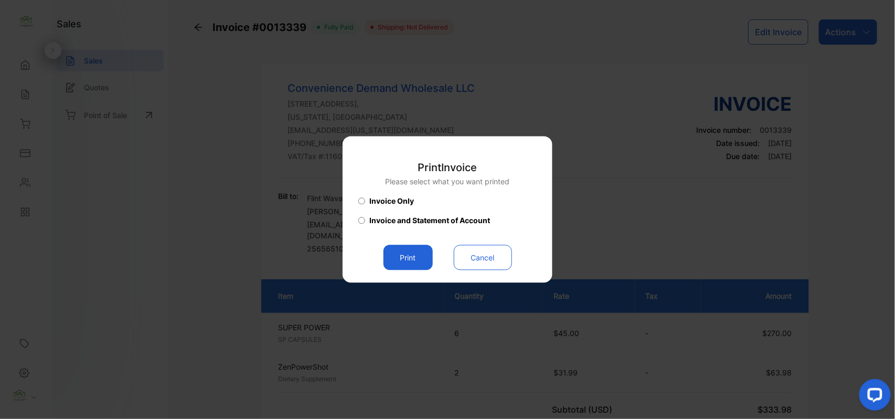
click at [403, 261] on button "Print" at bounding box center [408, 257] width 49 height 25
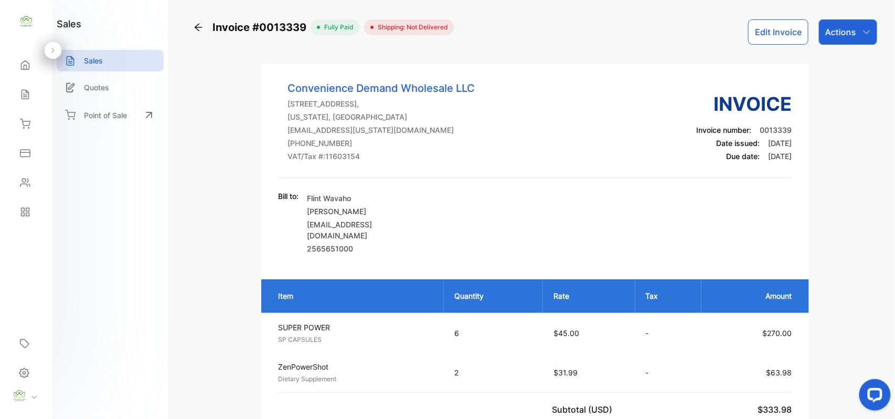
click at [839, 31] on p "Actions" at bounding box center [841, 32] width 31 height 13
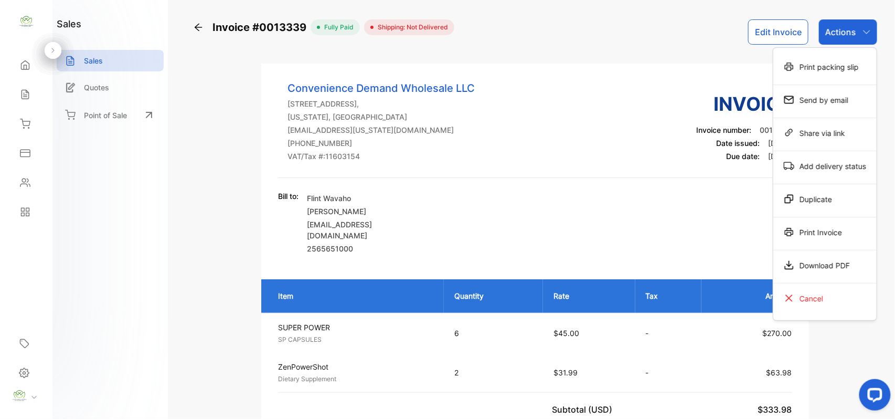
click at [824, 233] on div "Print Invoice" at bounding box center [825, 232] width 103 height 21
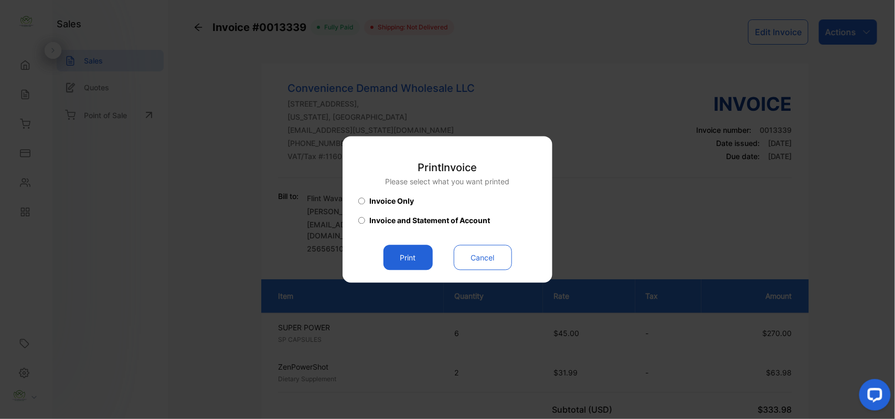
click at [413, 257] on button "Print" at bounding box center [408, 257] width 49 height 25
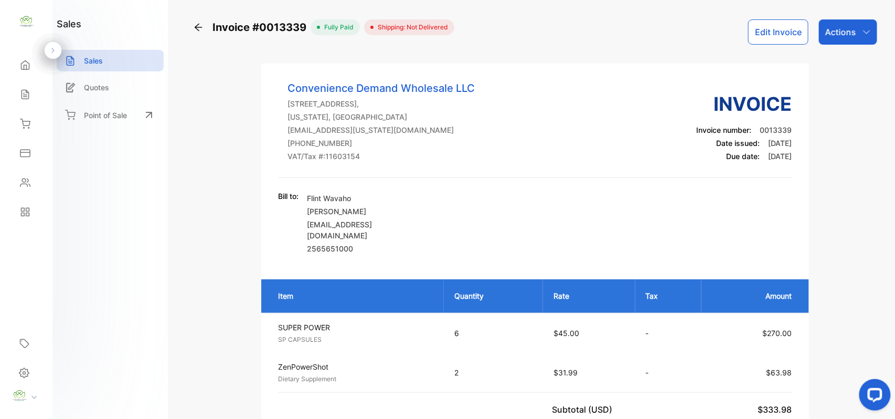
click at [110, 59] on div "Sales" at bounding box center [110, 61] width 107 height 22
